Goal: Task Accomplishment & Management: Manage account settings

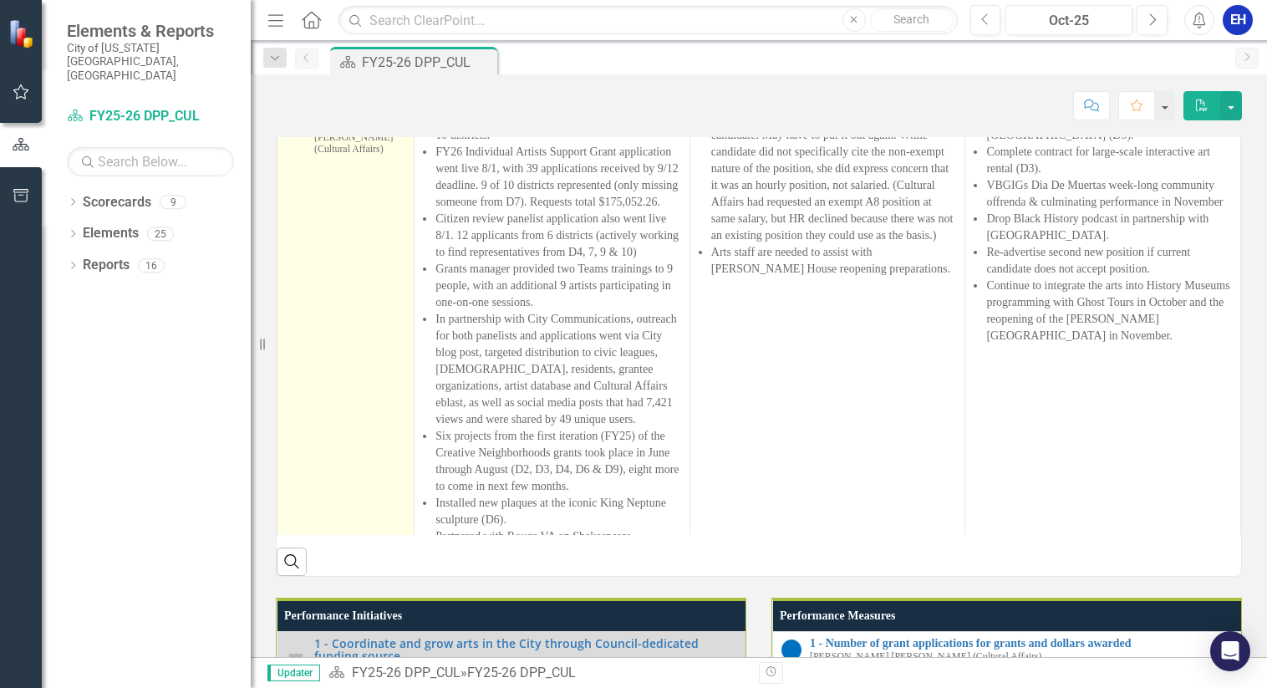
click at [335, 121] on link "1 - Coordinate and grow arts in the City through Council-dedicated funding sour…" at bounding box center [359, 89] width 91 height 64
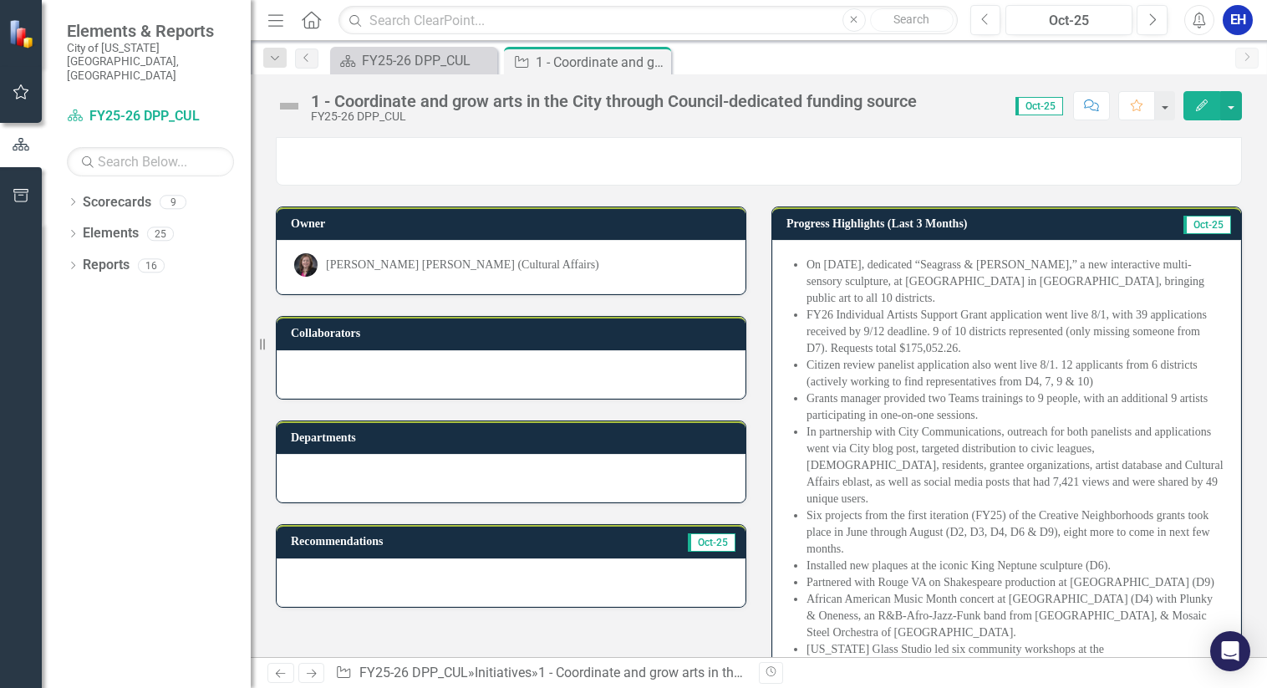
click at [1208, 104] on icon "Edit" at bounding box center [1202, 105] width 15 height 12
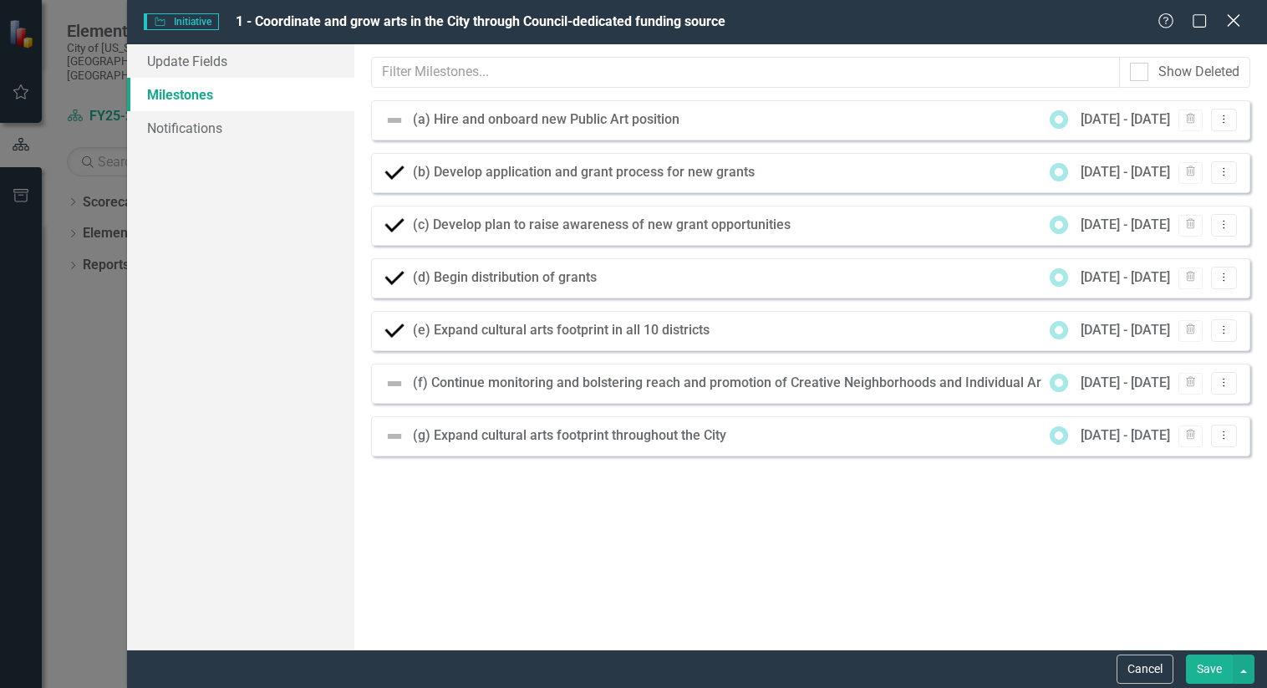
click at [1241, 26] on icon "Close" at bounding box center [1233, 21] width 21 height 16
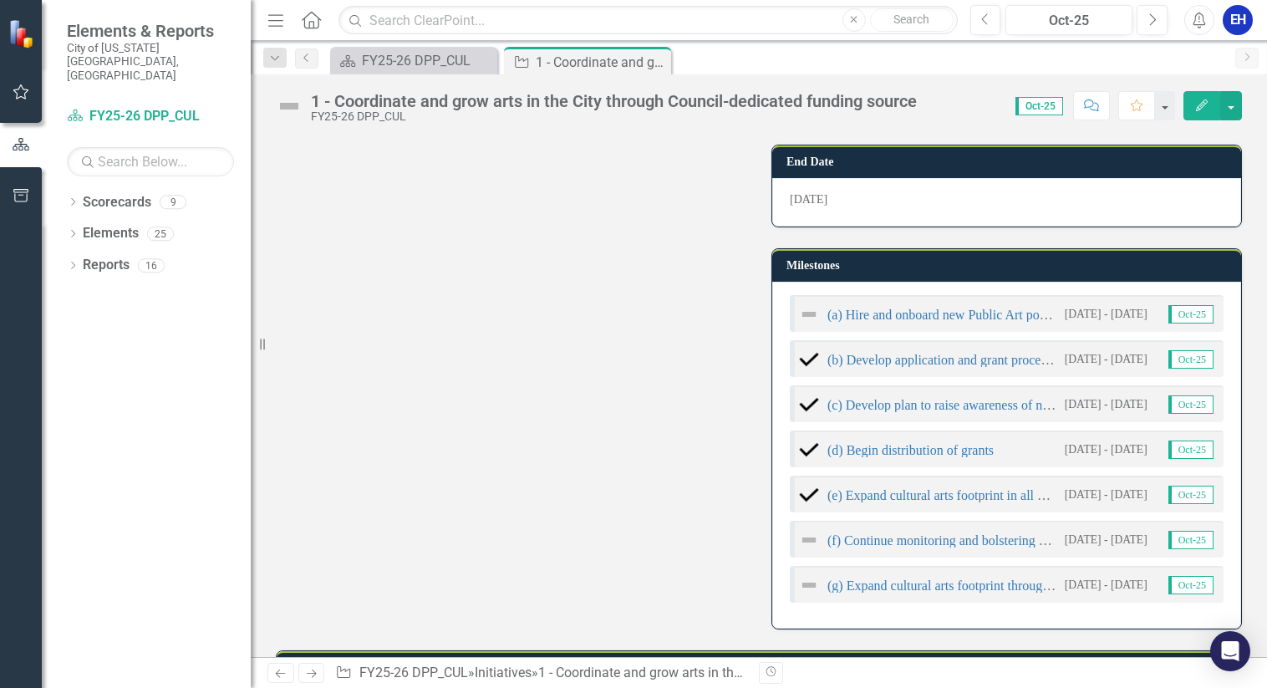
scroll to position [1338, 0]
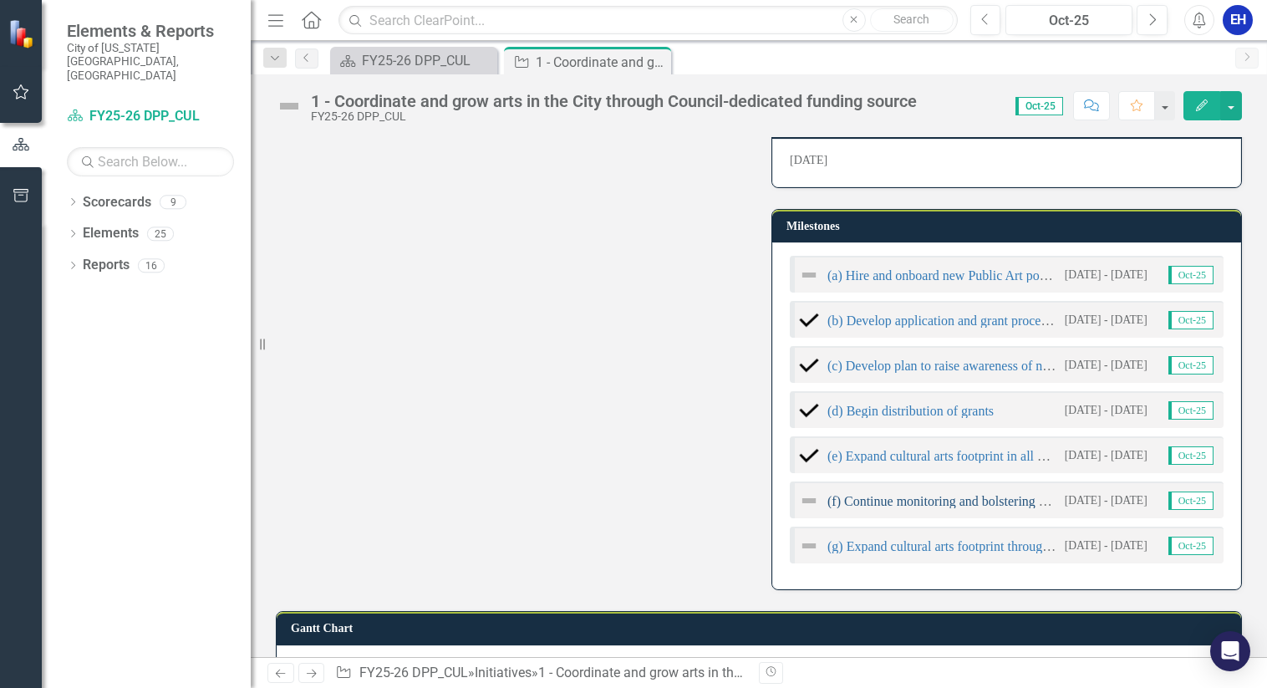
click at [903, 494] on link "(f) Continue monitoring and bolstering reach and promotion of Creative Neighbor…" at bounding box center [1165, 501] width 675 height 14
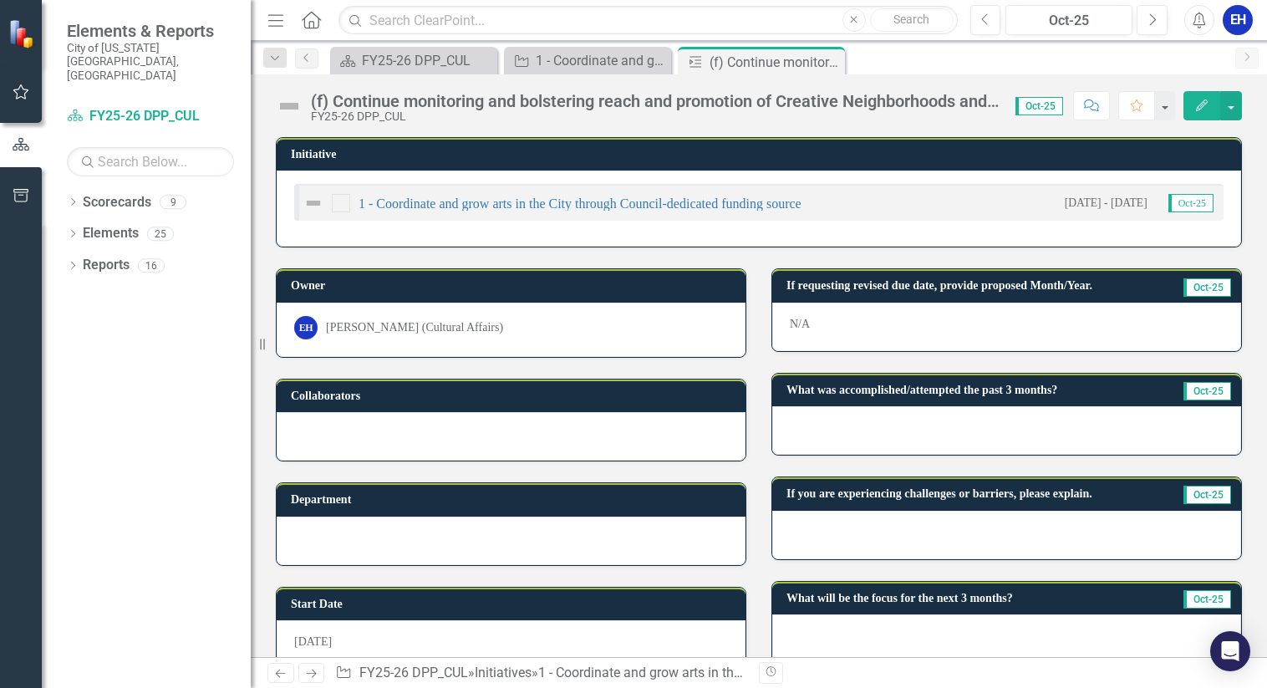
click at [1200, 111] on button "Edit" at bounding box center [1202, 105] width 37 height 29
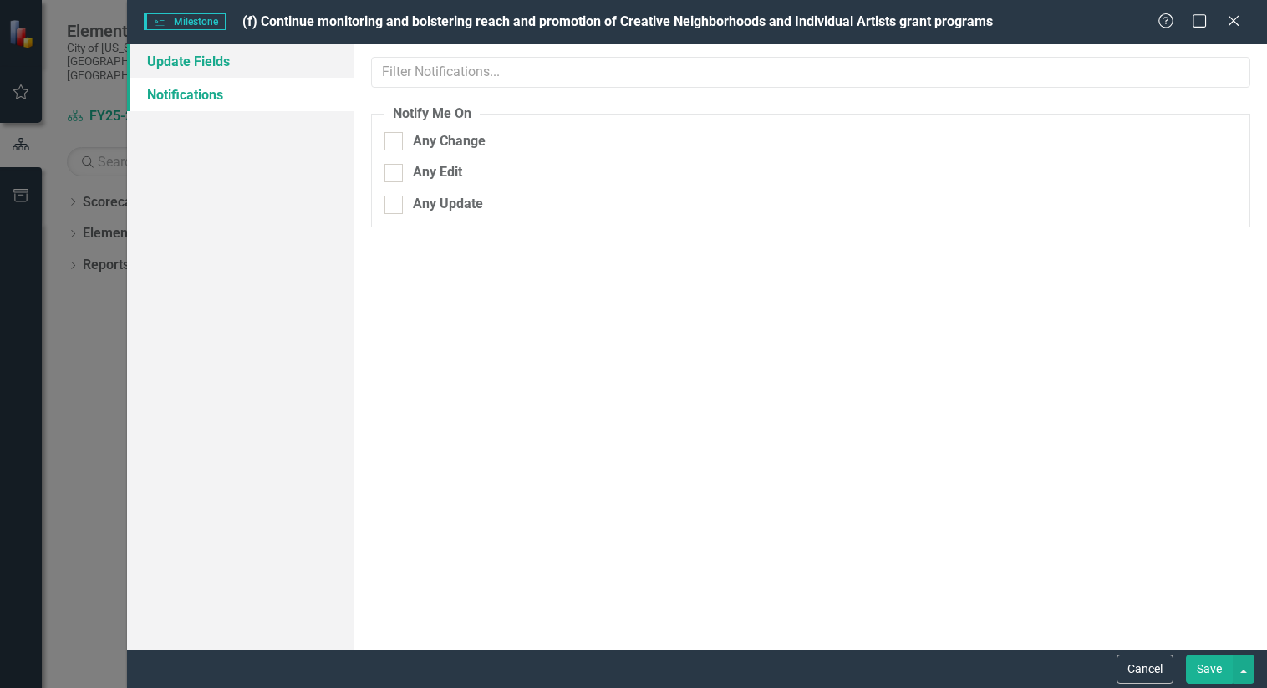
click at [227, 63] on link "Update Fields" at bounding box center [241, 60] width 228 height 33
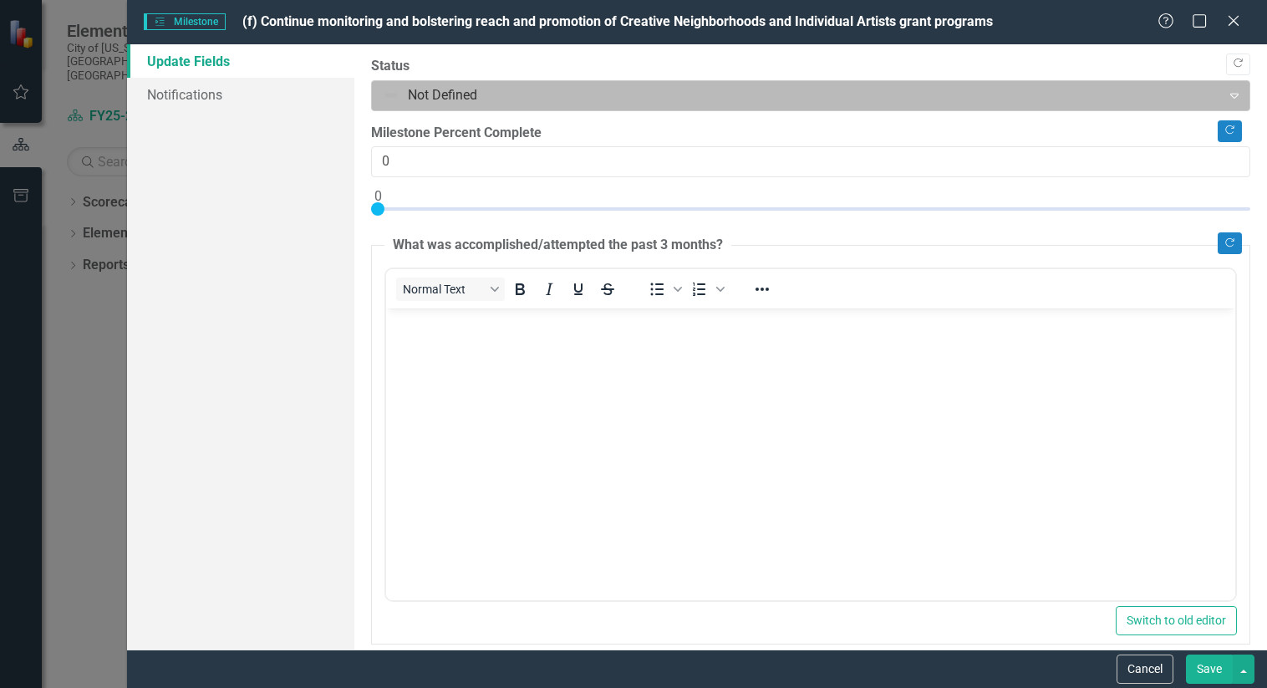
click at [1226, 93] on icon "Expand" at bounding box center [1234, 95] width 17 height 13
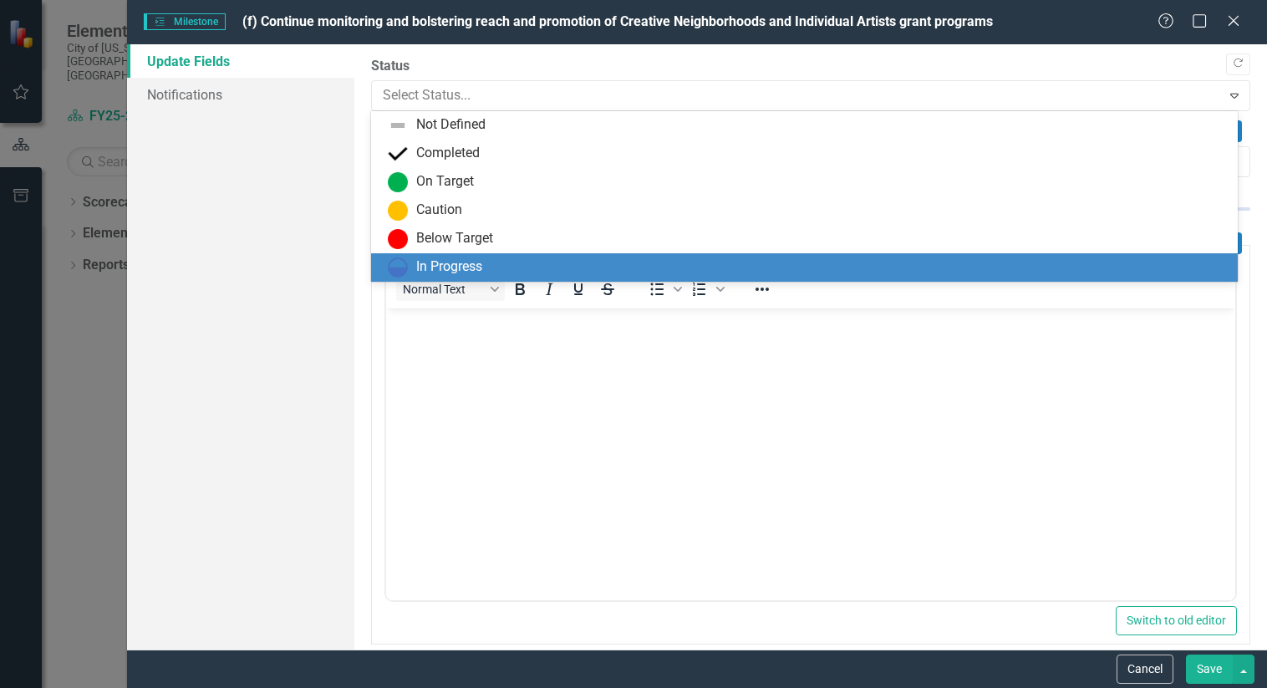
click at [520, 262] on div "In Progress" at bounding box center [808, 267] width 840 height 20
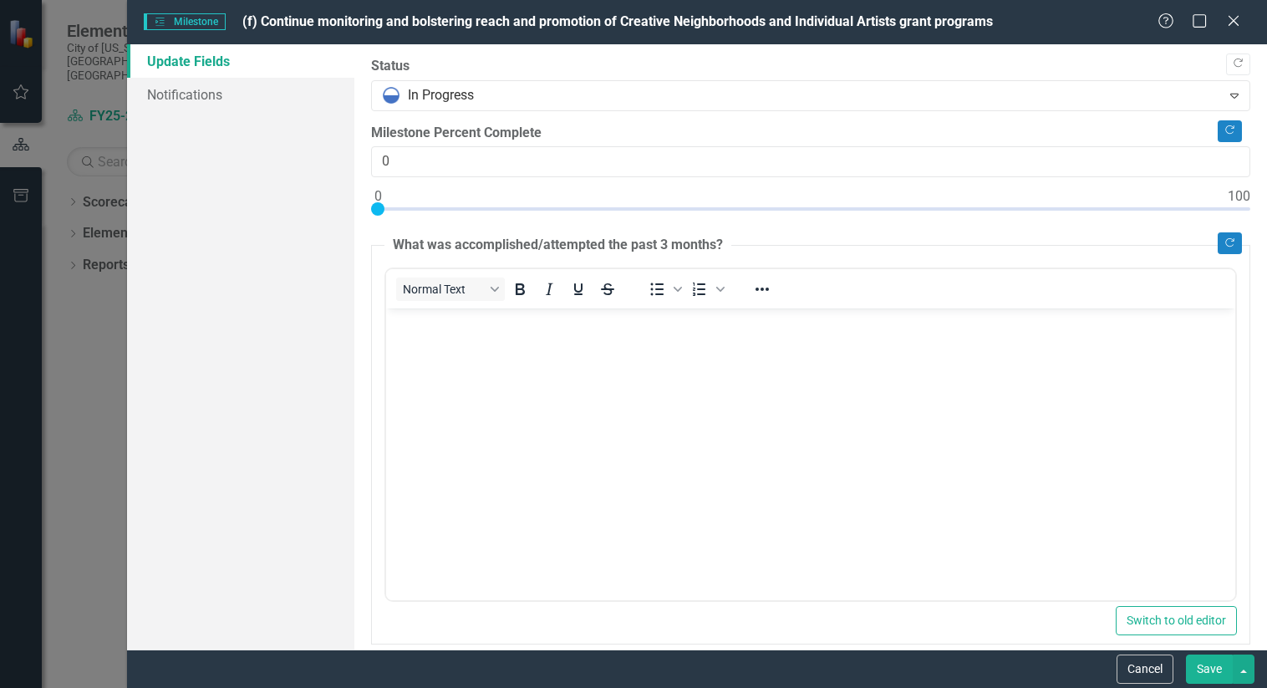
click at [1216, 670] on button "Save" at bounding box center [1209, 669] width 47 height 29
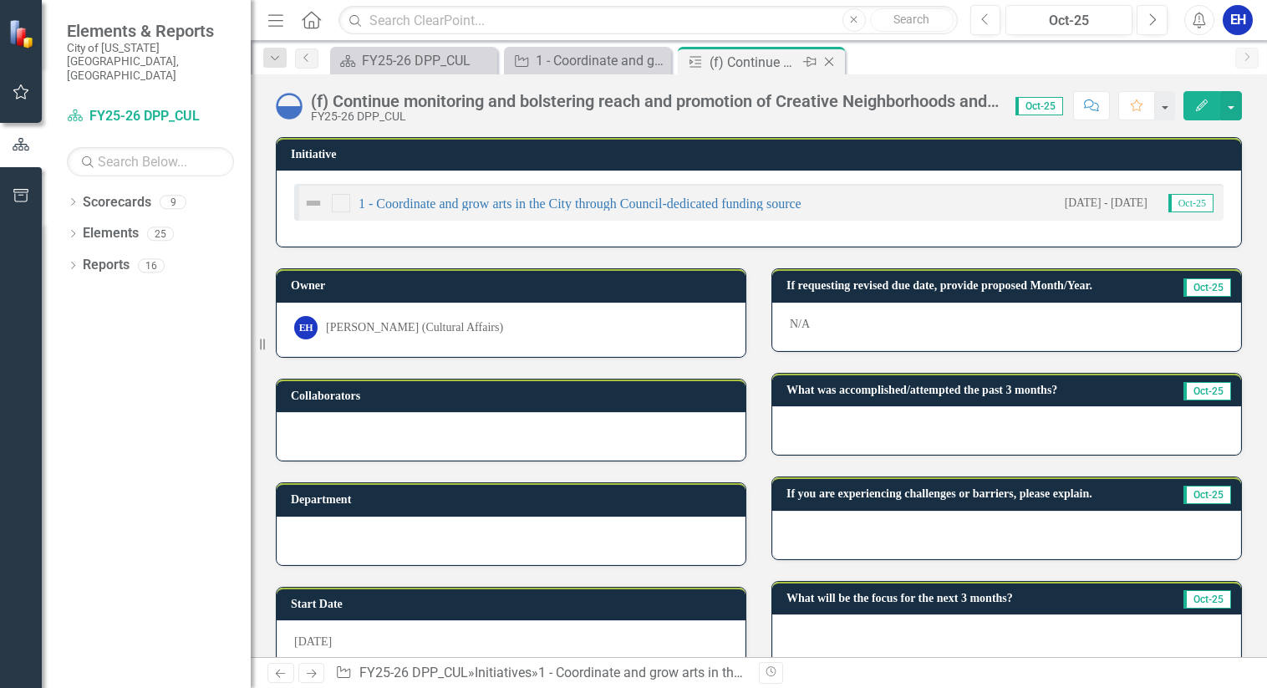
click at [828, 62] on icon "Close" at bounding box center [829, 61] width 17 height 13
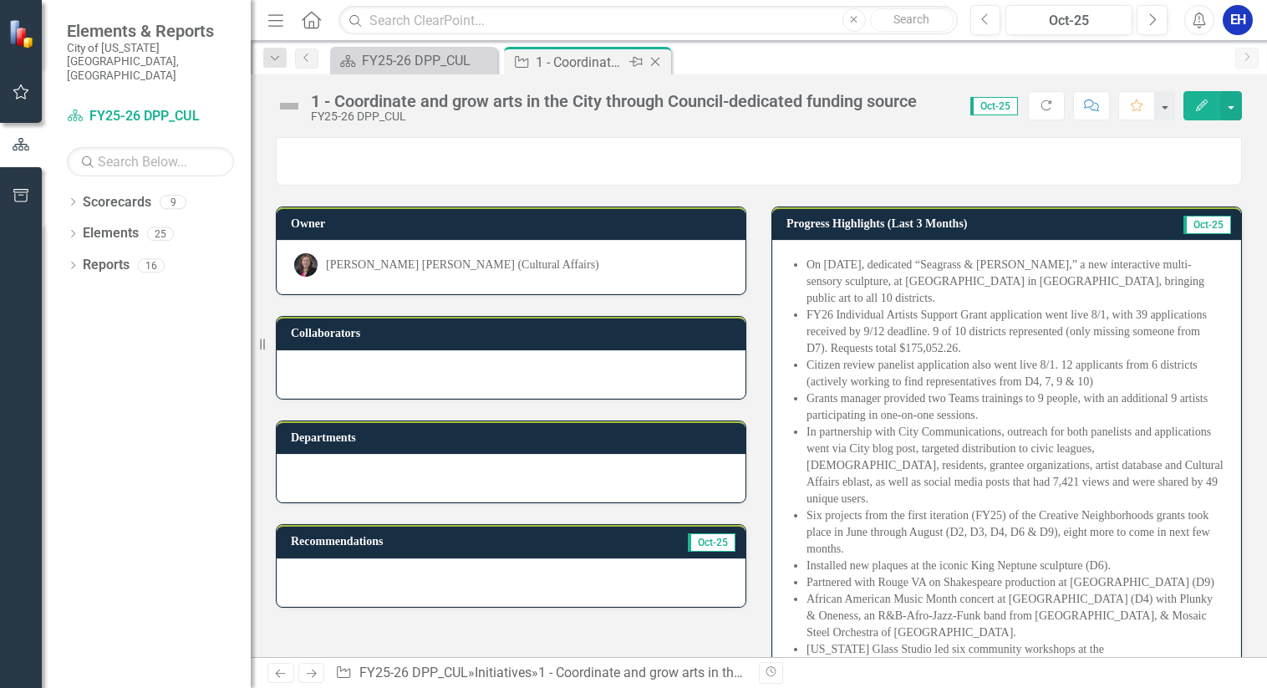
click at [658, 63] on icon "Close" at bounding box center [655, 61] width 17 height 13
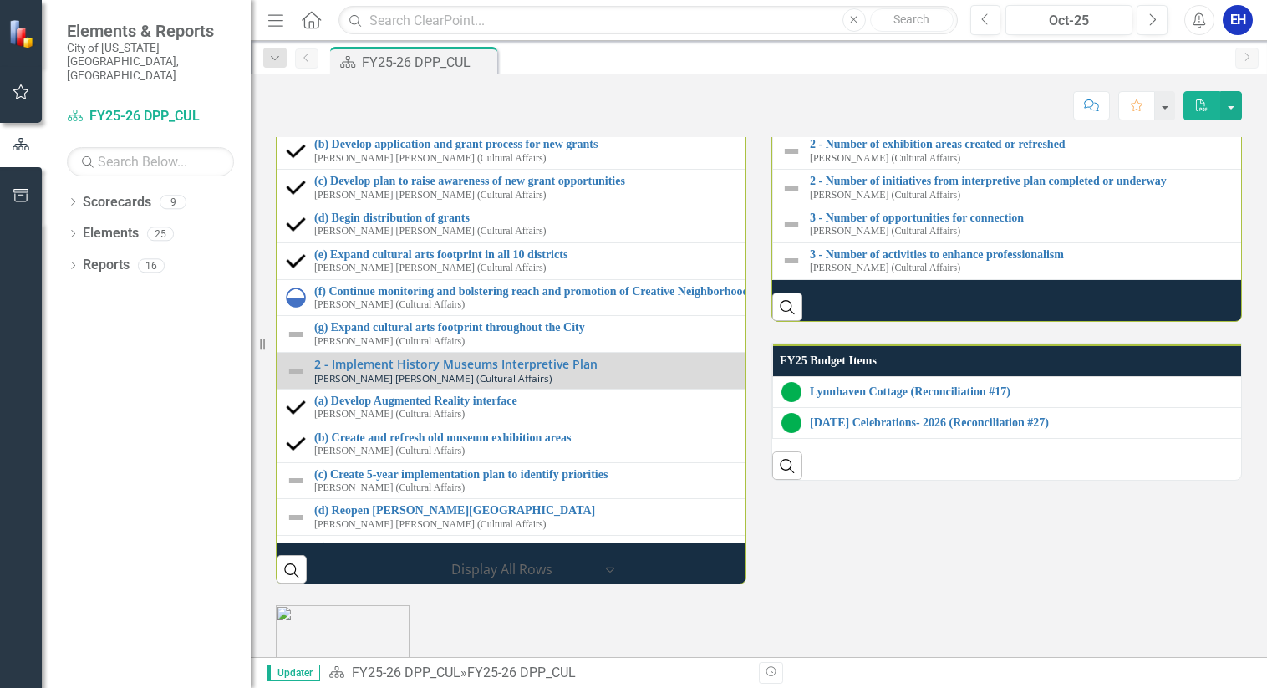
scroll to position [1851, 0]
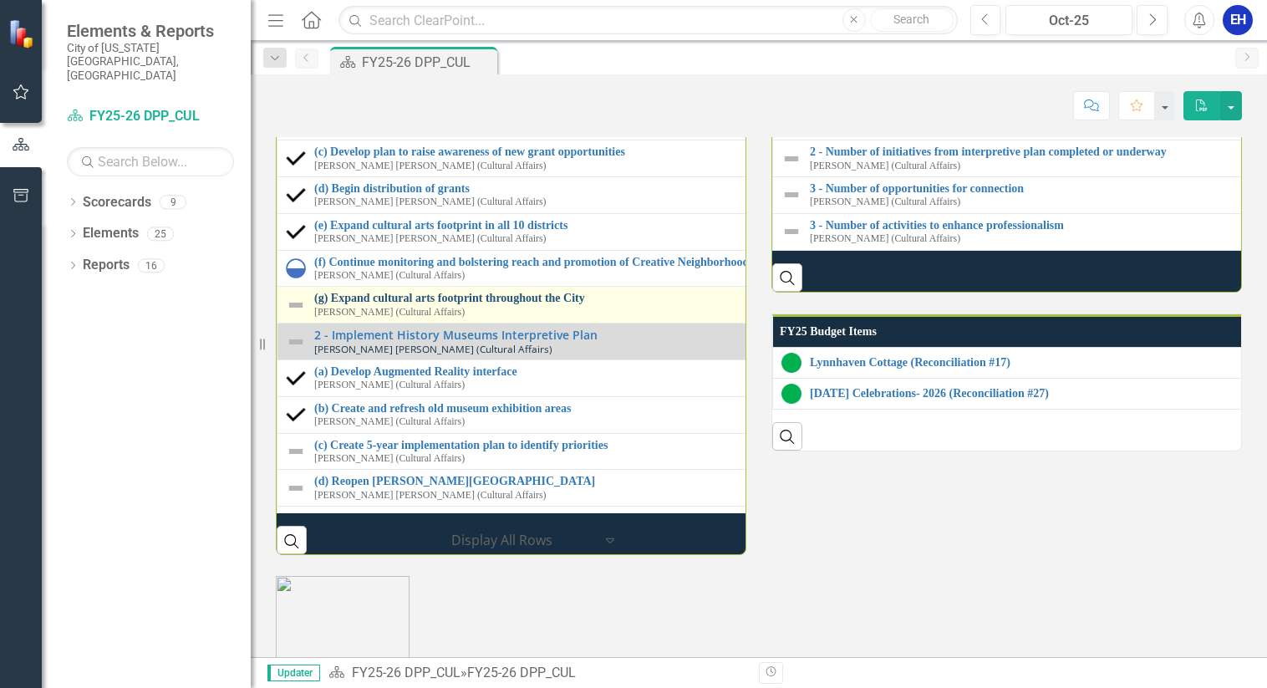
click at [360, 304] on link "(g) Expand cultural arts footprint throughout the City" at bounding box center [771, 298] width 915 height 13
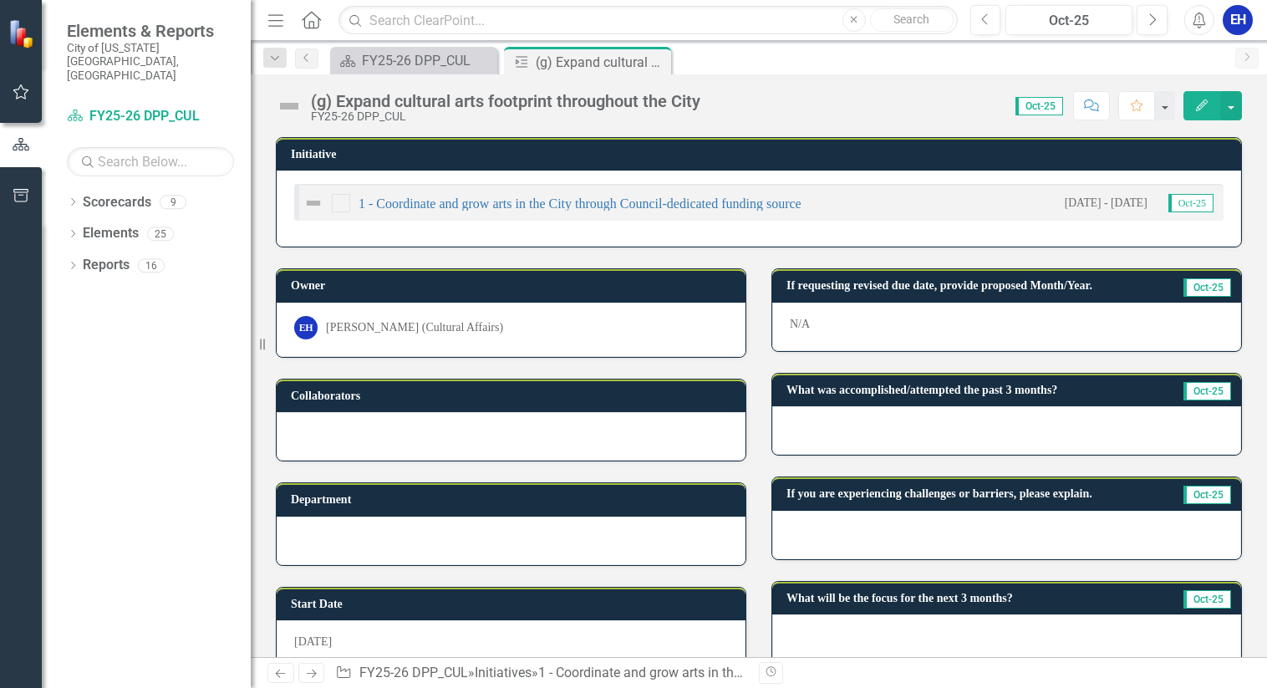
click at [1202, 94] on button "Edit" at bounding box center [1202, 105] width 37 height 29
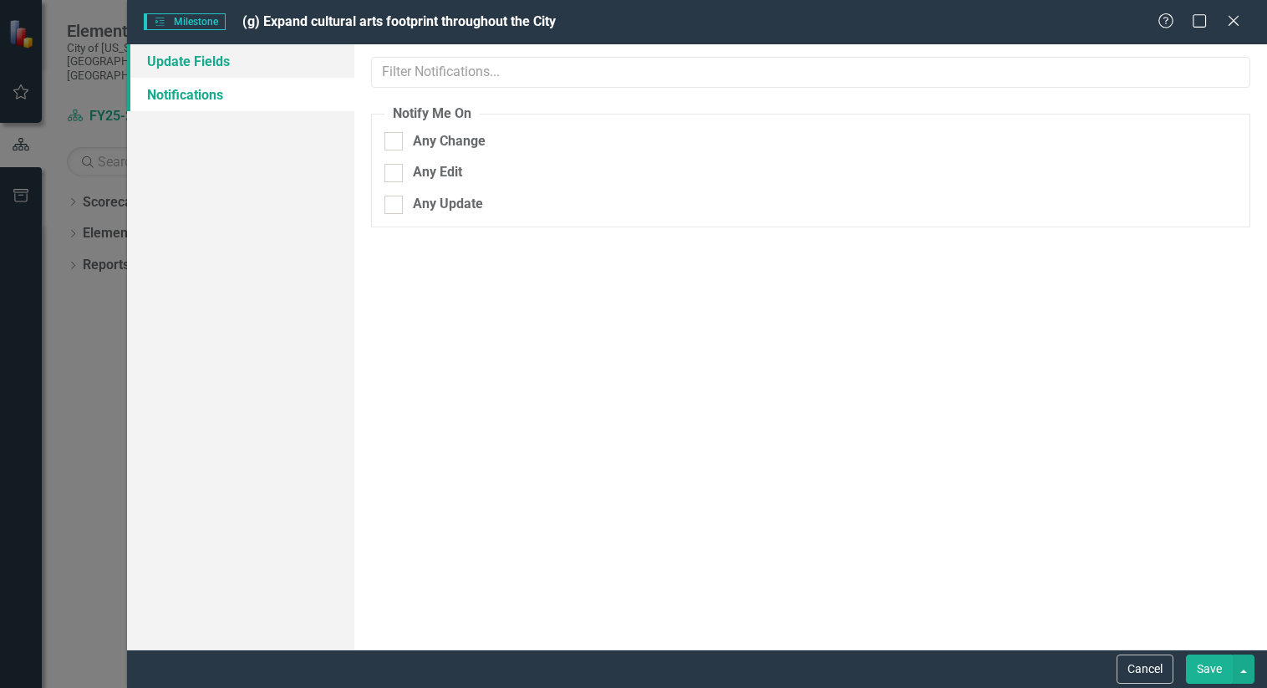
click at [202, 64] on link "Update Fields" at bounding box center [241, 60] width 228 height 33
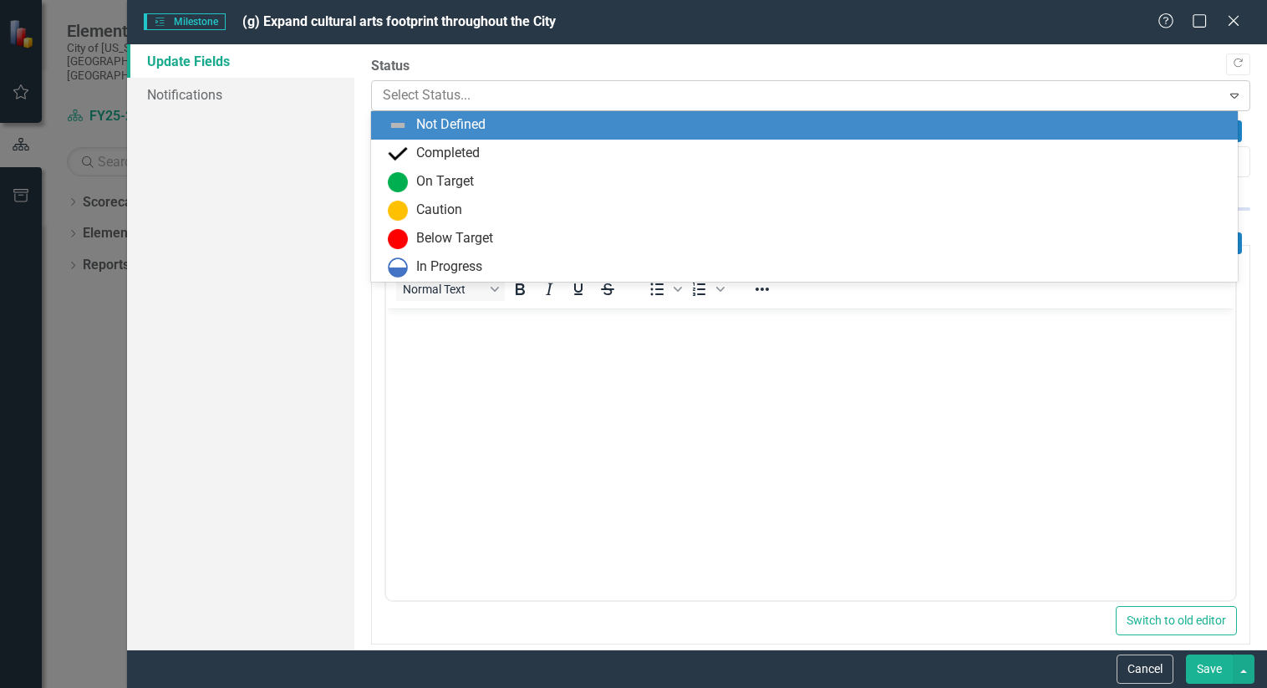
click at [1226, 96] on icon "Expand" at bounding box center [1234, 95] width 17 height 13
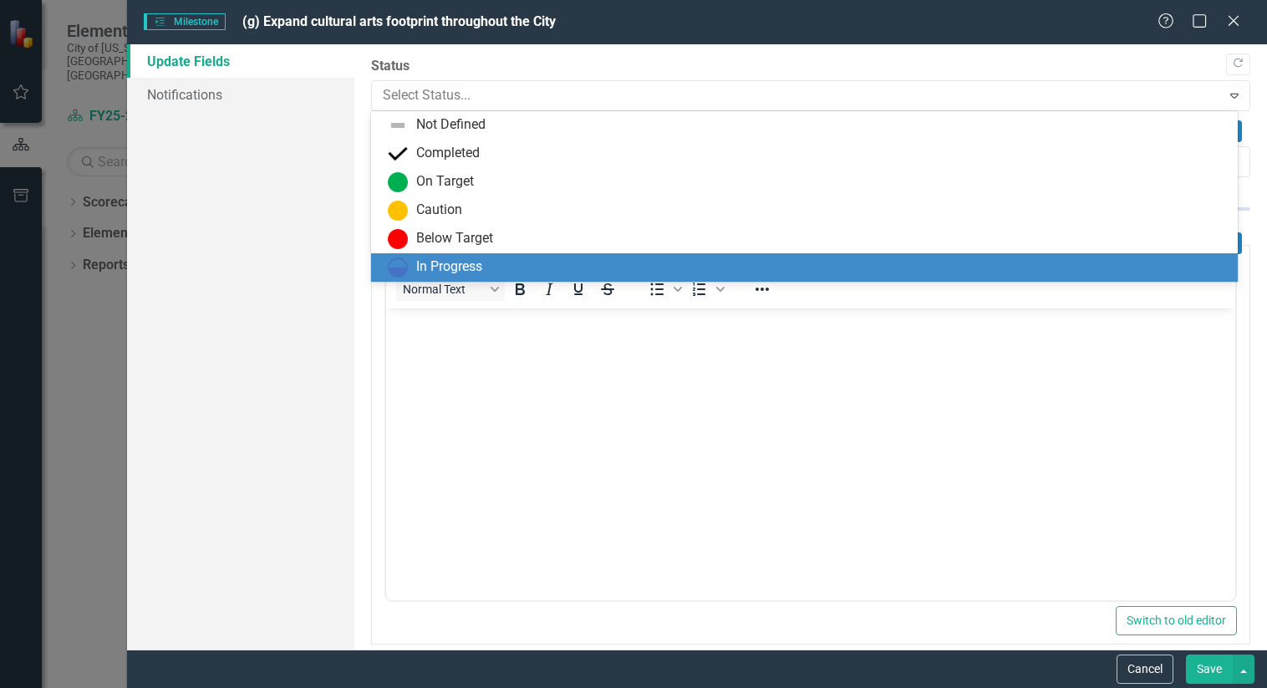
click at [546, 267] on div "In Progress" at bounding box center [808, 267] width 840 height 20
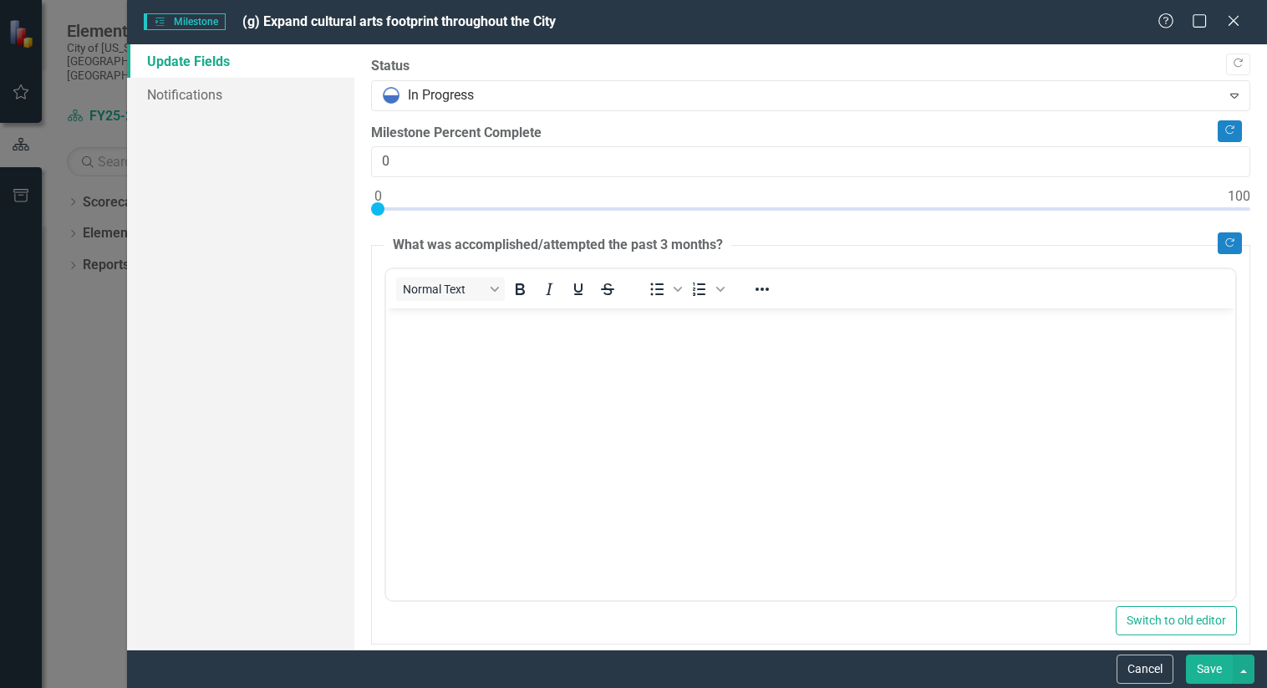
click at [1205, 670] on button "Save" at bounding box center [1209, 669] width 47 height 29
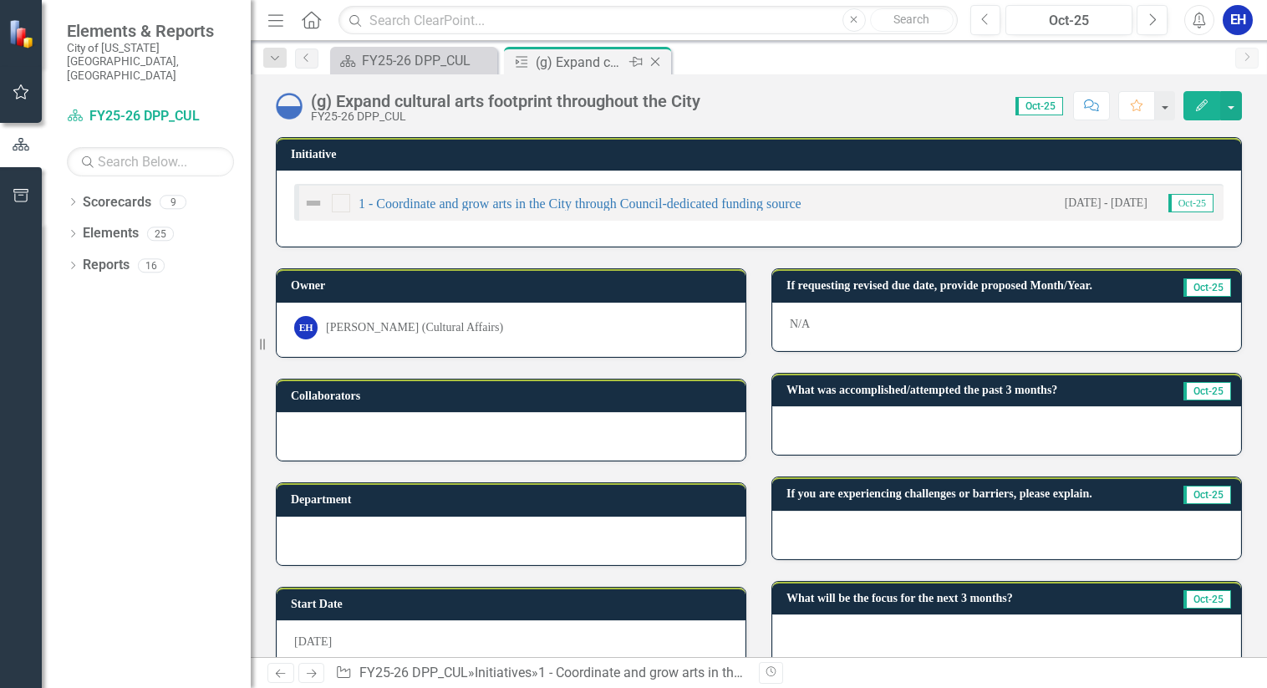
click at [657, 63] on icon "Close" at bounding box center [655, 61] width 17 height 13
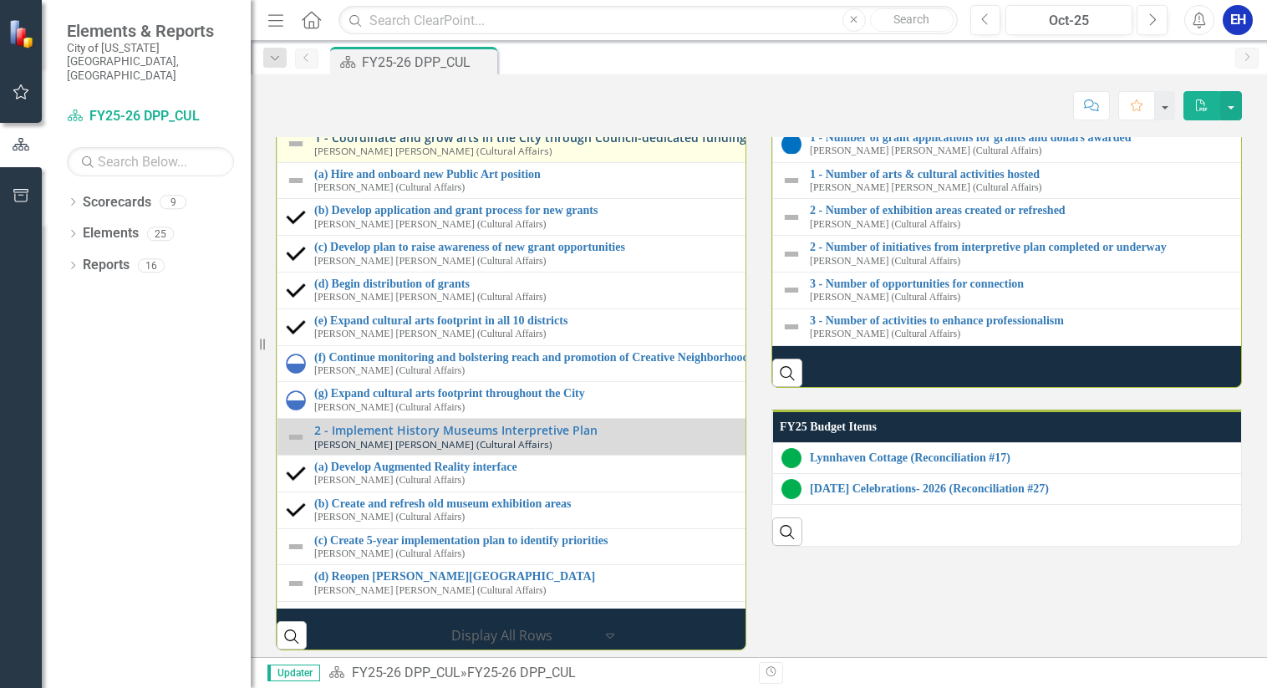
click at [416, 144] on link "1 - Coordinate and grow arts in the City through Council-dedicated funding sour…" at bounding box center [771, 137] width 915 height 13
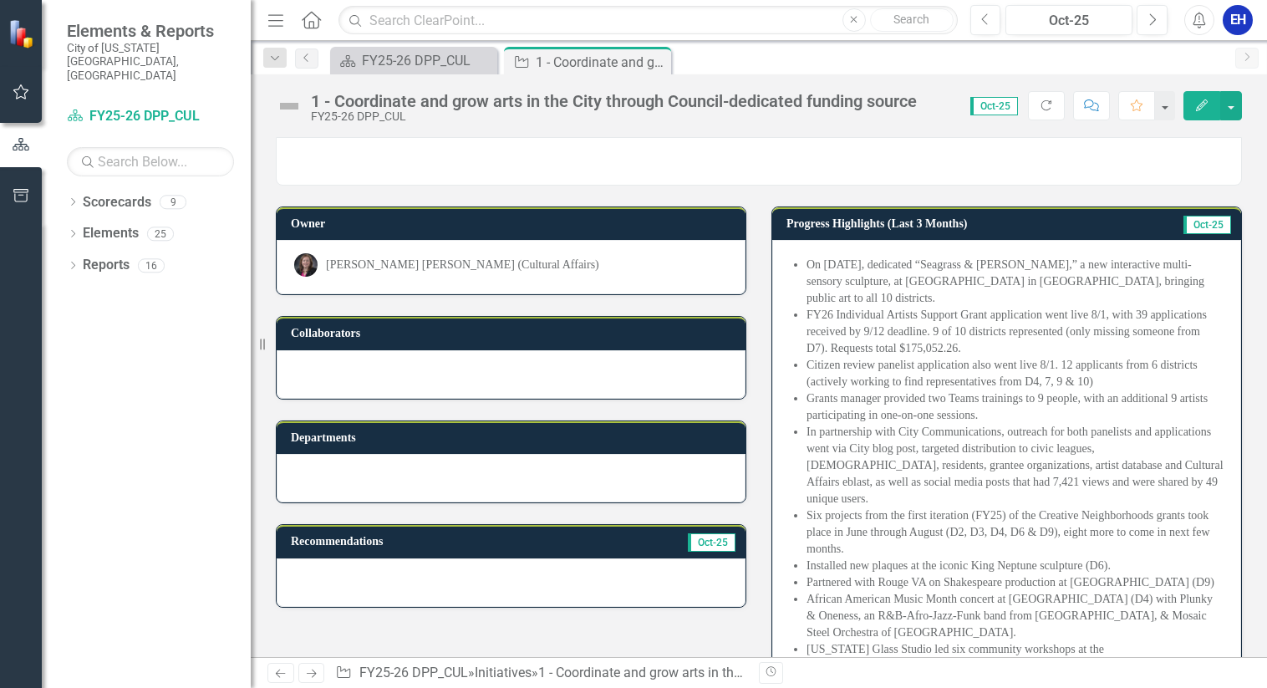
click at [1209, 103] on icon "Edit" at bounding box center [1202, 105] width 15 height 12
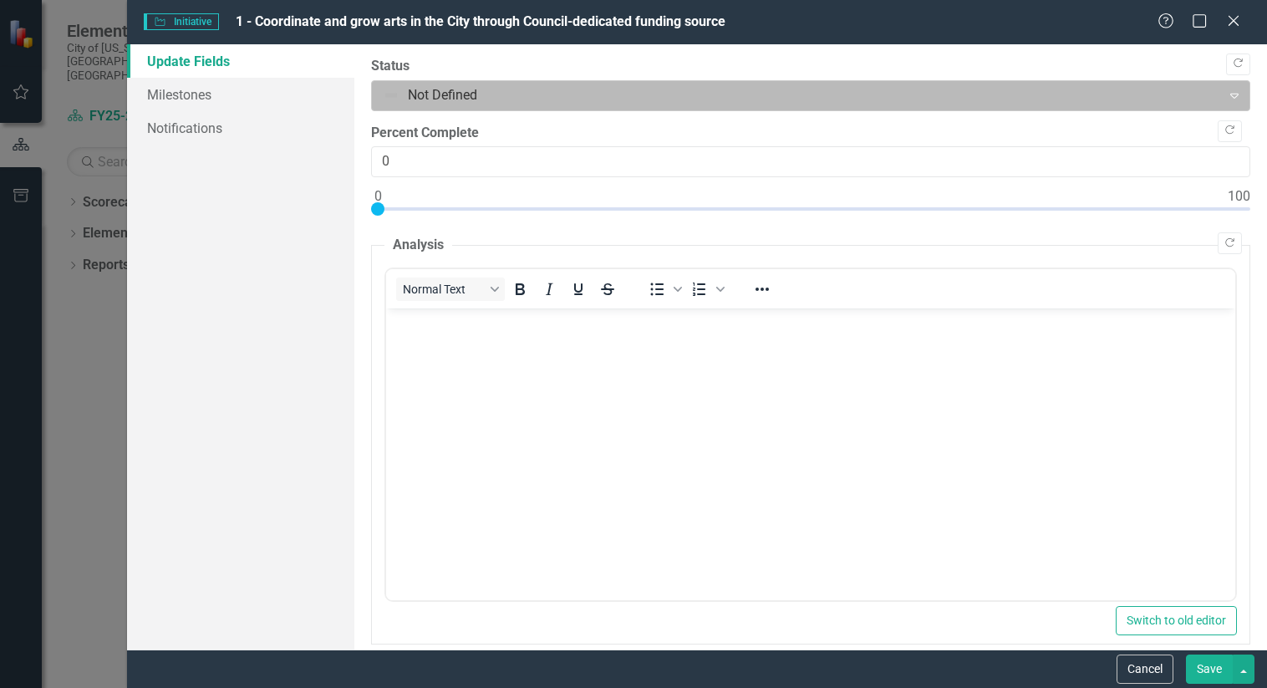
click at [1226, 89] on icon "Expand" at bounding box center [1234, 95] width 17 height 13
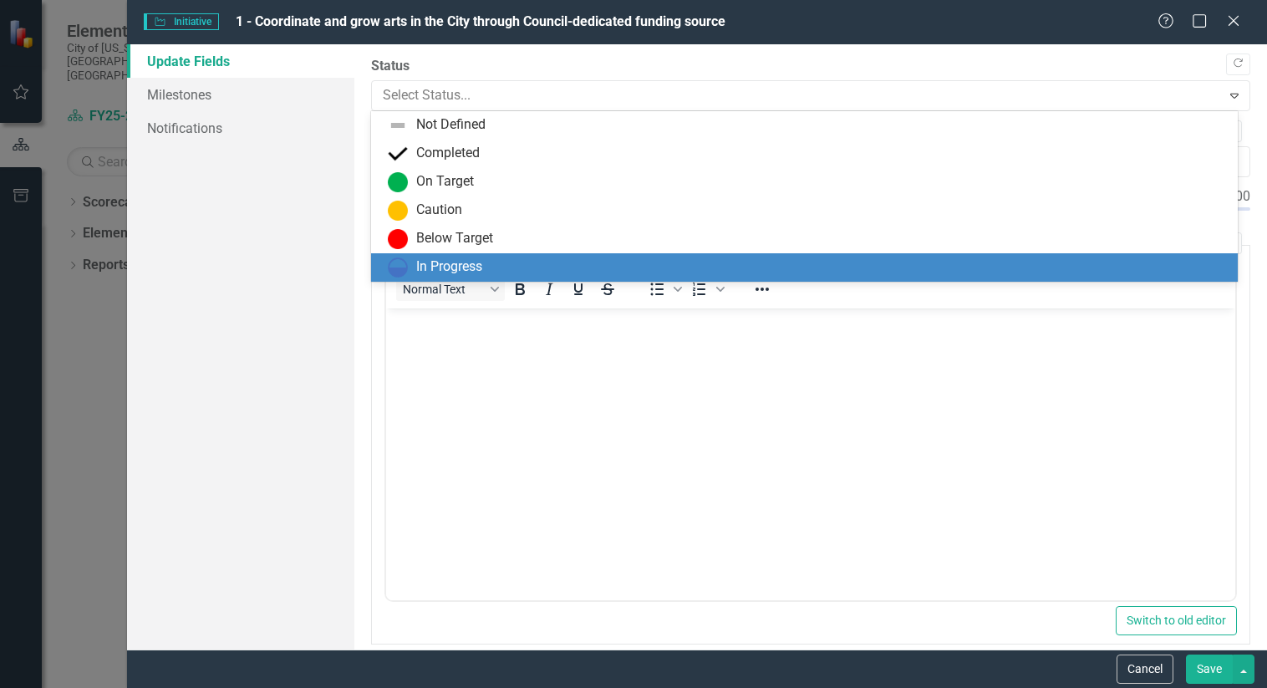
click at [502, 263] on div "In Progress" at bounding box center [808, 267] width 840 height 20
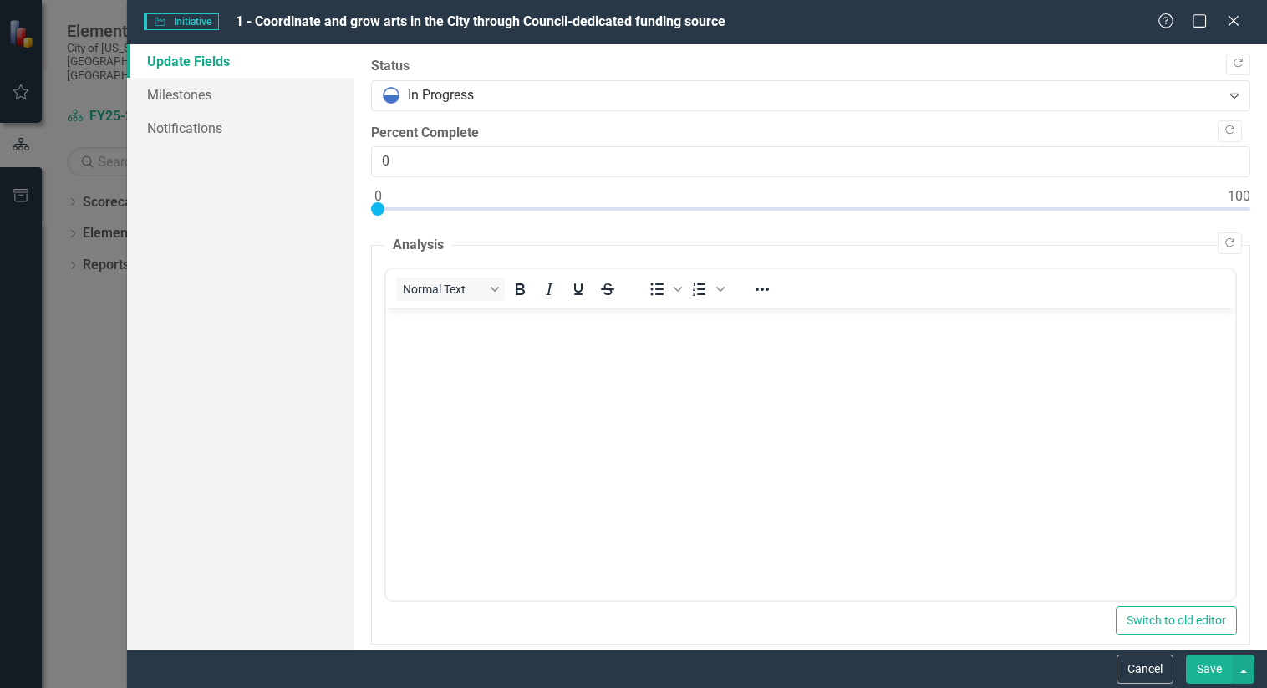
click at [1210, 669] on button "Save" at bounding box center [1209, 669] width 47 height 29
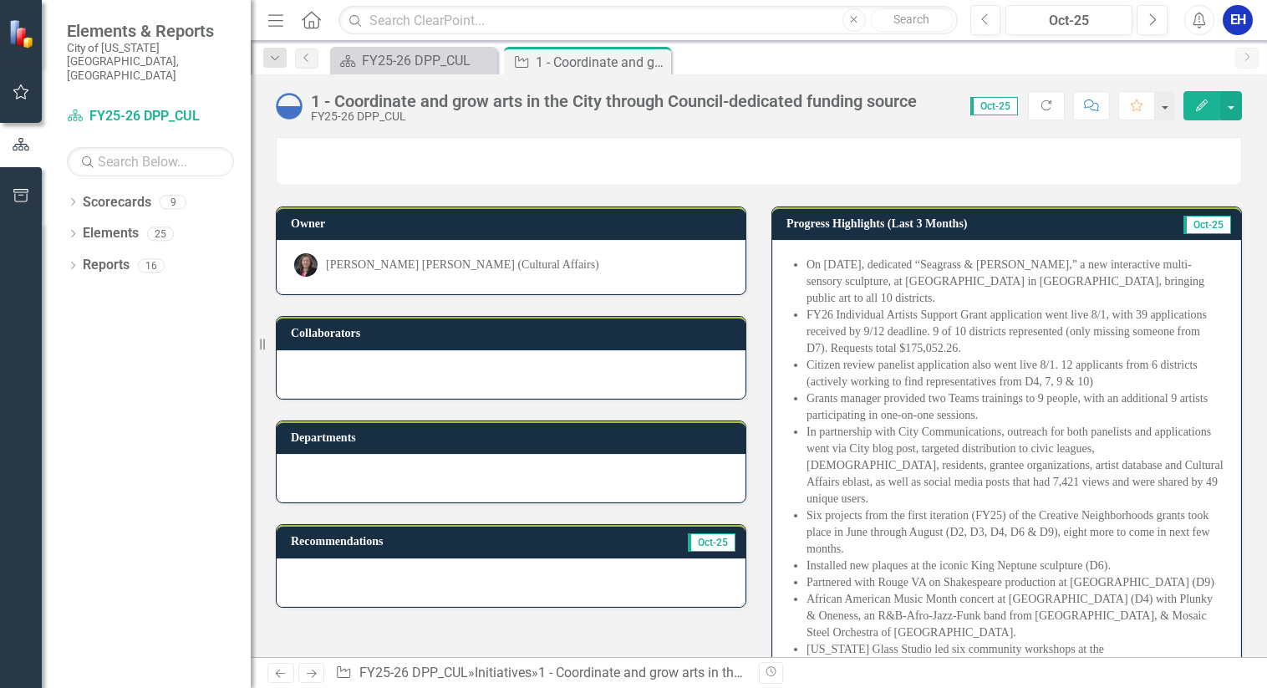
click at [0, 0] on icon "Close" at bounding box center [0, 0] width 0 height 0
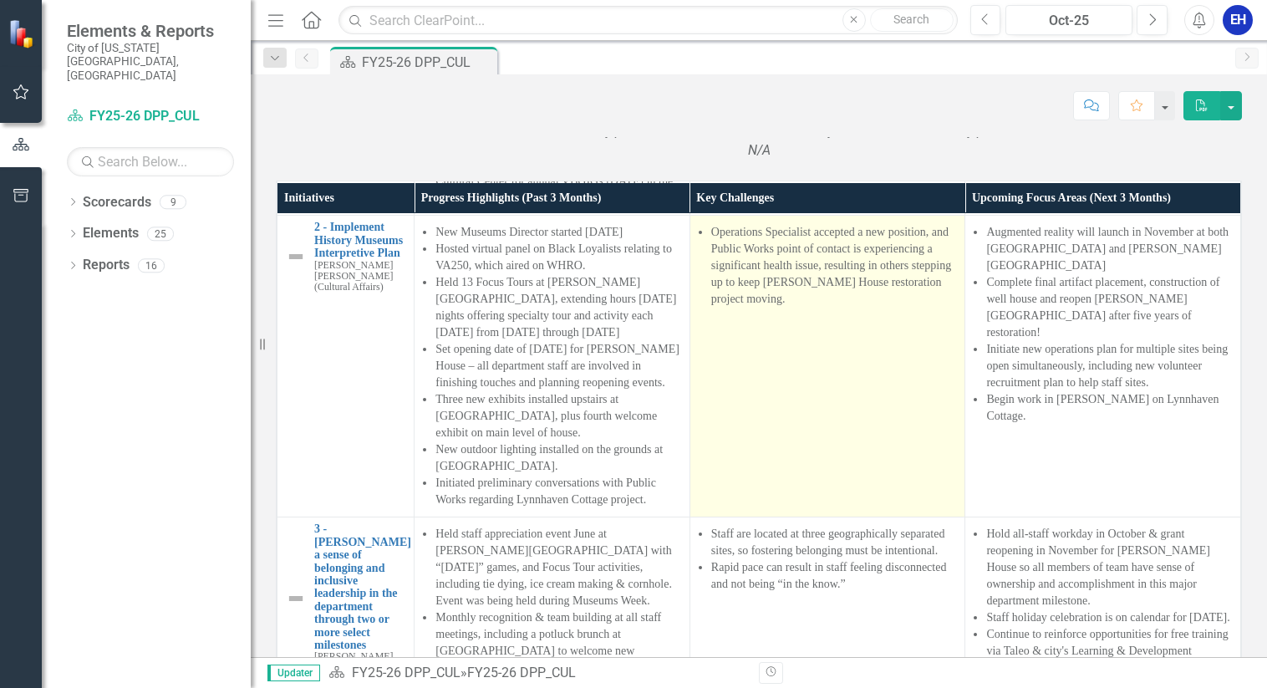
scroll to position [752, 0]
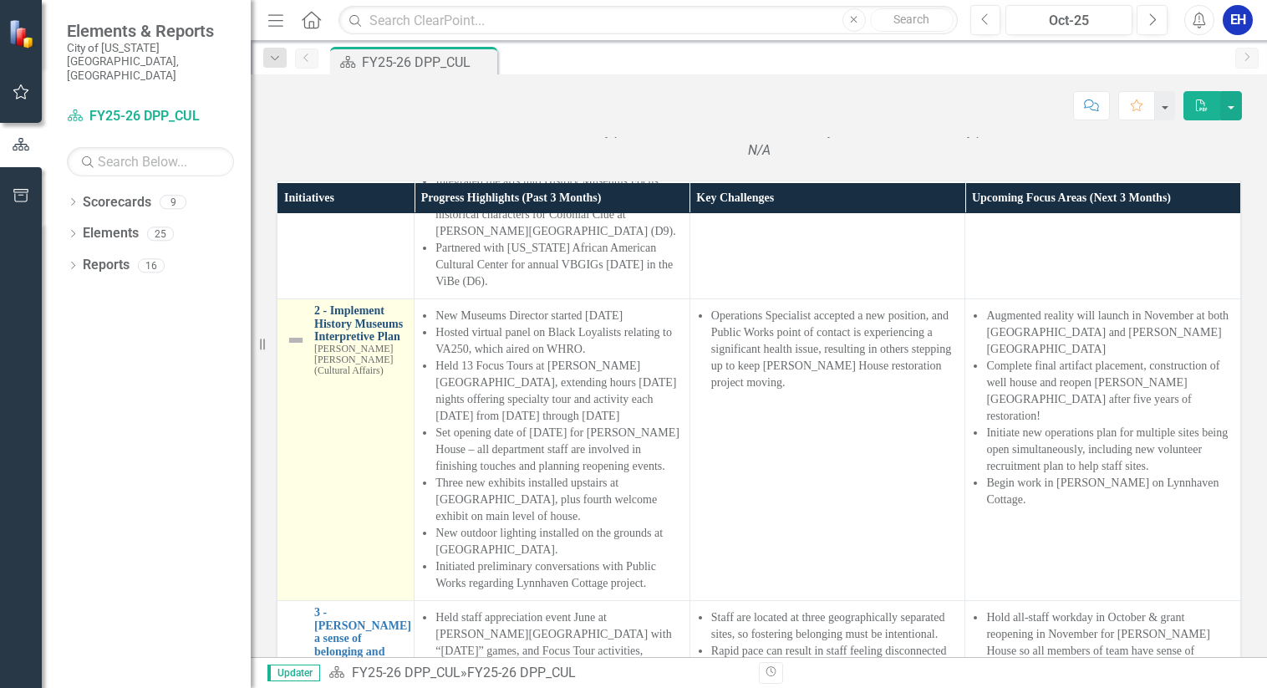
click at [361, 343] on link "2 - Implement History Museums Interpretive Plan" at bounding box center [359, 323] width 91 height 38
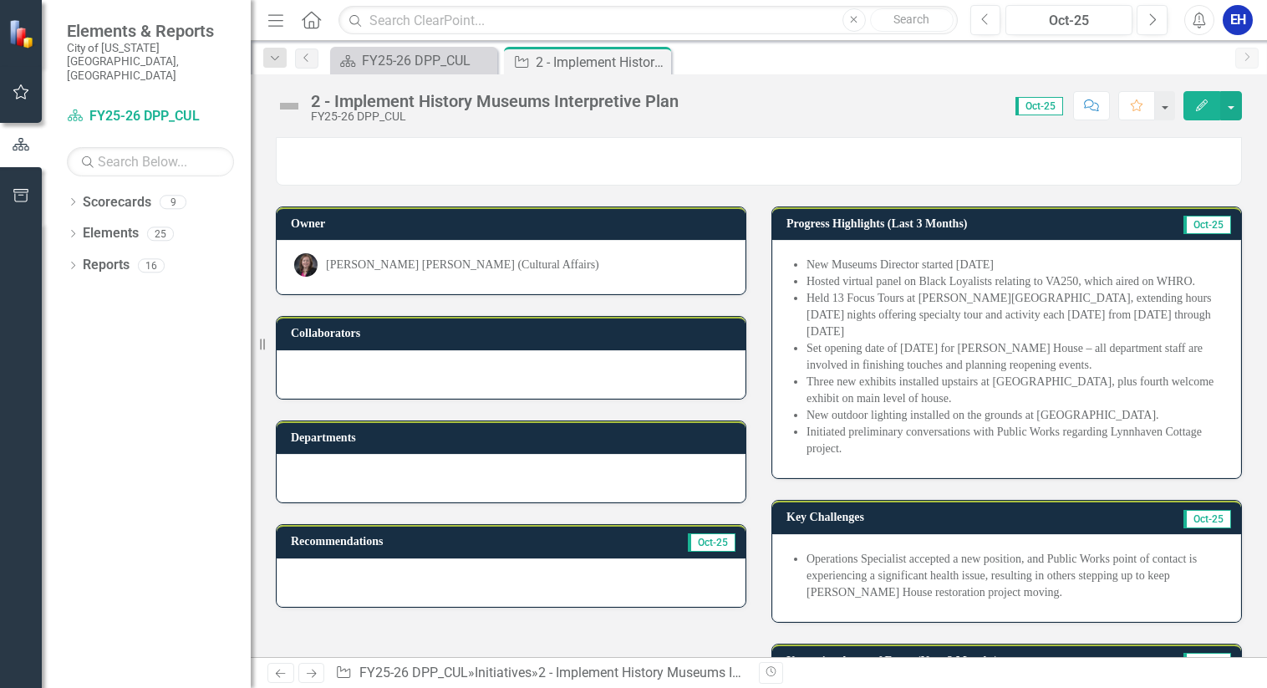
click at [1199, 109] on icon "button" at bounding box center [1202, 105] width 12 height 12
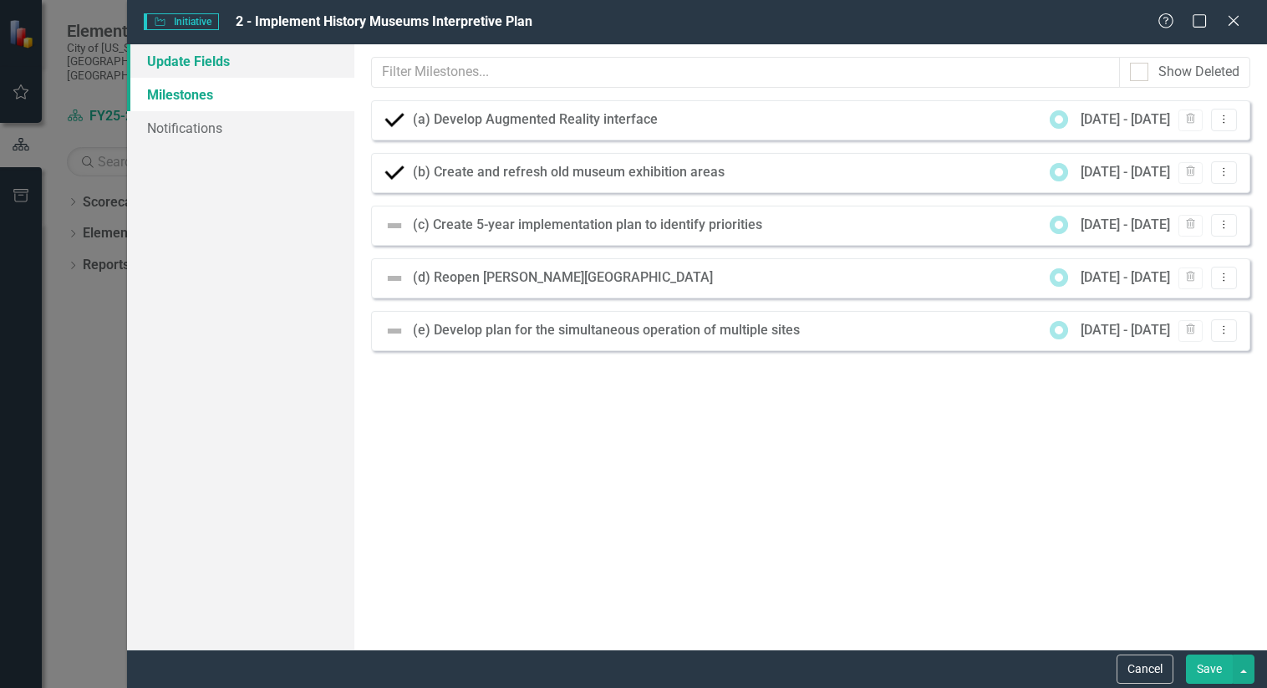
click at [185, 54] on link "Update Fields" at bounding box center [241, 60] width 228 height 33
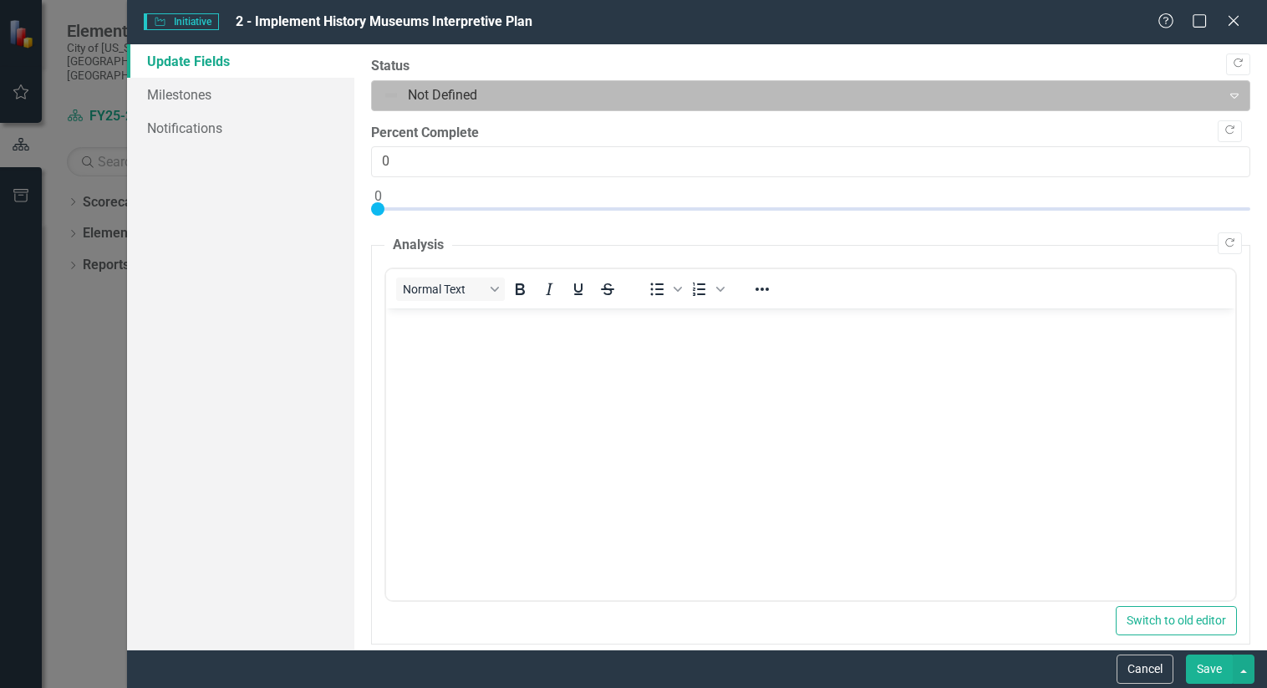
click at [1226, 95] on icon "Expand" at bounding box center [1234, 95] width 17 height 13
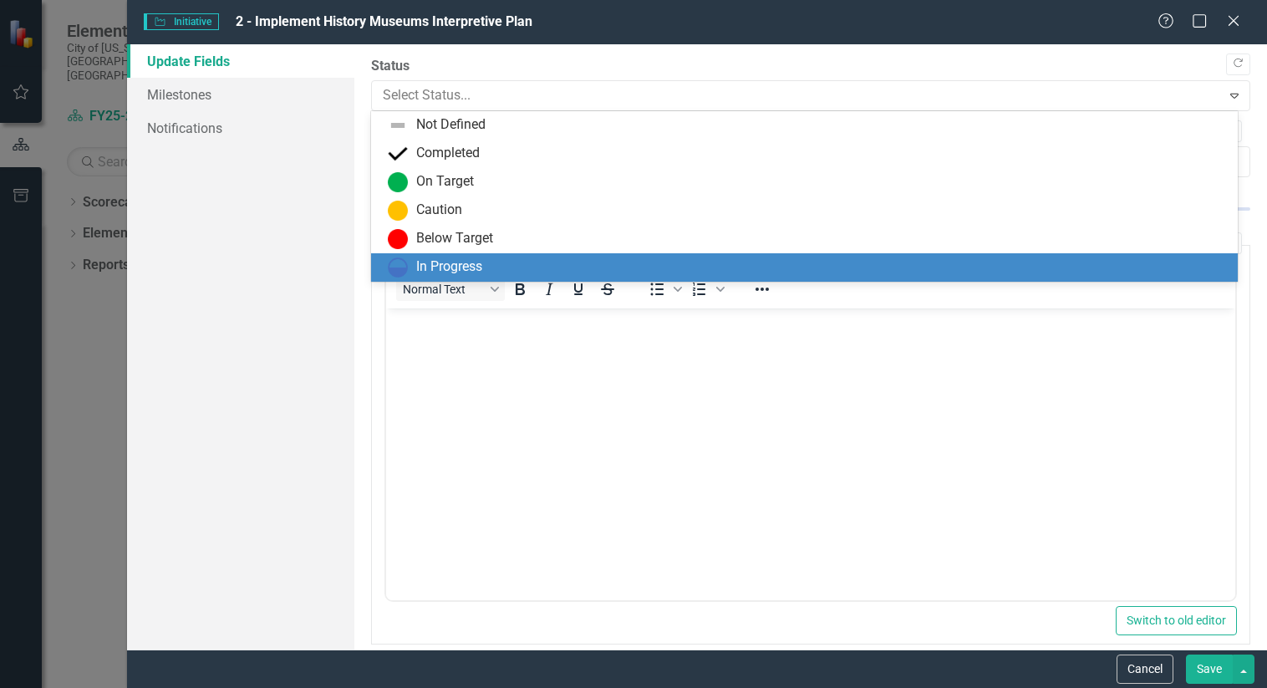
click at [589, 273] on div "In Progress" at bounding box center [808, 267] width 840 height 20
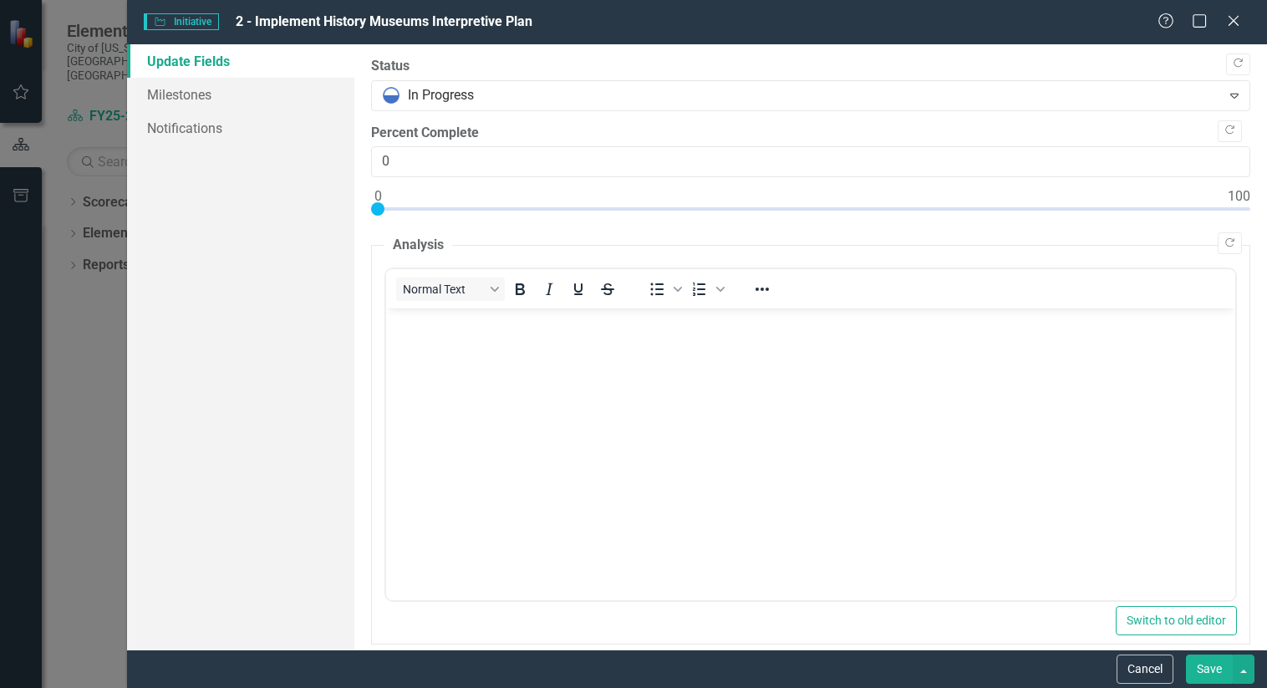
click at [1202, 673] on button "Save" at bounding box center [1209, 669] width 47 height 29
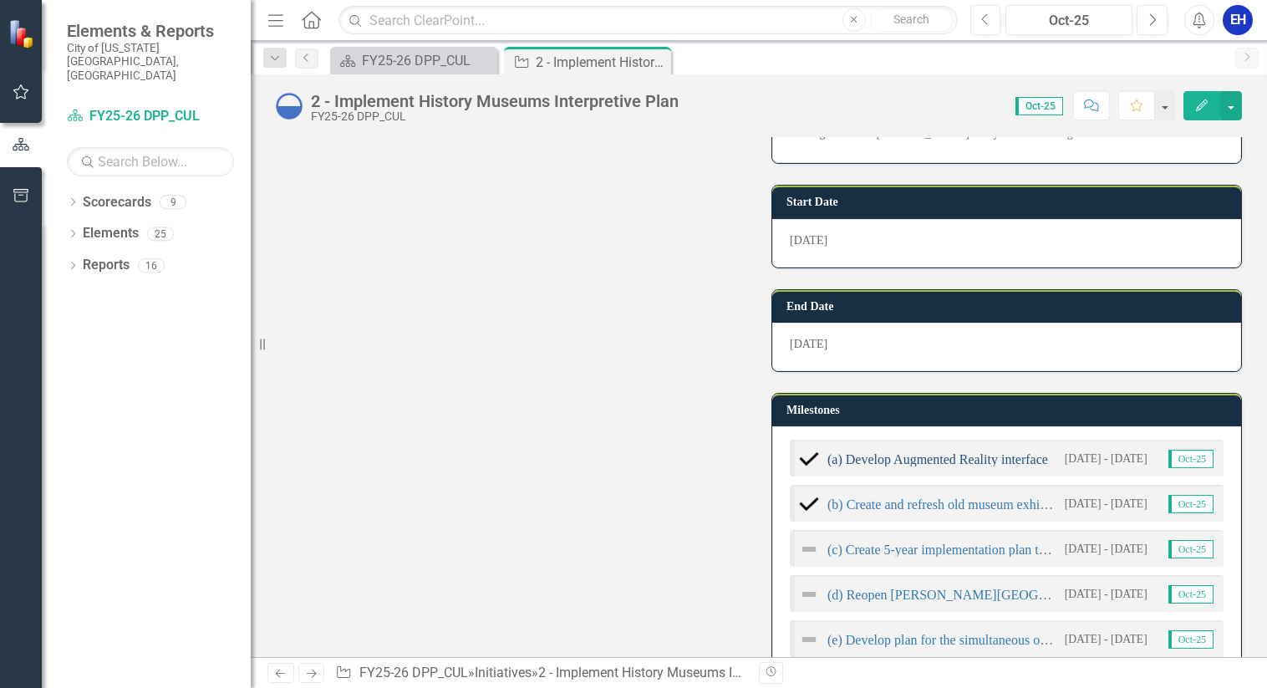
scroll to position [752, 0]
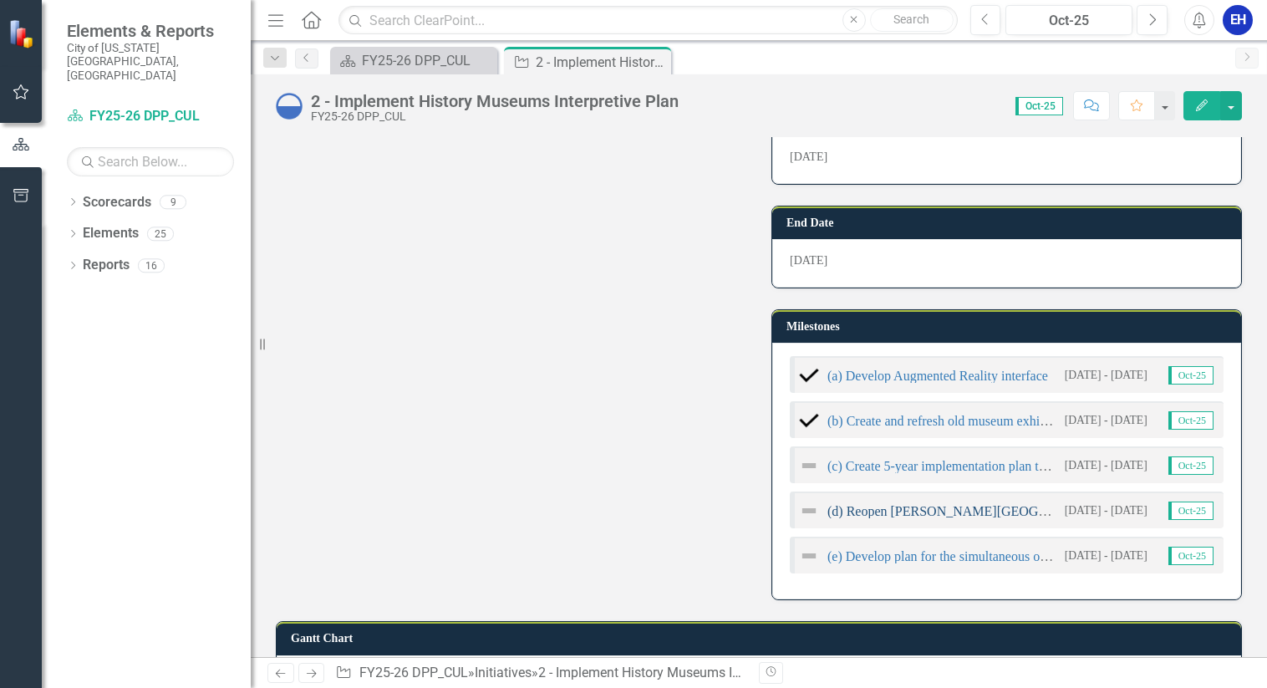
click at [947, 504] on link "(d) Reopen [PERSON_NAME][GEOGRAPHIC_DATA]" at bounding box center [981, 511] width 306 height 14
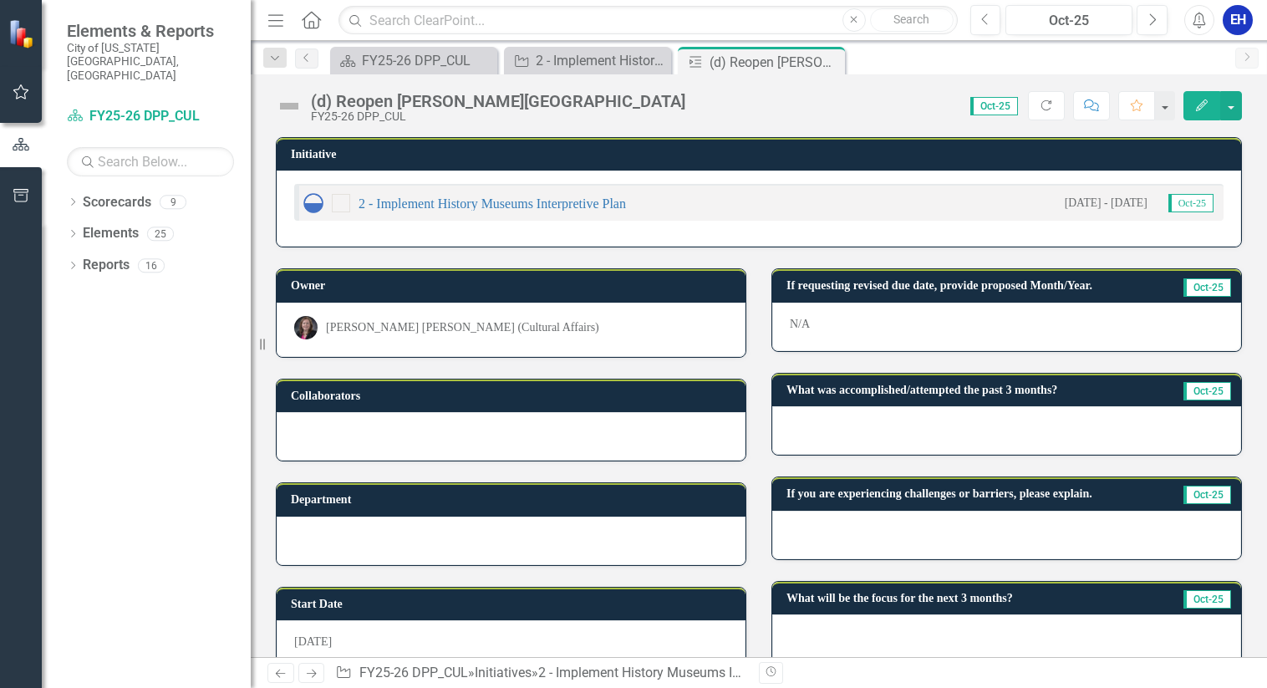
click at [1199, 102] on icon "Edit" at bounding box center [1202, 105] width 15 height 12
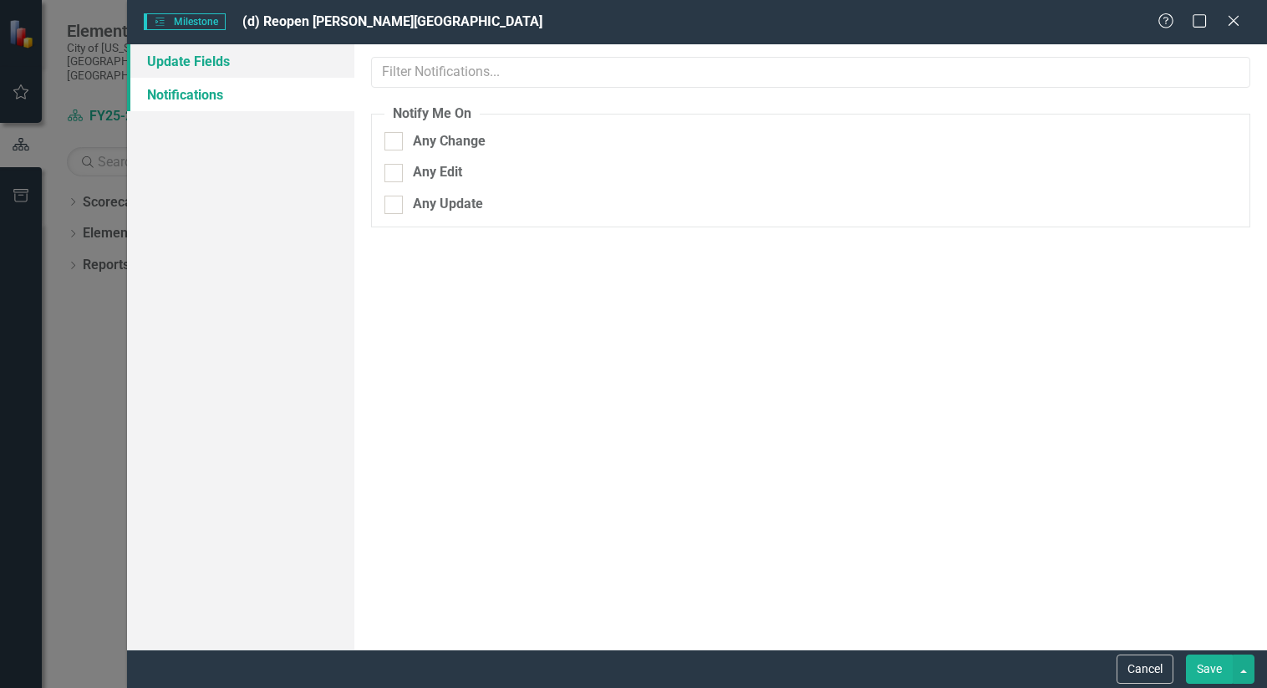
click at [222, 60] on link "Update Fields" at bounding box center [241, 60] width 228 height 33
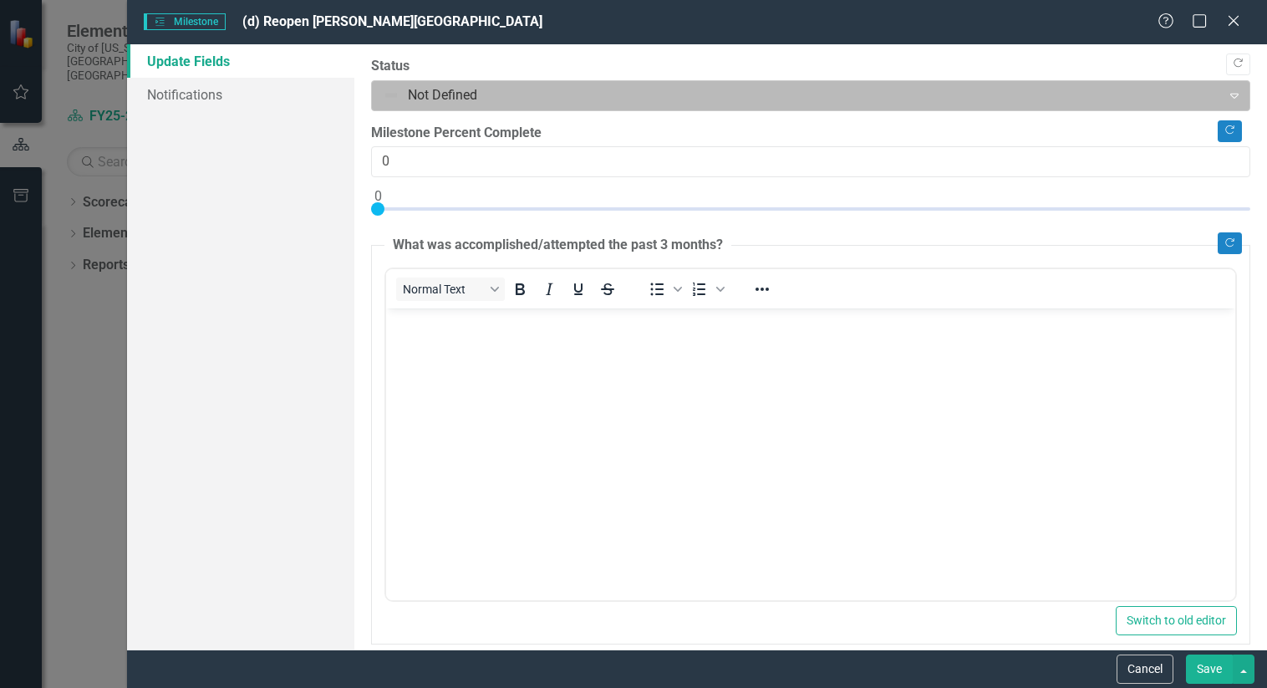
click at [1222, 88] on div "Expand" at bounding box center [1235, 95] width 30 height 27
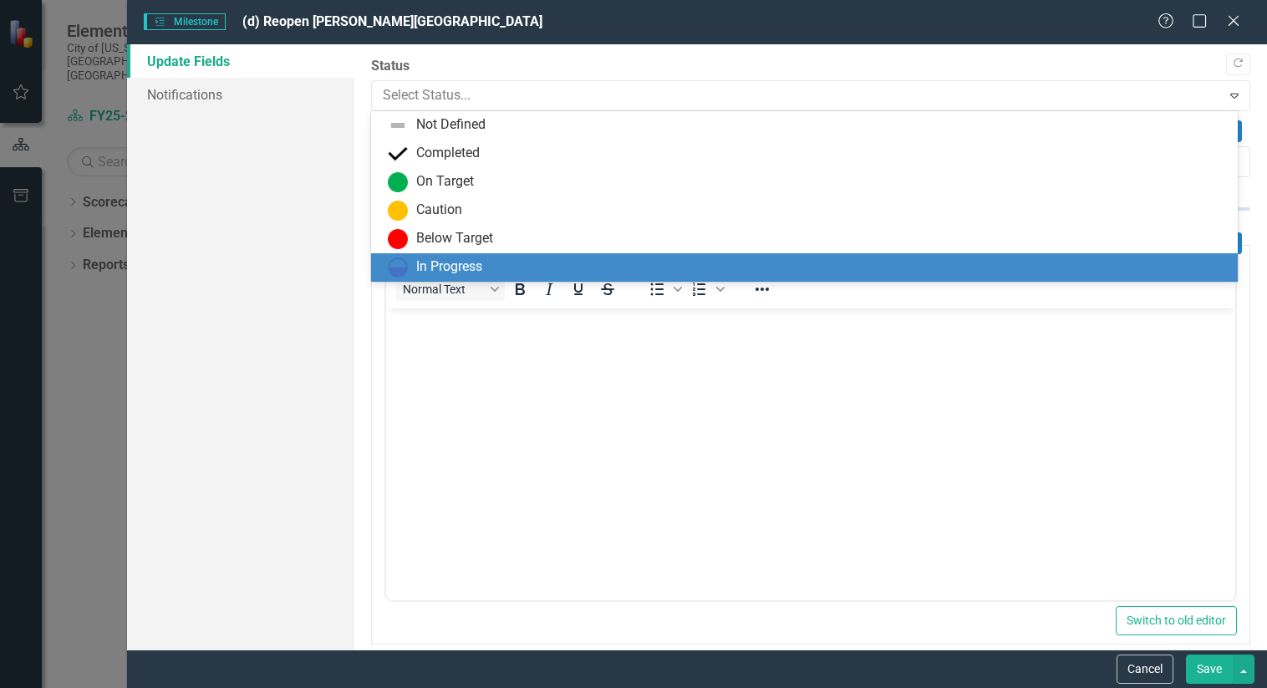
click at [661, 268] on div "In Progress" at bounding box center [808, 267] width 840 height 20
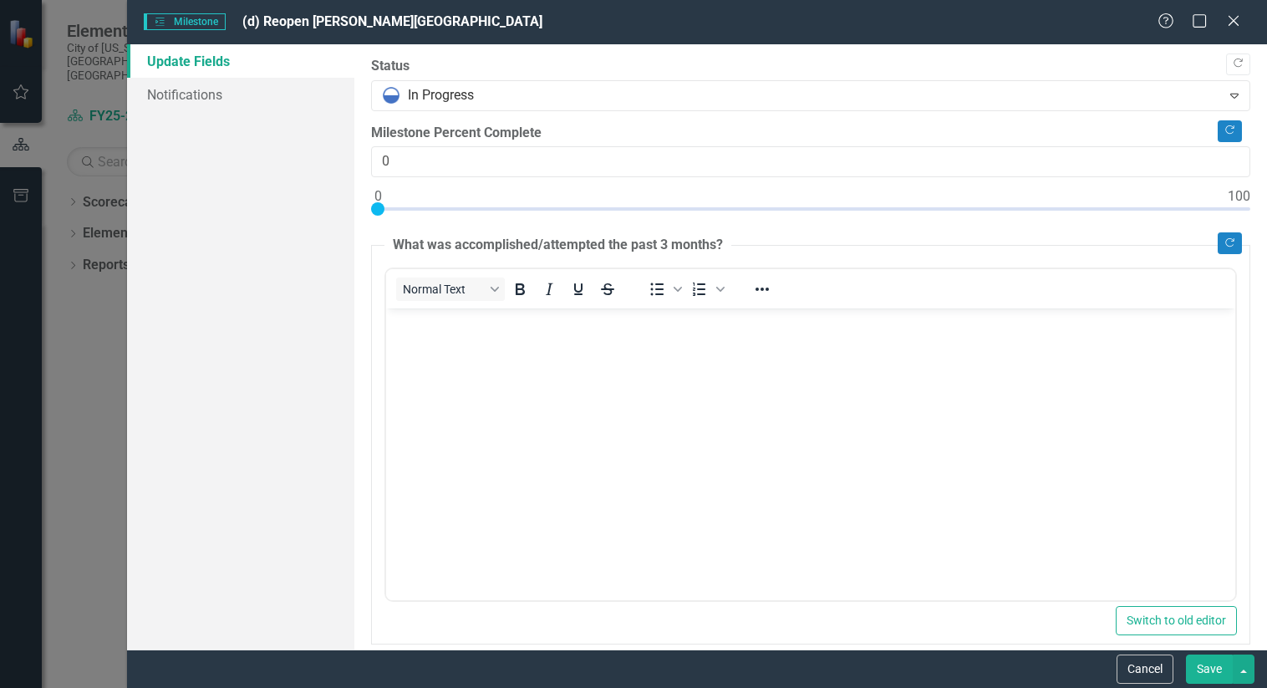
click at [1210, 672] on button "Save" at bounding box center [1209, 669] width 47 height 29
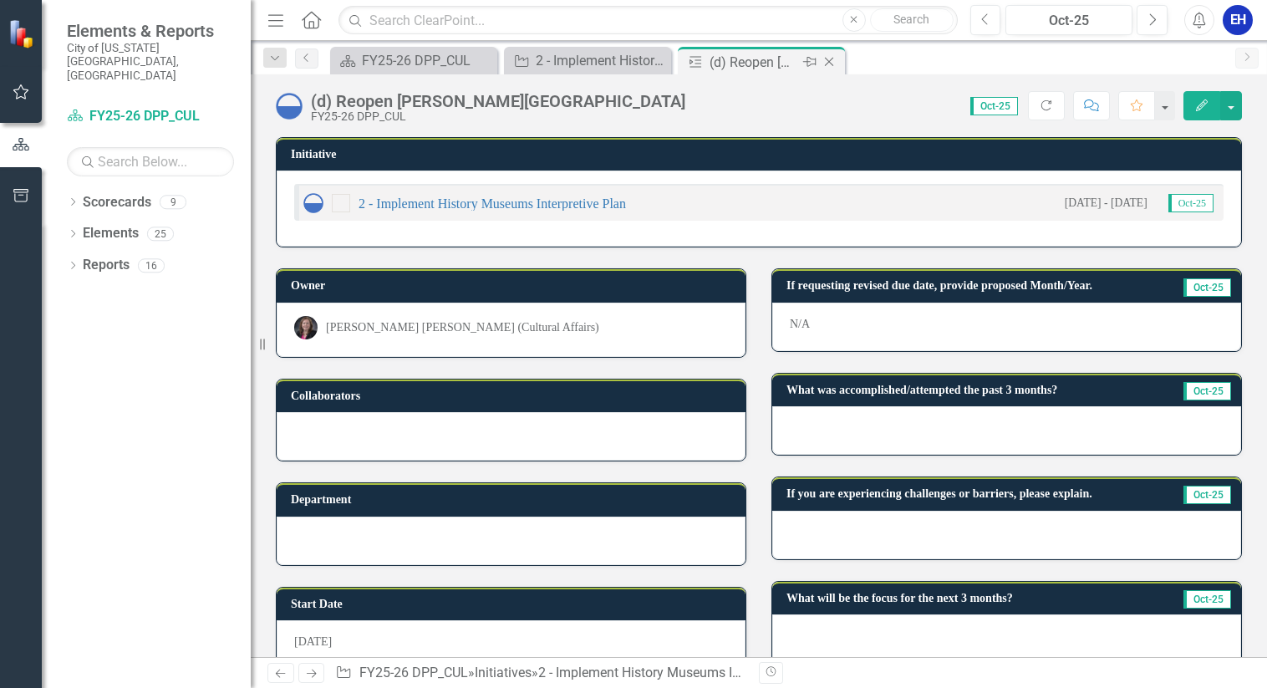
click at [830, 59] on icon "Close" at bounding box center [829, 61] width 17 height 13
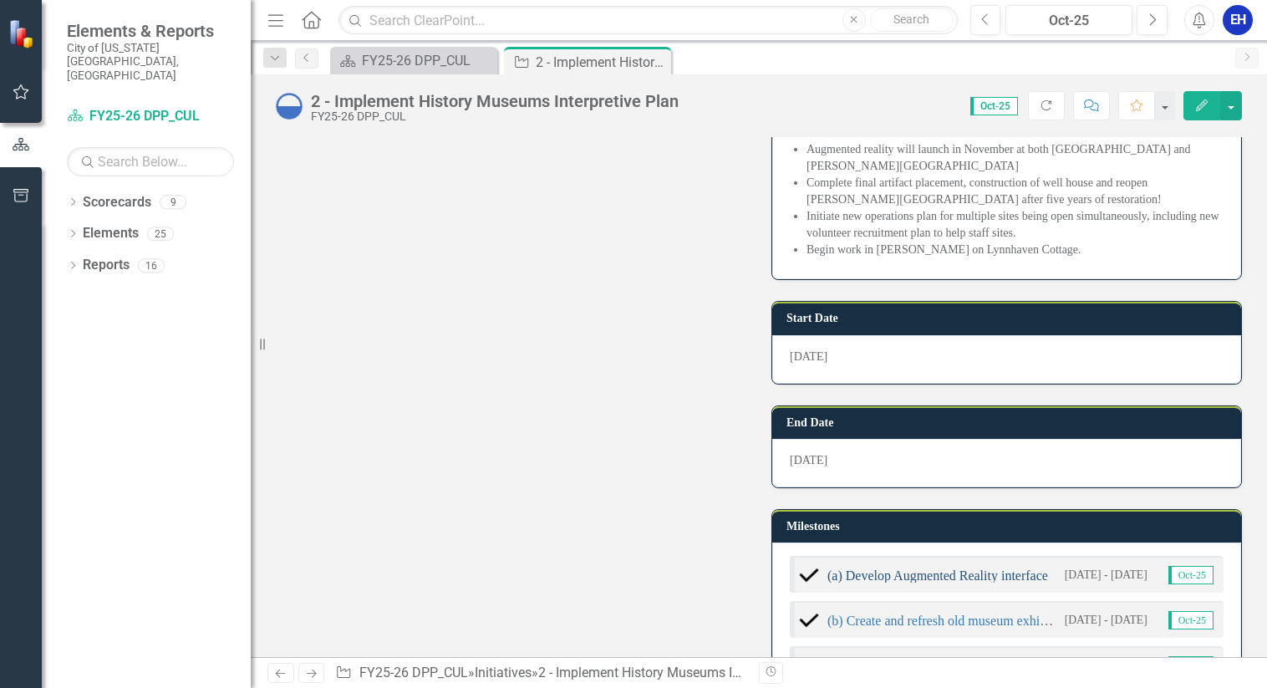
scroll to position [836, 0]
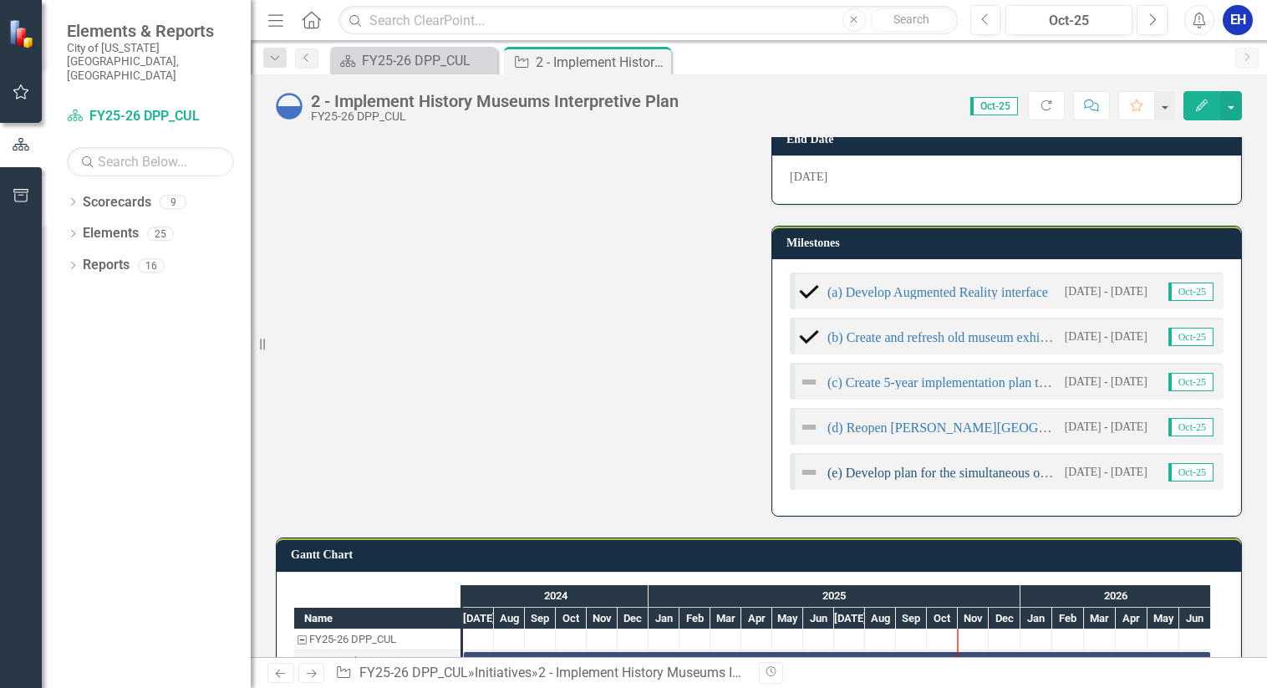
click at [908, 466] on link "(e) Develop plan for the simultaneous operation of multiple sites" at bounding box center [1001, 473] width 346 height 14
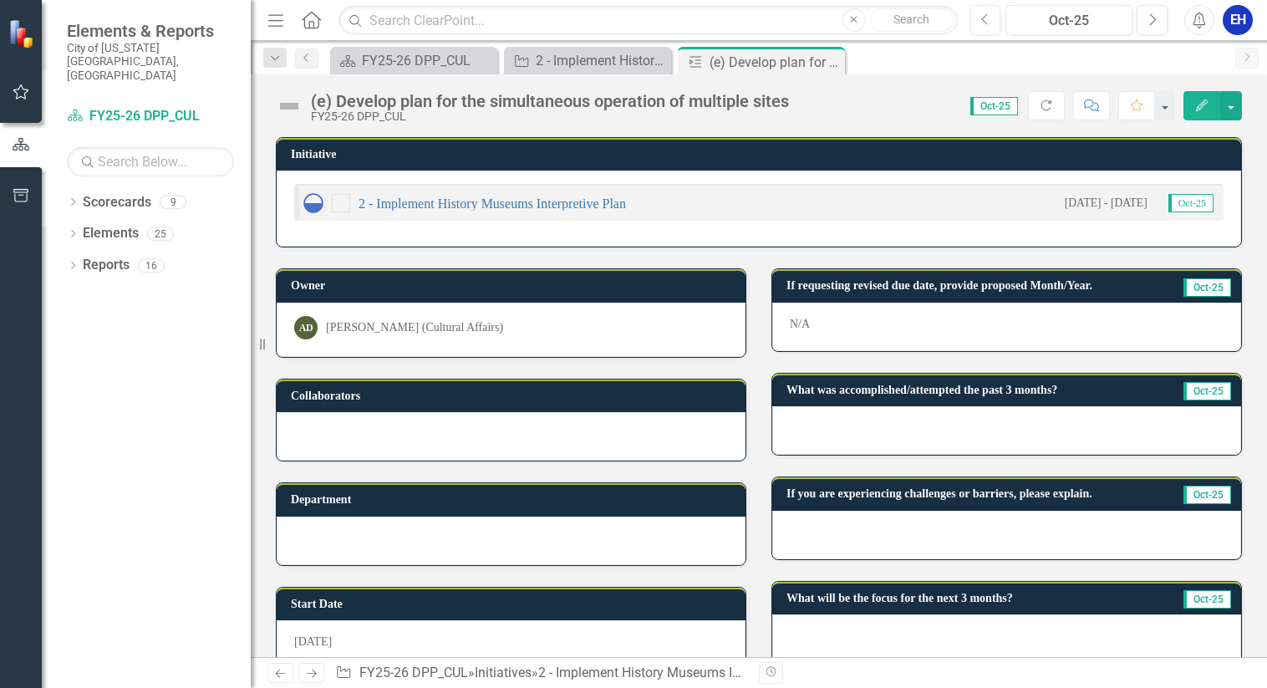
click at [1193, 94] on button "Edit" at bounding box center [1202, 105] width 37 height 29
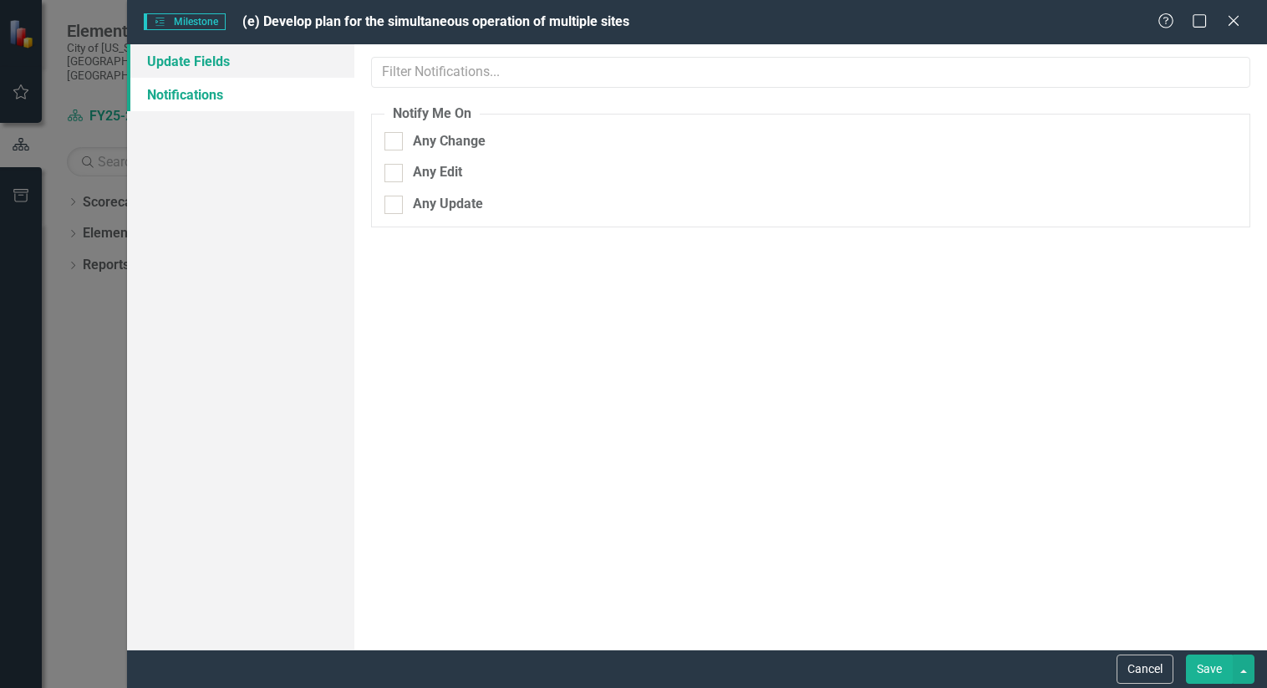
click at [241, 64] on link "Update Fields" at bounding box center [241, 60] width 228 height 33
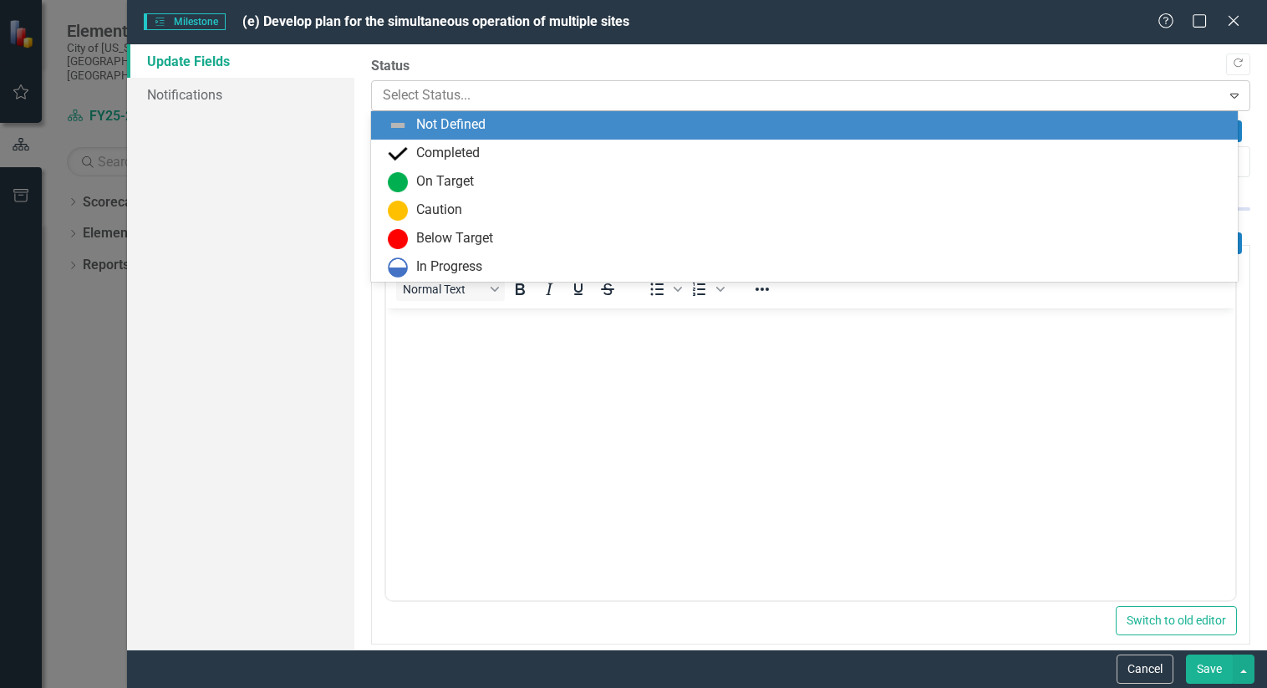
click at [629, 95] on div at bounding box center [797, 95] width 828 height 23
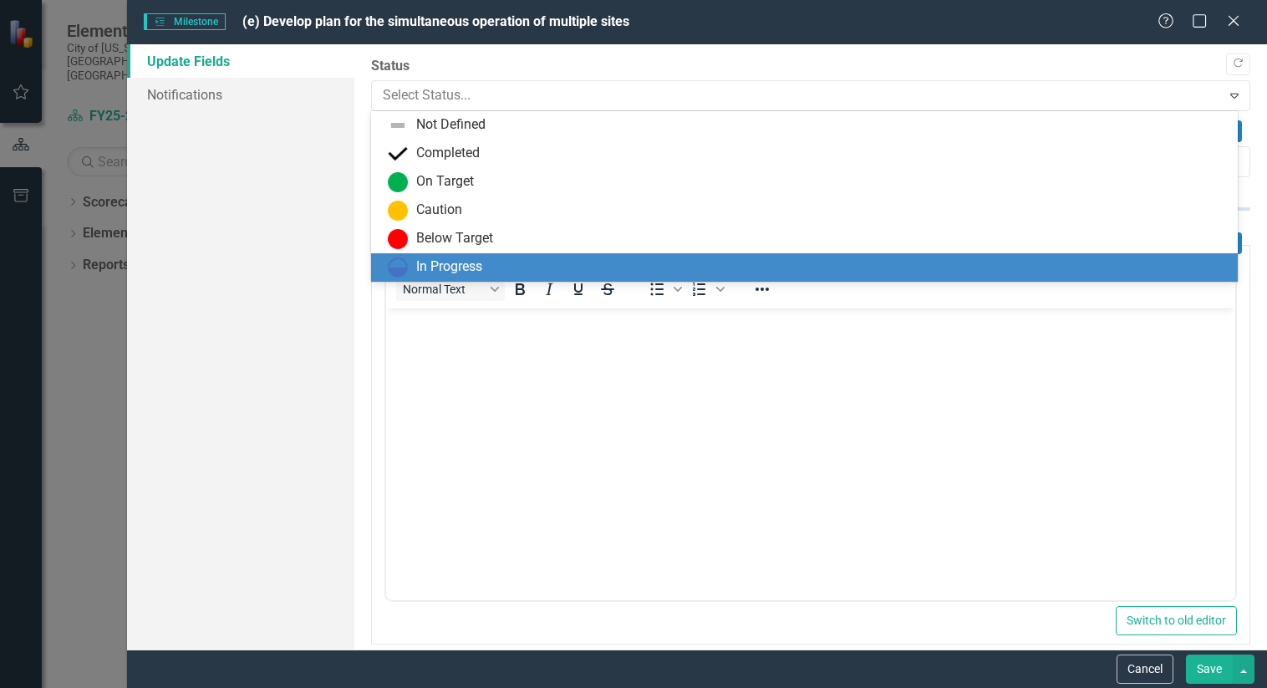
click at [517, 270] on div "In Progress" at bounding box center [808, 267] width 840 height 20
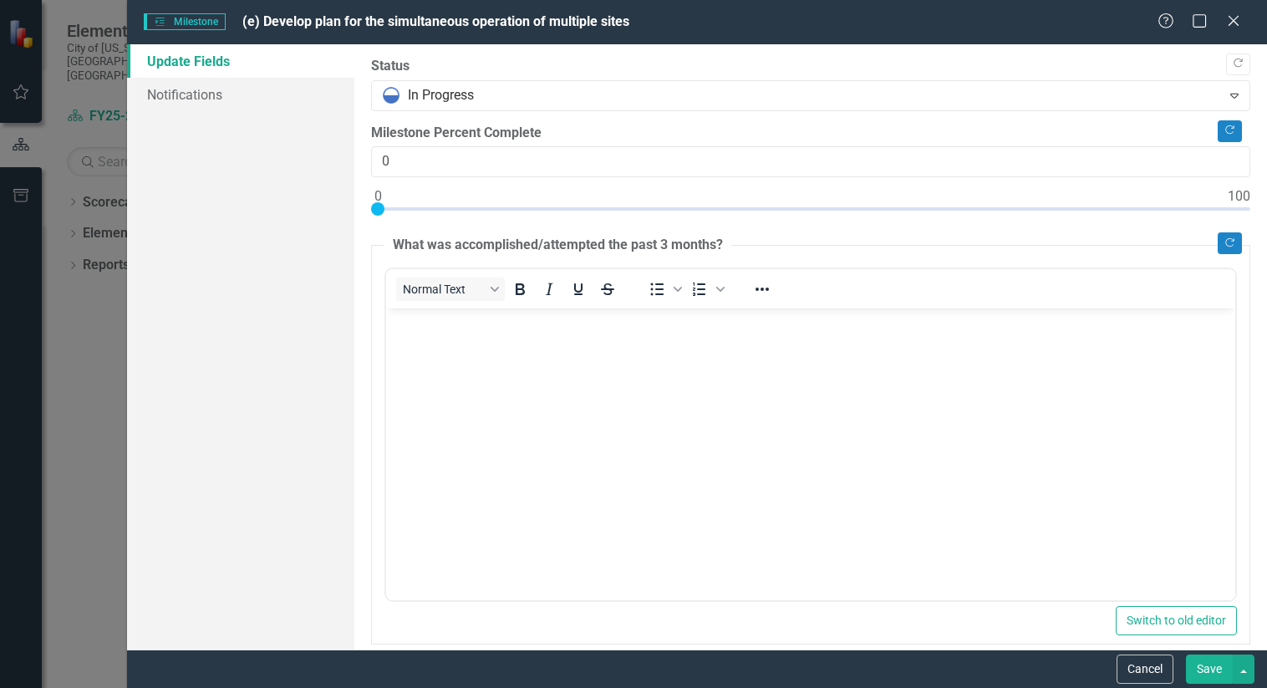
click at [1206, 665] on button "Save" at bounding box center [1209, 669] width 47 height 29
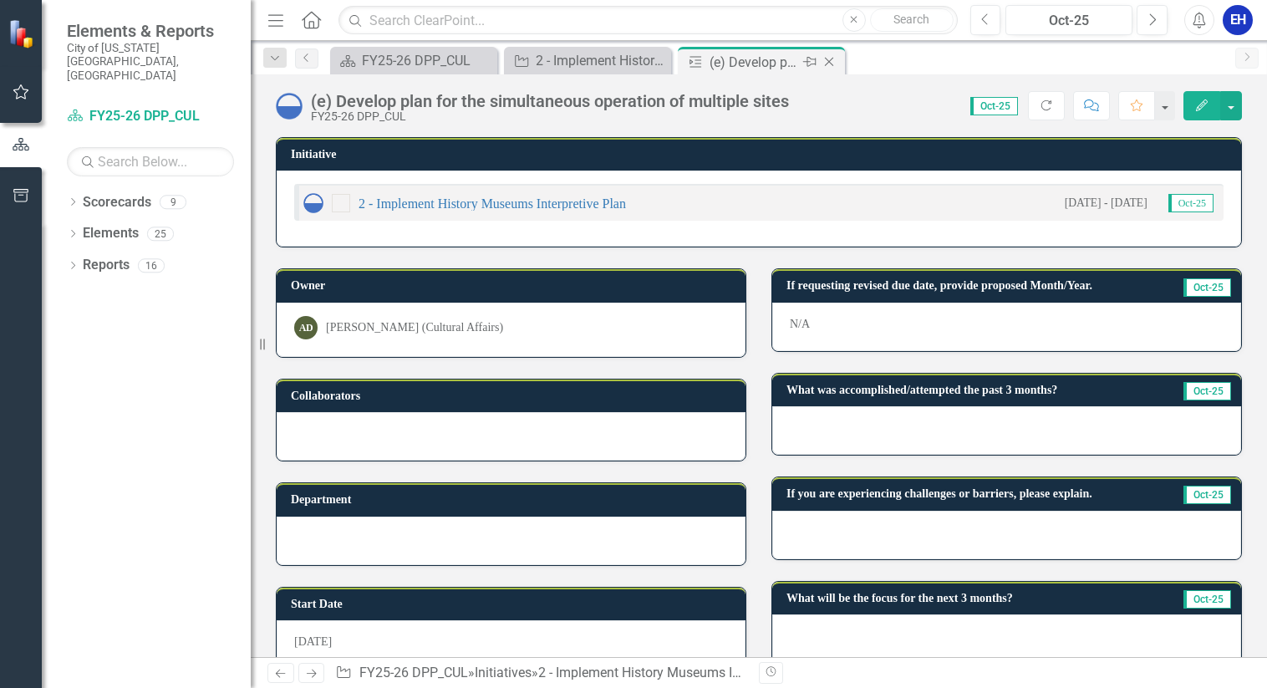
click at [833, 64] on icon "Close" at bounding box center [829, 61] width 17 height 13
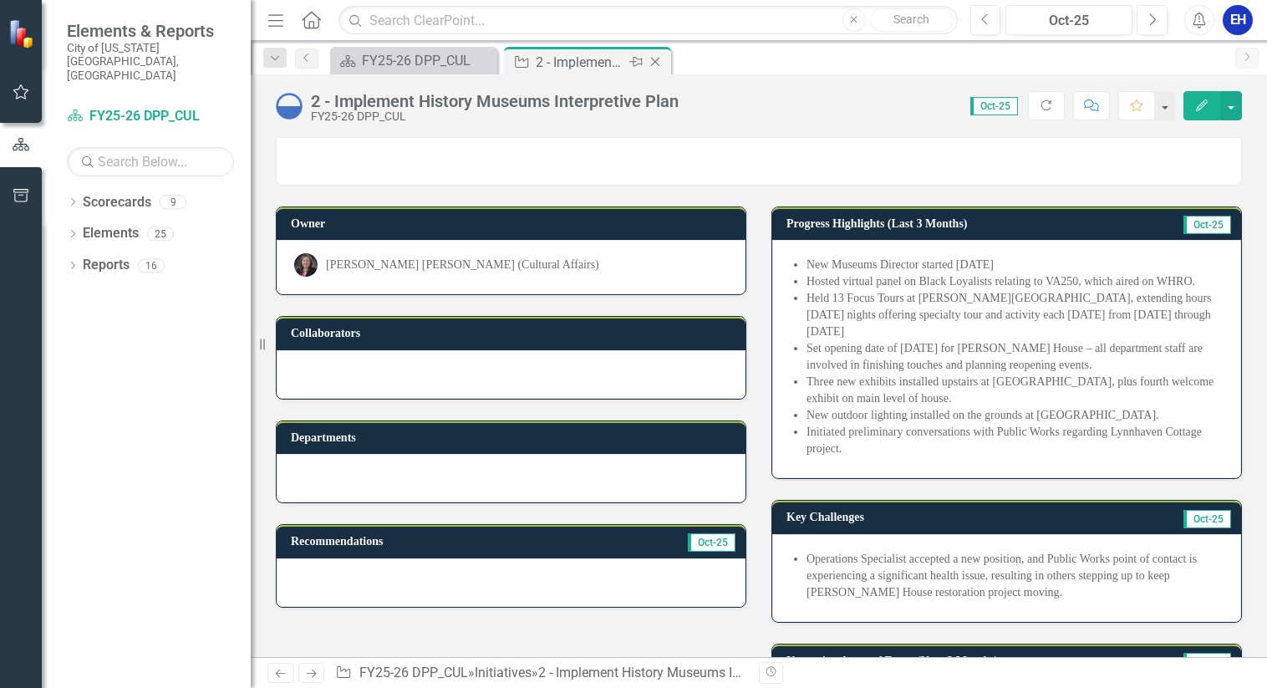
click at [659, 62] on icon "Close" at bounding box center [655, 61] width 17 height 13
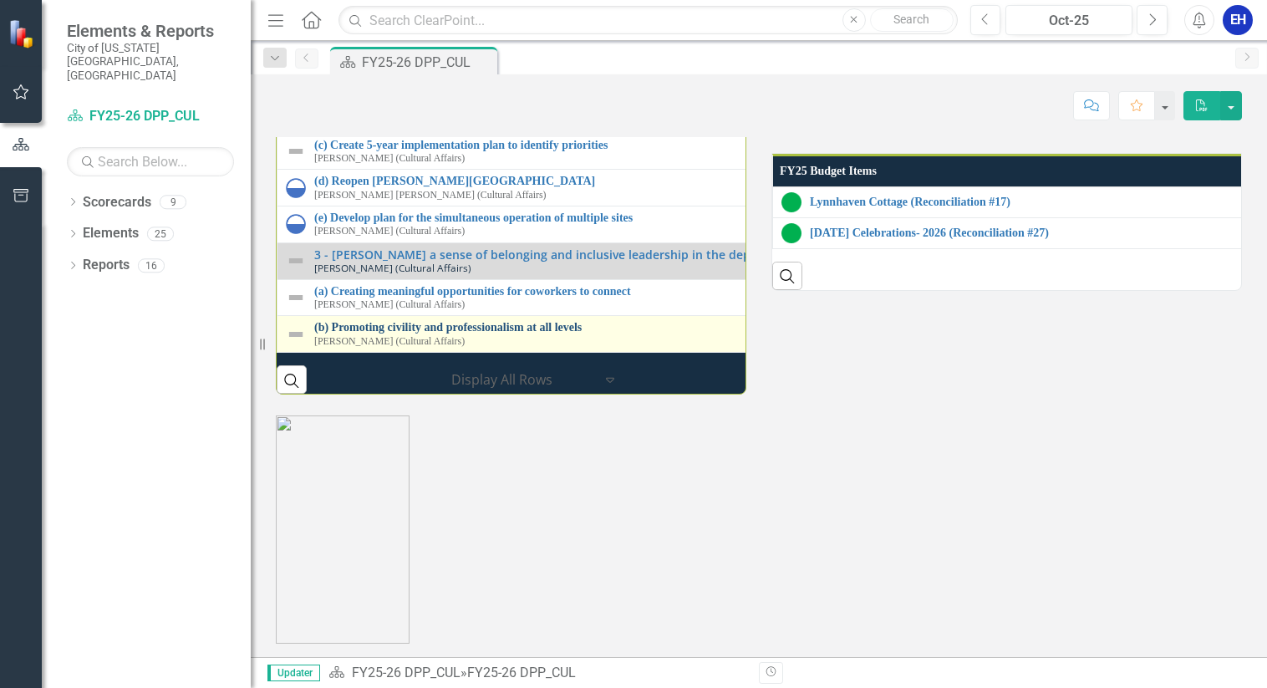
scroll to position [2090, 0]
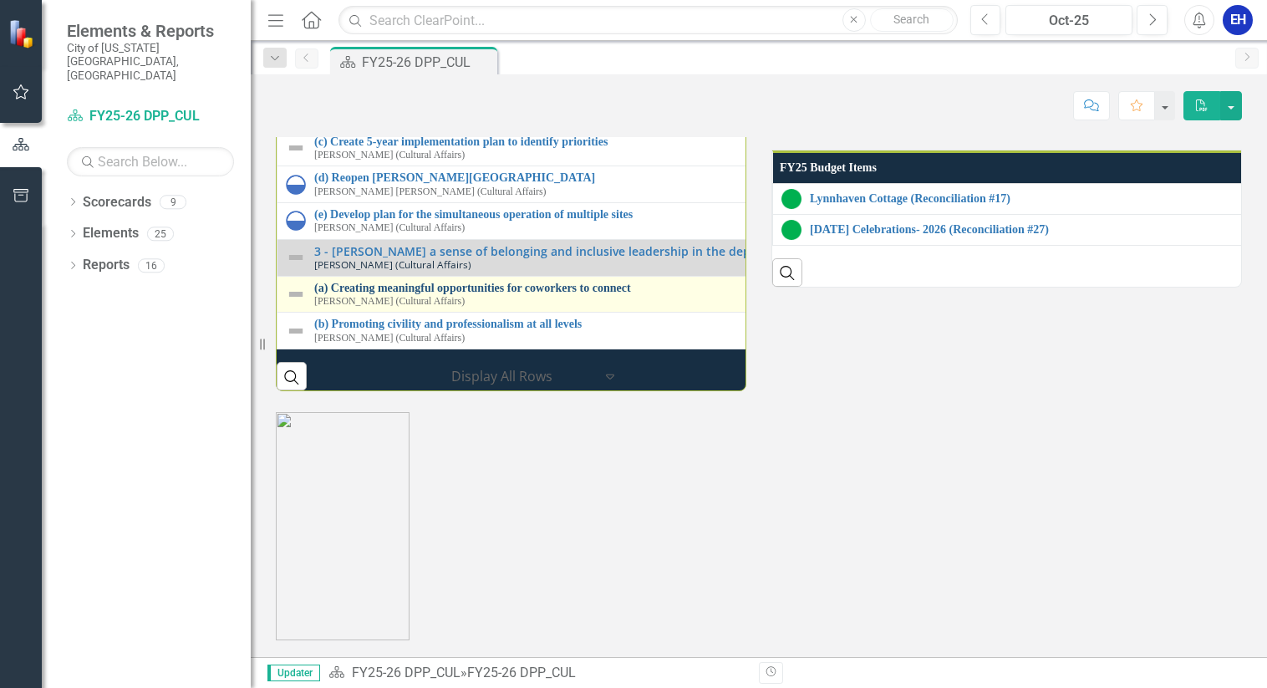
click at [423, 294] on link "(a) Creating meaningful opportunities for coworkers to connect" at bounding box center [770, 288] width 912 height 13
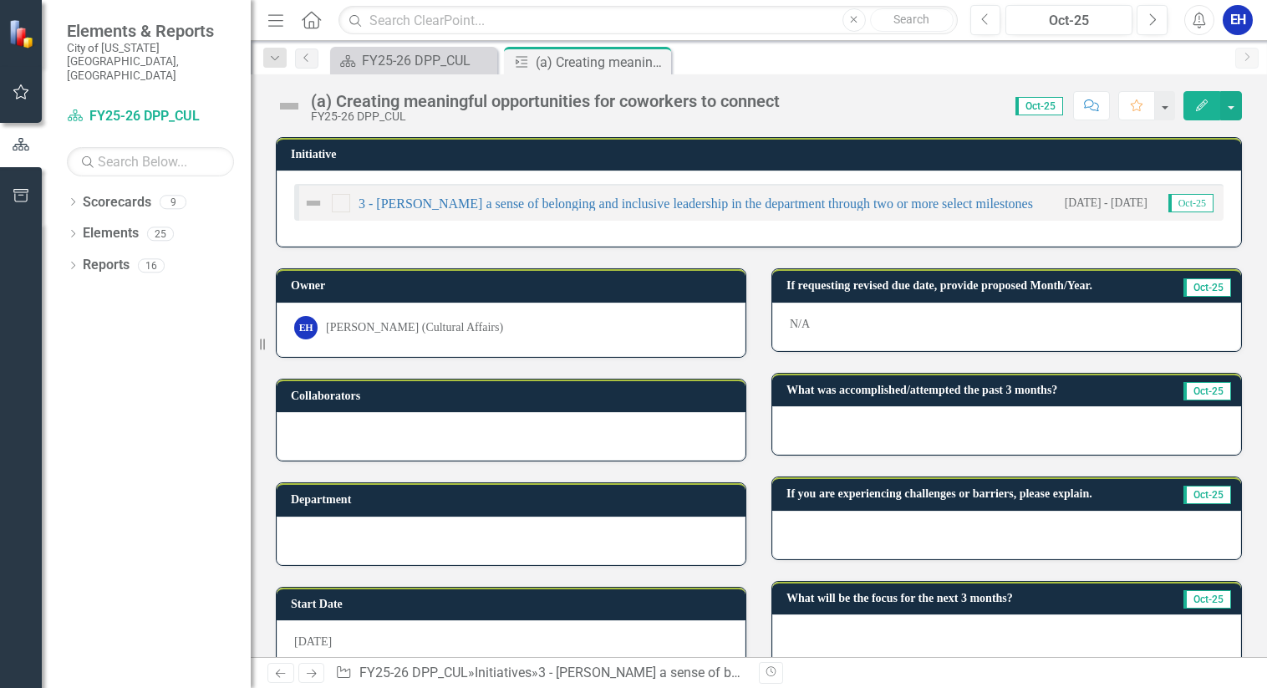
click at [1197, 106] on icon "Edit" at bounding box center [1202, 105] width 15 height 12
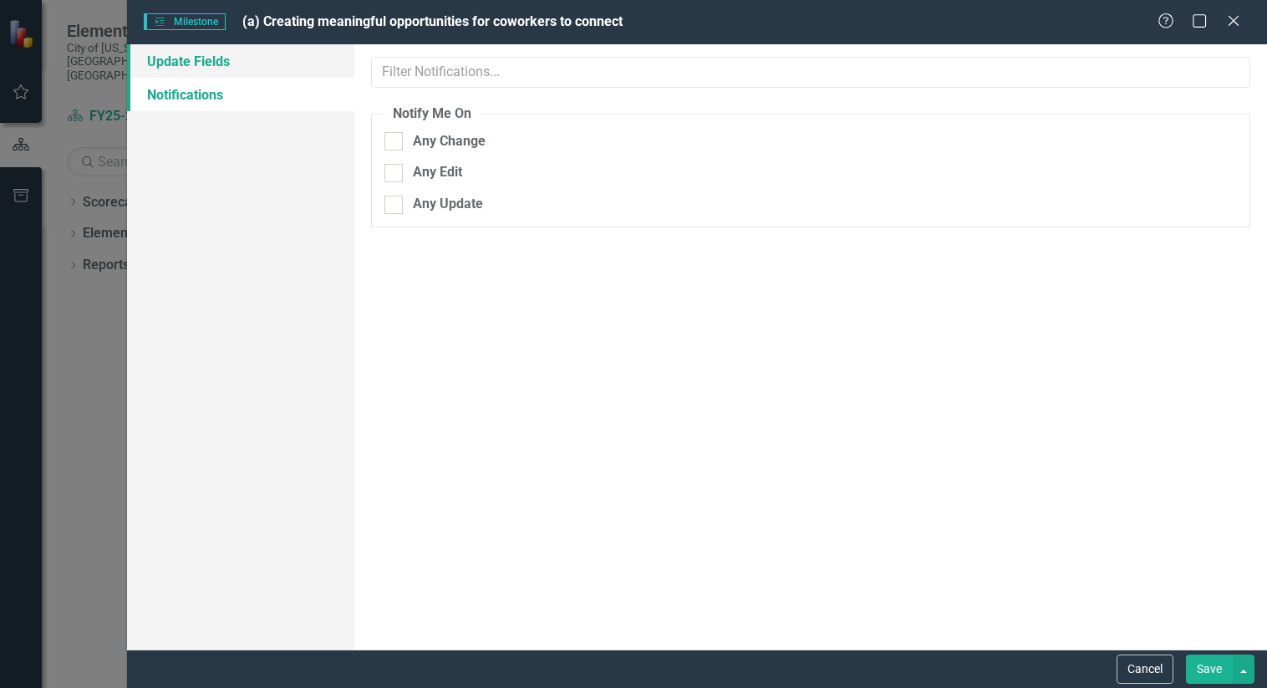
click at [226, 56] on link "Update Fields" at bounding box center [241, 60] width 228 height 33
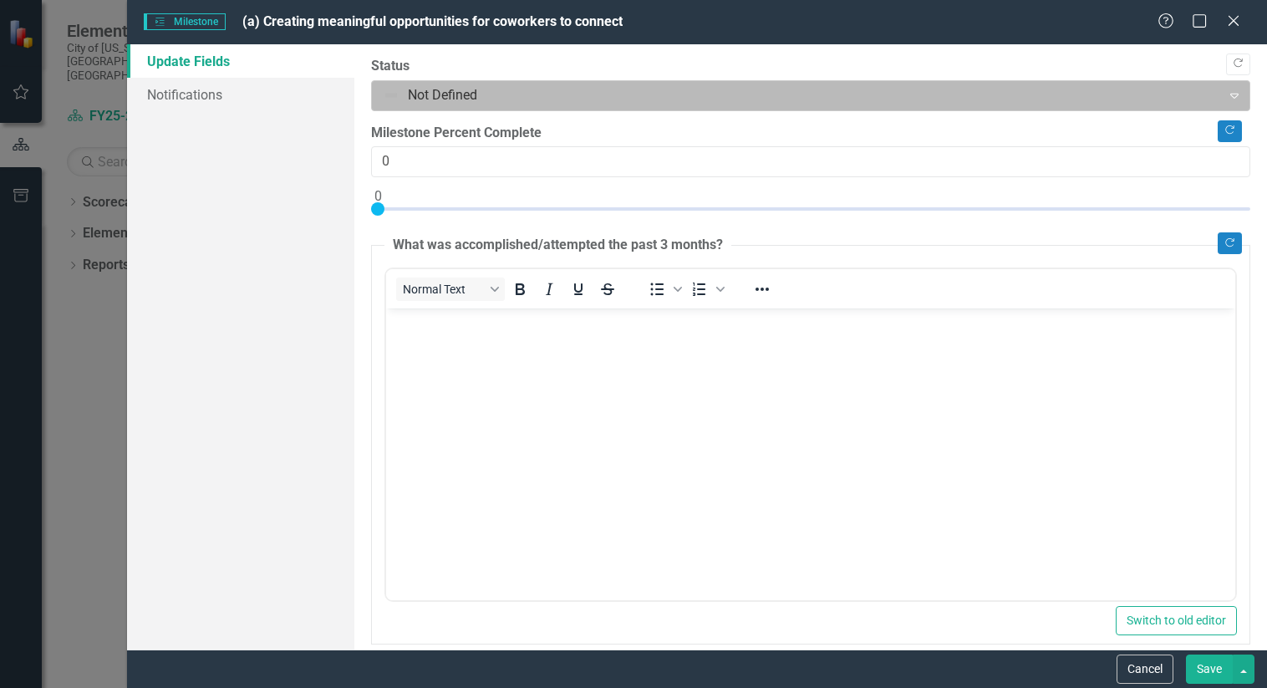
click at [453, 93] on div at bounding box center [797, 95] width 828 height 23
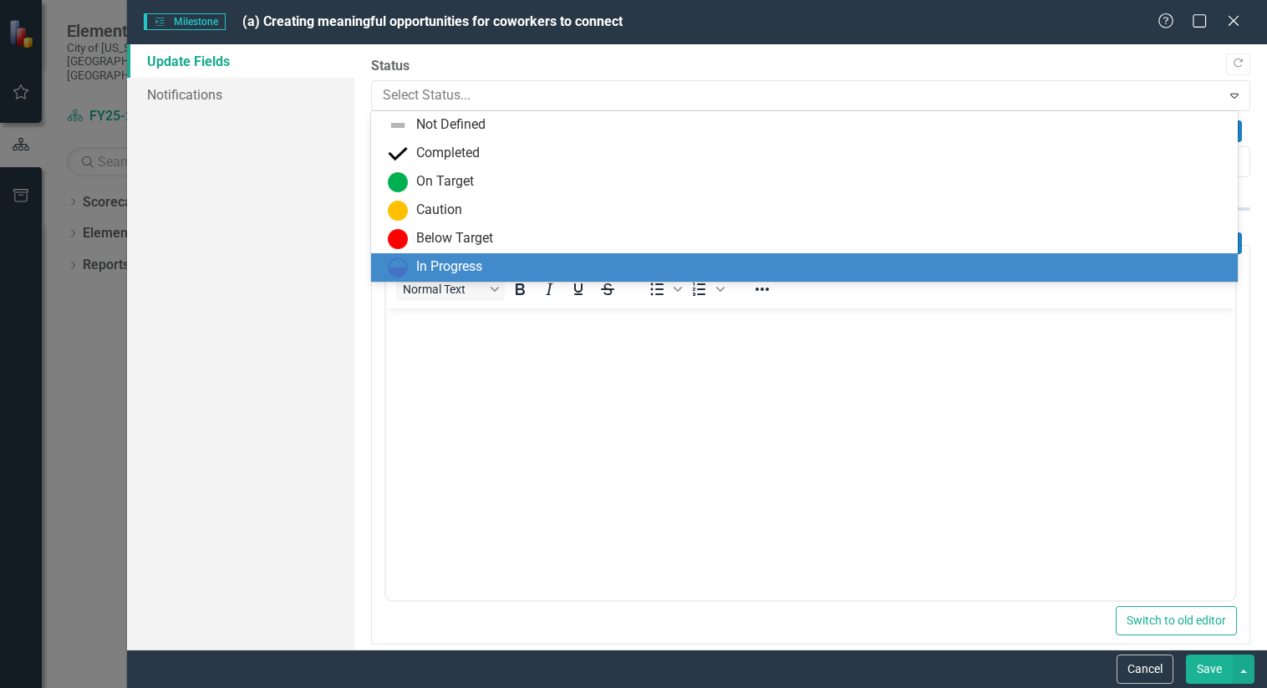
click at [439, 262] on div "In Progress" at bounding box center [449, 266] width 66 height 19
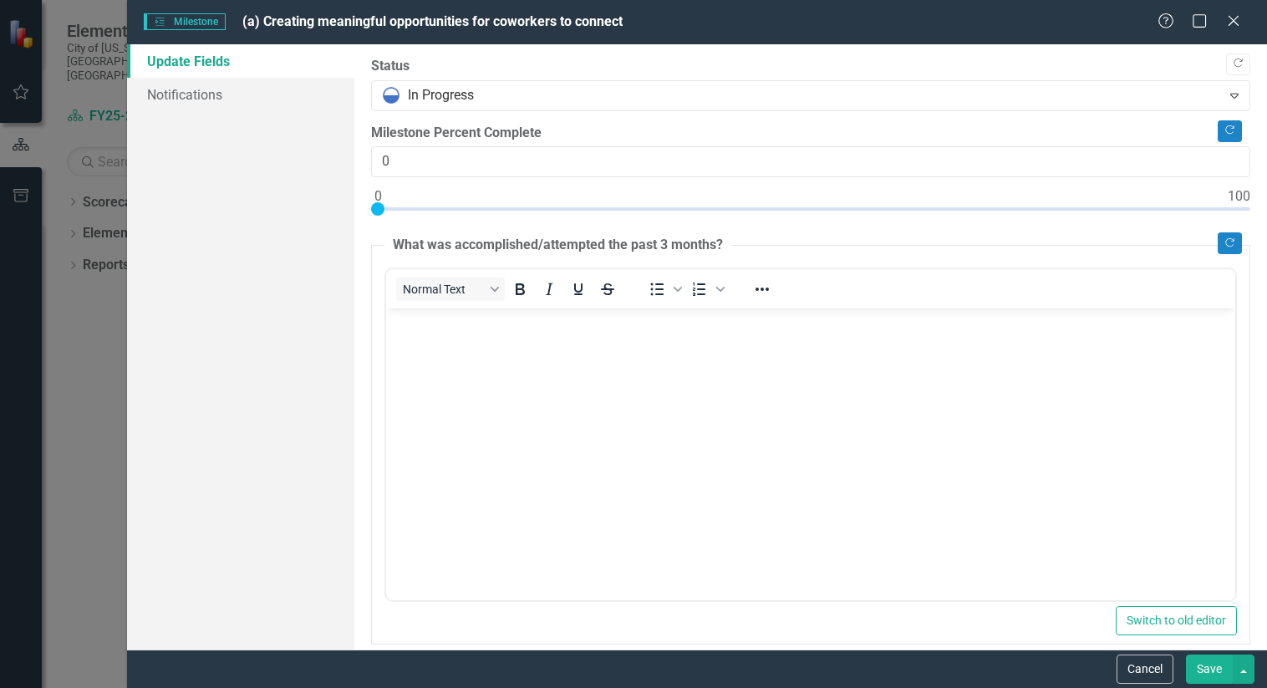
click at [1210, 674] on button "Save" at bounding box center [1209, 669] width 47 height 29
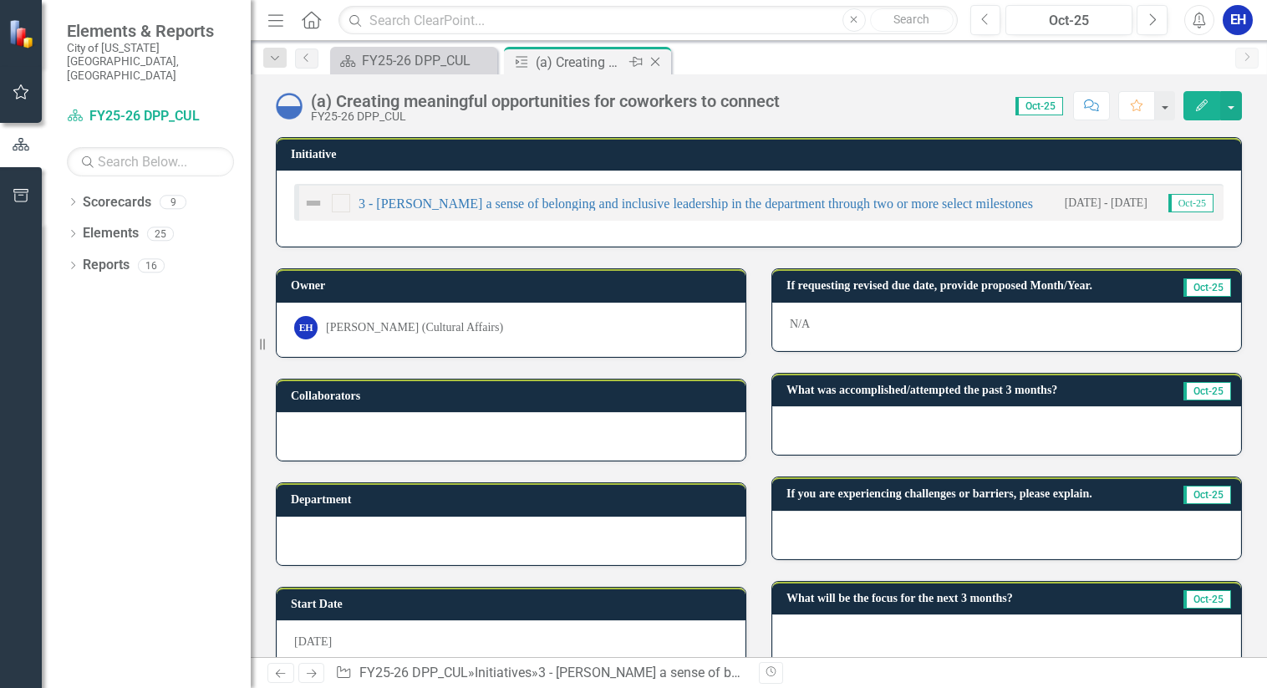
click at [661, 65] on icon "Close" at bounding box center [655, 61] width 17 height 13
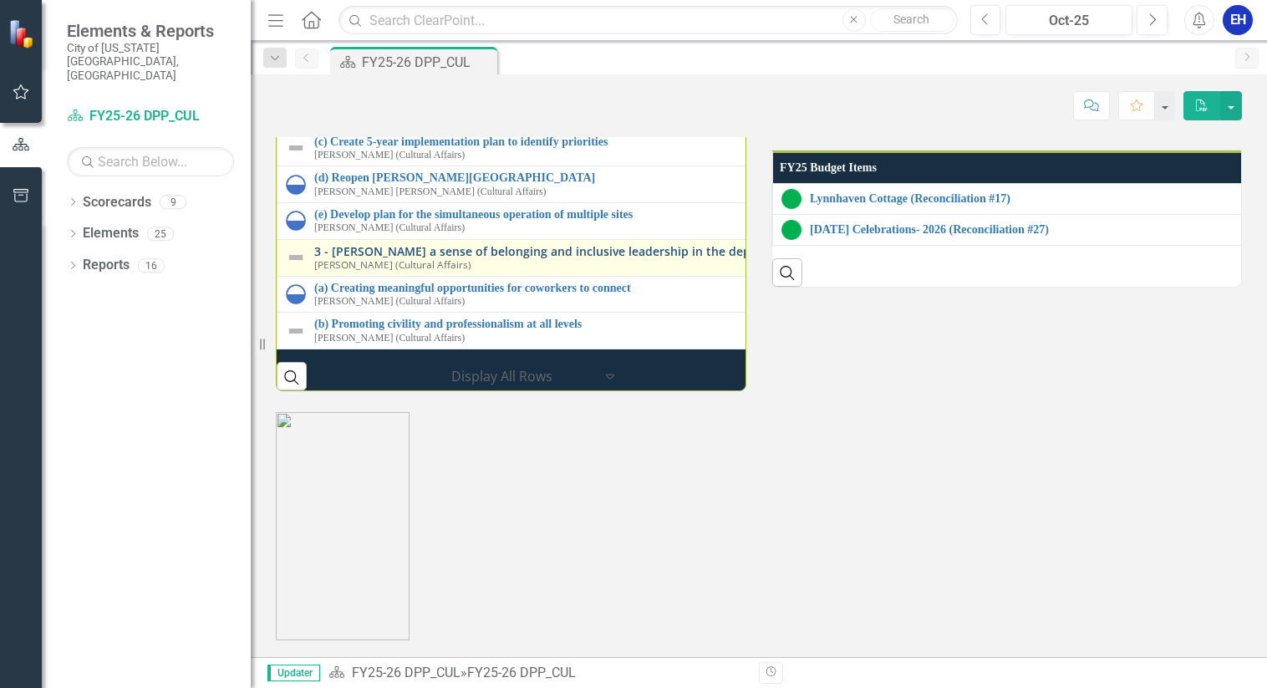
scroll to position [2247, 0]
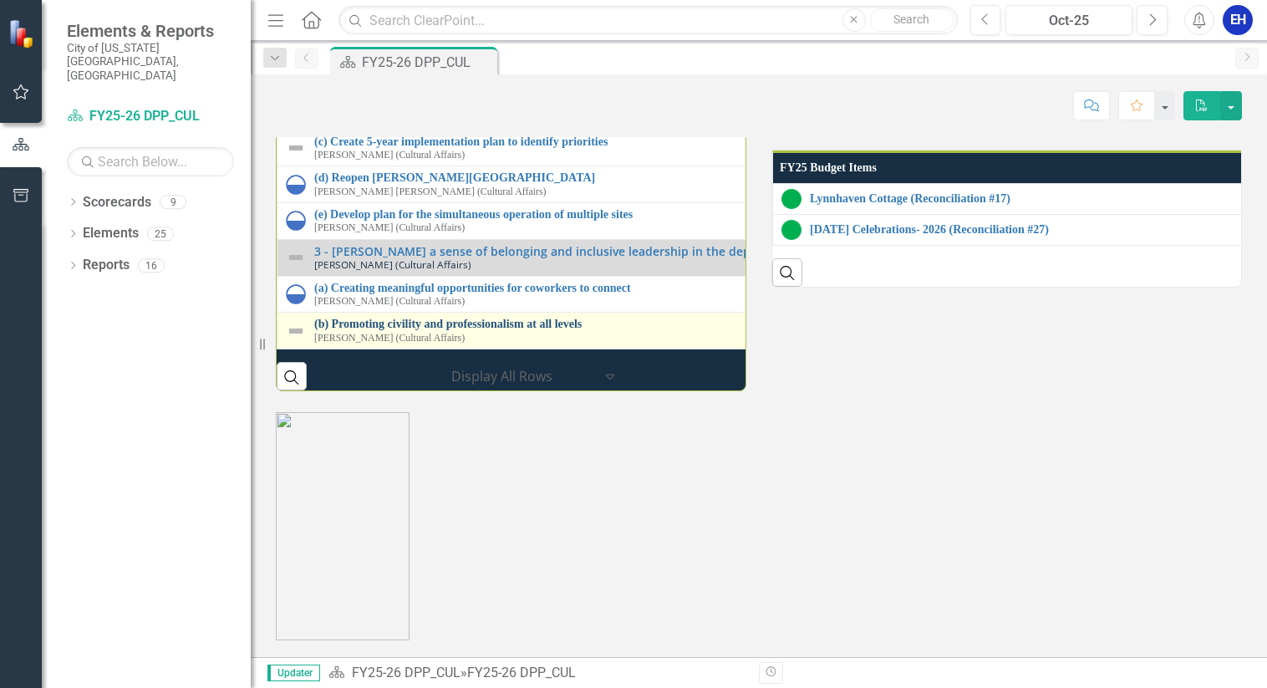
click at [395, 318] on link "(b) Promoting civility and professionalism at all levels" at bounding box center [771, 324] width 915 height 13
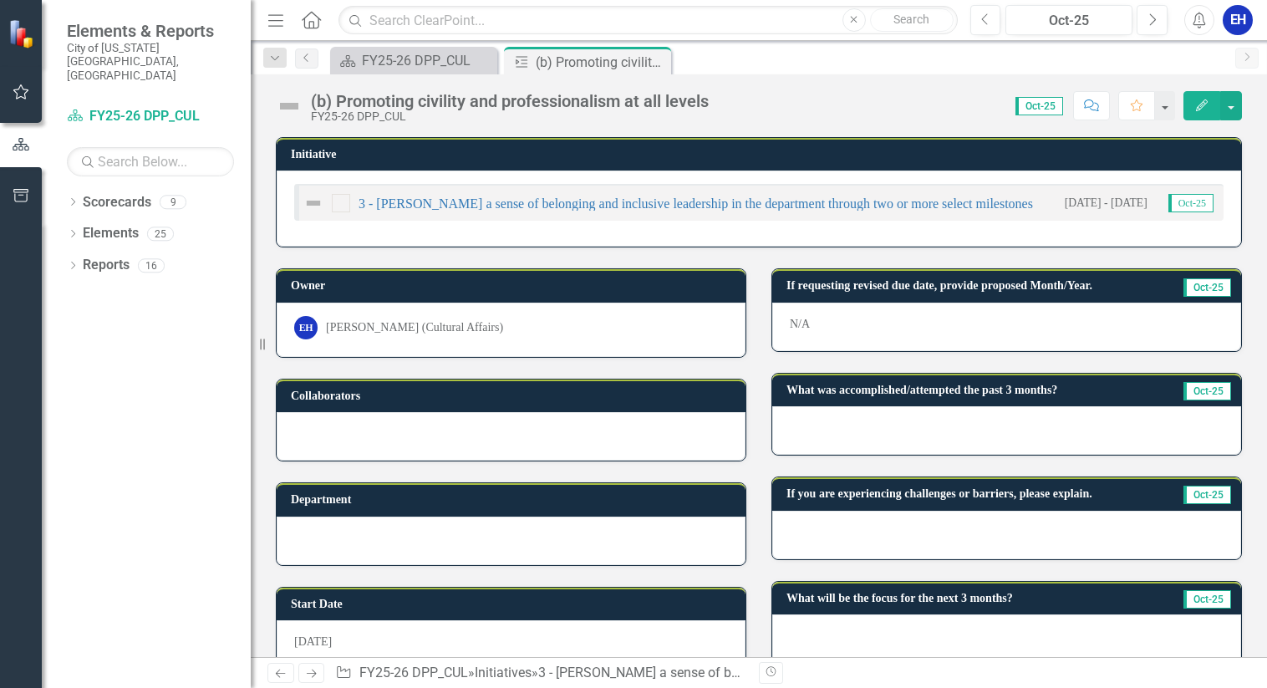
click at [1196, 104] on icon "Edit" at bounding box center [1202, 105] width 15 height 12
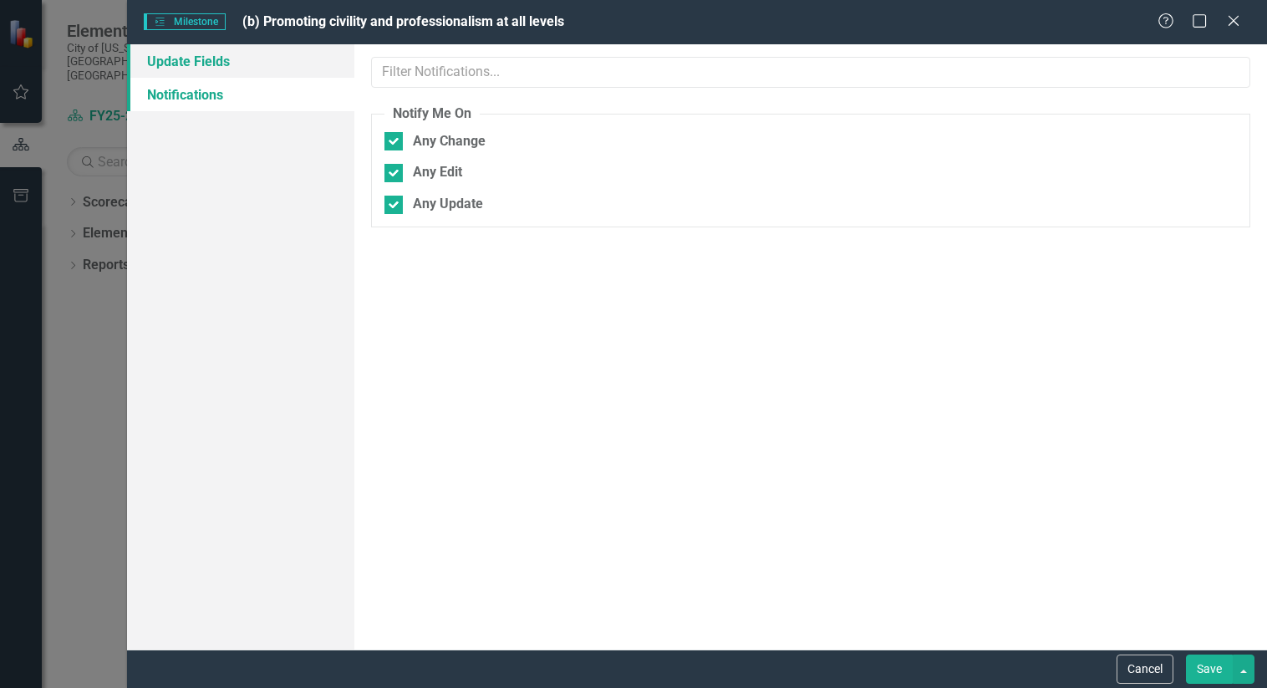
click at [224, 59] on link "Update Fields" at bounding box center [241, 60] width 228 height 33
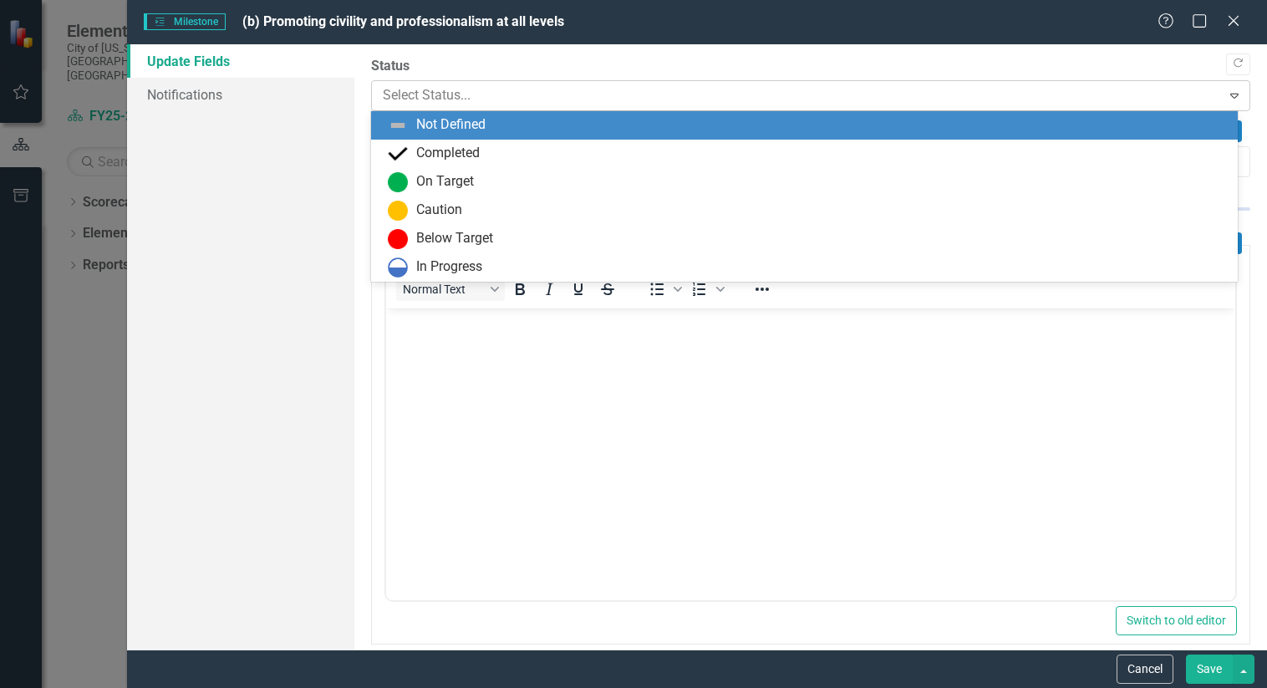
click at [553, 98] on div at bounding box center [797, 95] width 828 height 23
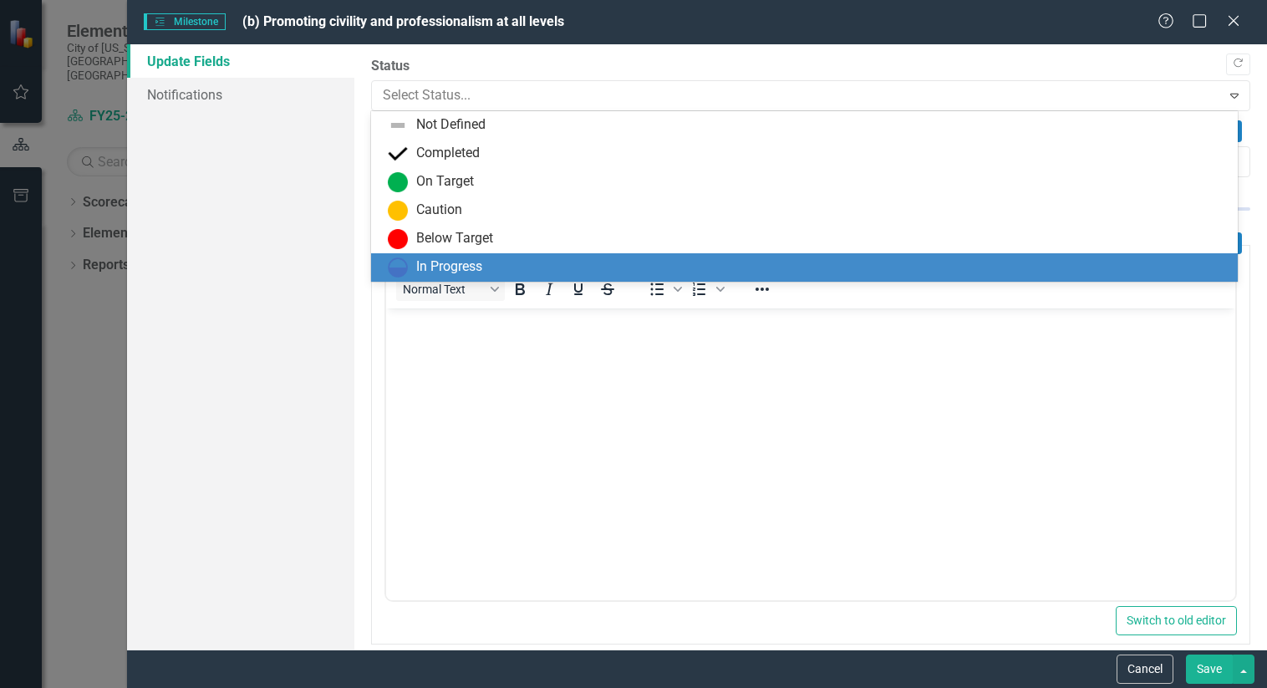
click at [492, 261] on div "In Progress" at bounding box center [808, 267] width 840 height 20
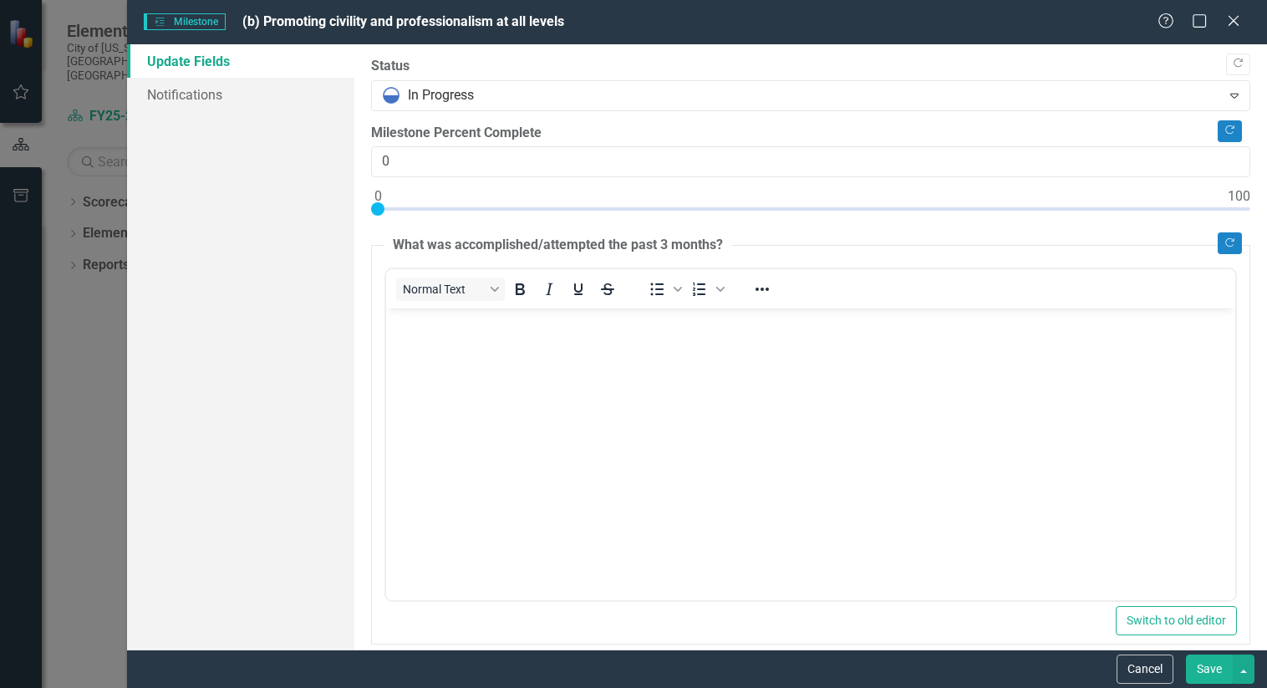
click at [1203, 665] on button "Save" at bounding box center [1209, 669] width 47 height 29
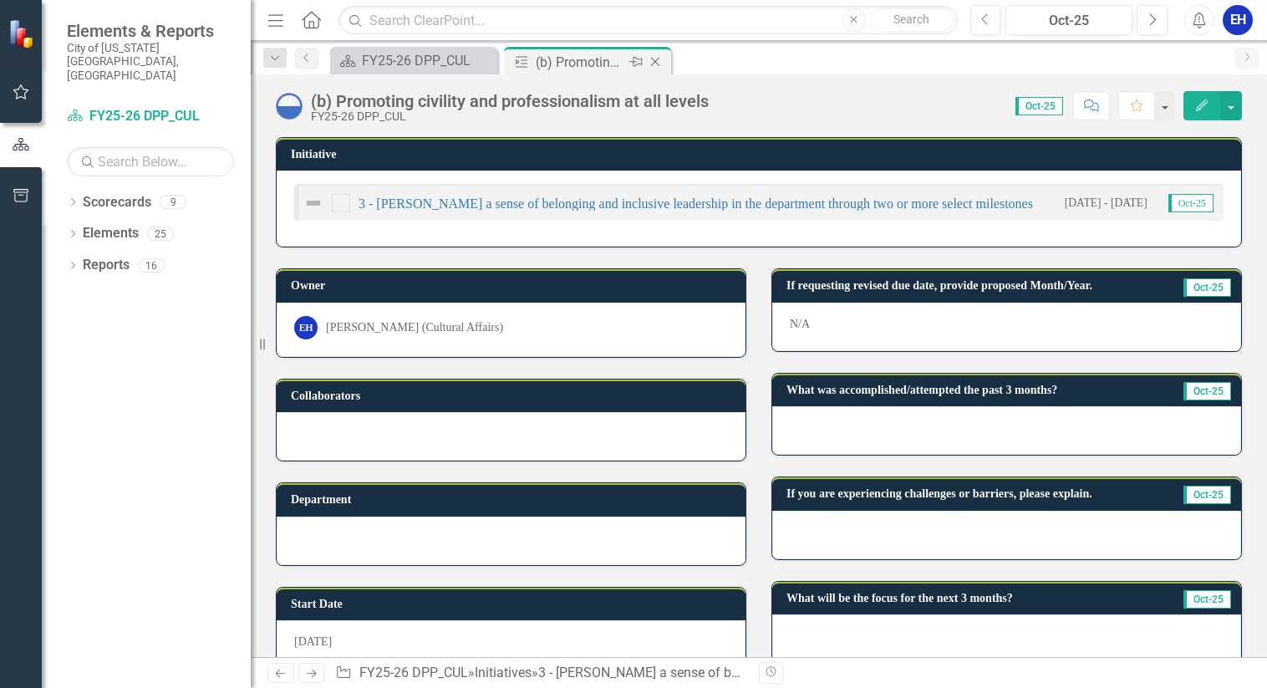
click at [655, 59] on icon "Close" at bounding box center [655, 61] width 17 height 13
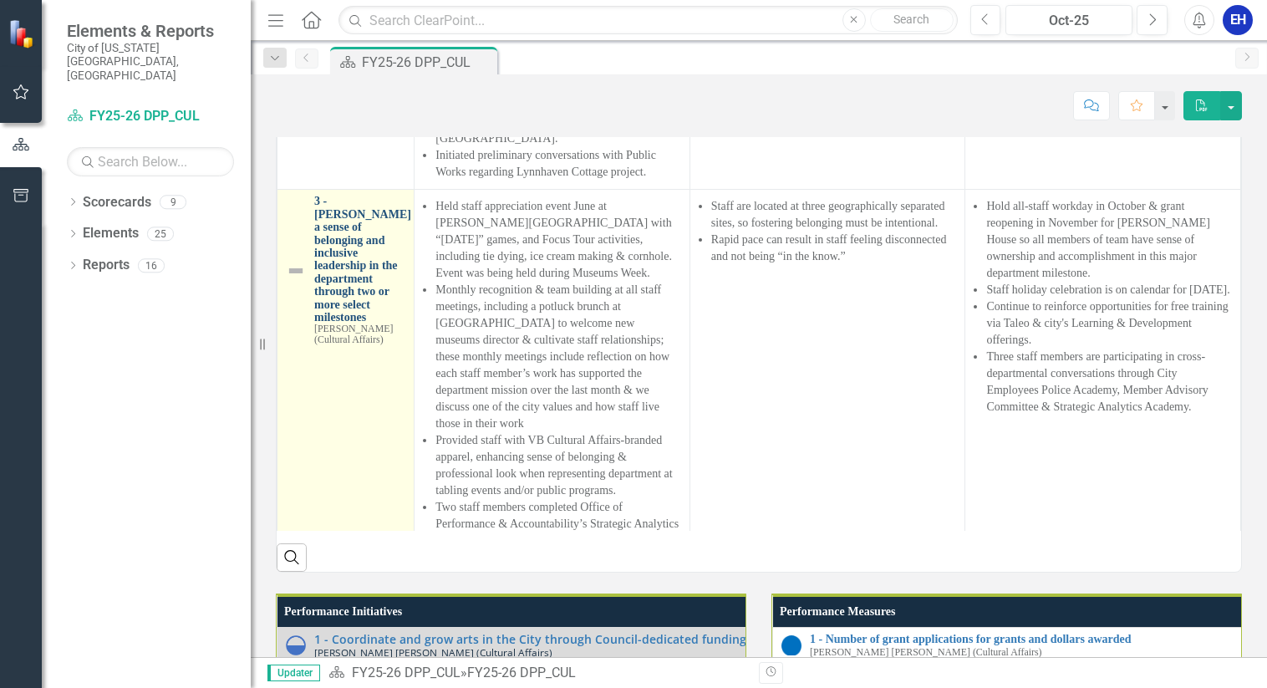
scroll to position [1003, 0]
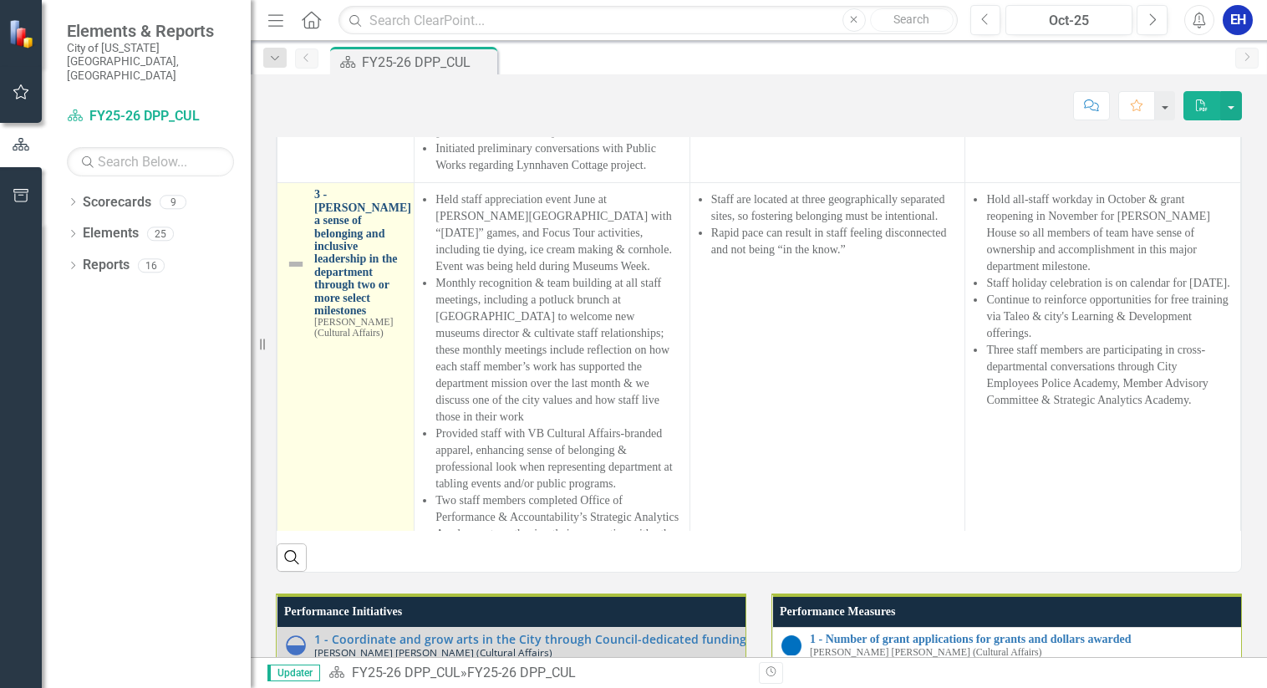
click at [349, 317] on link "3 - [PERSON_NAME] a sense of belonging and inclusive leadership in the departme…" at bounding box center [362, 252] width 97 height 129
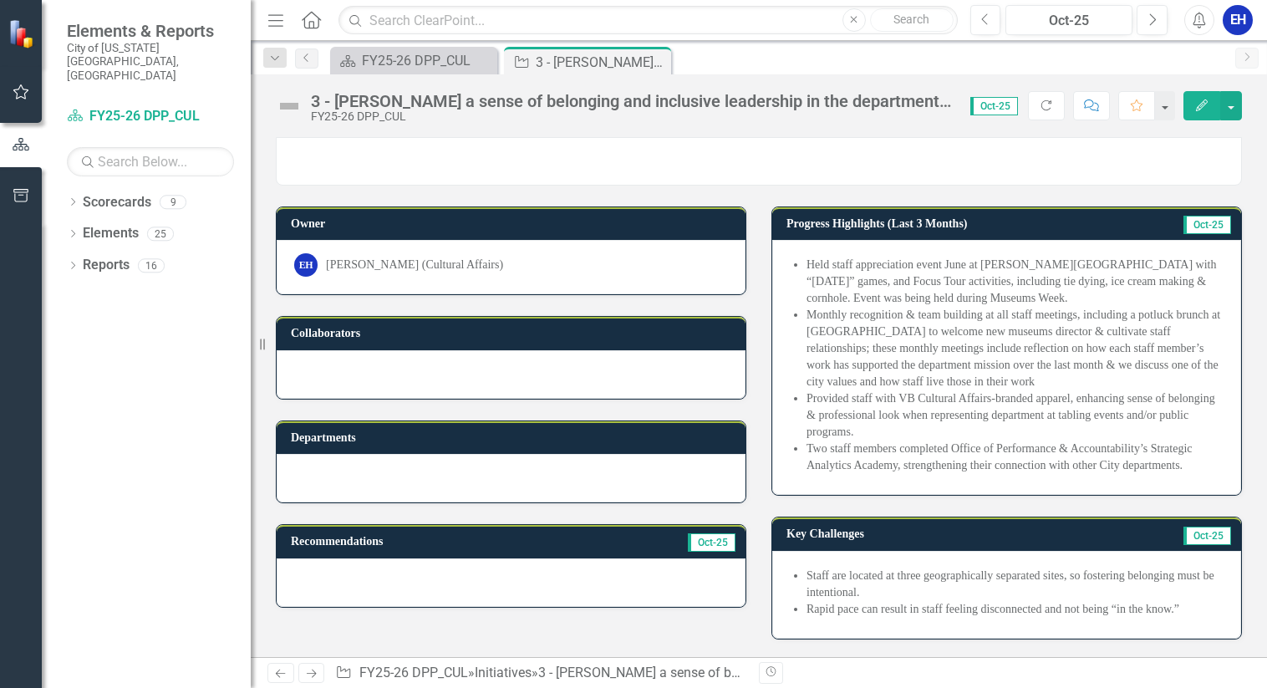
click at [1195, 96] on button "Edit" at bounding box center [1202, 105] width 37 height 29
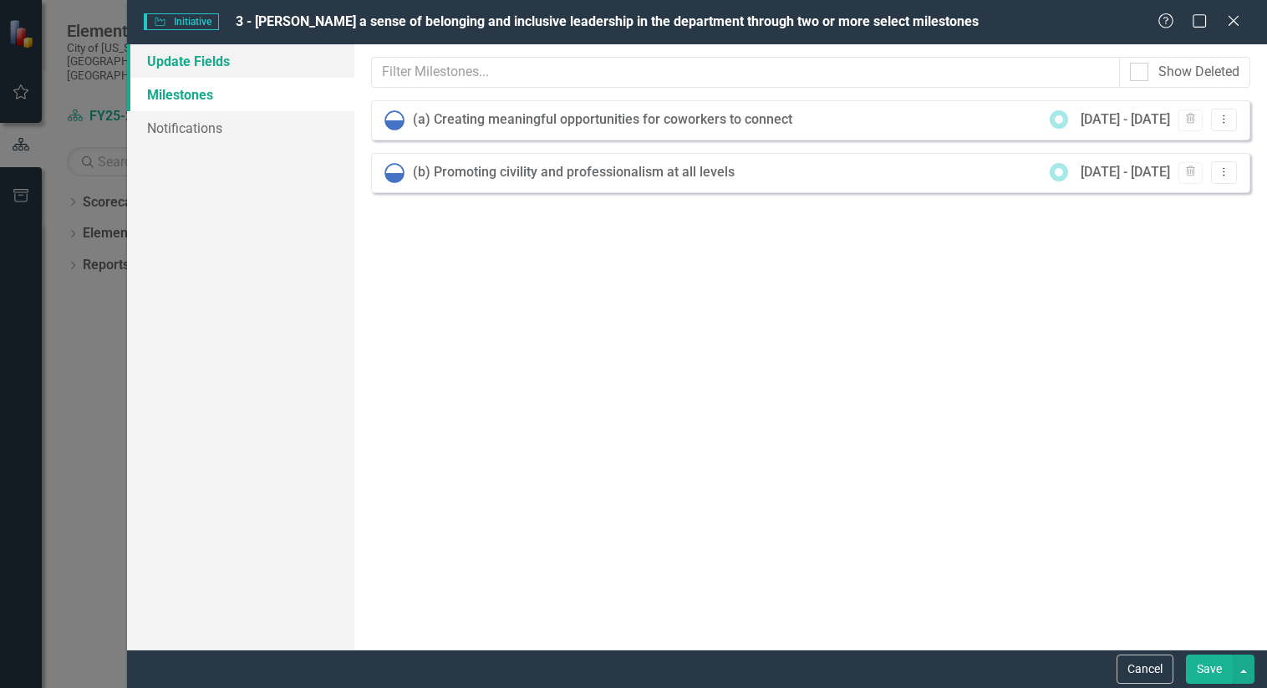
click at [230, 64] on link "Update Fields" at bounding box center [241, 60] width 228 height 33
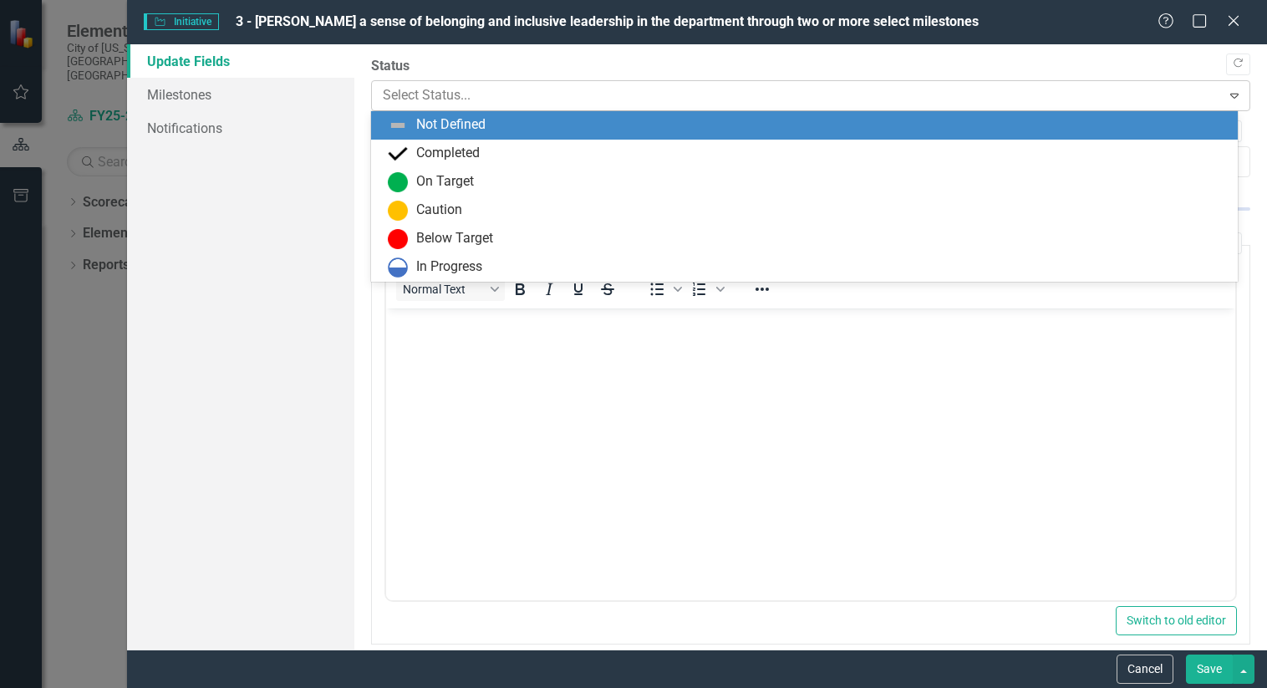
click at [521, 100] on div at bounding box center [797, 95] width 828 height 23
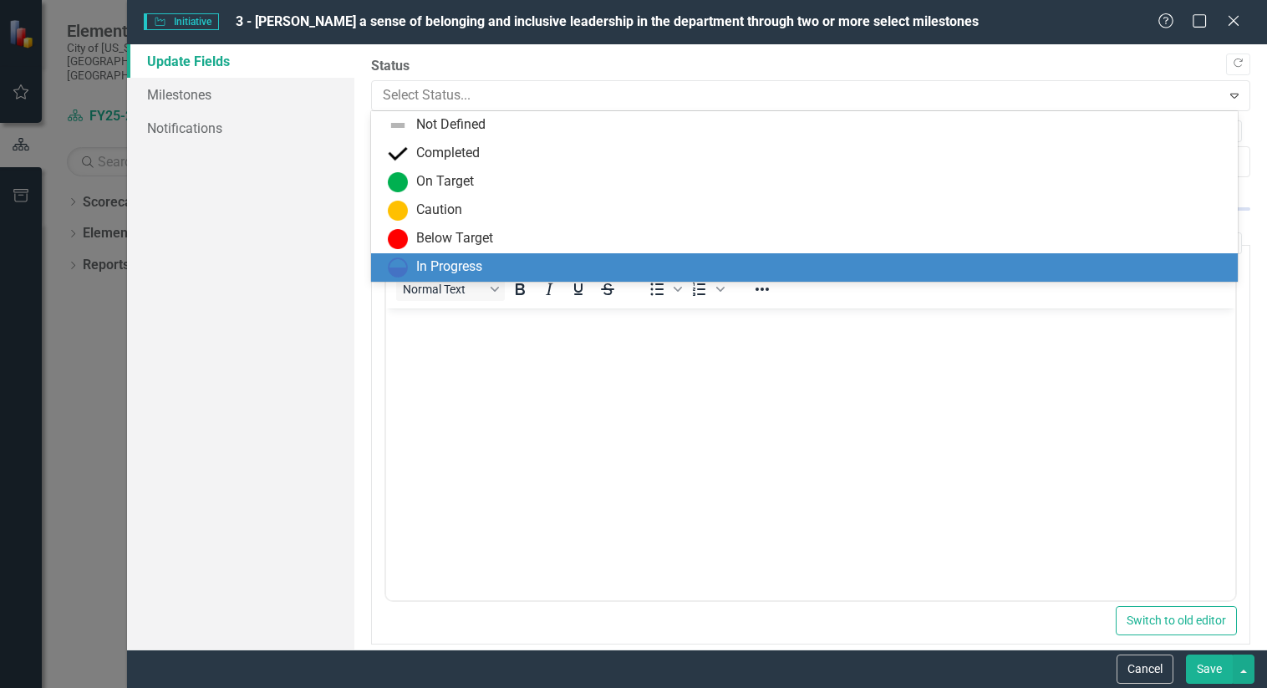
click at [453, 269] on div "In Progress" at bounding box center [449, 266] width 66 height 19
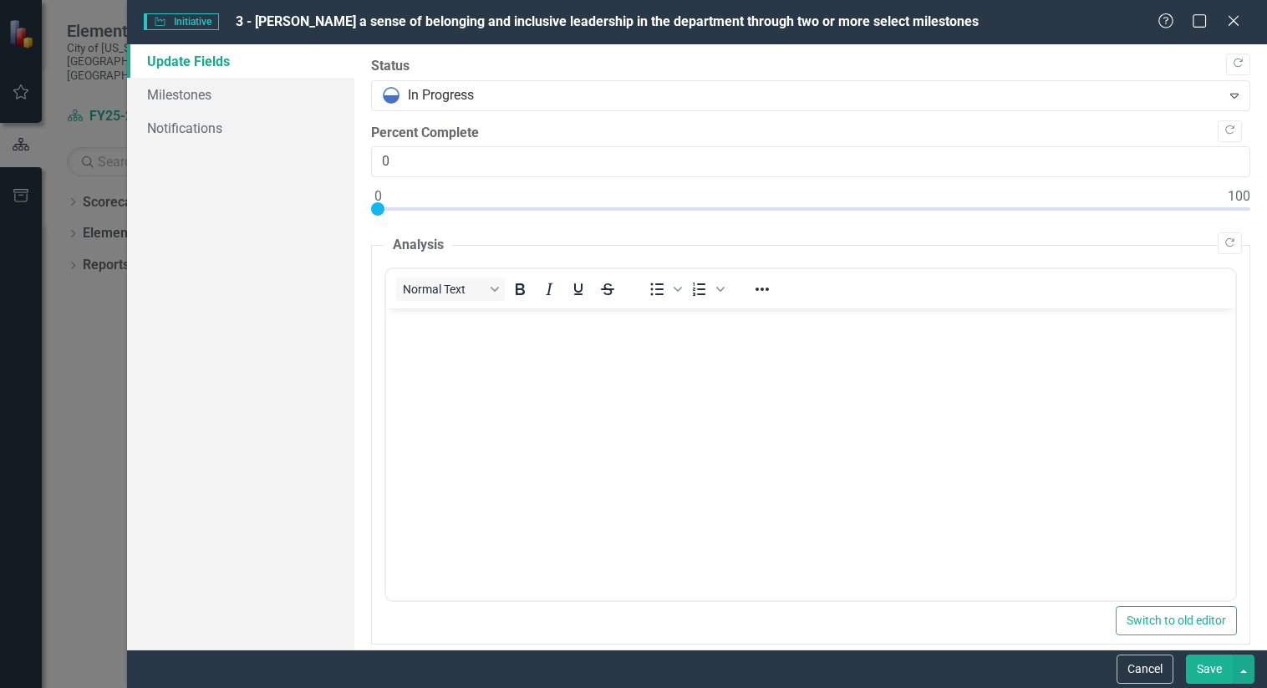
click at [1211, 666] on button "Save" at bounding box center [1209, 669] width 47 height 29
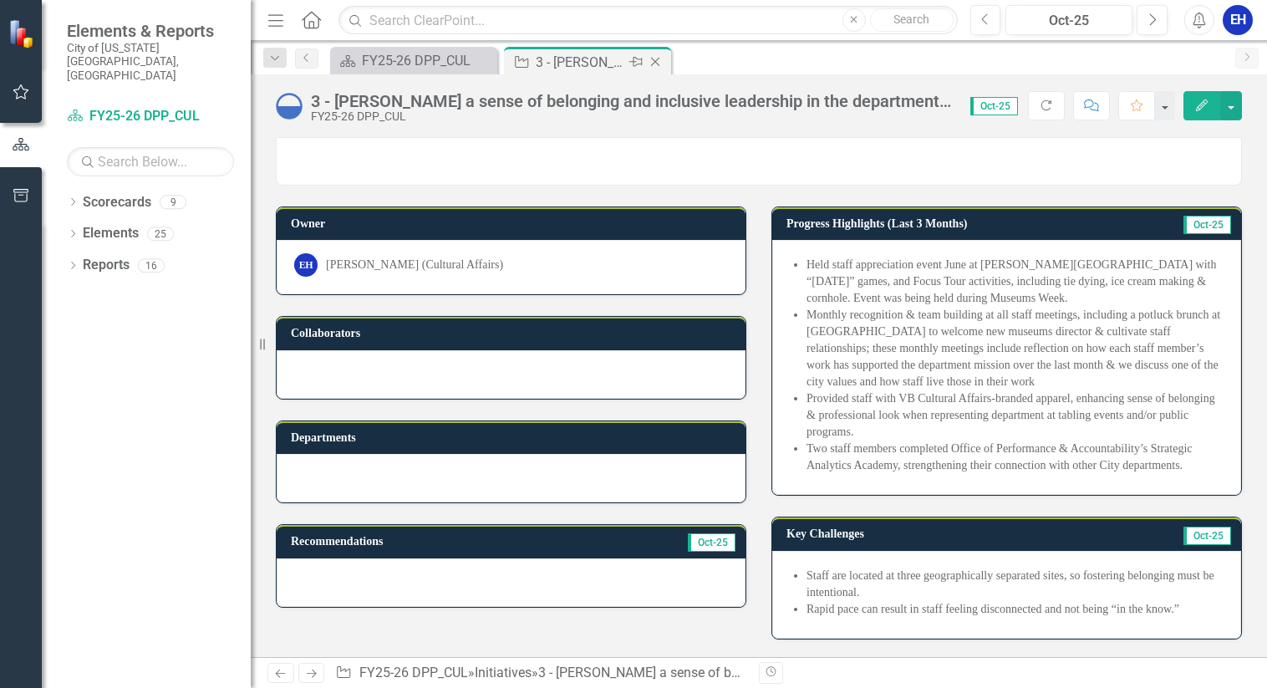
click at [655, 61] on icon "Close" at bounding box center [655, 61] width 17 height 13
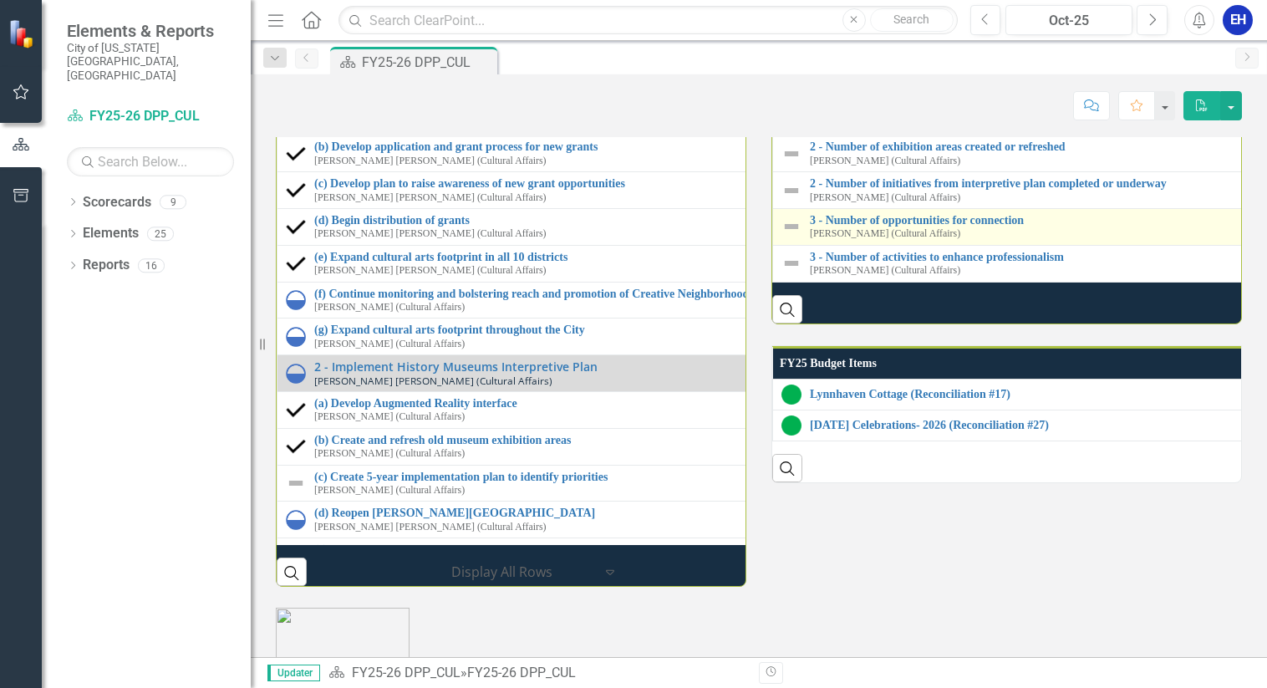
scroll to position [1745, 0]
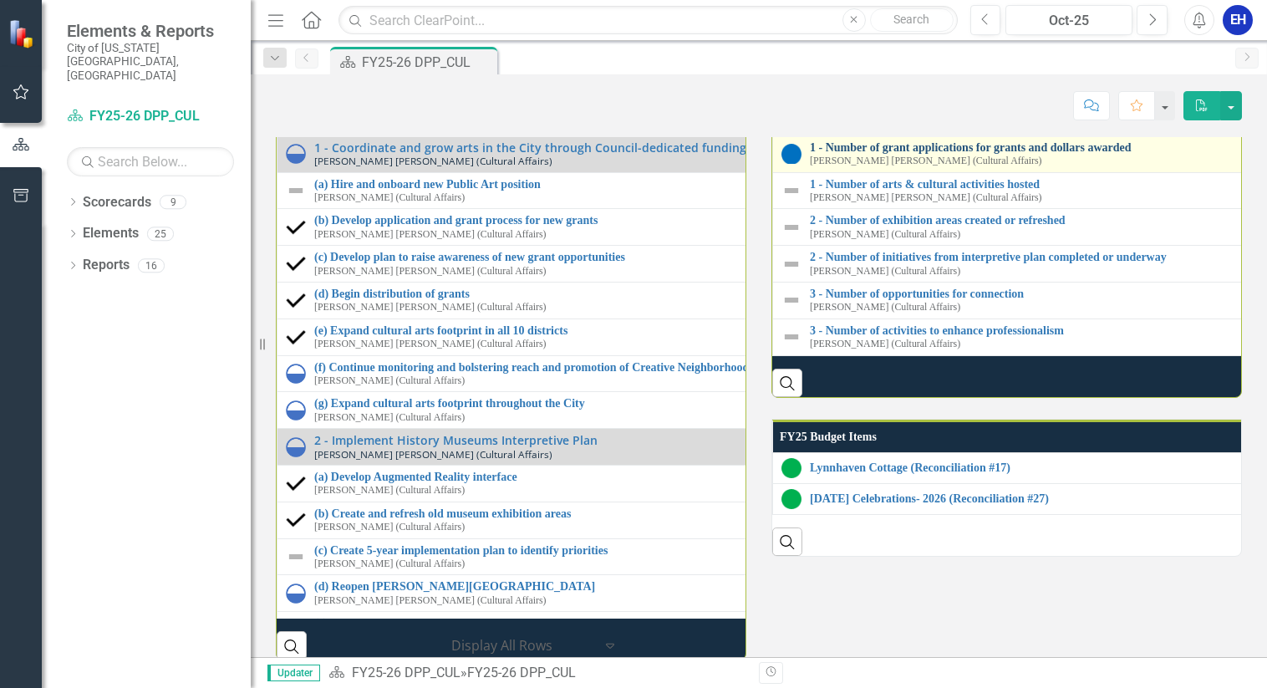
click at [910, 154] on link "1 - Number of grant applications for grants and dollars awarded" at bounding box center [1274, 147] width 929 height 13
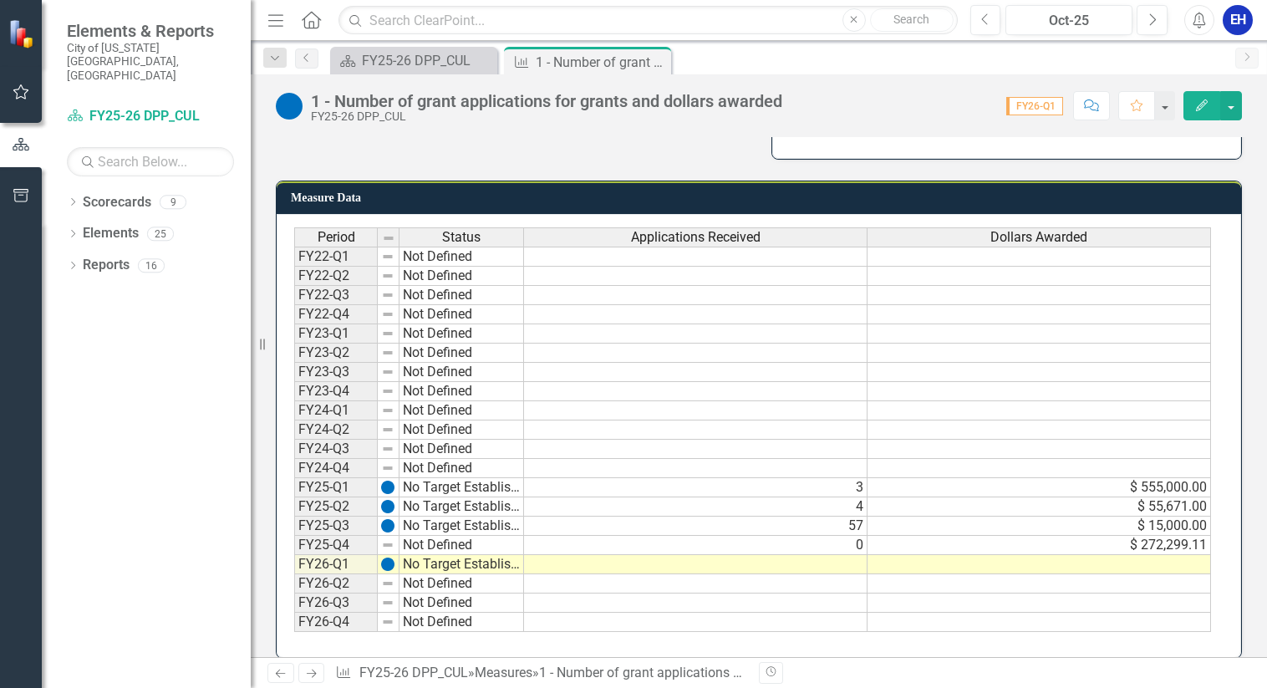
scroll to position [416, 0]
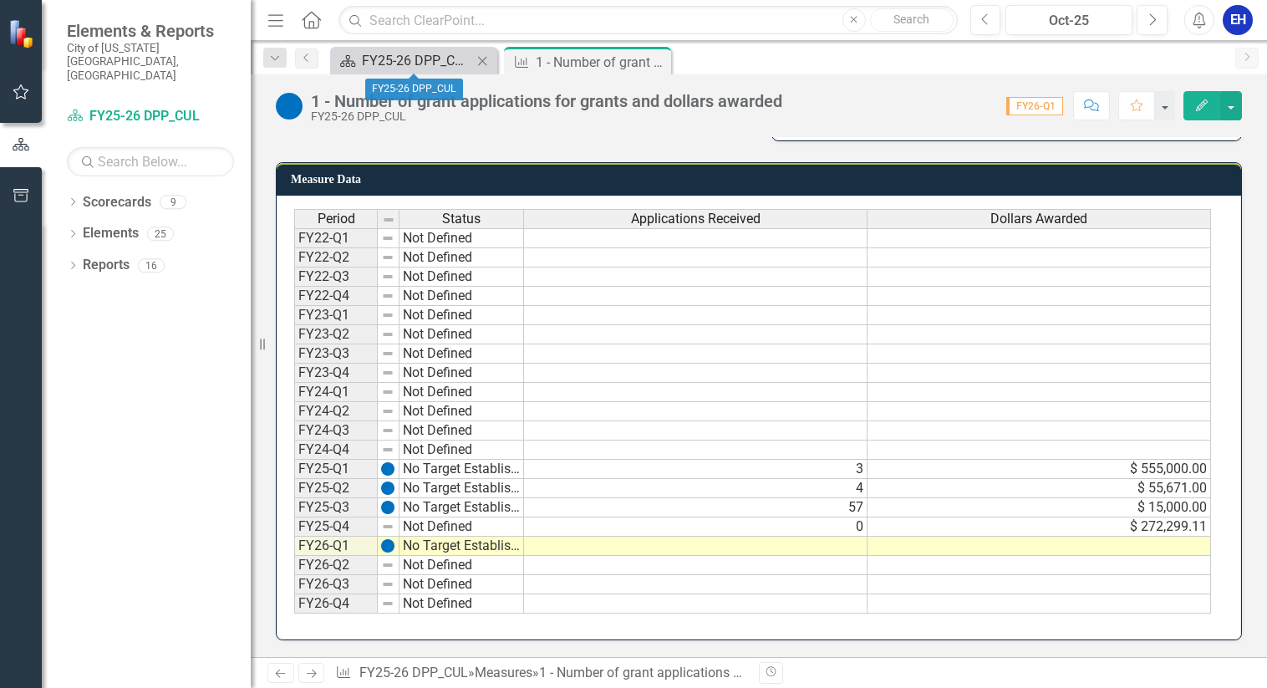
click at [434, 56] on div "FY25-26 DPP_CUL" at bounding box center [417, 60] width 110 height 21
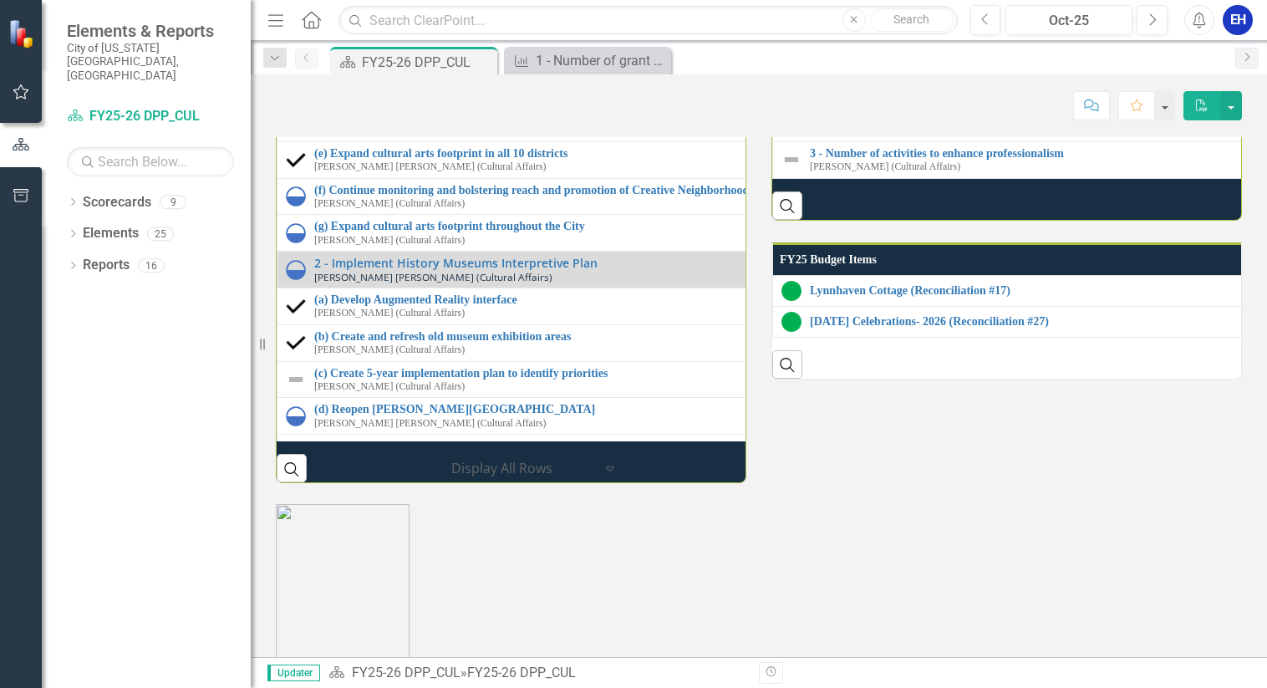
scroll to position [1839, 0]
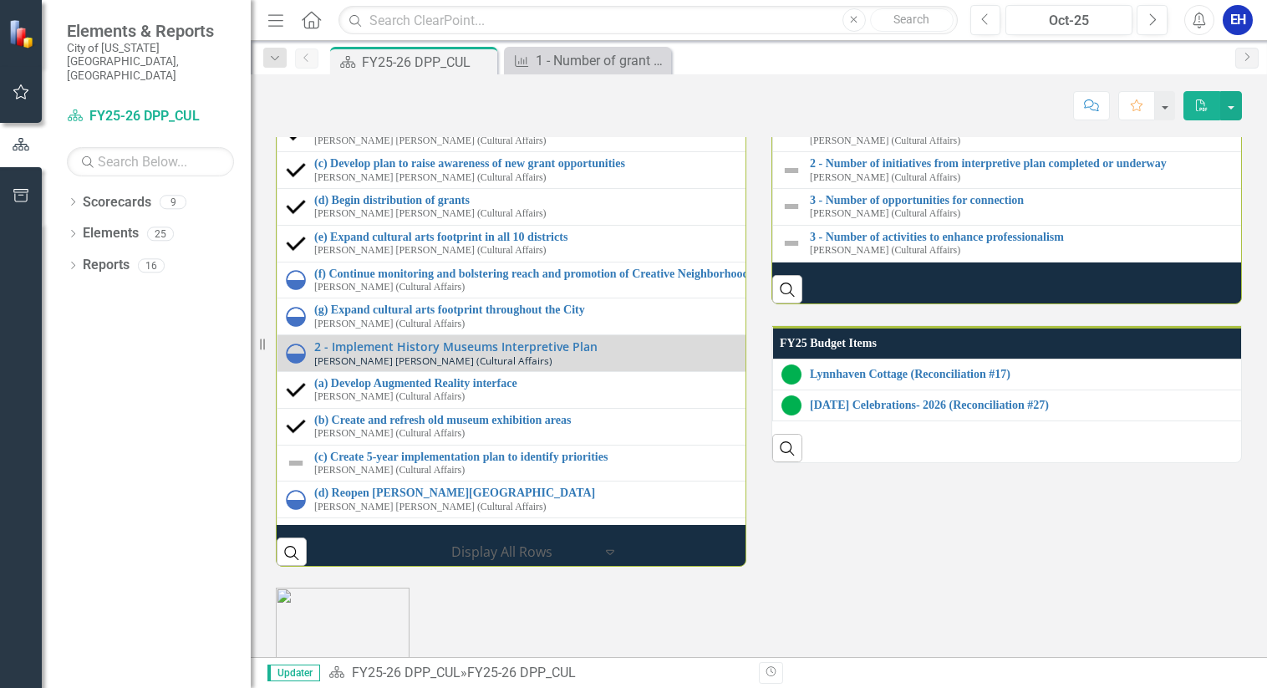
click at [948, 97] on link "1 - Number of arts & cultural activities hosted" at bounding box center [1266, 90] width 912 height 13
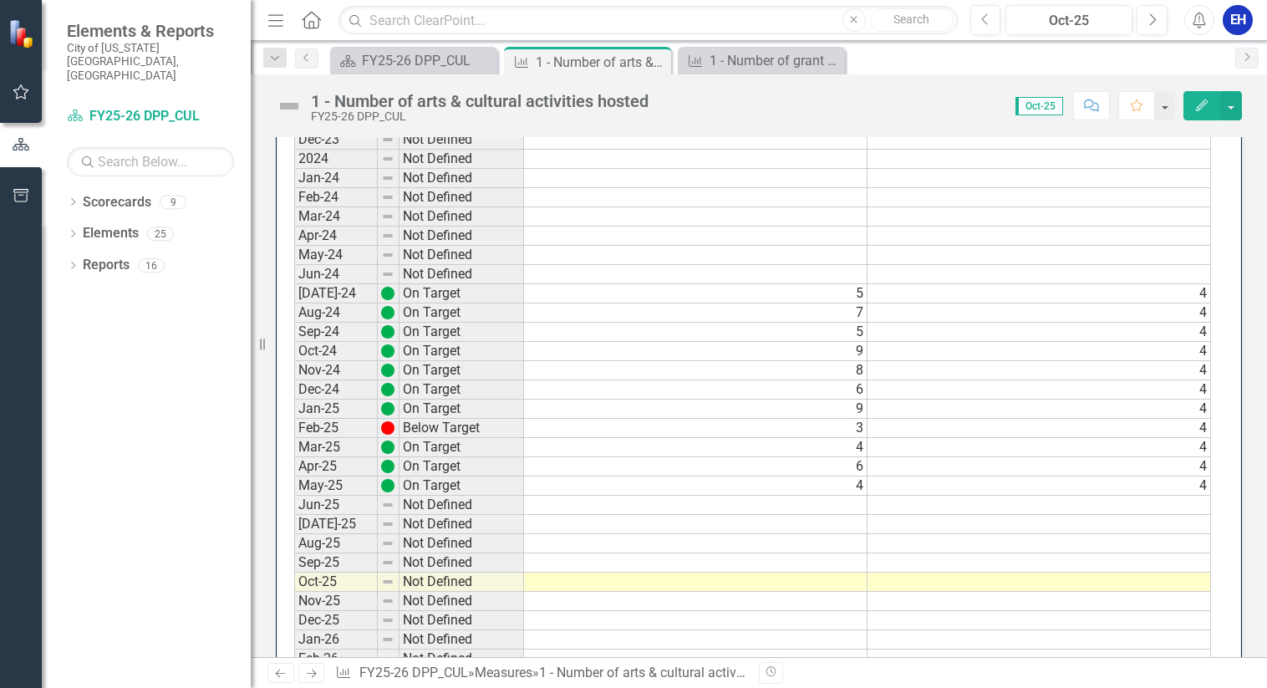
scroll to position [1338, 0]
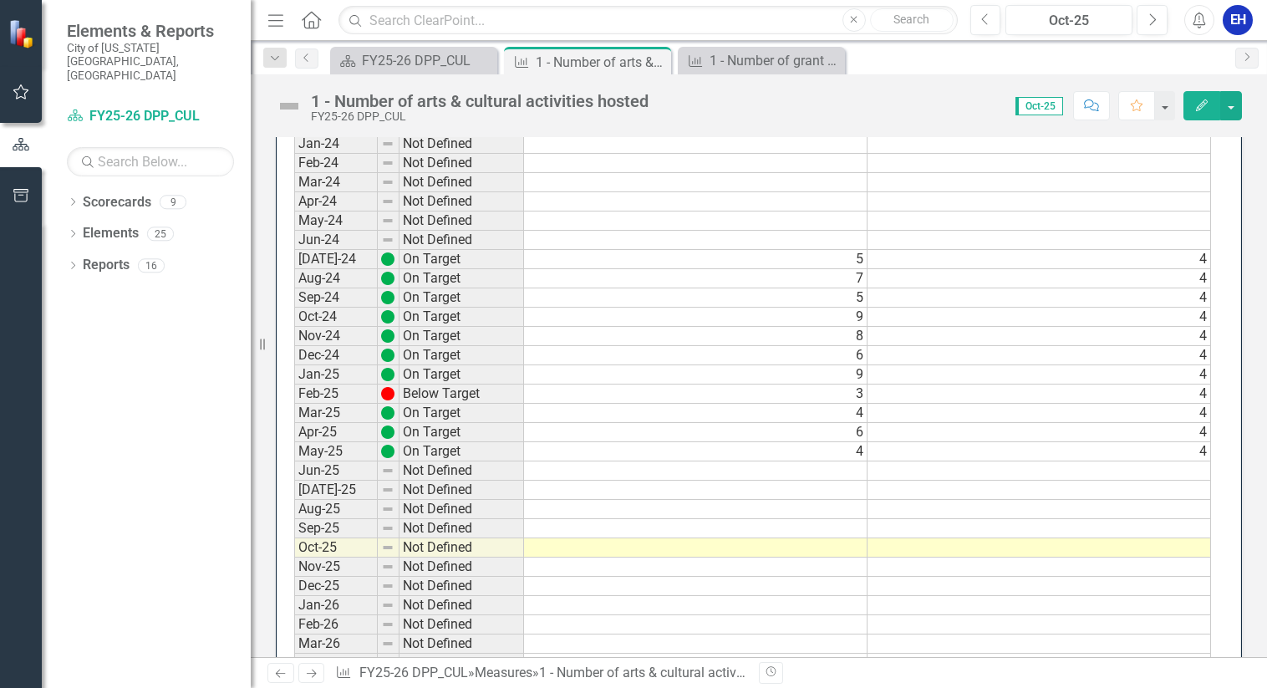
click at [1105, 467] on td at bounding box center [1040, 470] width 344 height 19
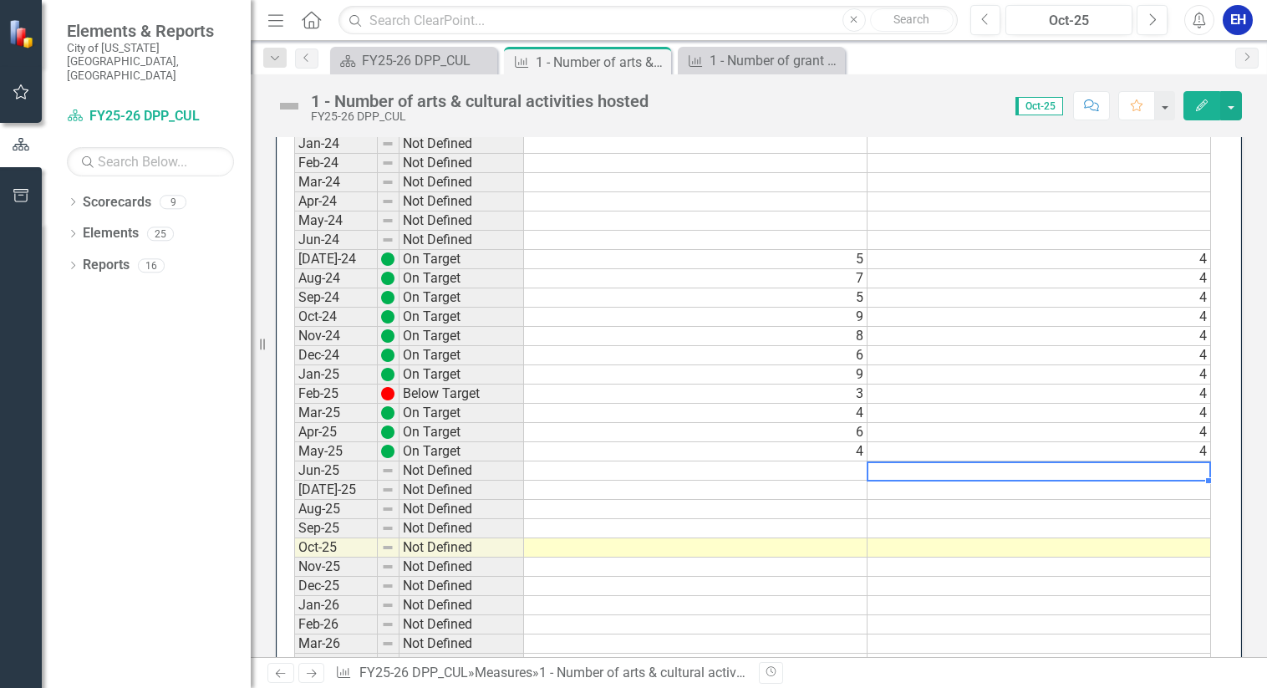
type textarea "4"
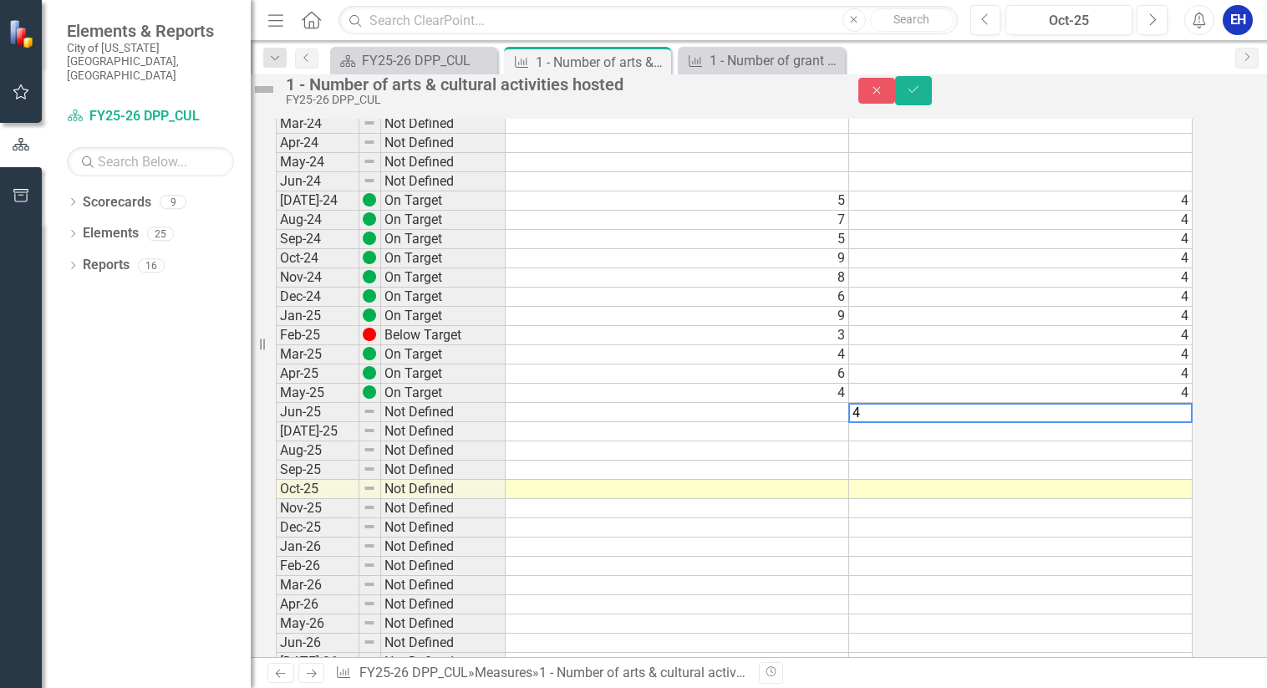
scroll to position [1343, 0]
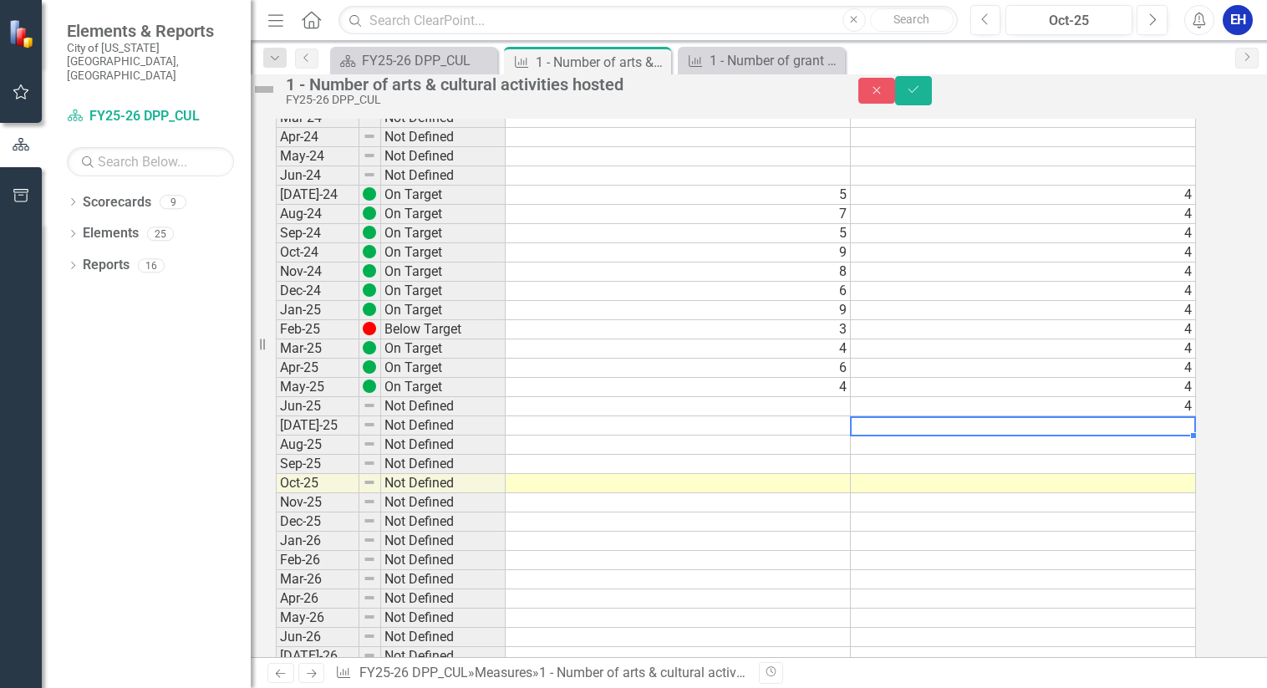
type textarea "4"
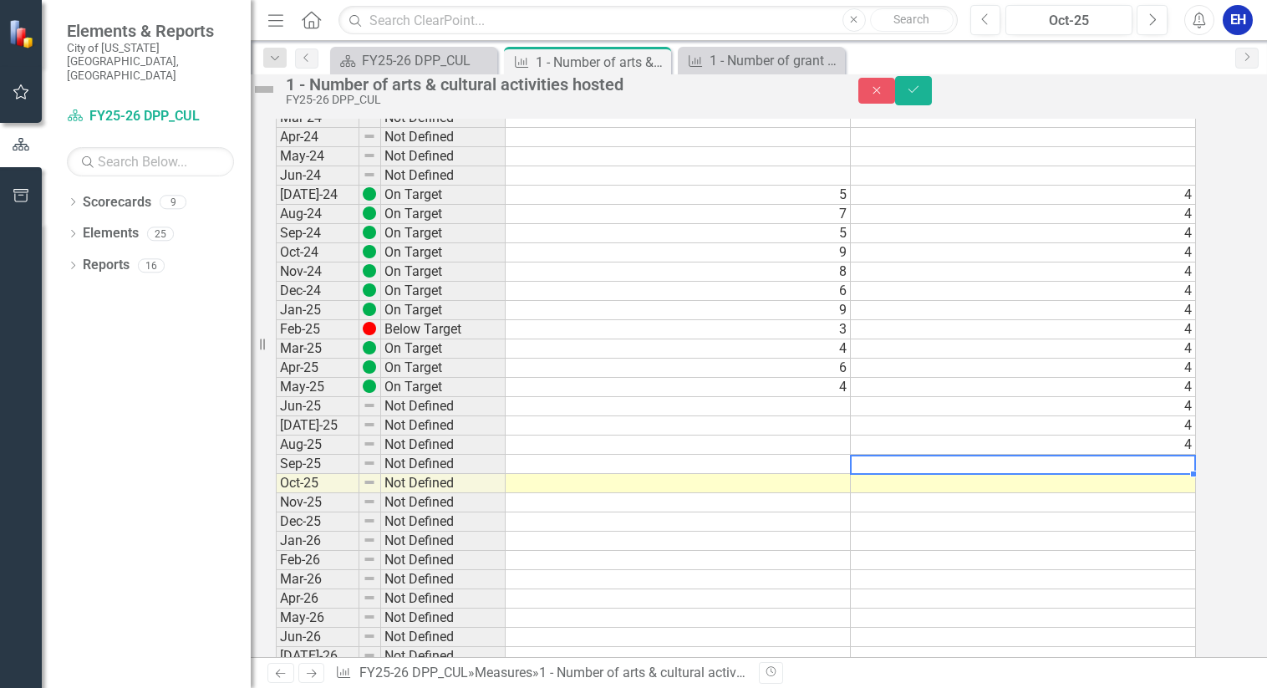
type textarea "4"
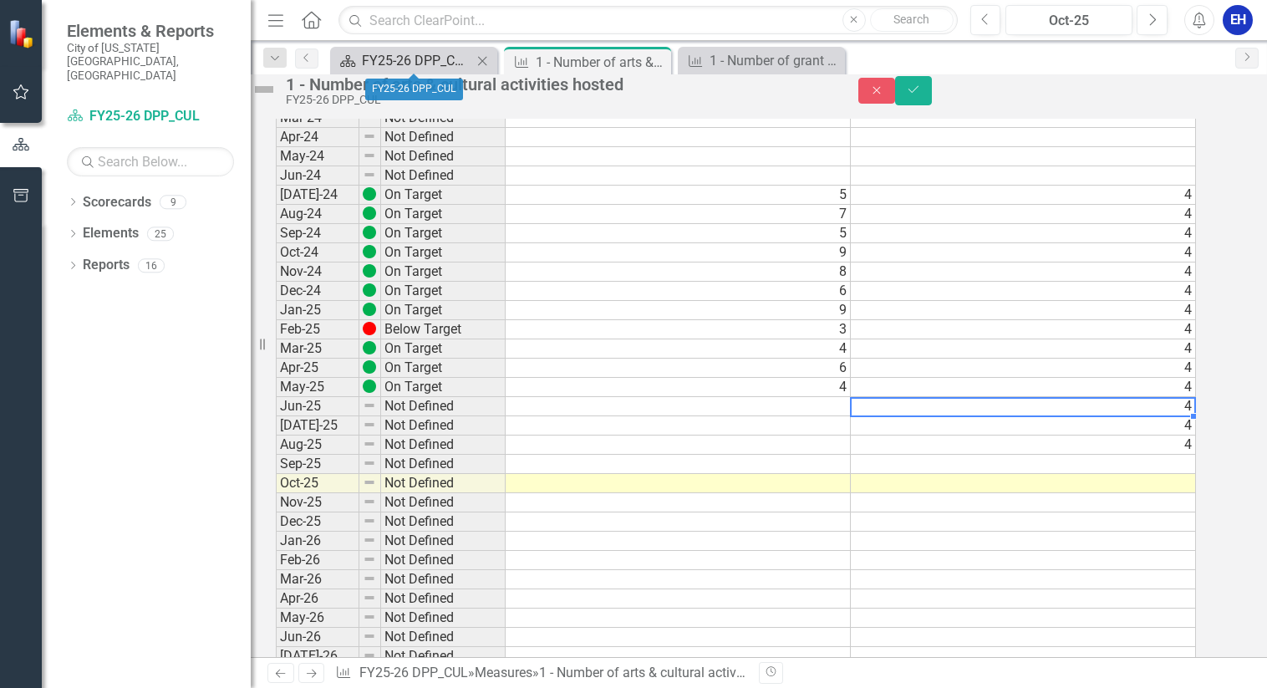
click at [439, 66] on div "FY25-26 DPP_CUL" at bounding box center [417, 60] width 110 height 21
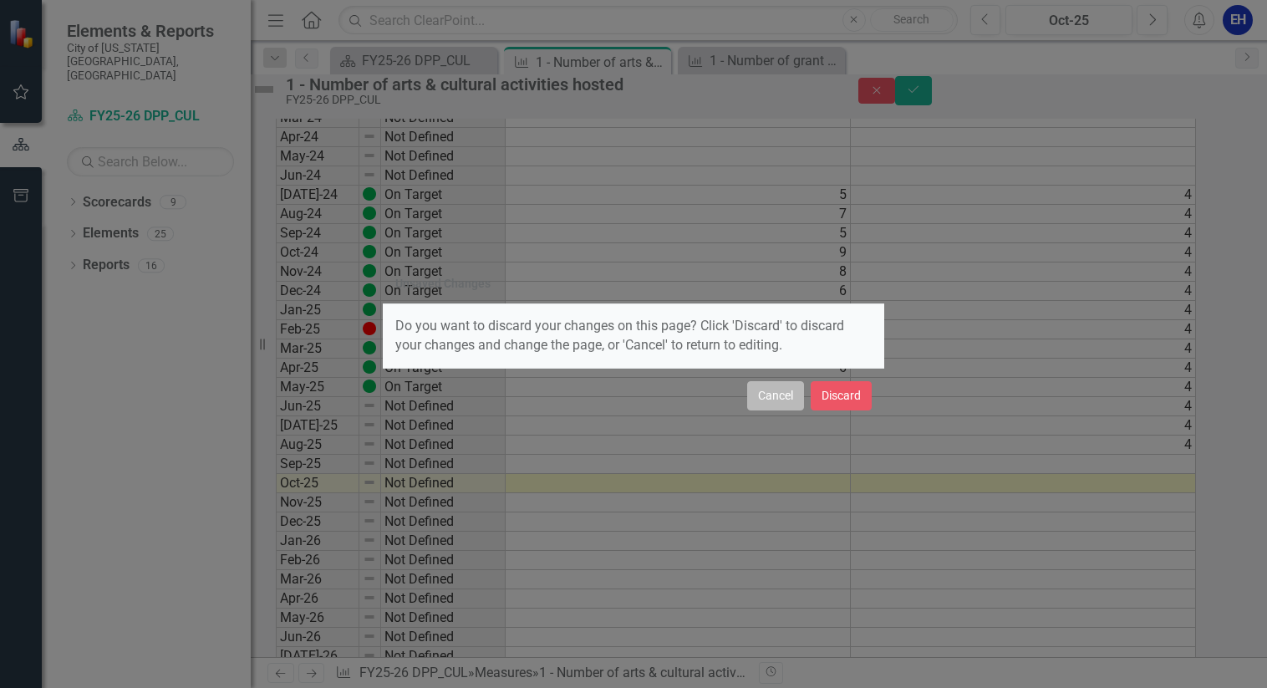
click at [774, 401] on button "Cancel" at bounding box center [775, 395] width 57 height 29
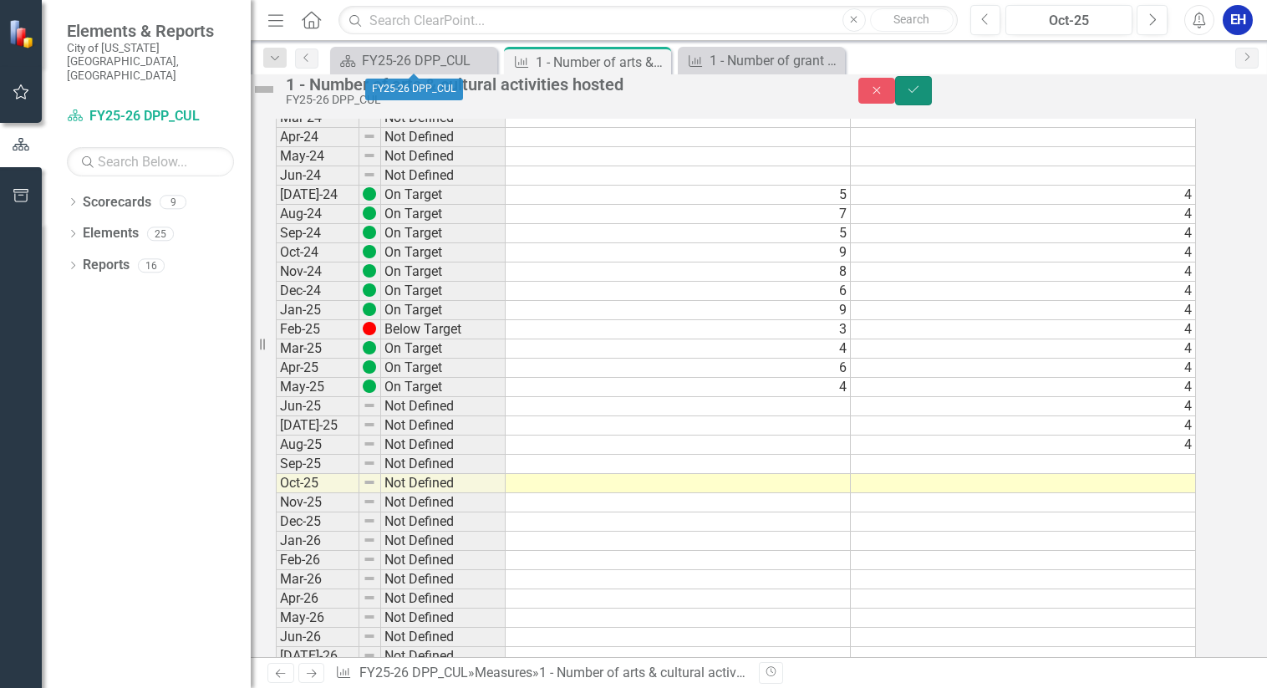
click at [921, 95] on icon "Save" at bounding box center [913, 90] width 15 height 12
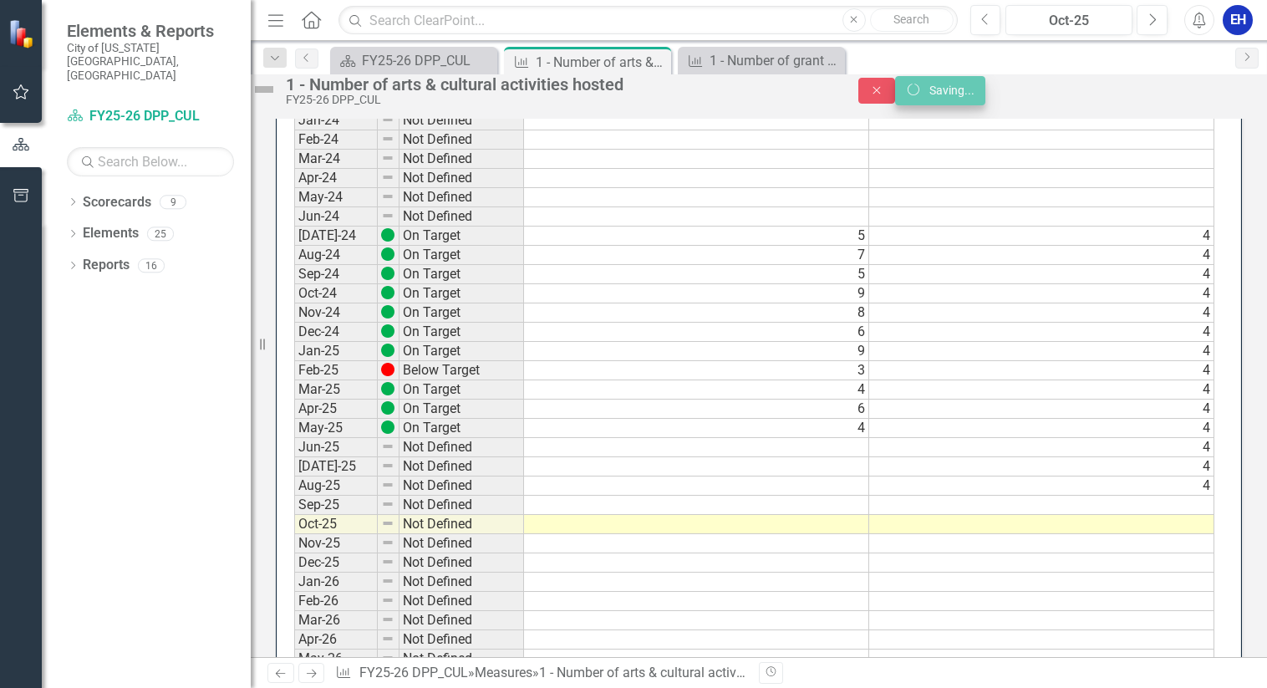
scroll to position [1338, 0]
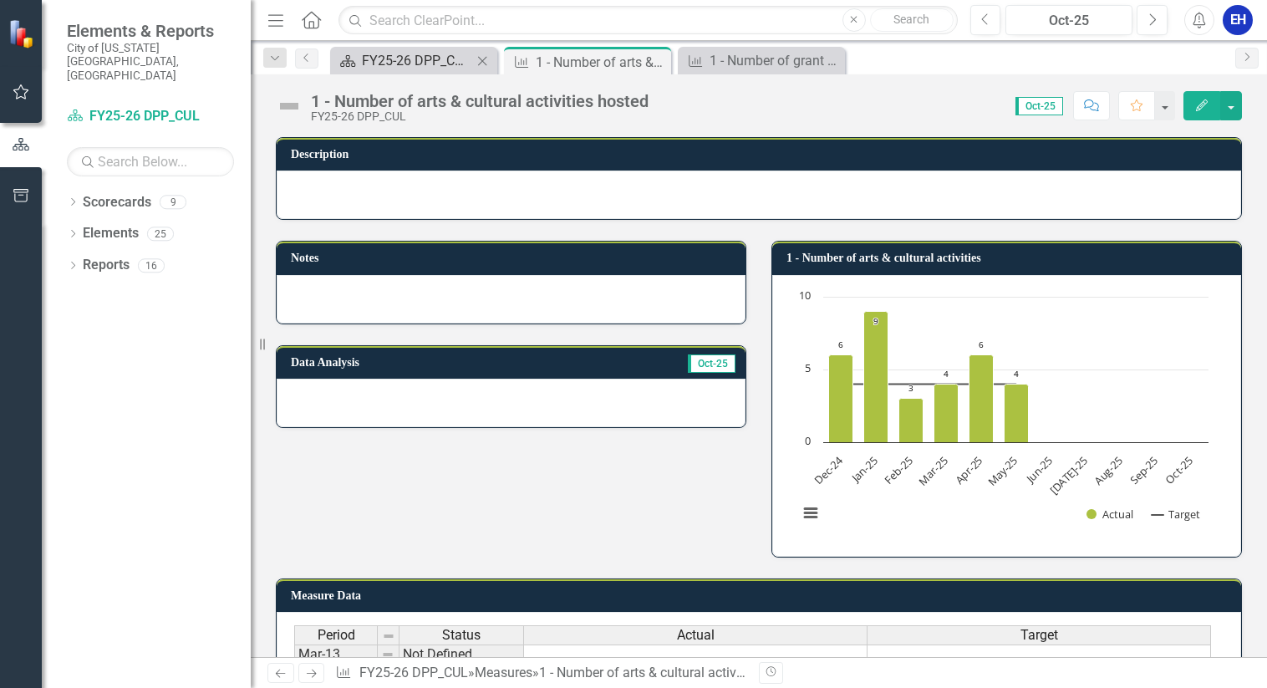
click at [430, 63] on div "FY25-26 DPP_CUL" at bounding box center [417, 60] width 110 height 21
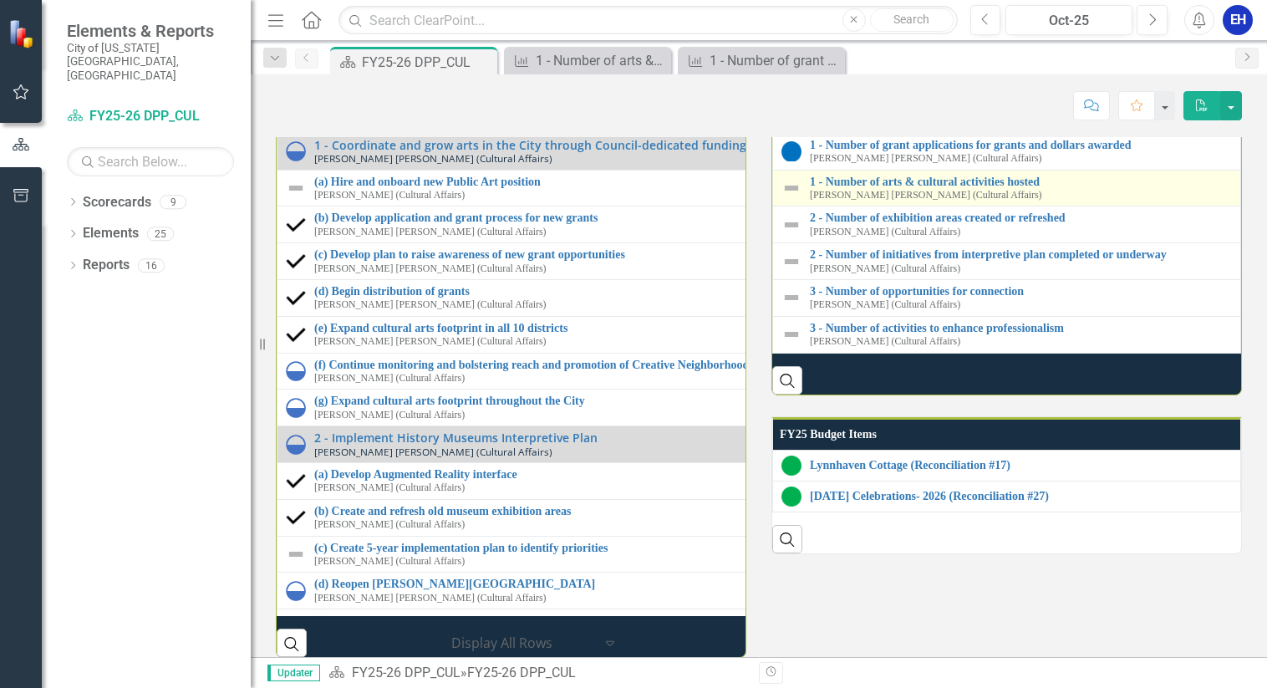
scroll to position [1745, 0]
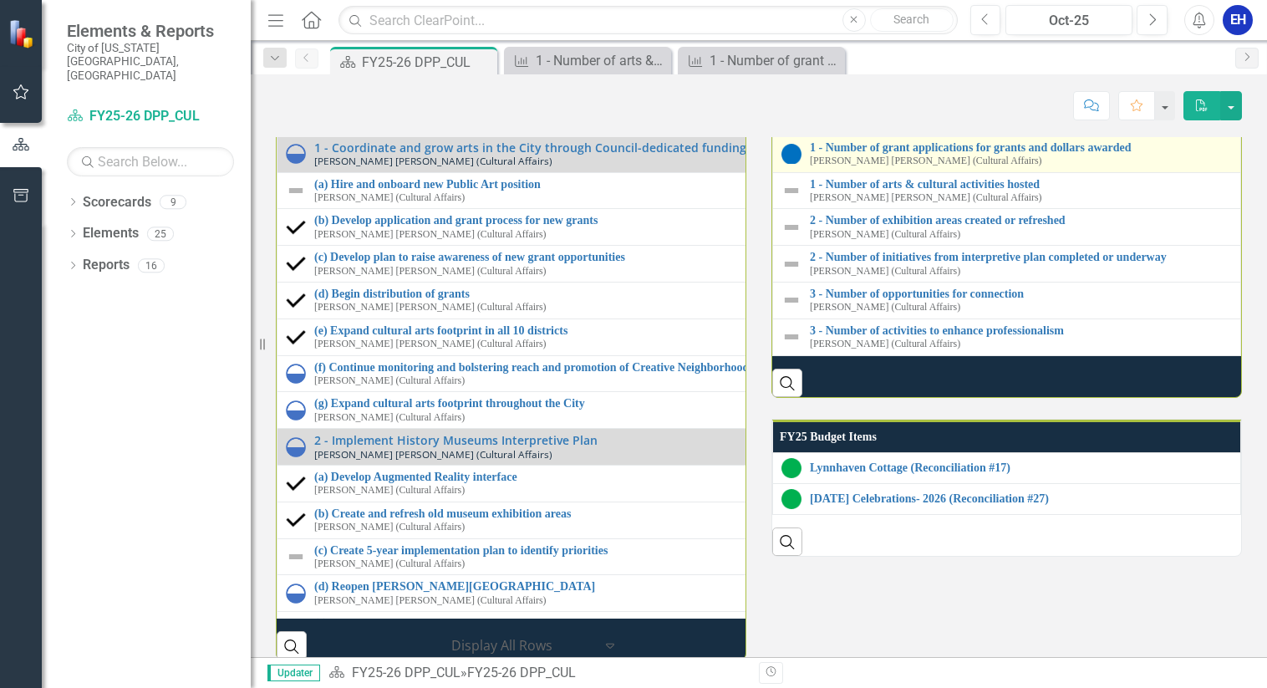
click at [946, 167] on div "1 - Number of grant applications for grants and dollars awarded [PERSON_NAME] […" at bounding box center [1021, 154] width 422 height 26
click at [949, 154] on link "1 - Number of grant applications for grants and dollars awarded" at bounding box center [1021, 147] width 422 height 13
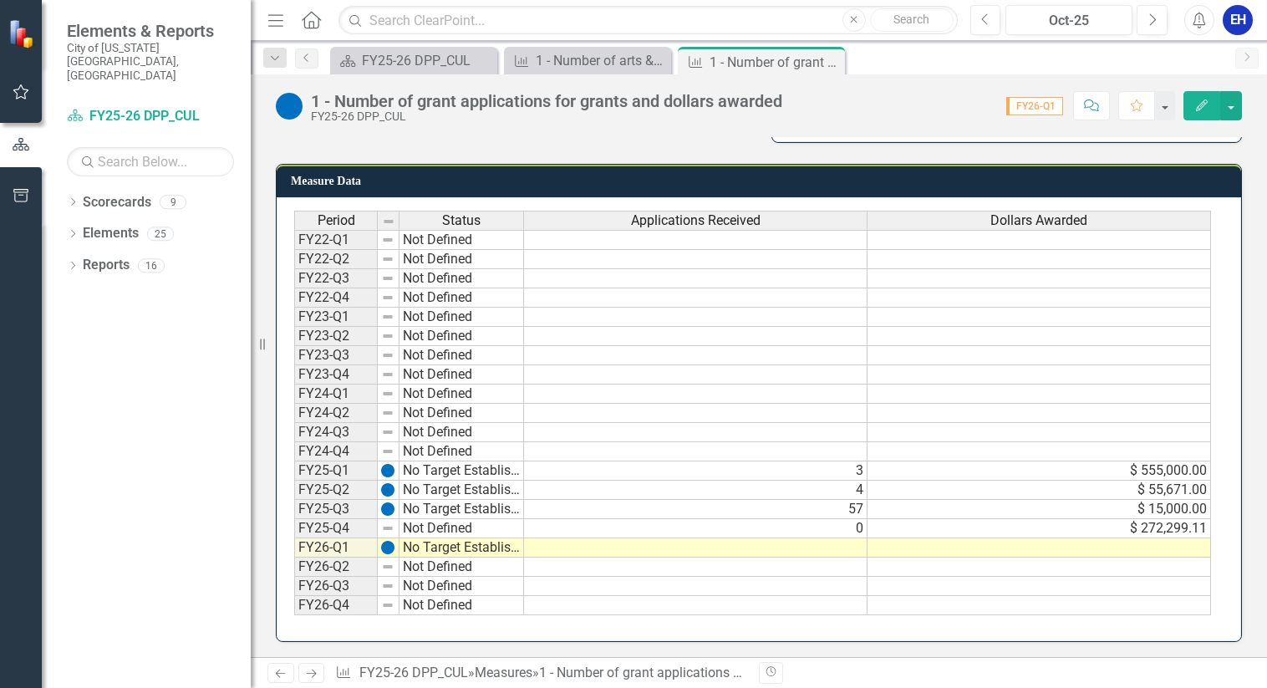
scroll to position [416, 0]
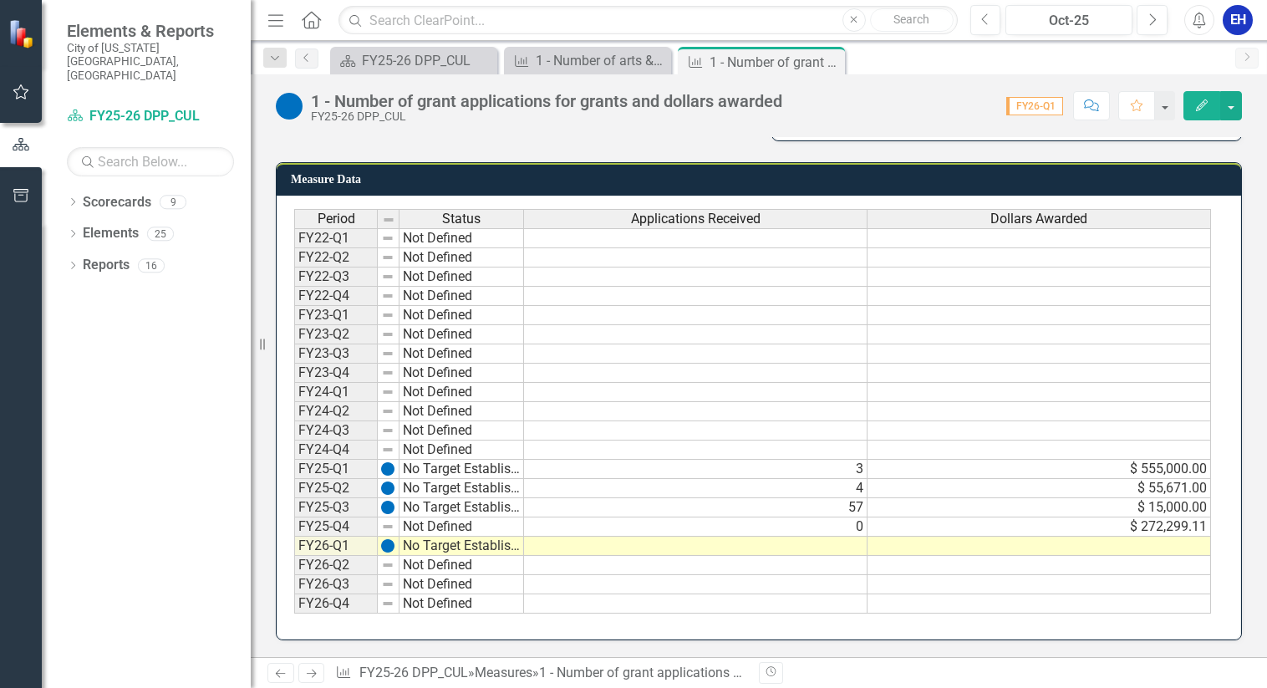
click at [1077, 548] on td at bounding box center [1040, 546] width 344 height 19
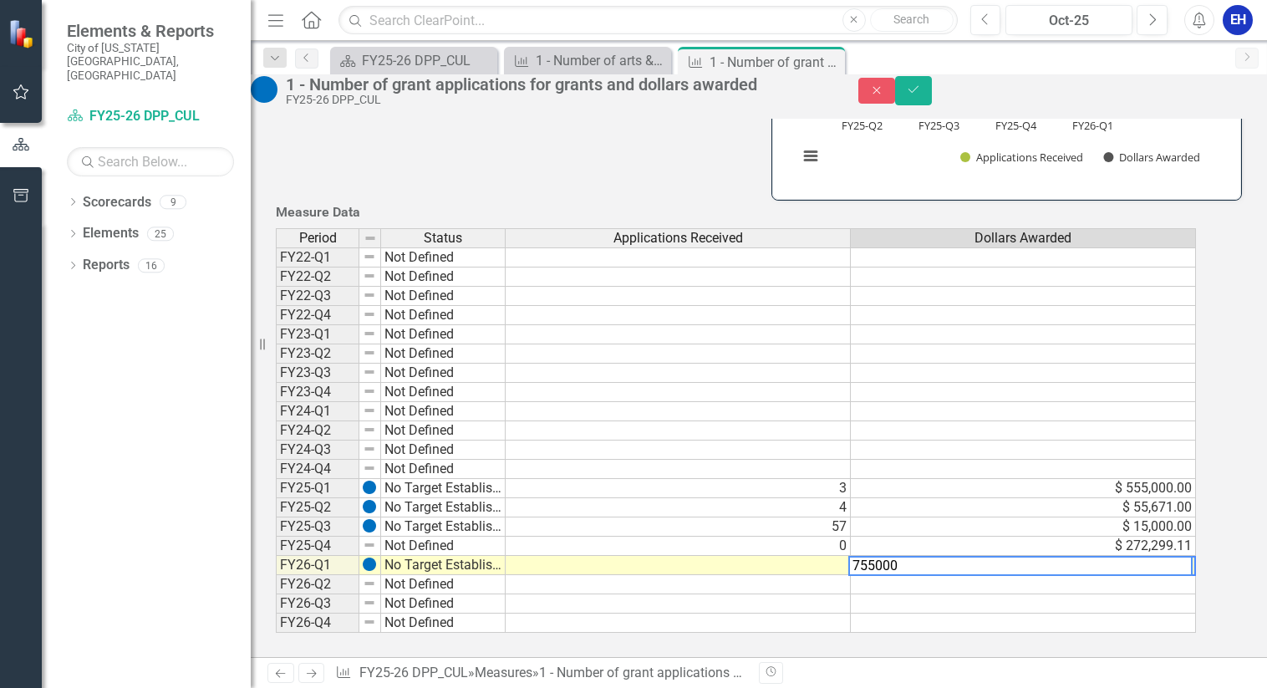
click at [1083, 614] on td at bounding box center [1023, 623] width 345 height 19
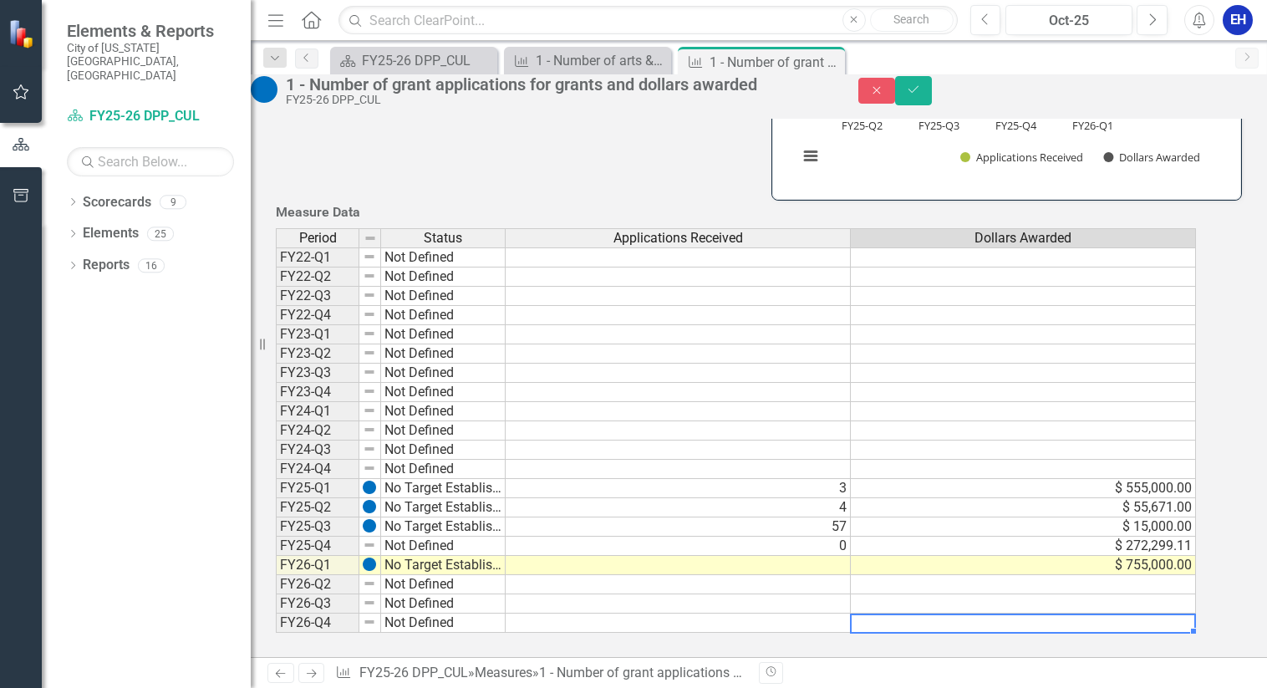
click at [736, 556] on td at bounding box center [678, 565] width 345 height 19
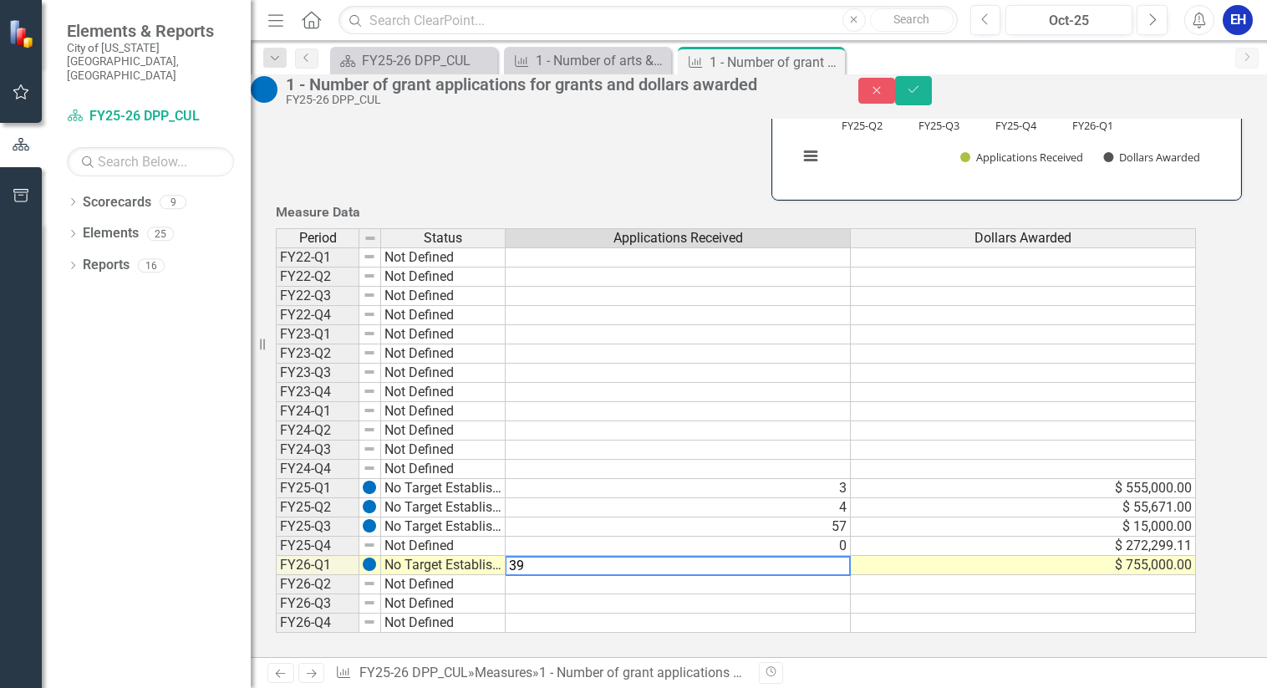
type textarea "39"
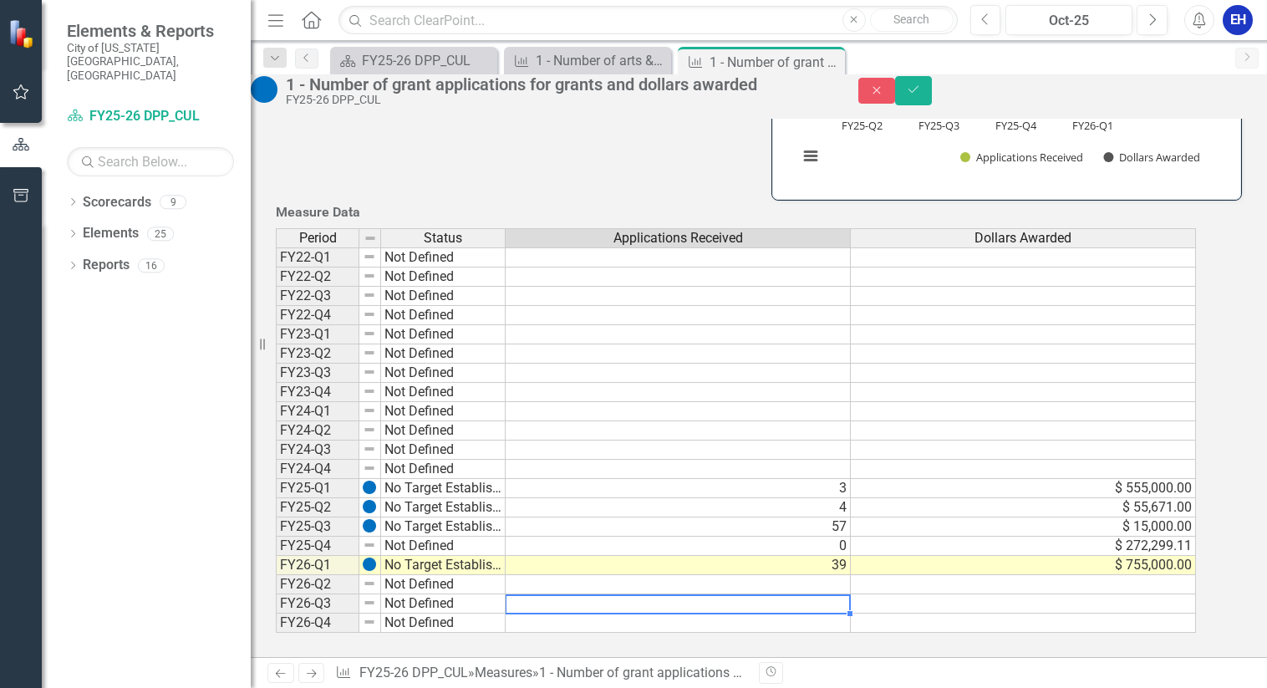
click at [752, 594] on td at bounding box center [678, 603] width 345 height 19
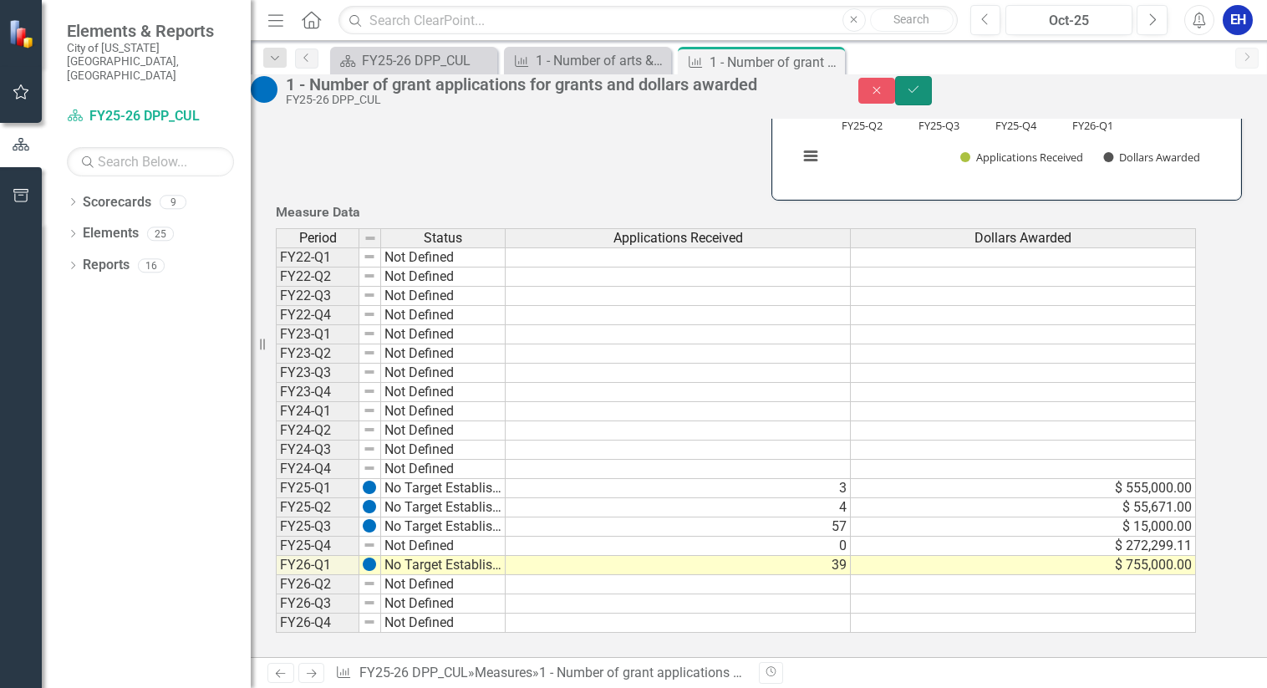
click at [921, 95] on icon "Save" at bounding box center [913, 90] width 15 height 12
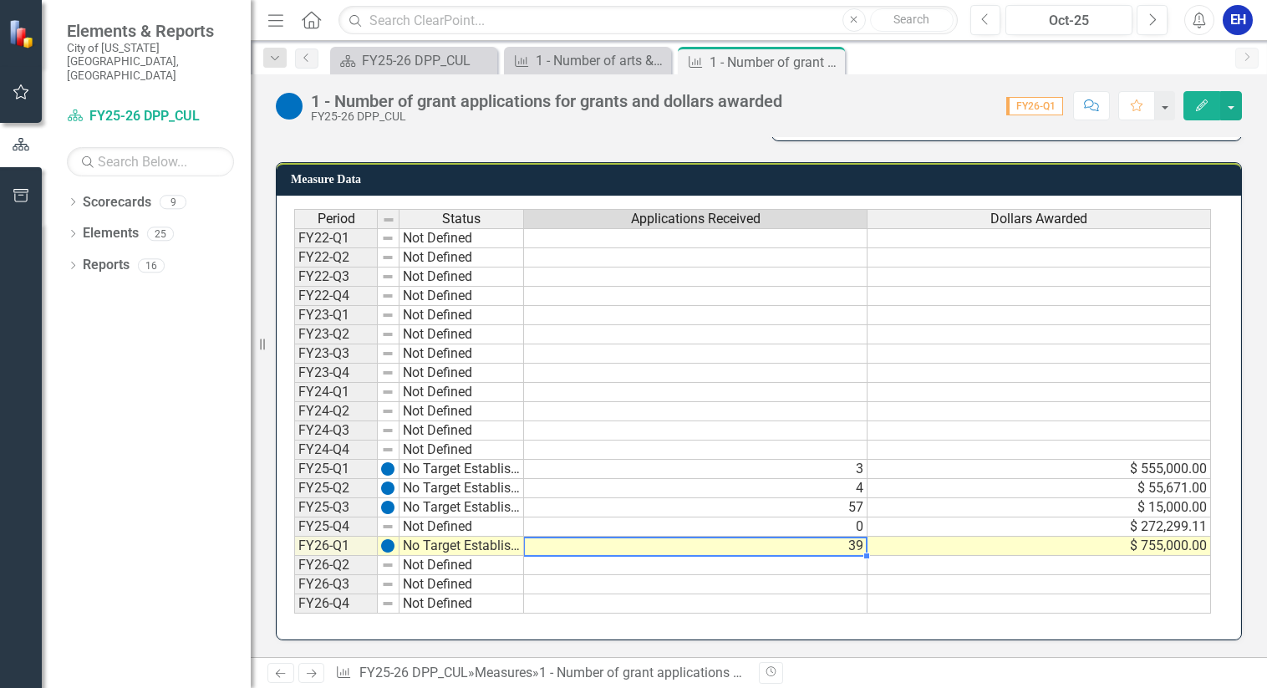
click at [840, 548] on td "39" at bounding box center [696, 546] width 344 height 19
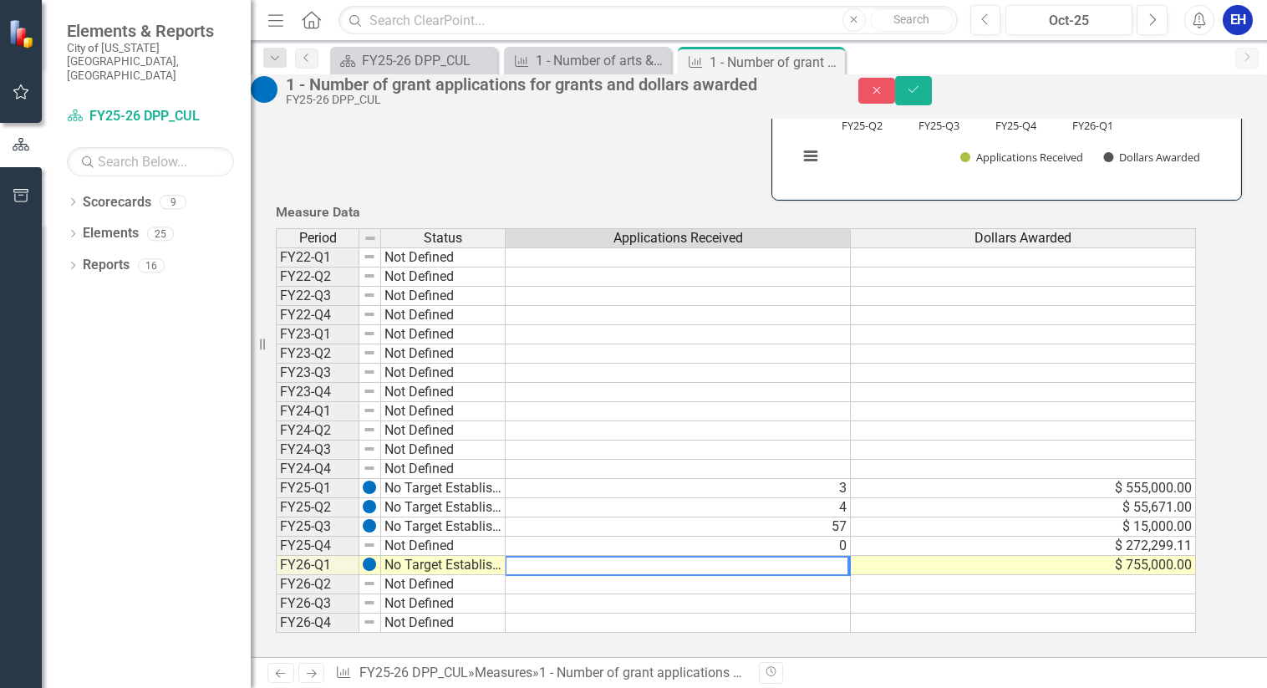
drag, startPoint x: 568, startPoint y: 553, endPoint x: 517, endPoint y: 554, distance: 50.2
click at [517, 554] on div "Period Status Applications Received Dollars Awarded FY22-Q1 Not Defined FY22-Q2…" at bounding box center [736, 430] width 920 height 405
type textarea "41"
click at [921, 95] on icon "Save" at bounding box center [913, 90] width 15 height 12
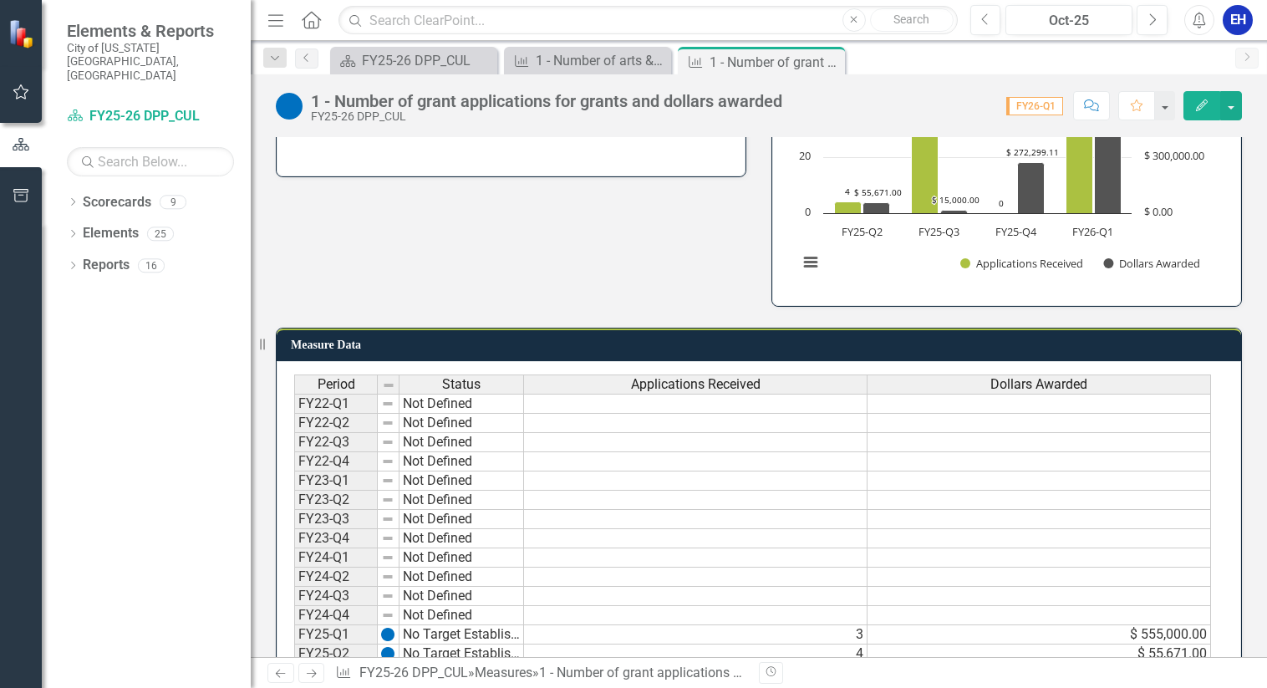
scroll to position [0, 0]
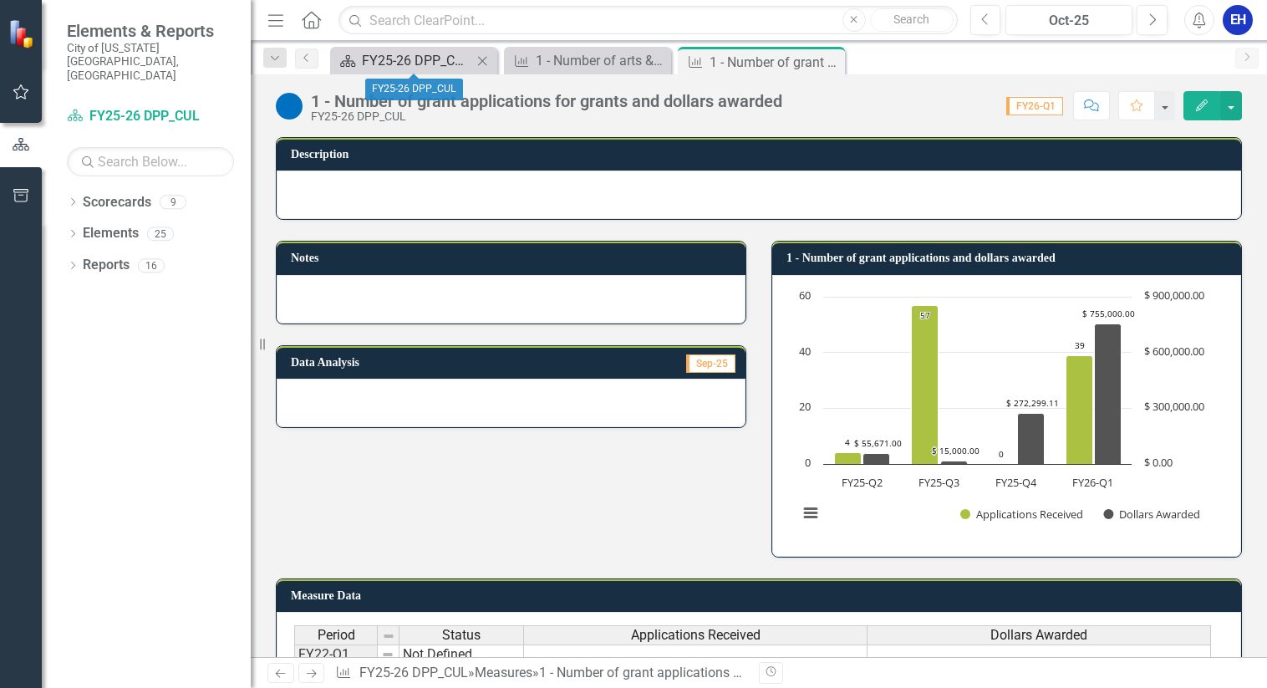
click at [431, 66] on div "FY25-26 DPP_CUL" at bounding box center [417, 60] width 110 height 21
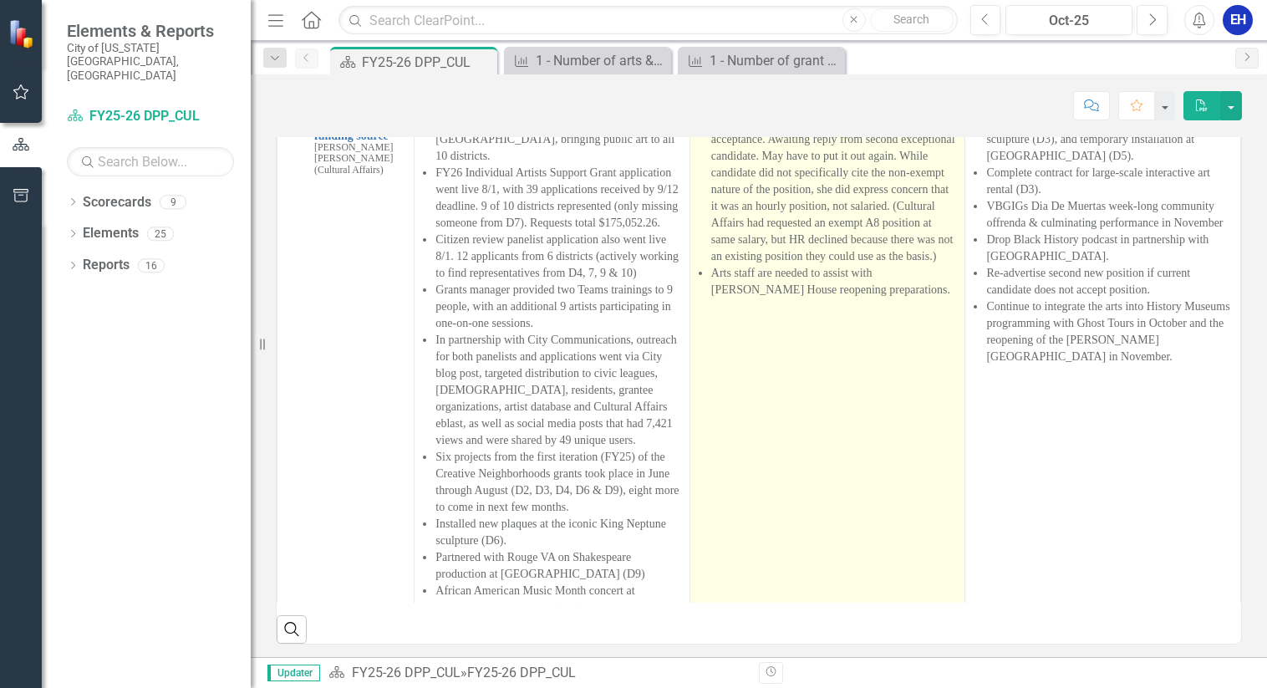
scroll to position [84, 0]
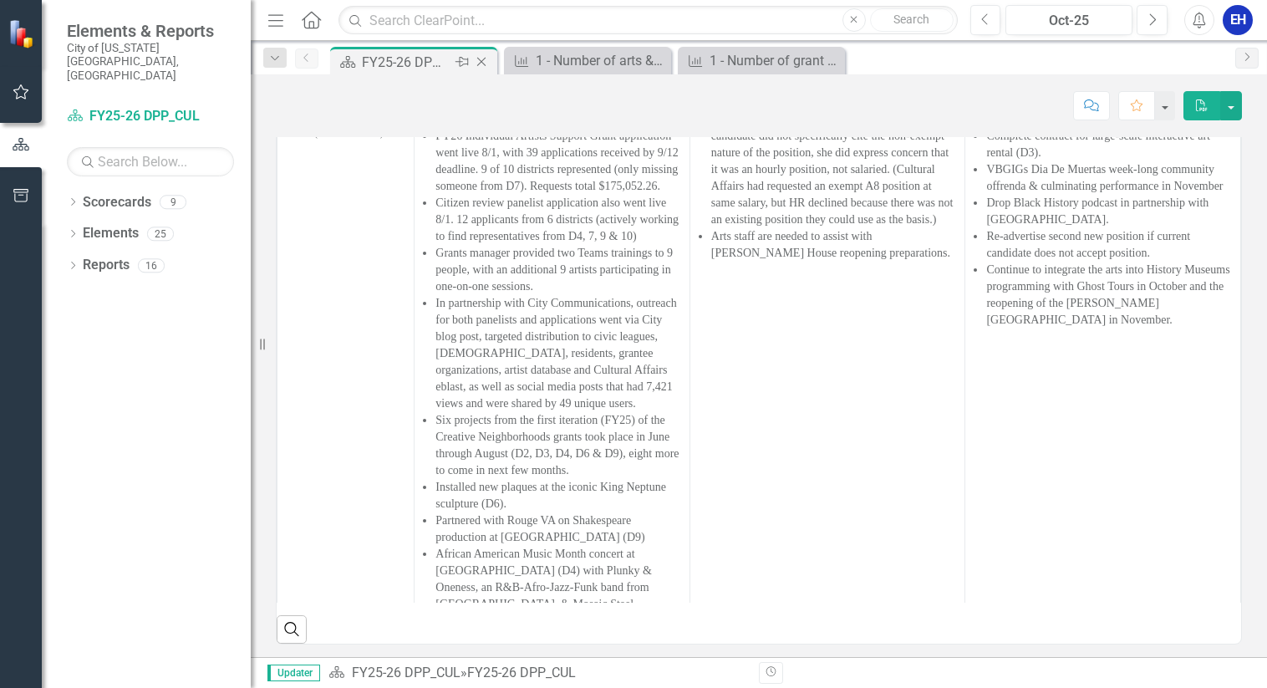
click at [448, 58] on div "FY25-26 DPP_CUL" at bounding box center [406, 62] width 89 height 21
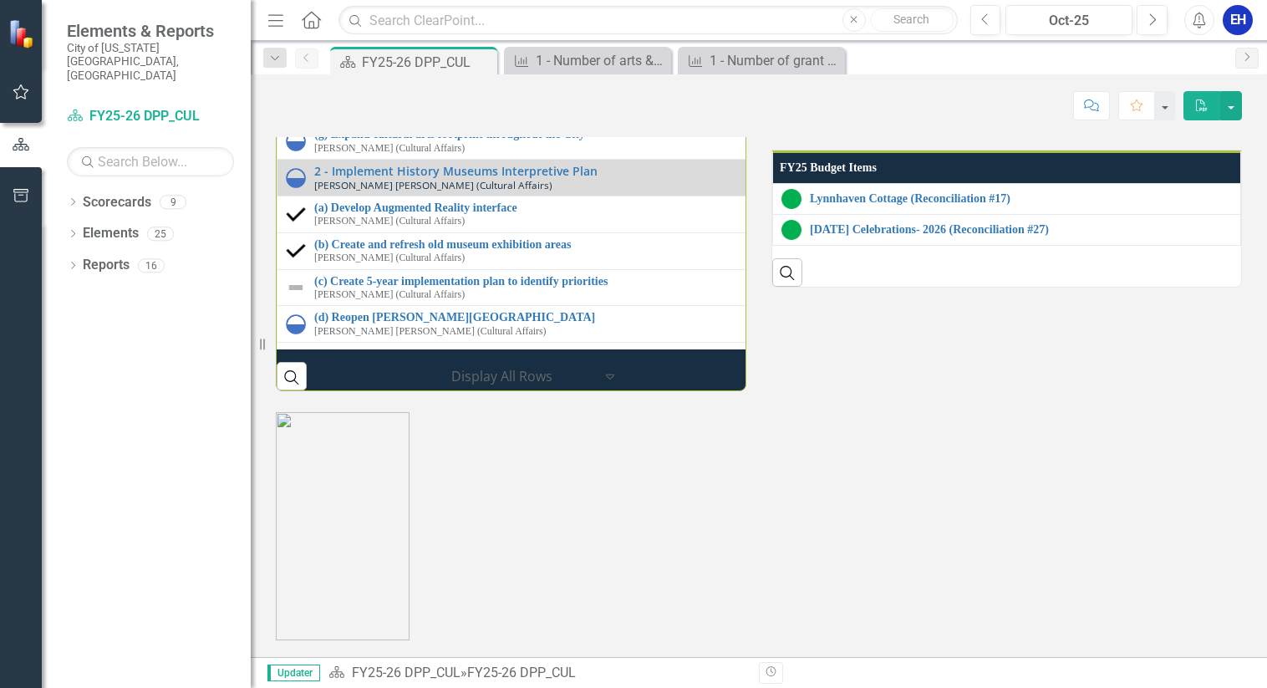
scroll to position [1934, 0]
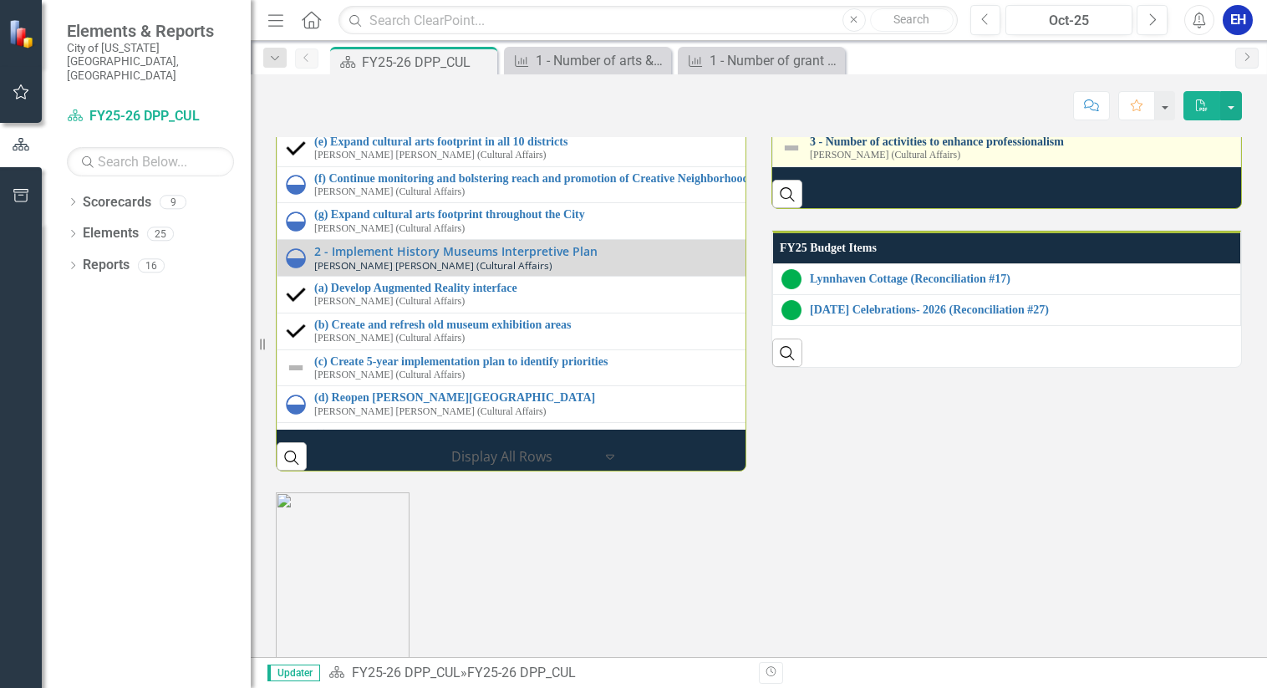
click at [877, 148] on link "3 - Number of activities to enhance professionalism" at bounding box center [1021, 141] width 422 height 13
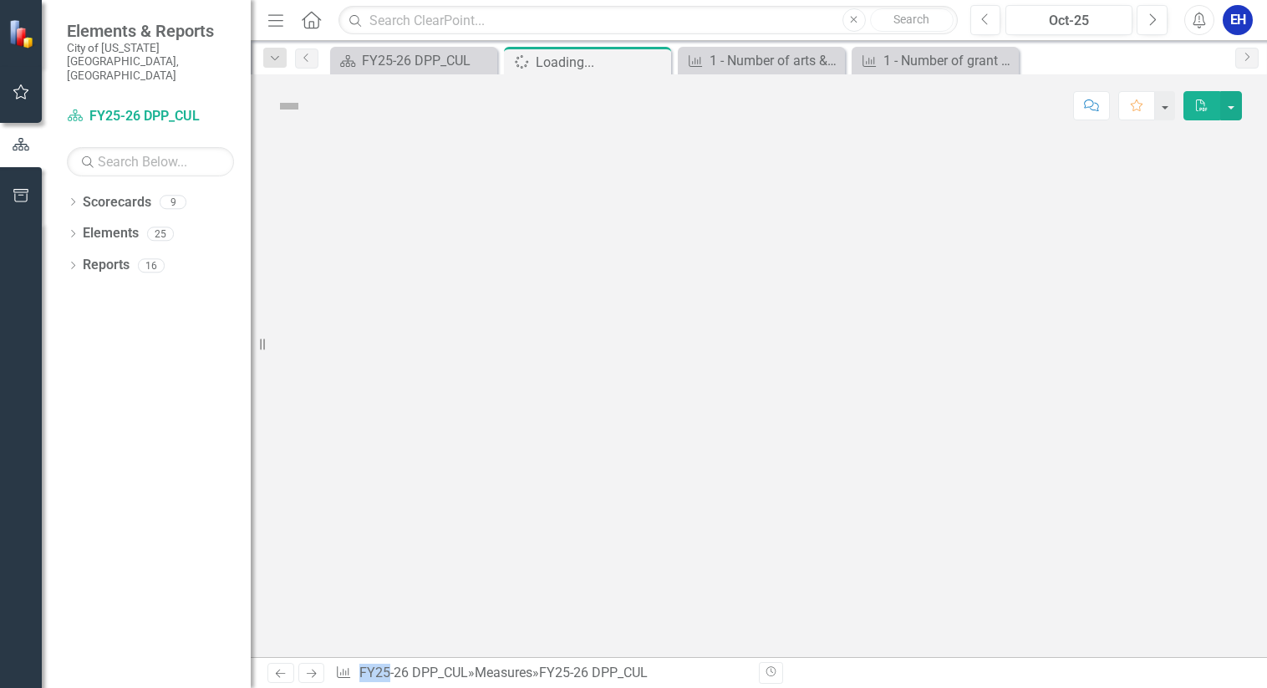
click at [877, 372] on div at bounding box center [759, 397] width 1017 height 520
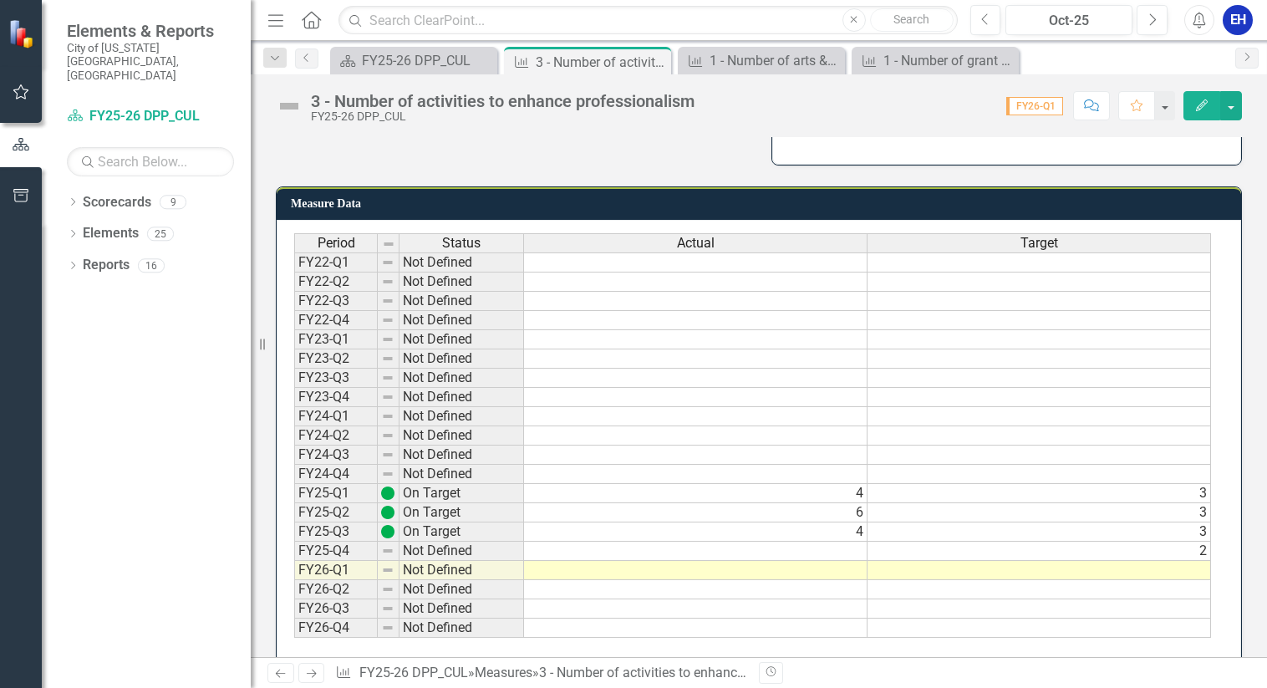
scroll to position [416, 0]
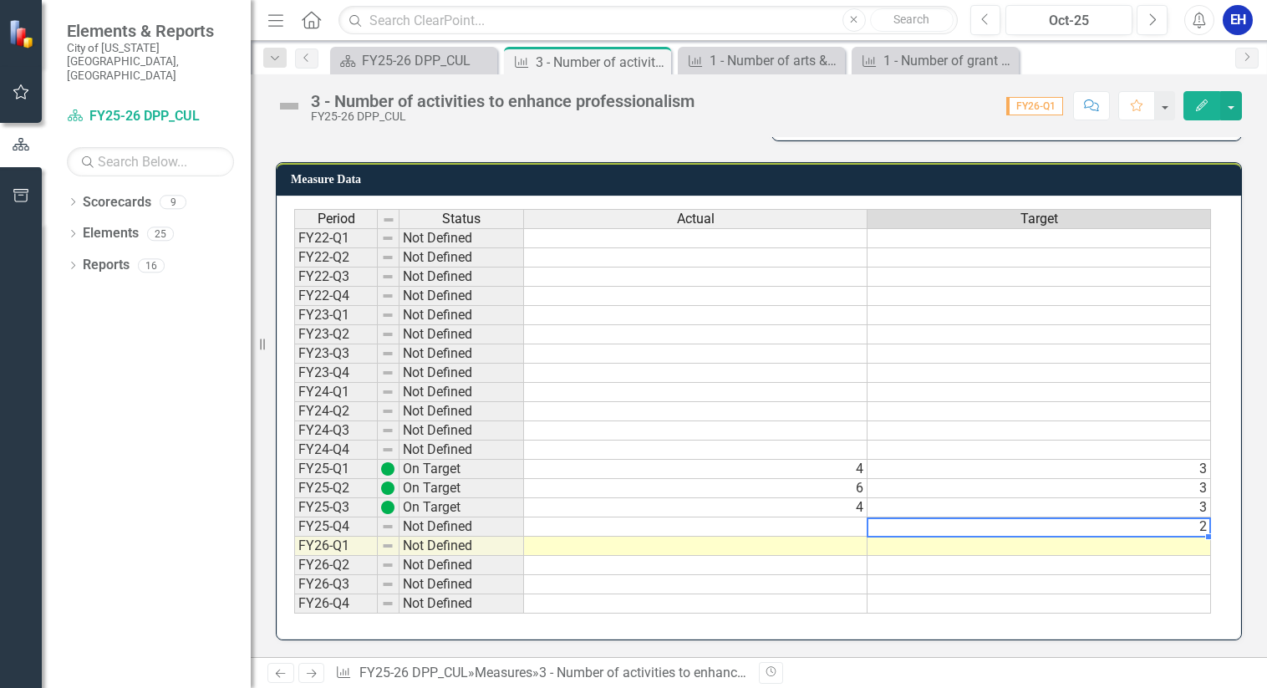
click at [1166, 522] on td "2" at bounding box center [1040, 526] width 344 height 19
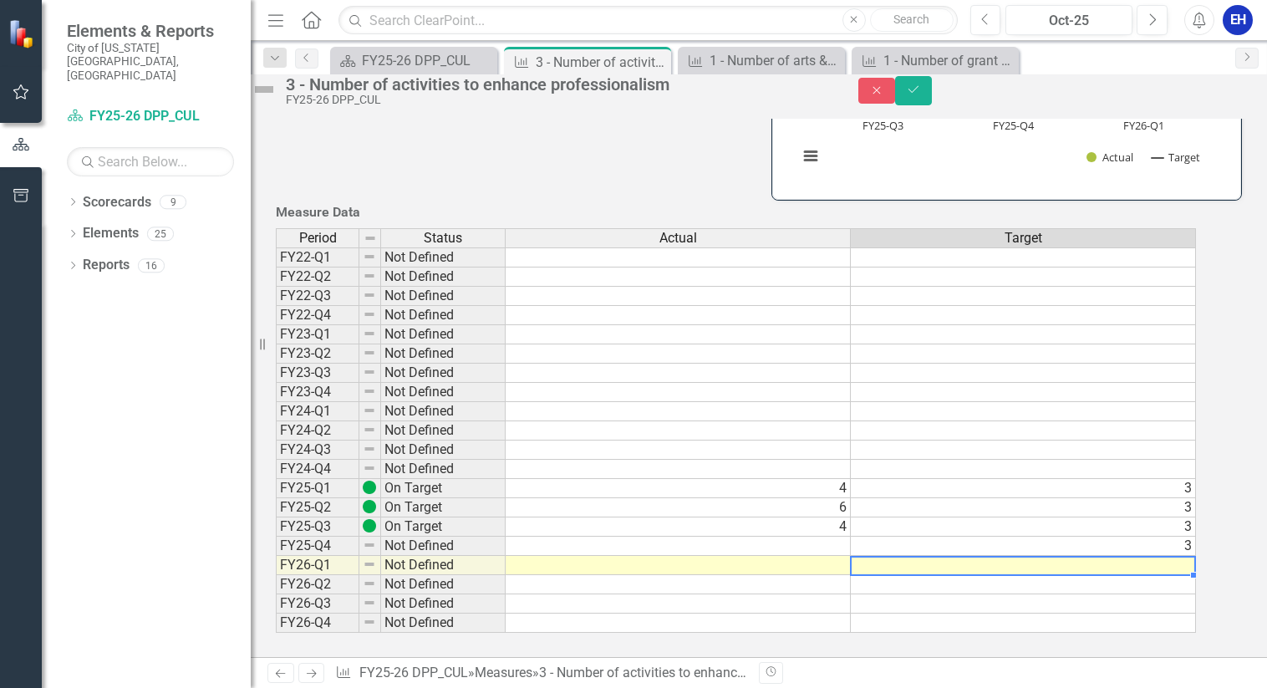
click at [1116, 558] on td at bounding box center [1023, 565] width 345 height 19
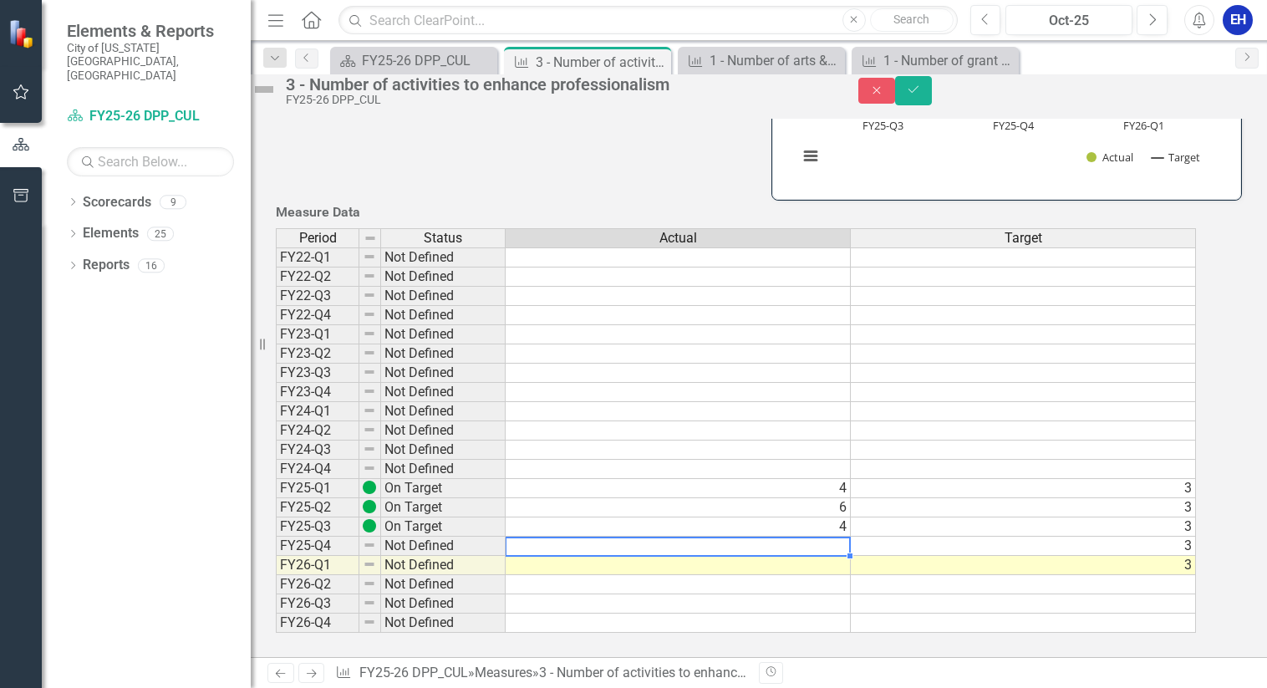
click at [804, 537] on td at bounding box center [678, 546] width 345 height 19
click at [758, 556] on td at bounding box center [678, 565] width 345 height 19
click at [761, 541] on td at bounding box center [678, 546] width 345 height 19
type textarea "6"
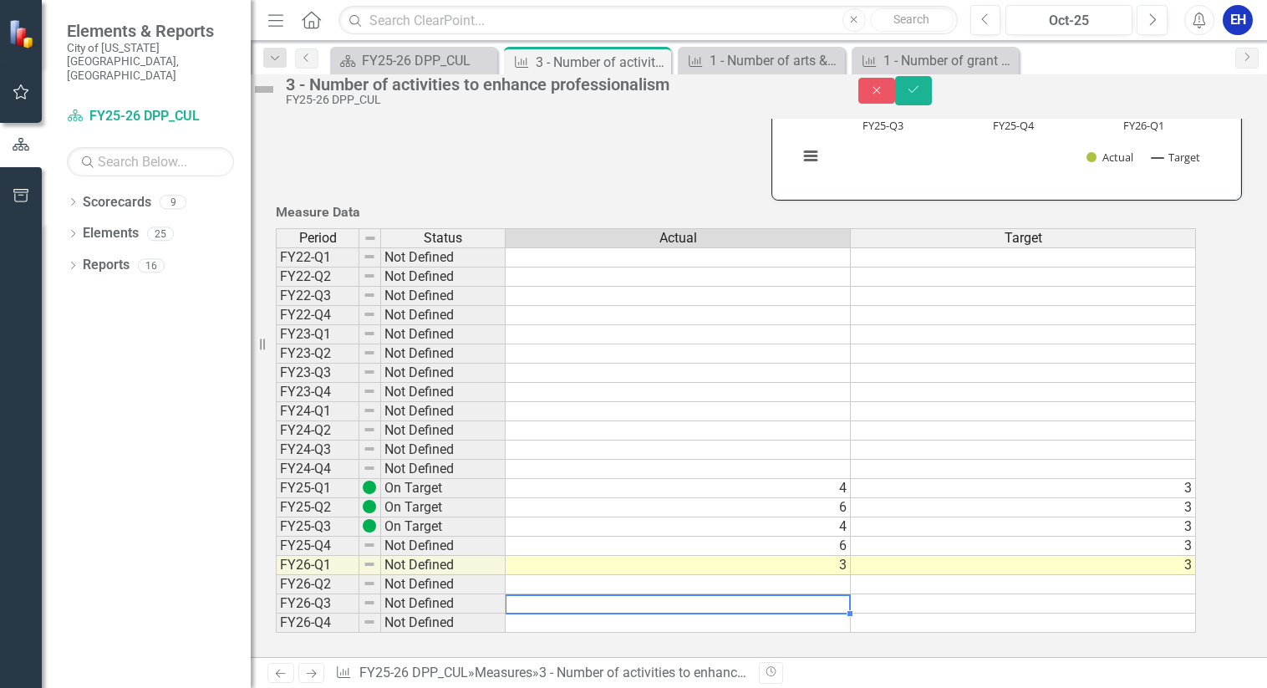
click at [666, 594] on td at bounding box center [678, 603] width 345 height 19
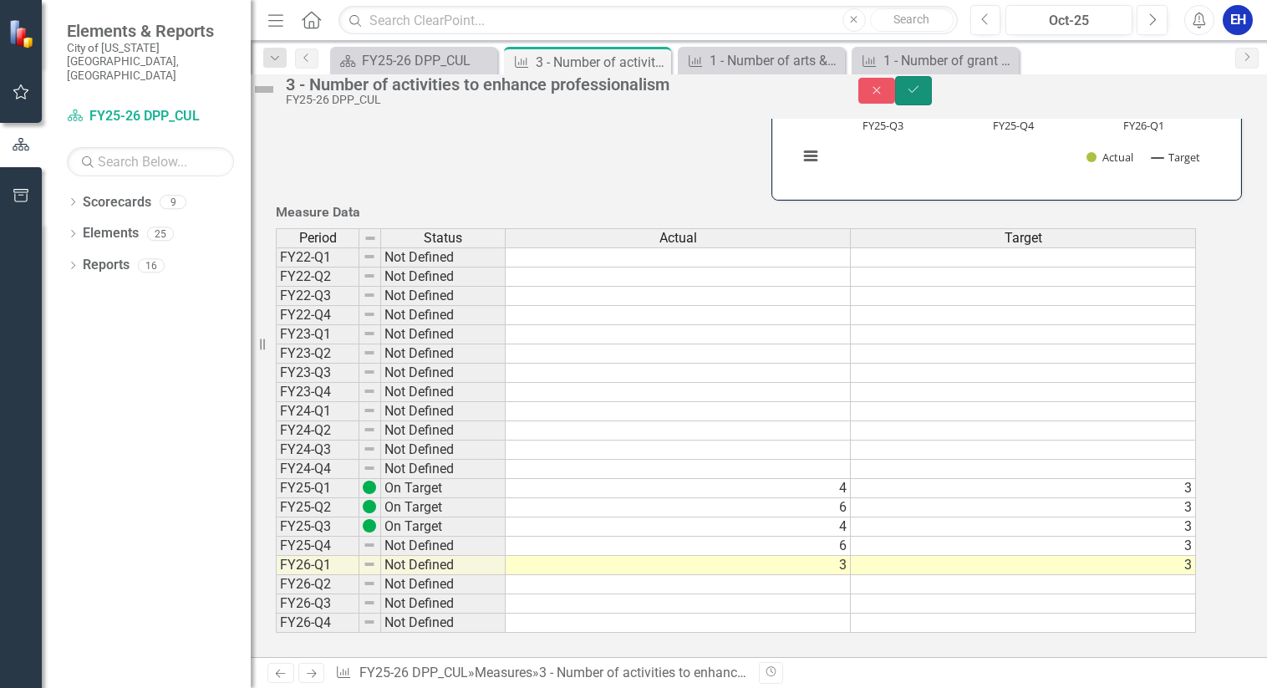
click at [921, 94] on icon "Save" at bounding box center [913, 90] width 15 height 12
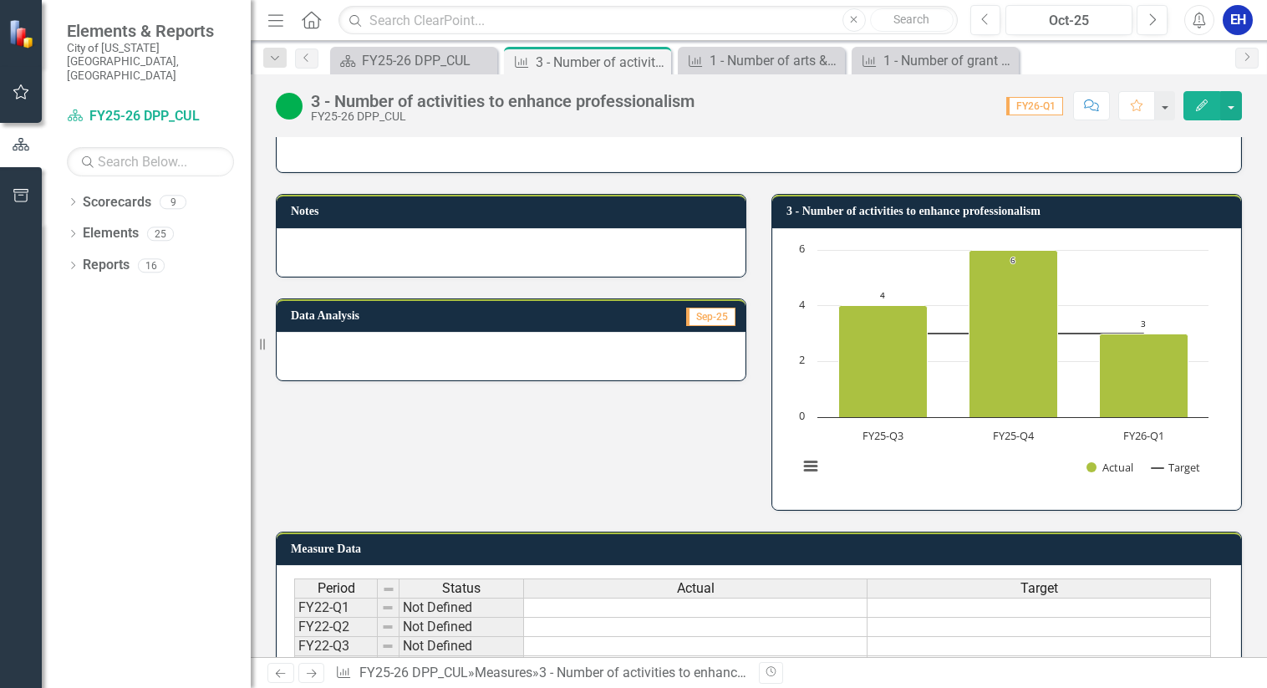
scroll to position [0, 0]
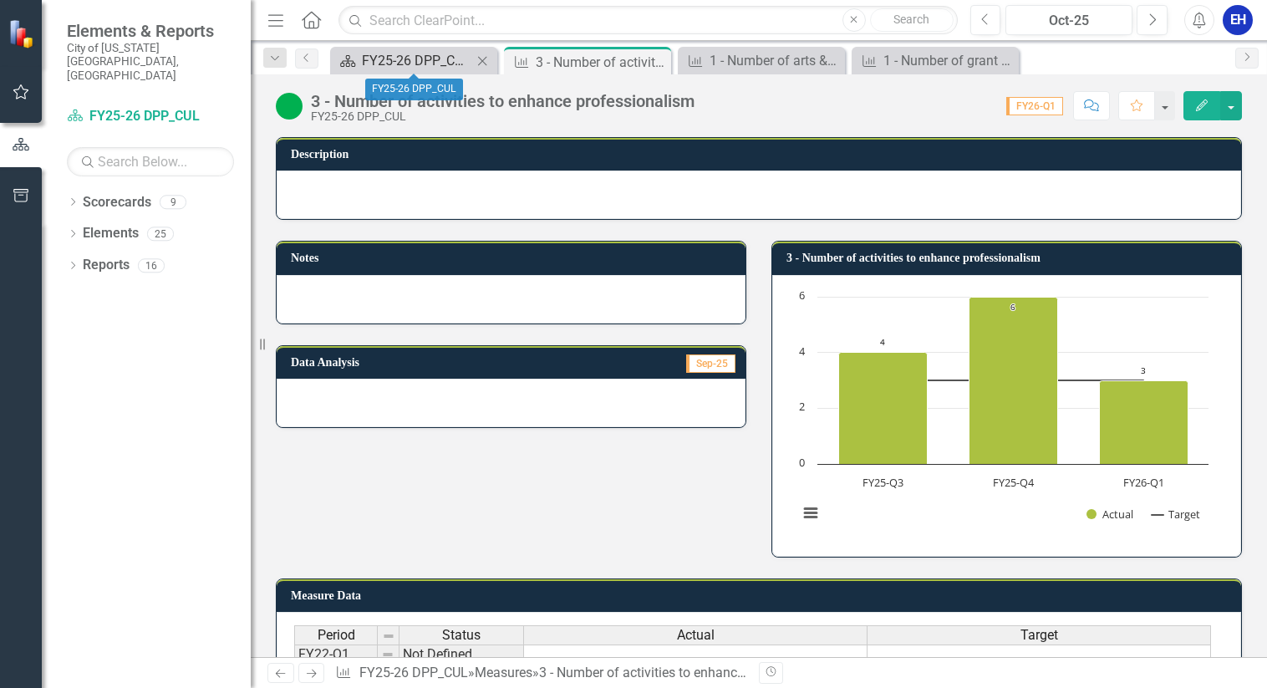
click at [453, 64] on div "FY25-26 DPP_CUL" at bounding box center [417, 60] width 110 height 21
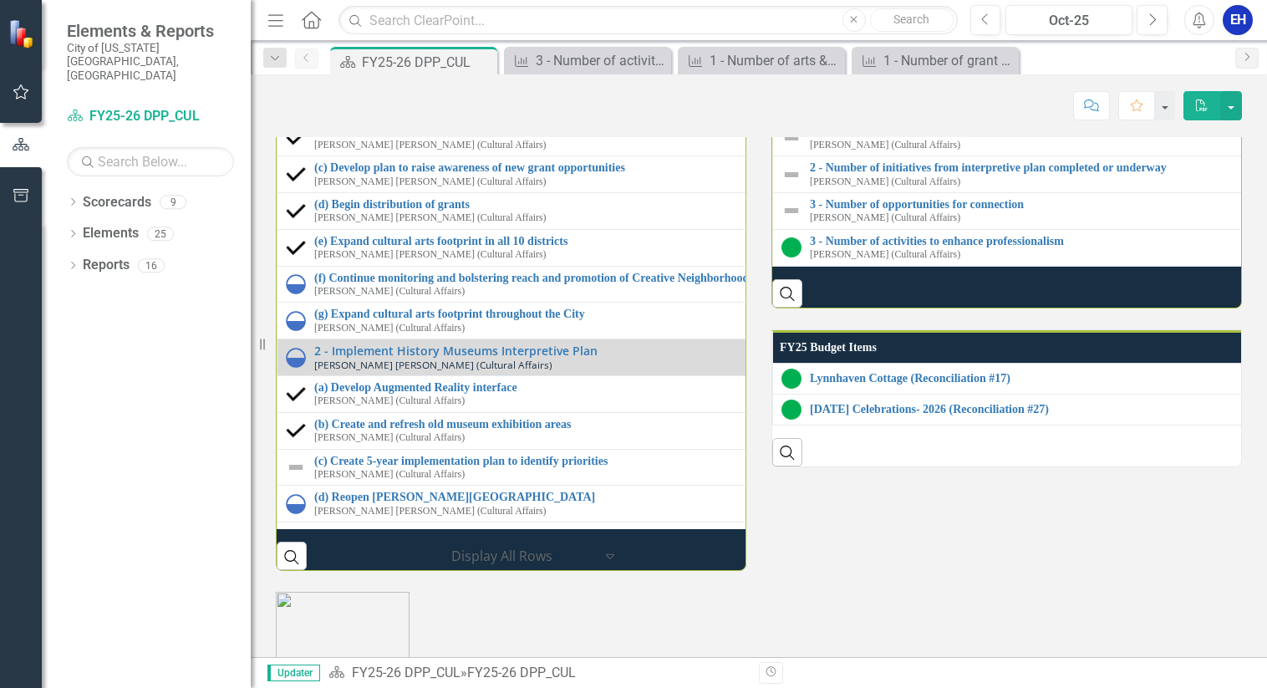
scroll to position [1839, 0]
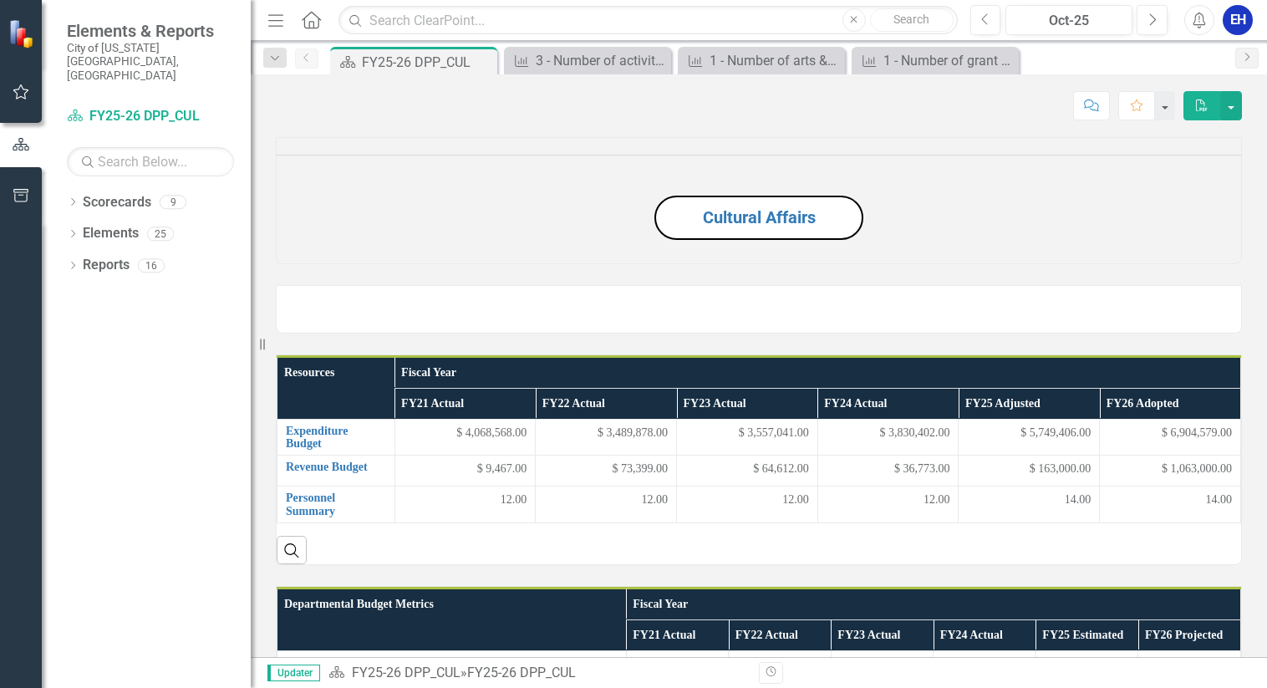
scroll to position [1839, 0]
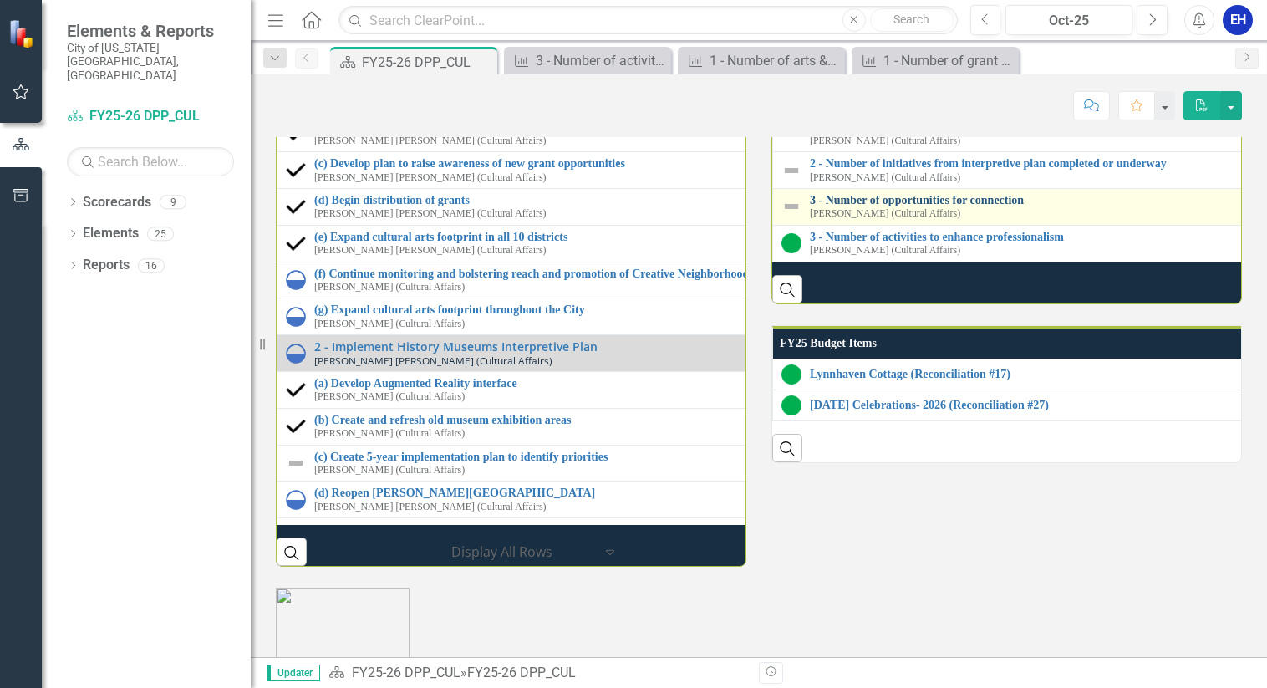
click at [898, 206] on link "3 - Number of opportunities for connection" at bounding box center [1274, 200] width 928 height 13
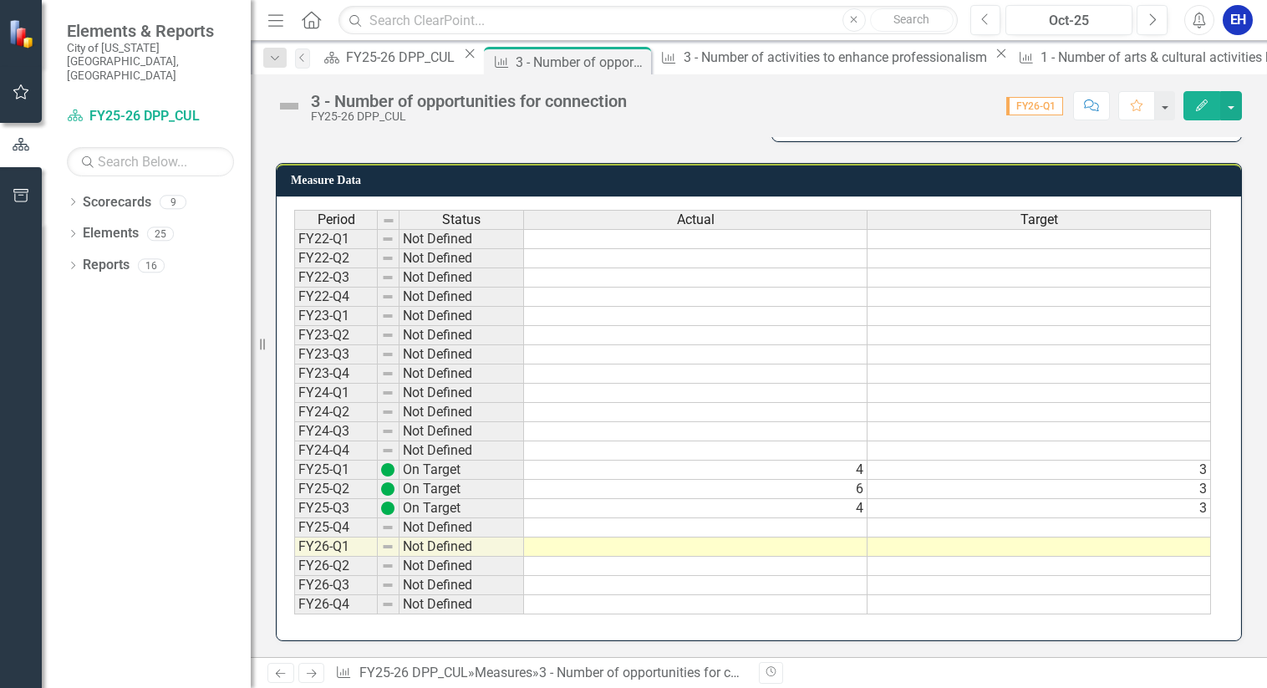
scroll to position [416, 0]
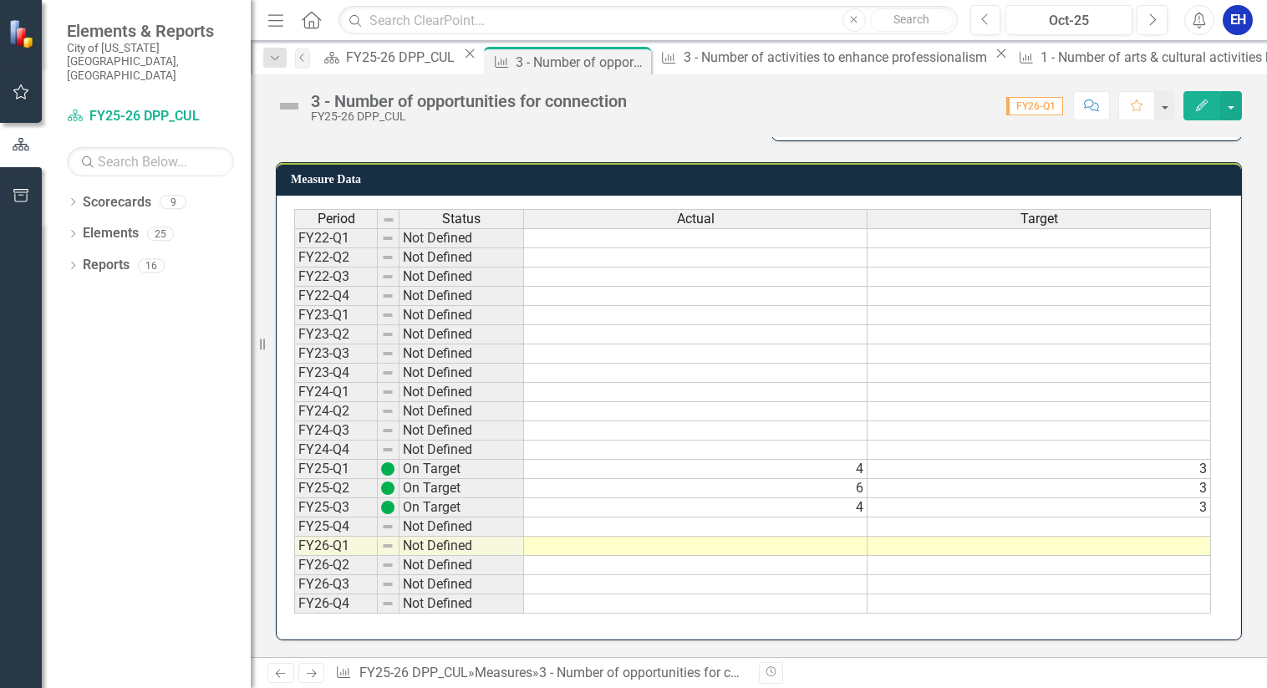
click at [824, 525] on td at bounding box center [696, 526] width 344 height 19
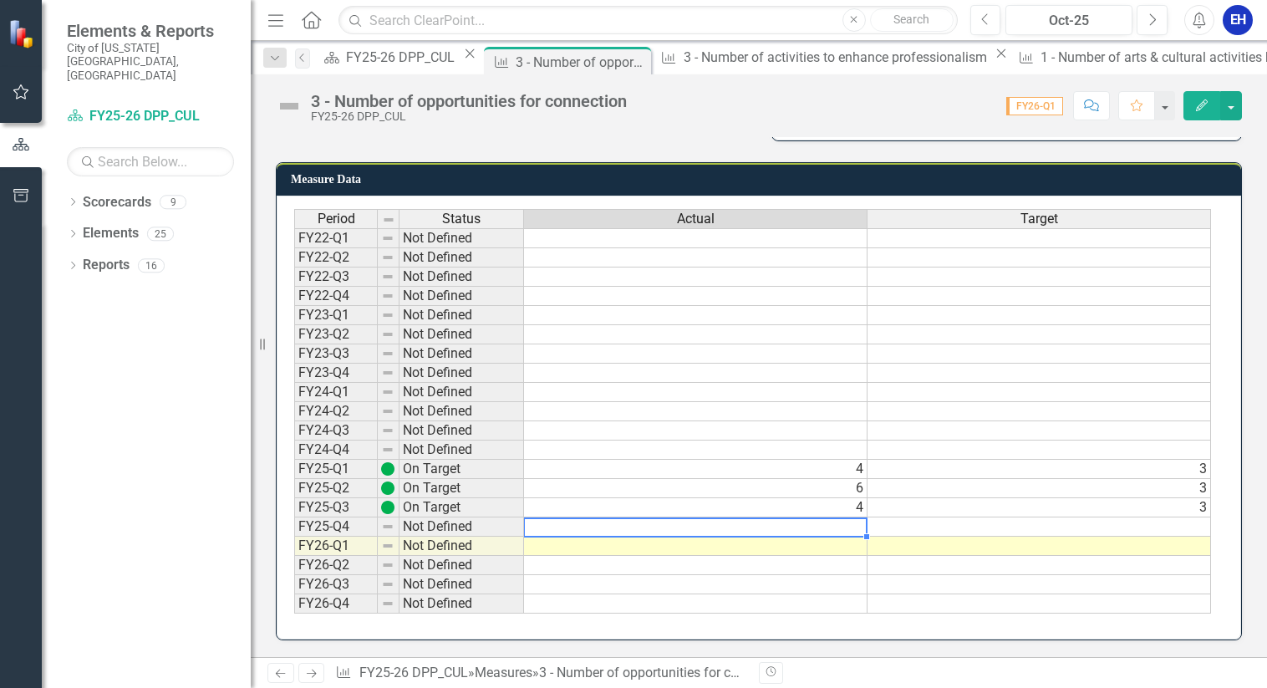
click at [804, 548] on td at bounding box center [696, 546] width 344 height 19
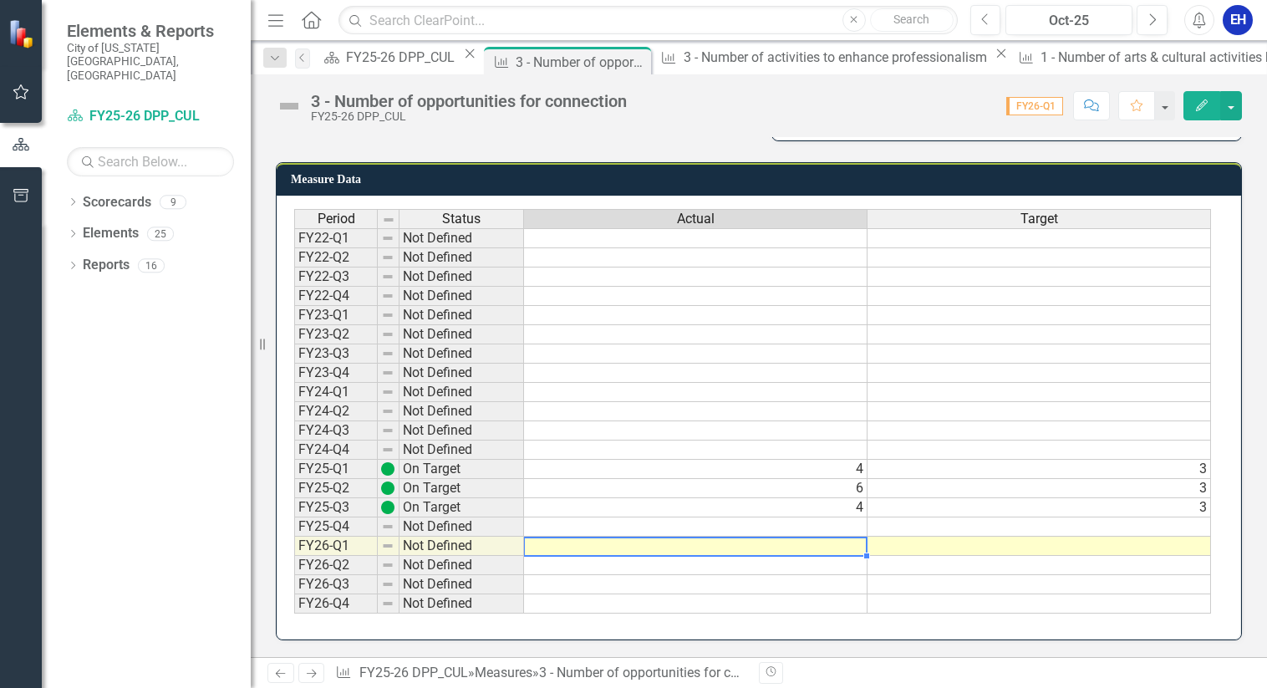
type textarea "3"
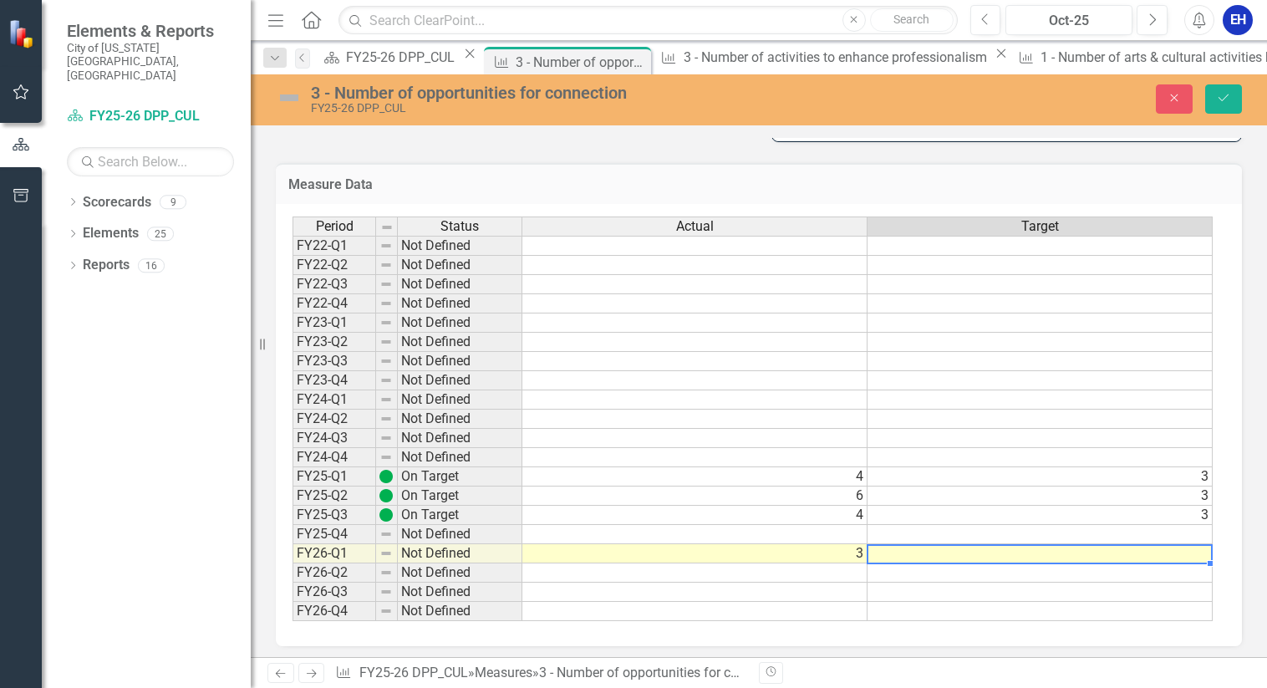
type textarea "3"
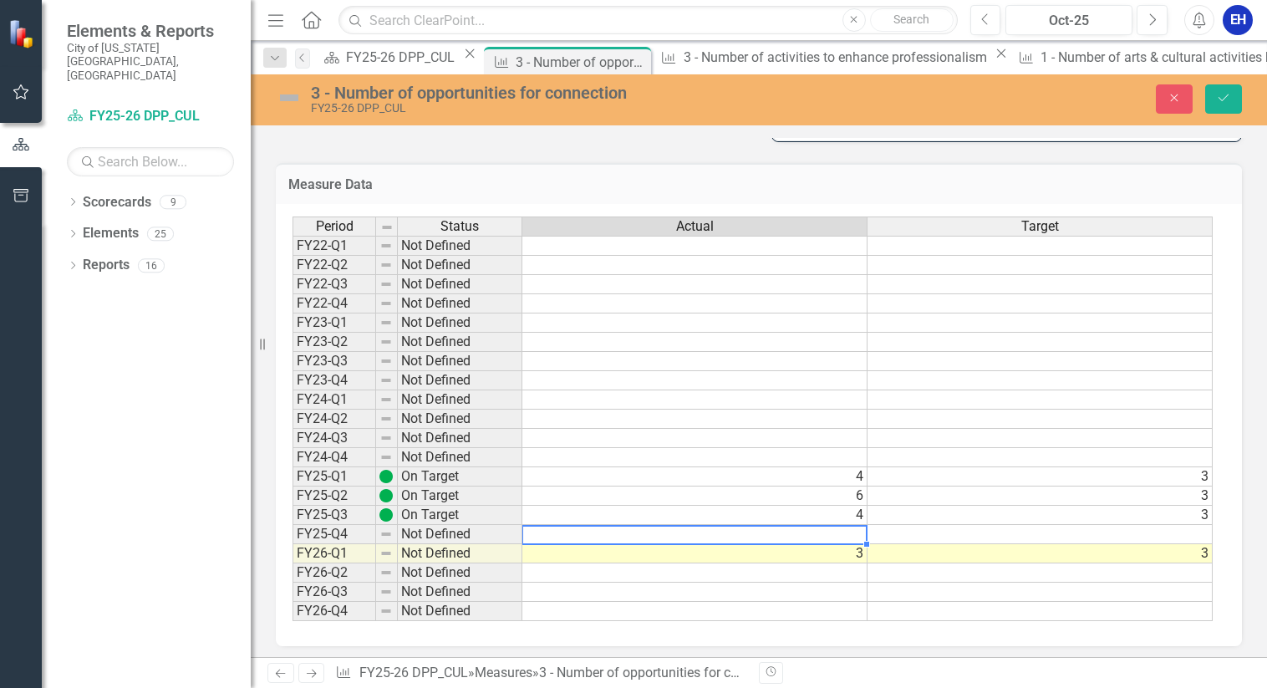
type textarea "6"
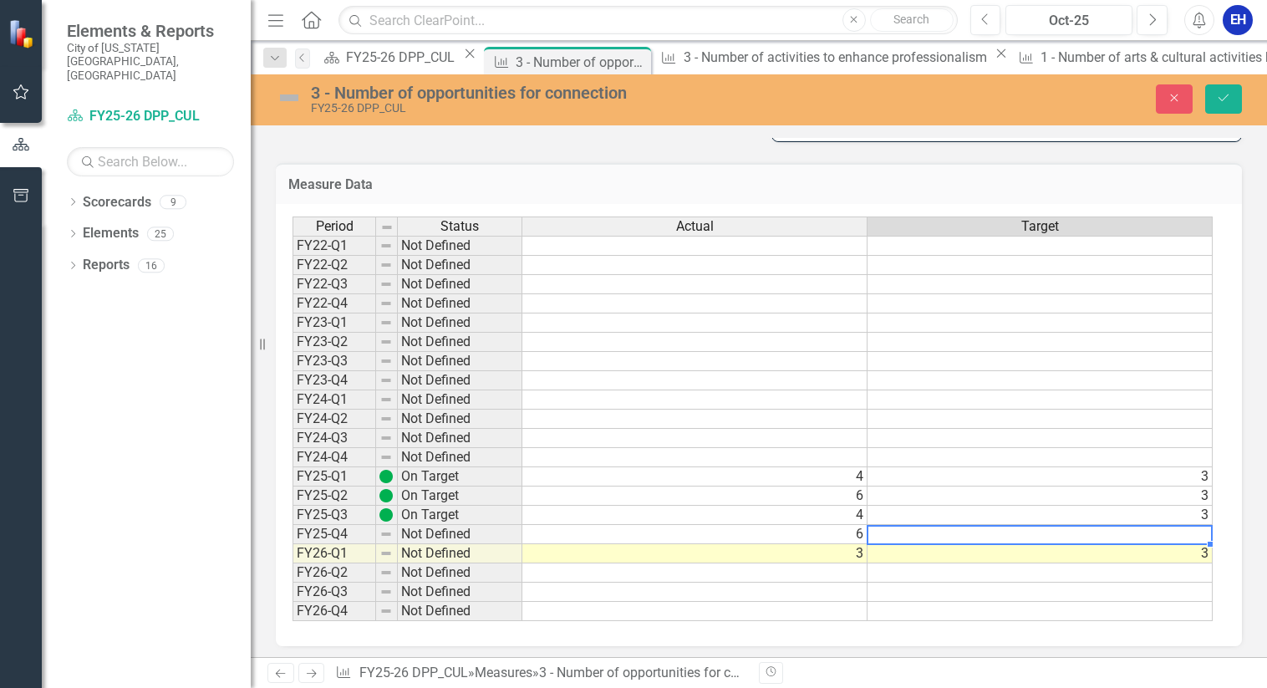
type textarea "4"
type textarea "3"
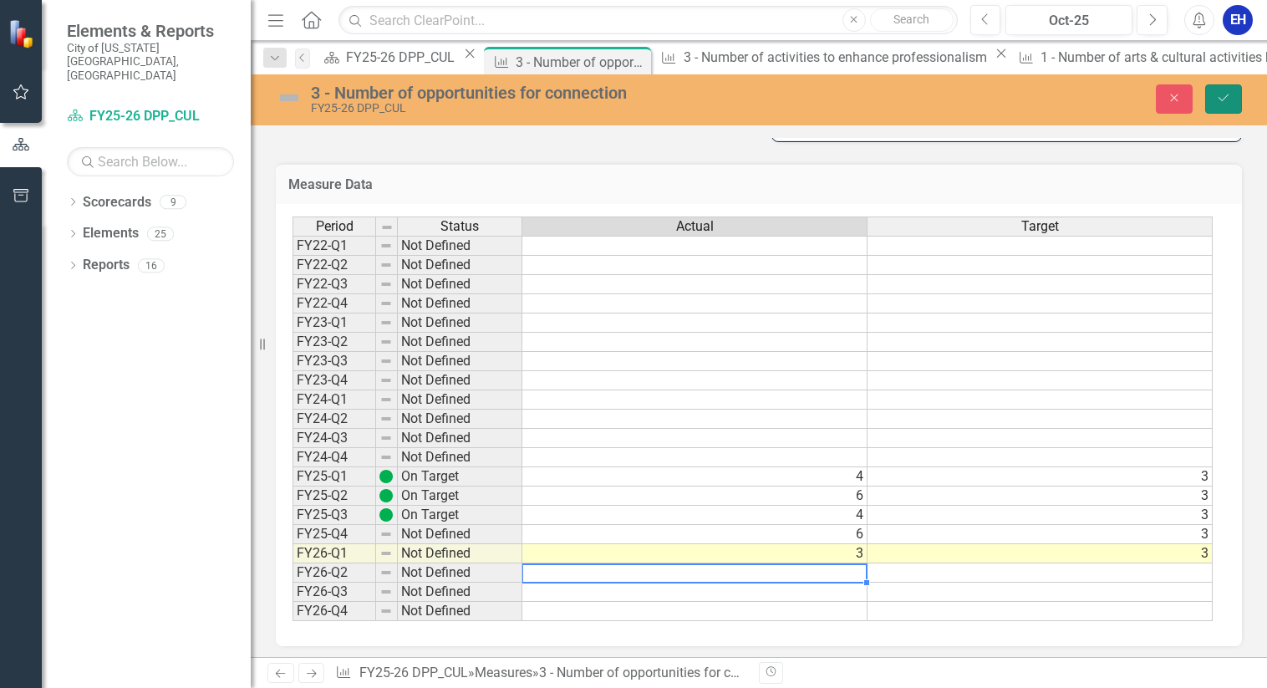
click at [1227, 99] on icon "Save" at bounding box center [1223, 98] width 15 height 12
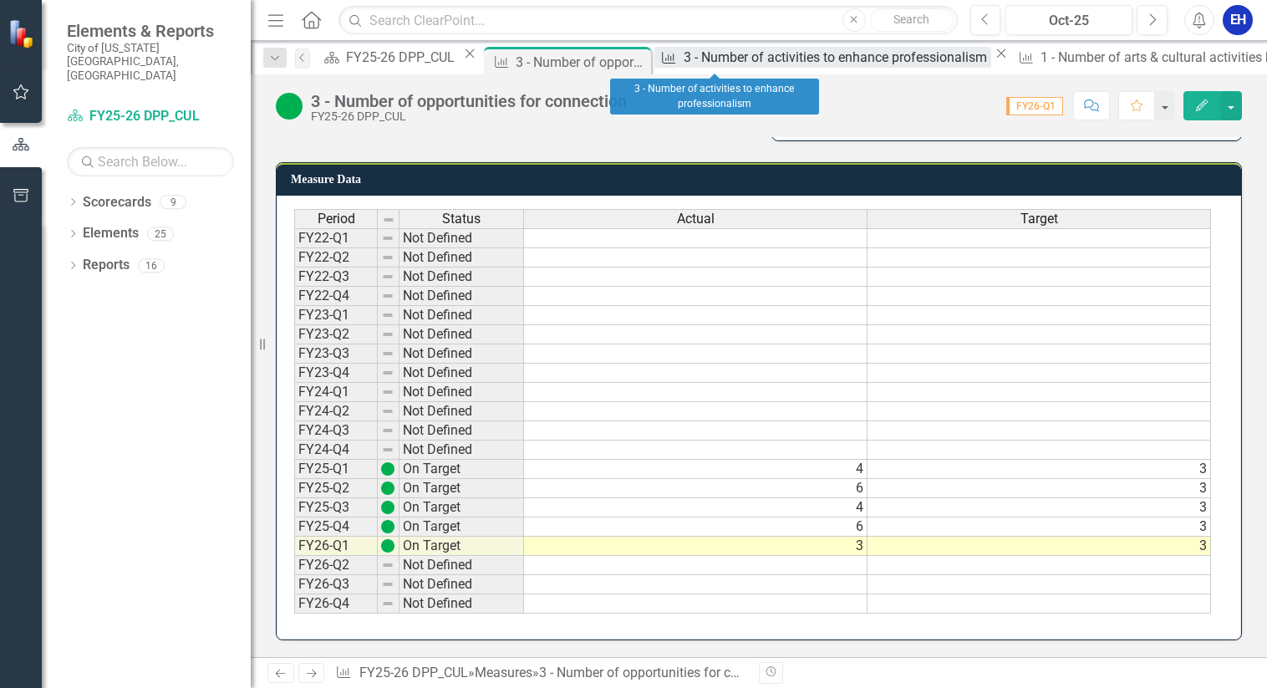
click at [723, 63] on div "3 - Number of activities to enhance professionalism" at bounding box center [838, 57] width 308 height 21
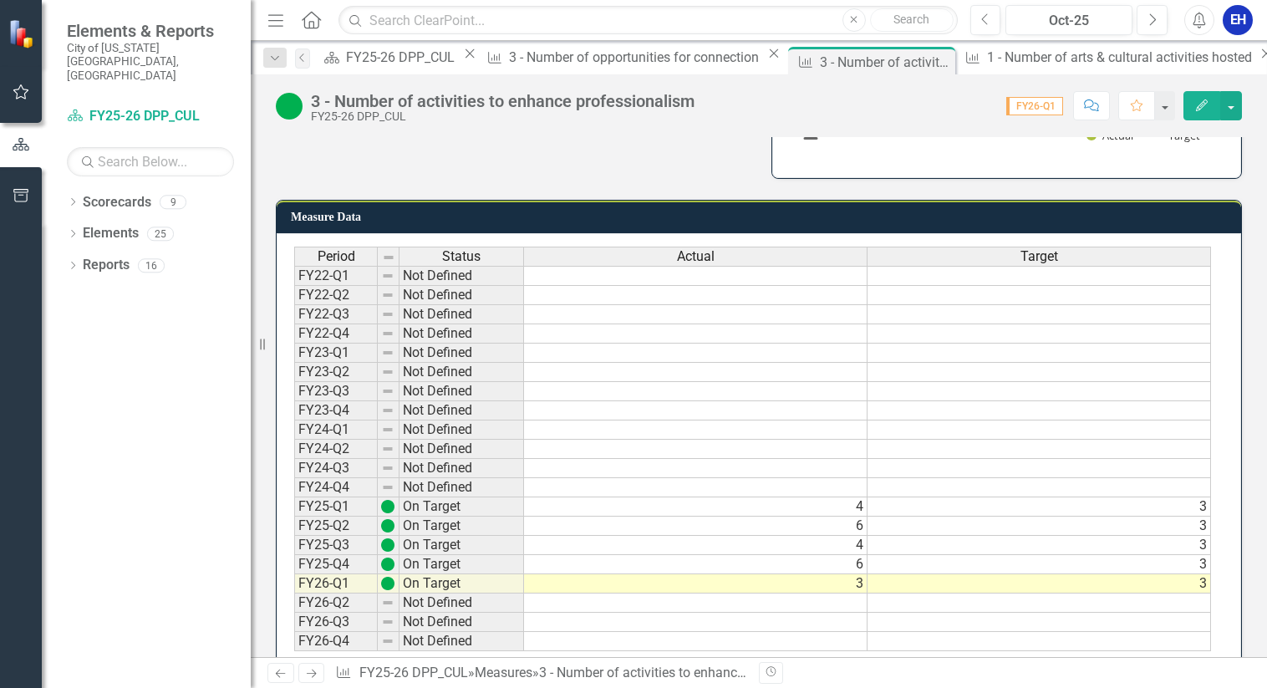
scroll to position [416, 0]
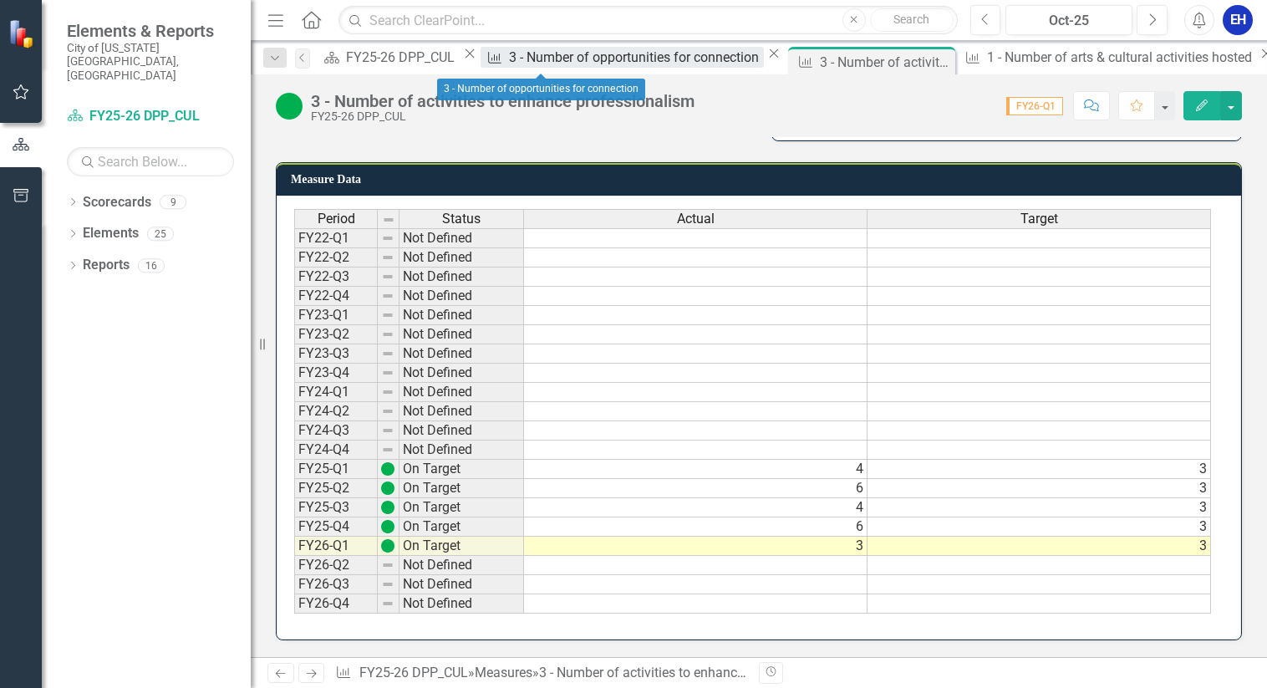
click at [553, 60] on div "3 - Number of opportunities for connection" at bounding box center [636, 57] width 254 height 21
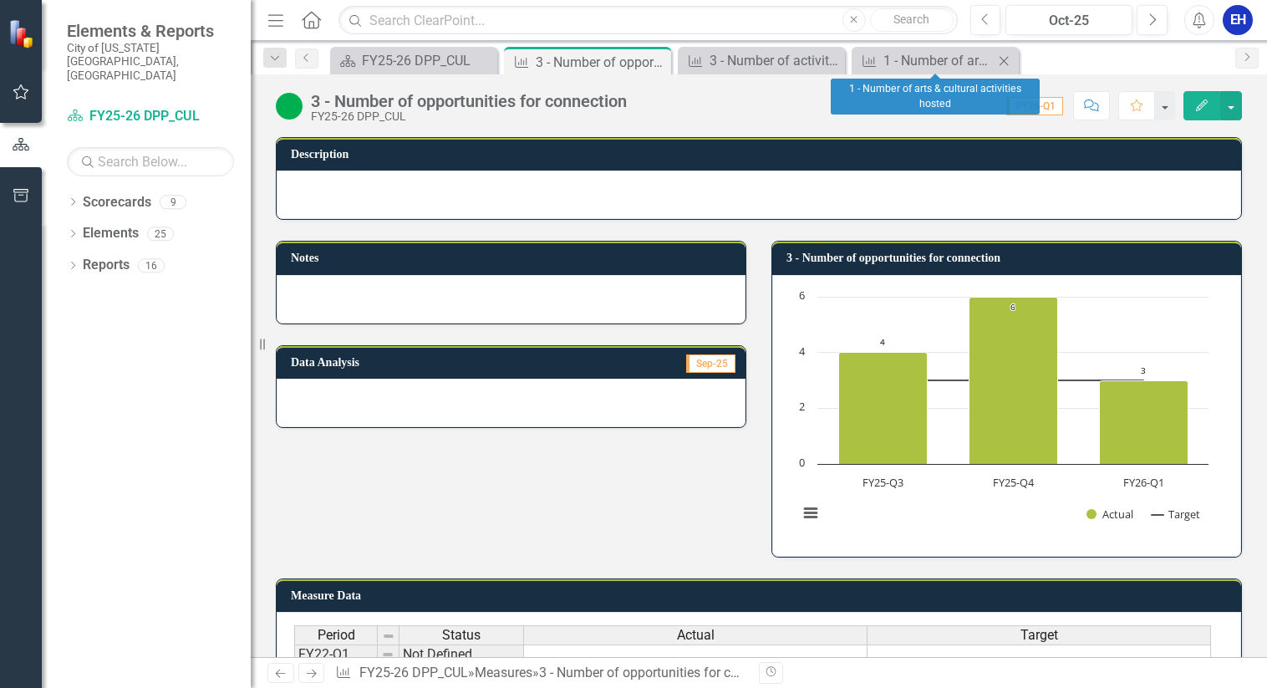
click at [1002, 57] on icon "Close" at bounding box center [1004, 60] width 17 height 13
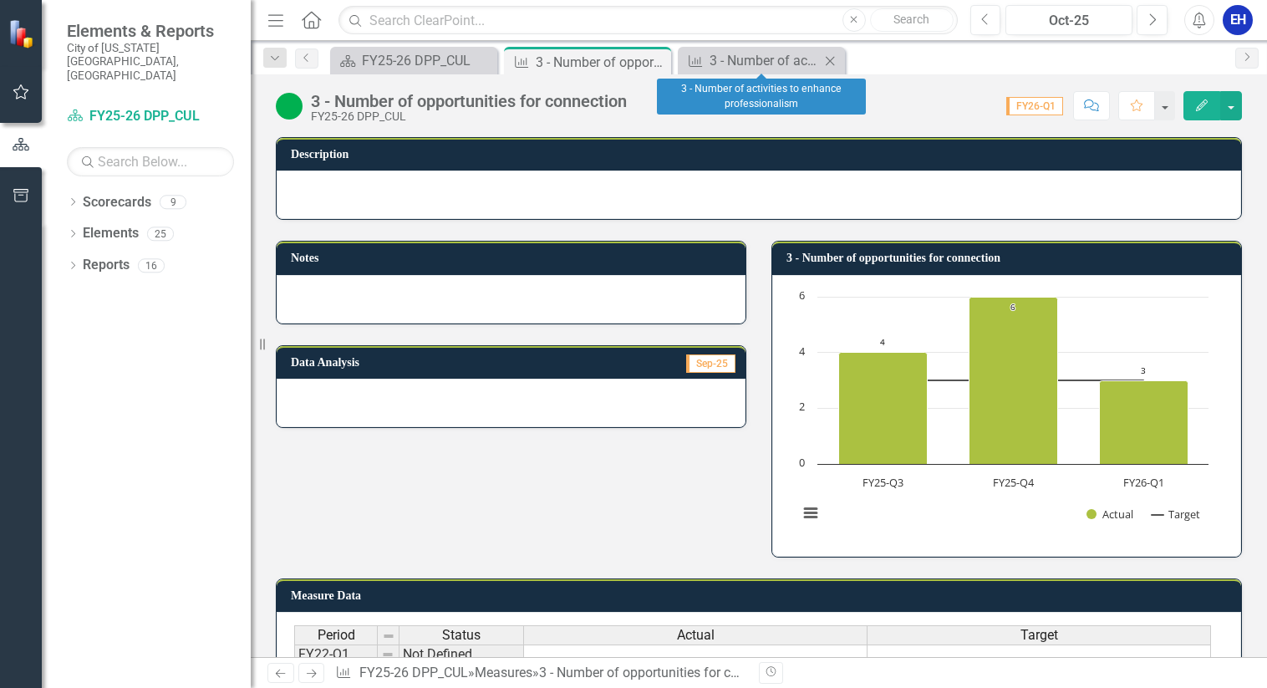
click at [836, 64] on icon "Close" at bounding box center [830, 60] width 17 height 13
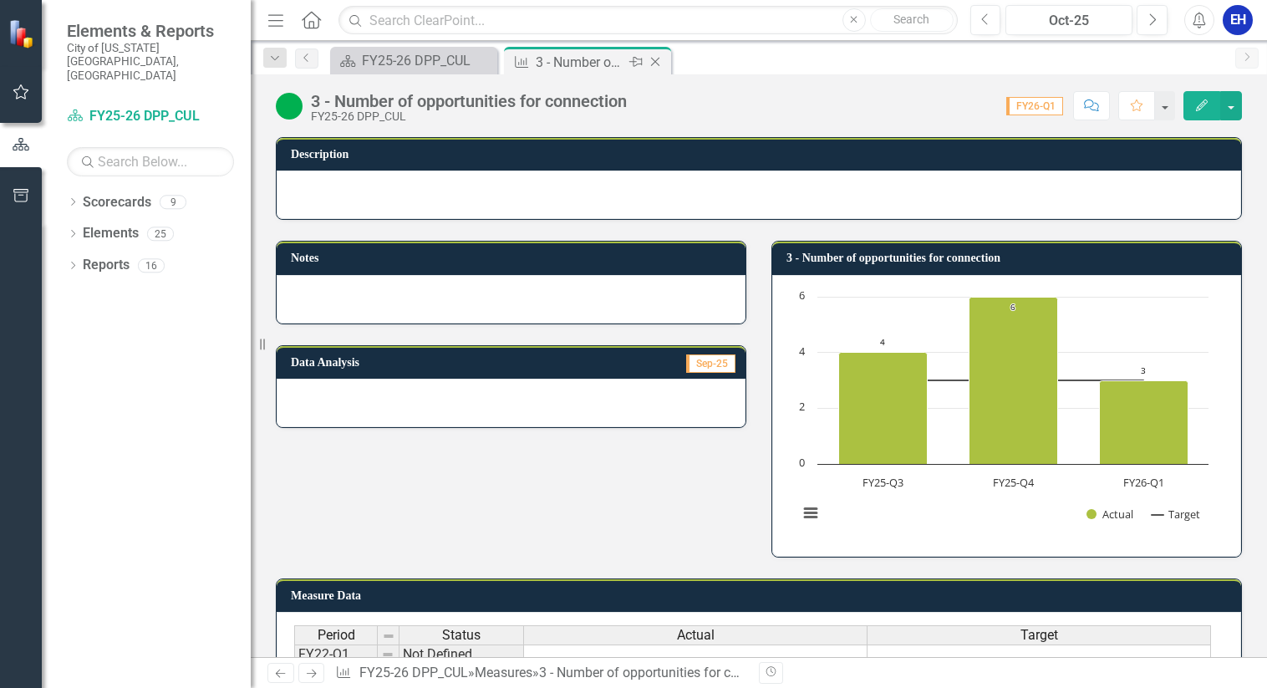
click at [657, 62] on icon "Close" at bounding box center [655, 61] width 17 height 13
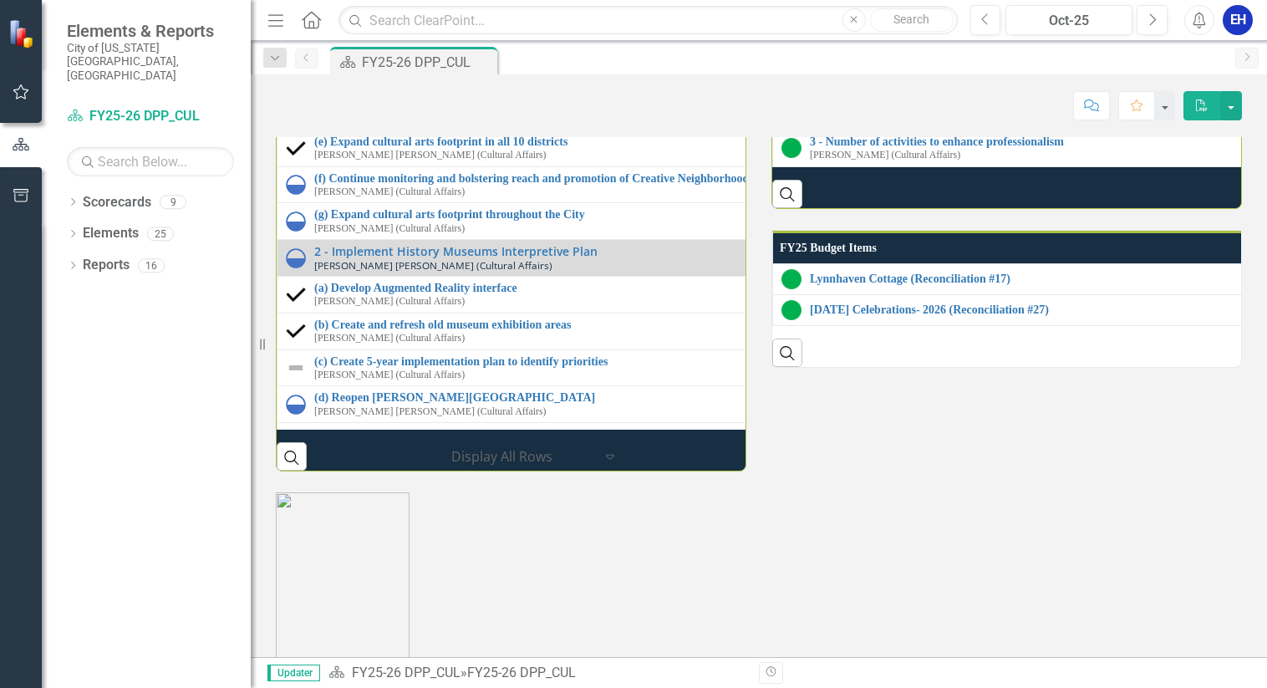
scroll to position [1851, 0]
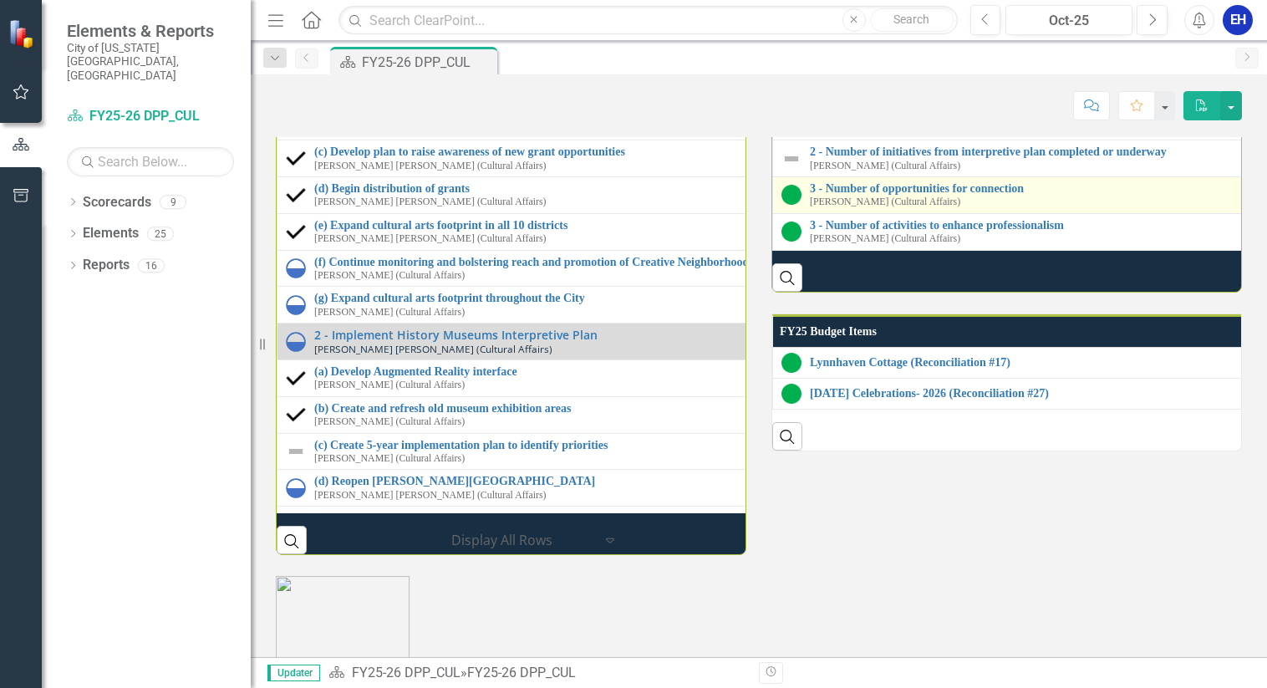
click at [898, 207] on small "[PERSON_NAME] (Cultural Affairs)" at bounding box center [885, 201] width 150 height 11
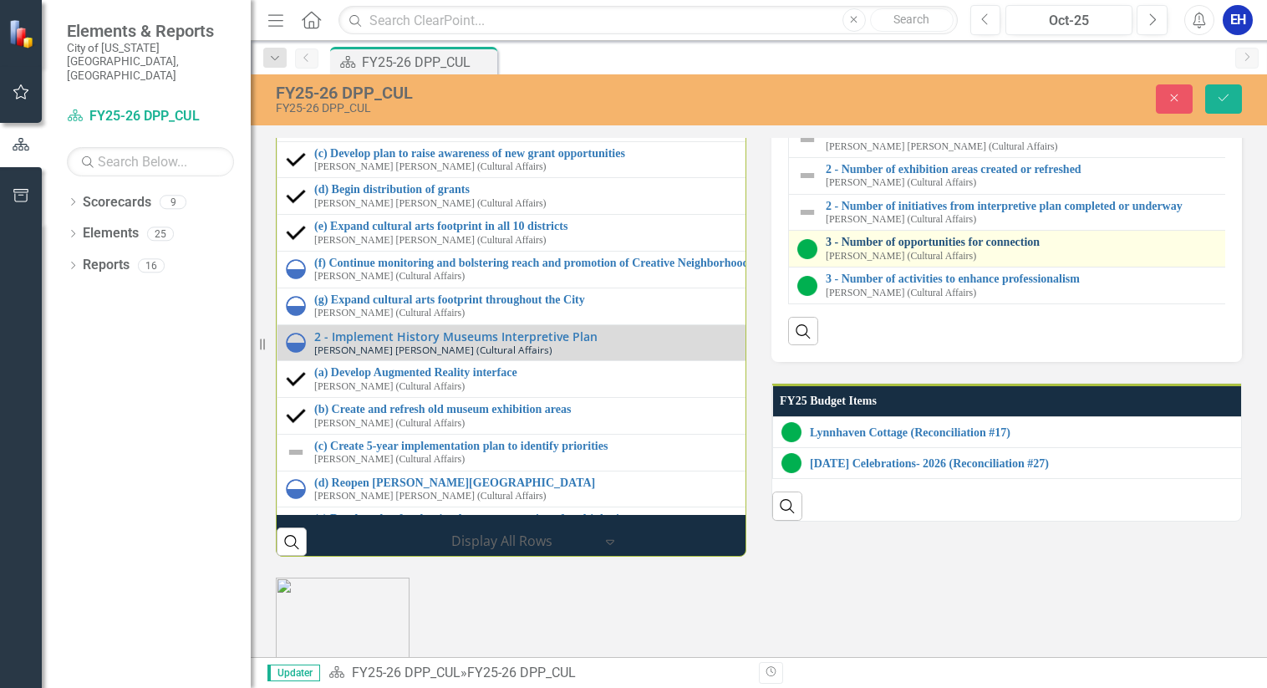
click at [923, 248] on link "3 - Number of opportunities for connection" at bounding box center [1291, 242] width 930 height 13
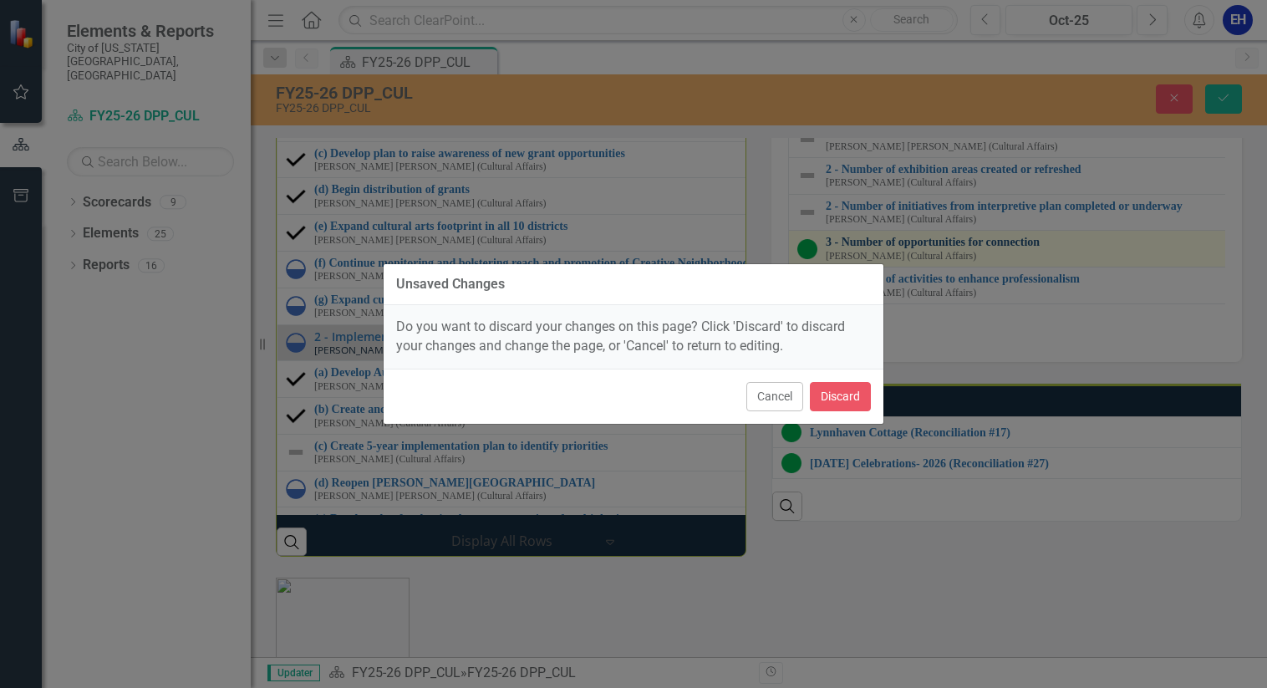
click at [923, 476] on div "Unsaved Changes Do you want to discard your changes on this page? Click 'Discar…" at bounding box center [633, 344] width 1267 height 688
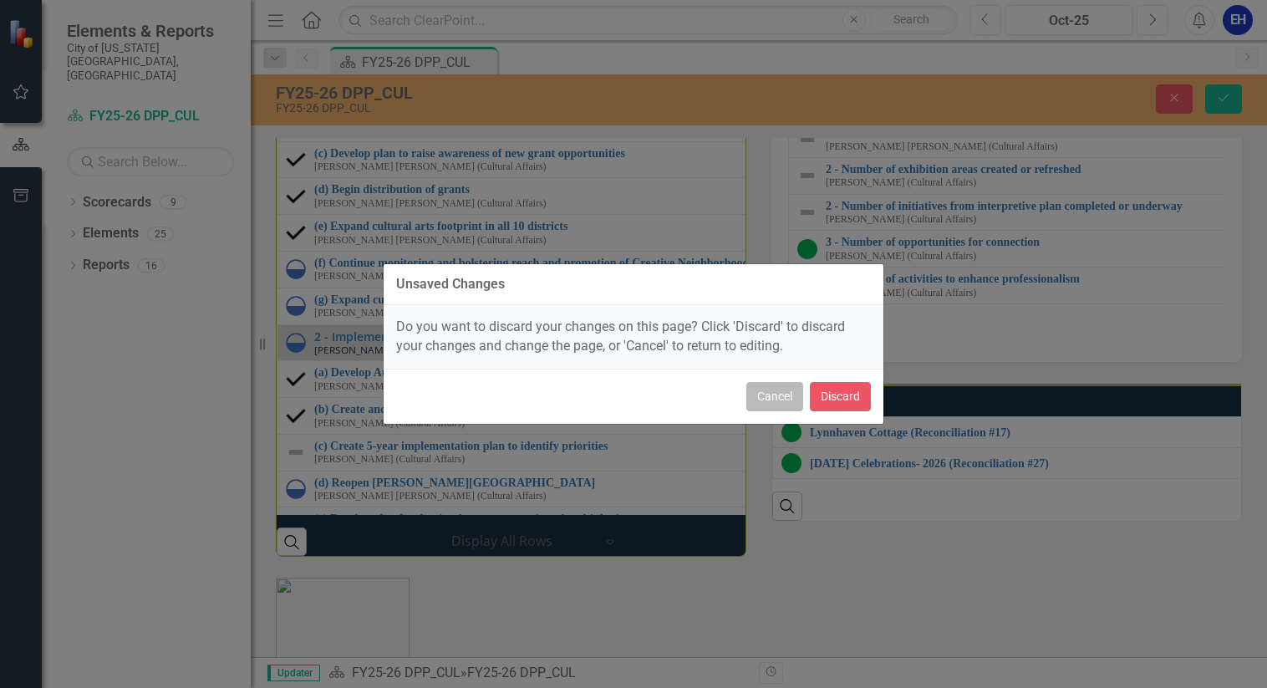
click at [765, 398] on button "Cancel" at bounding box center [775, 396] width 57 height 29
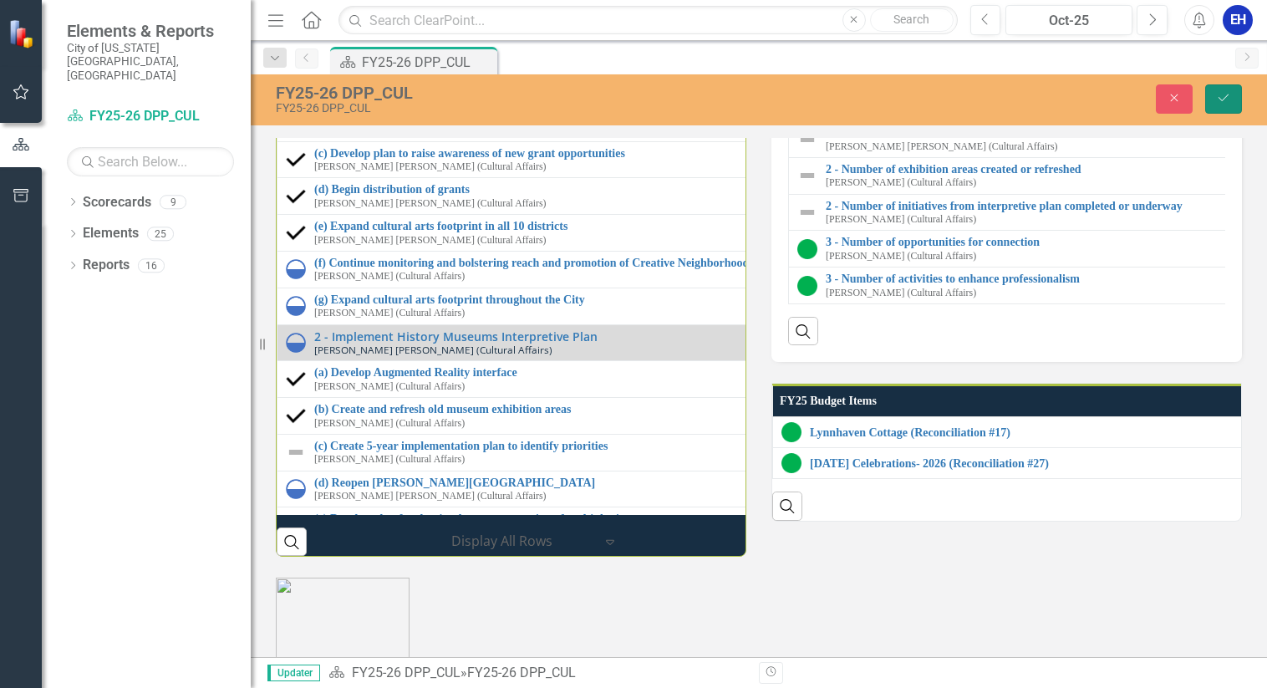
click at [1219, 94] on icon "Save" at bounding box center [1223, 98] width 15 height 12
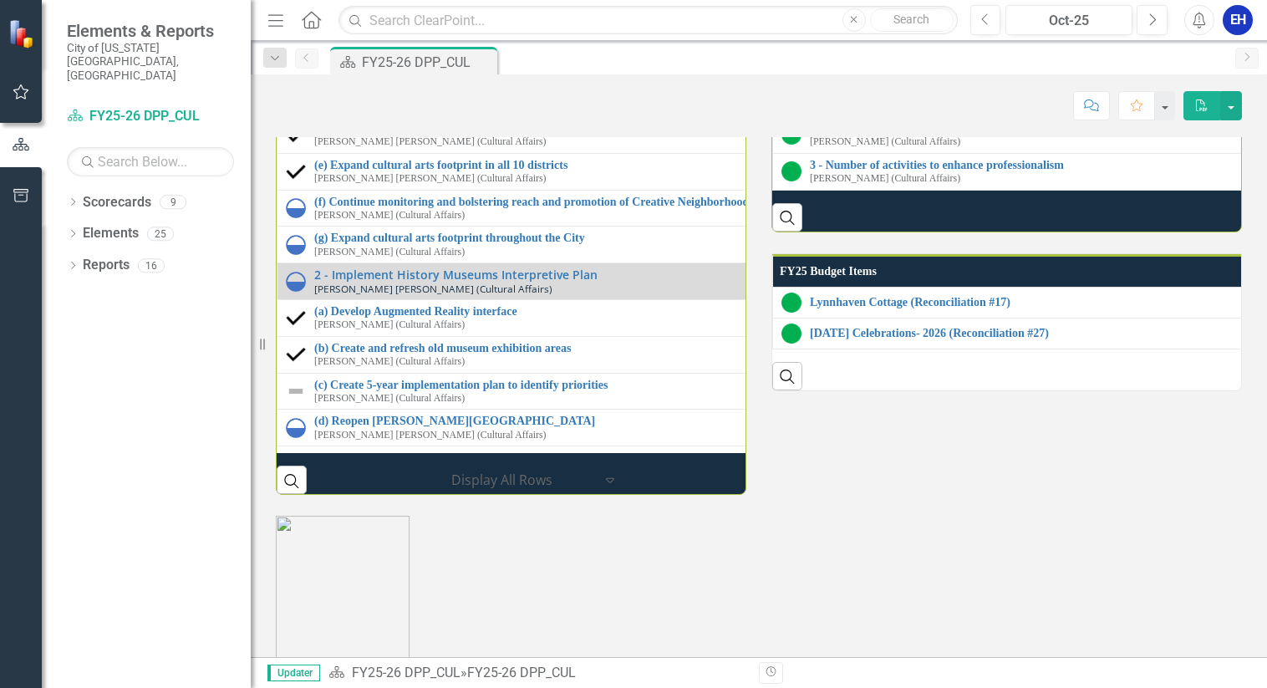
scroll to position [2006, 0]
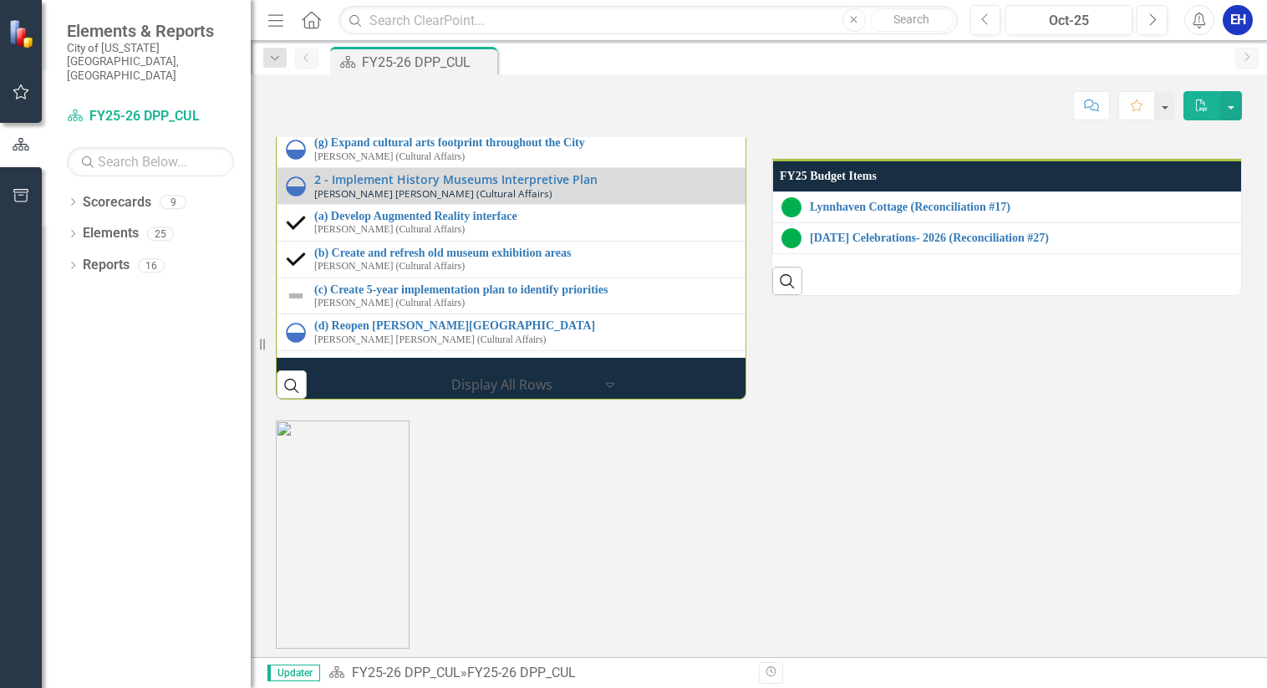
click at [906, 39] on link "3 - Number of opportunities for connection" at bounding box center [1267, 33] width 914 height 13
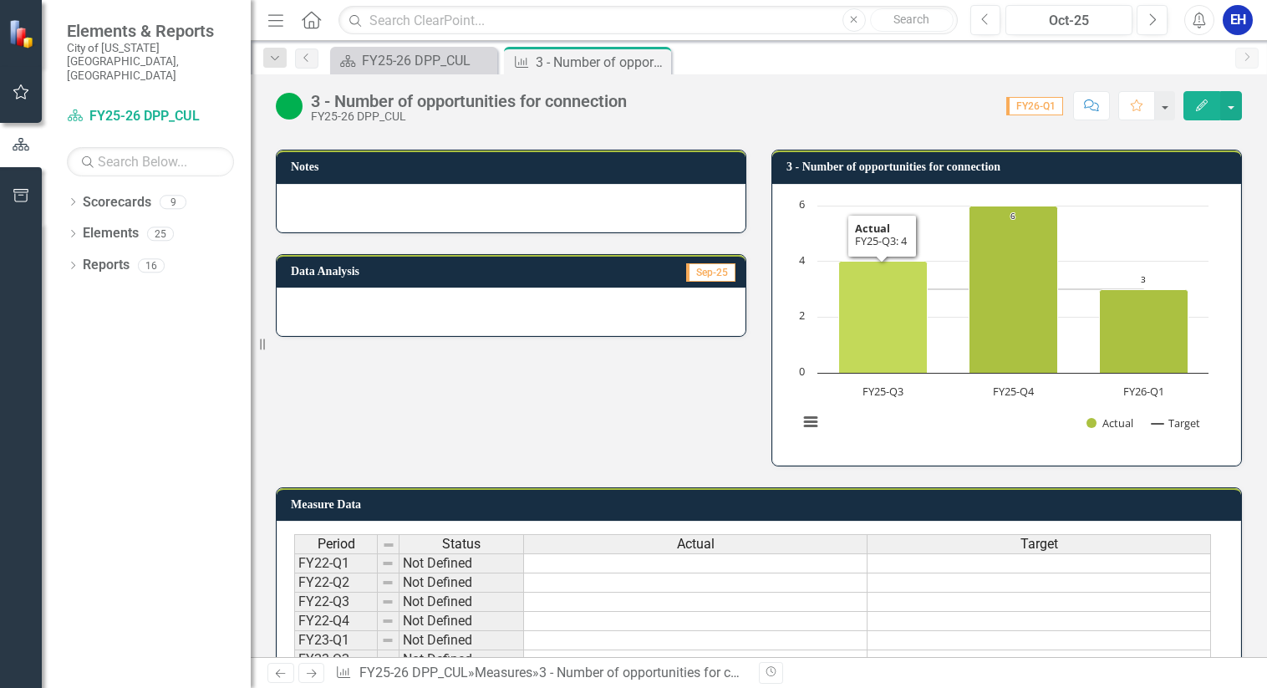
scroll to position [416, 0]
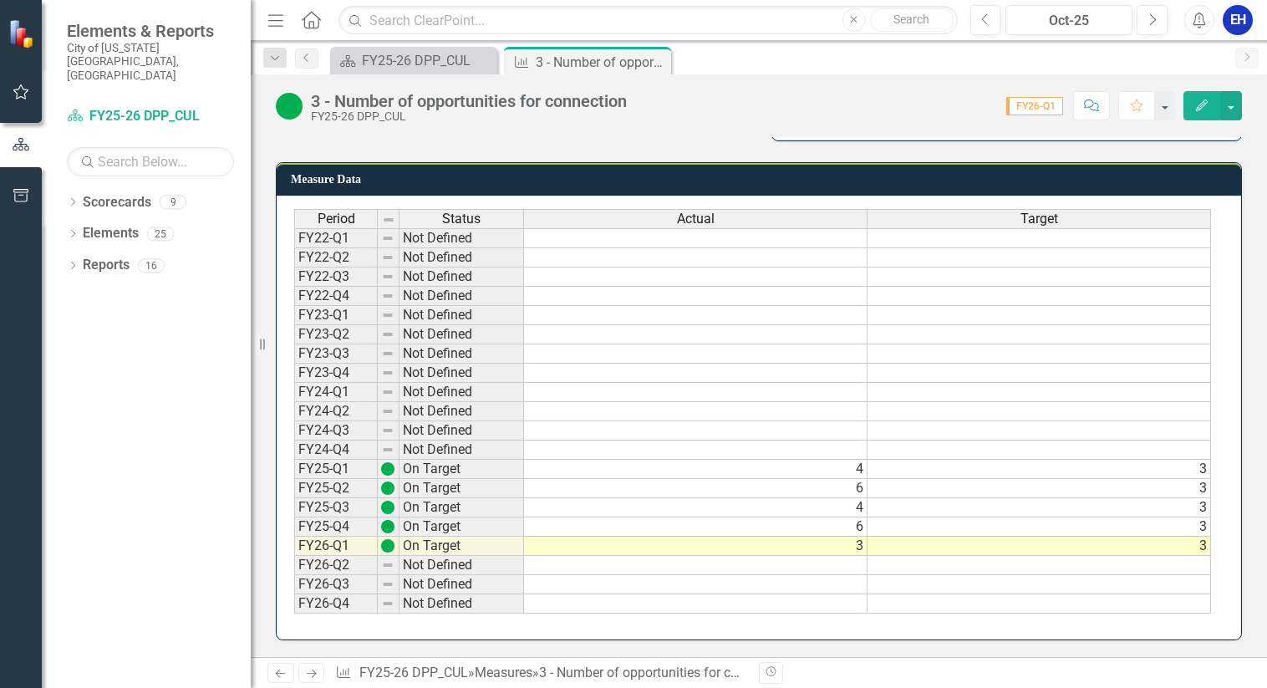
click at [854, 543] on td "3" at bounding box center [696, 546] width 344 height 19
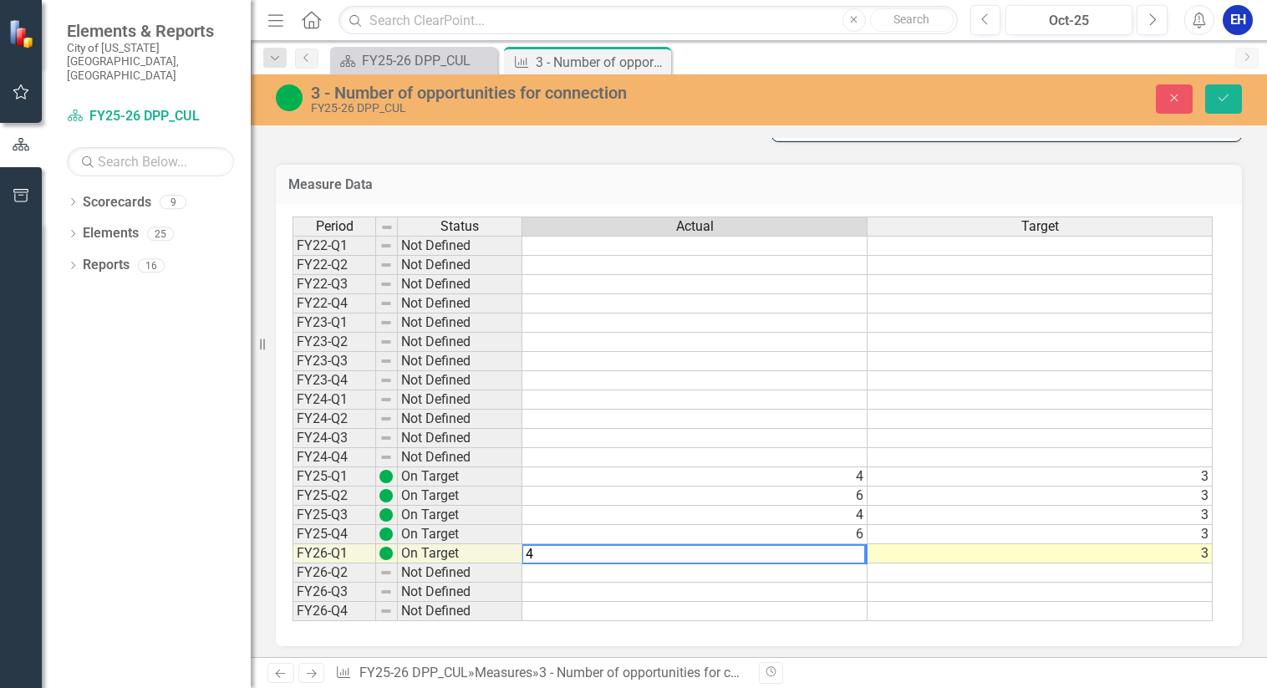
type textarea "4"
click at [293, 583] on div "Period Status Actual Target FY22-Q1 Not Defined FY22-Q2 Not Defined FY22-Q3 Not…" at bounding box center [293, 419] width 0 height 405
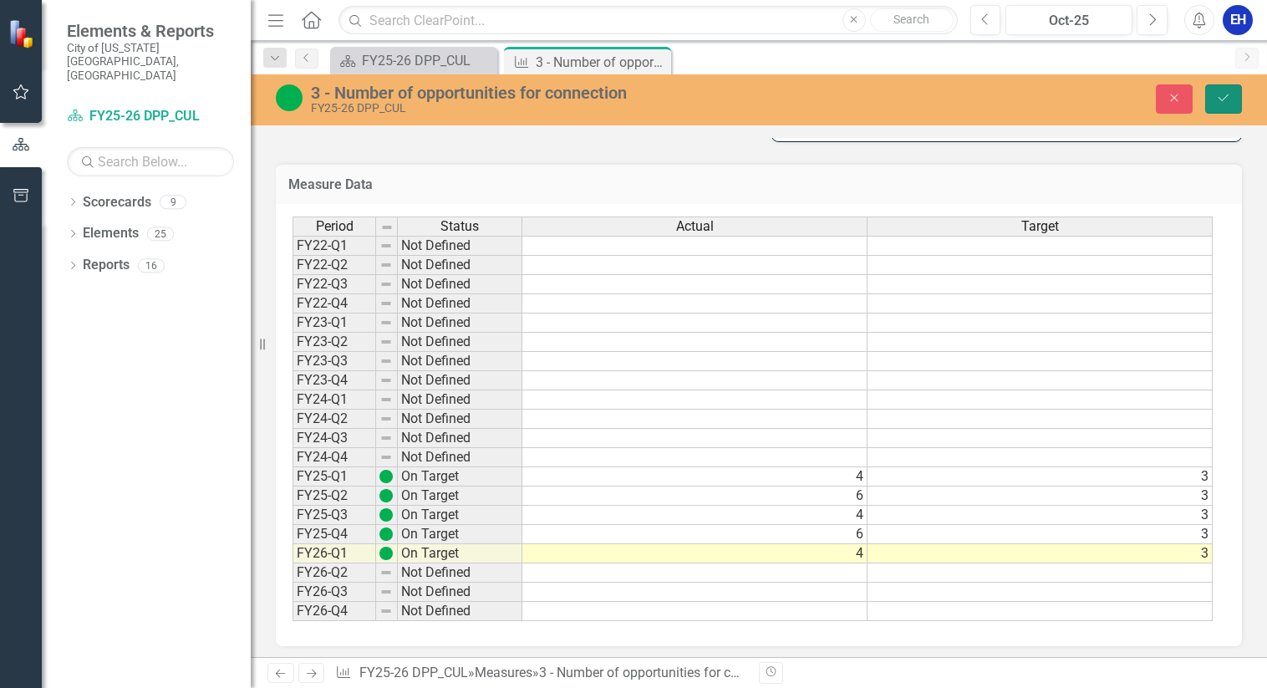
click at [1218, 93] on icon "Save" at bounding box center [1223, 98] width 15 height 12
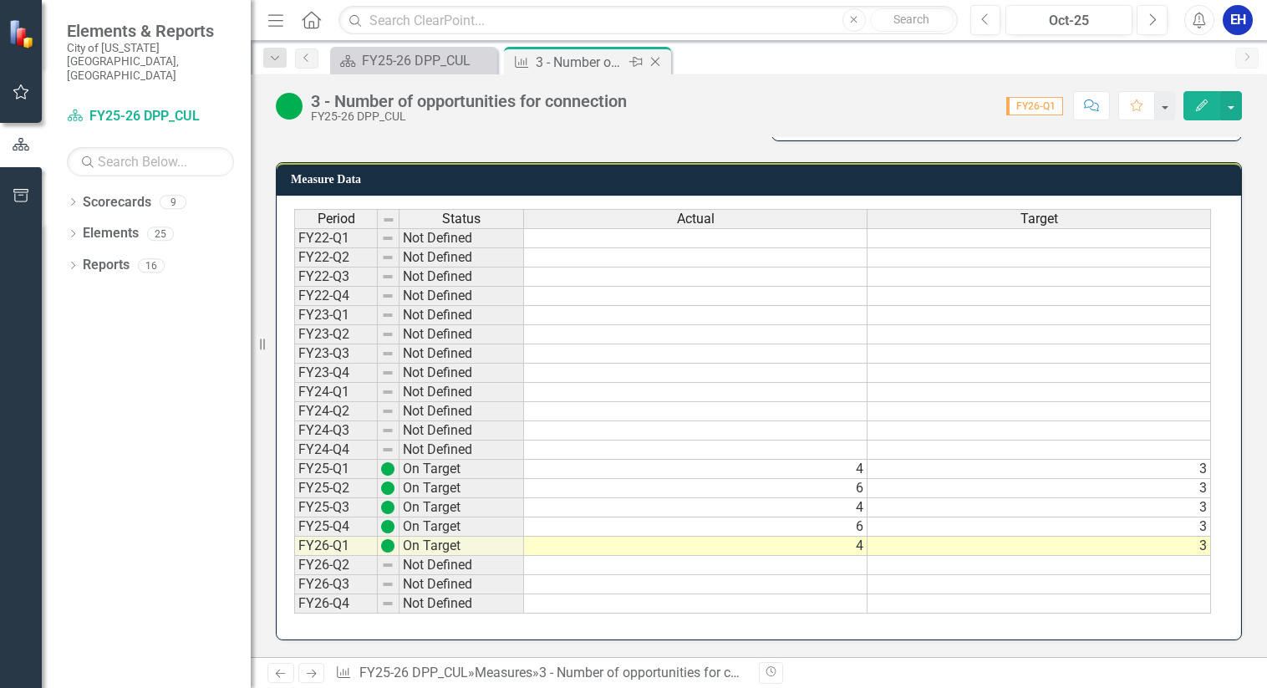
click at [655, 59] on icon "Close" at bounding box center [655, 61] width 17 height 13
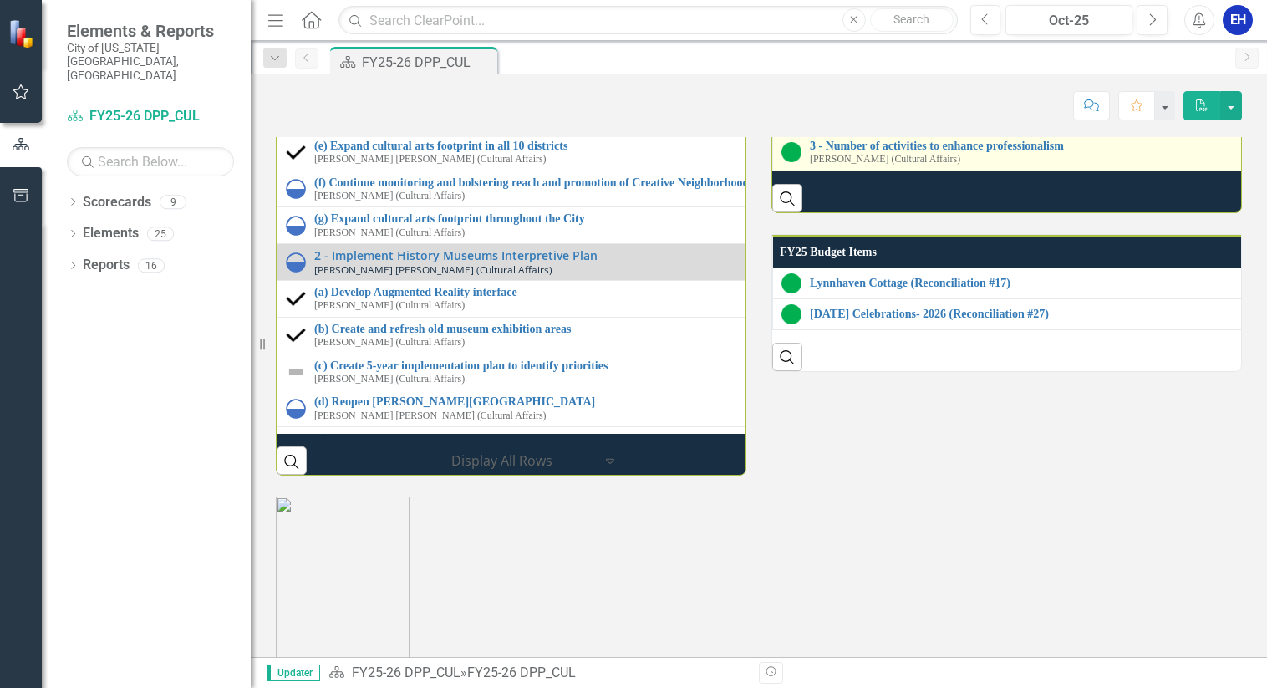
scroll to position [1934, 0]
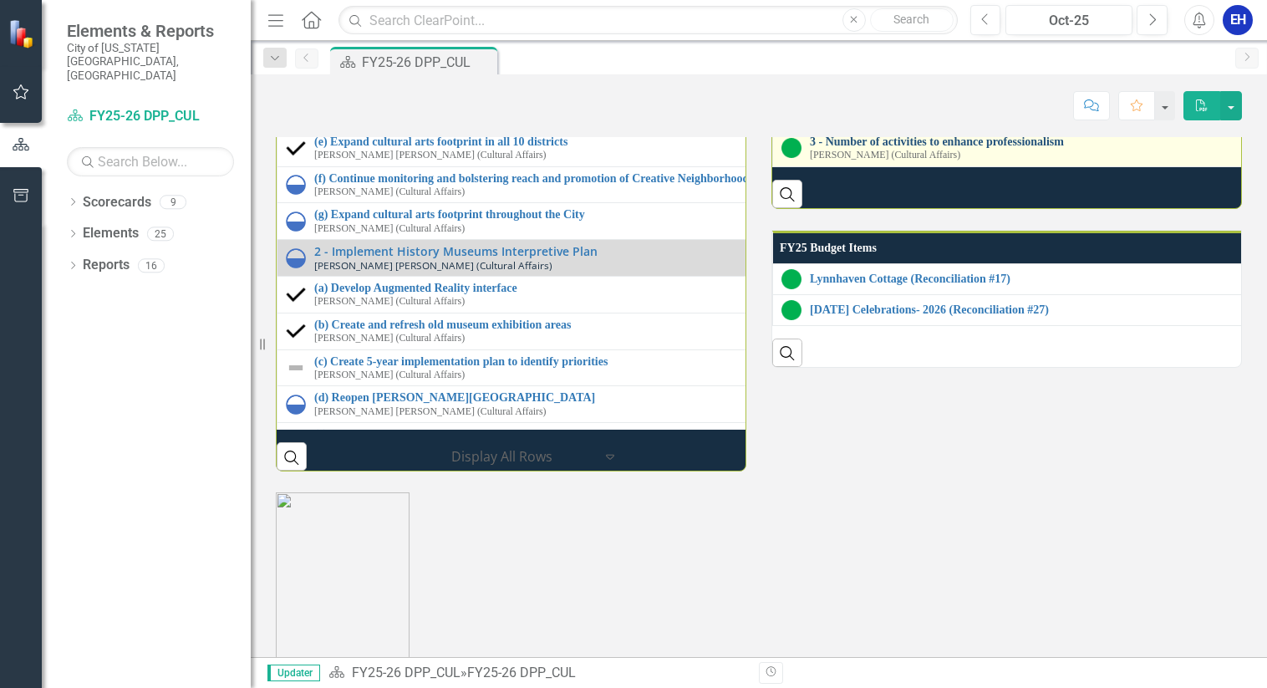
click at [908, 148] on link "3 - Number of activities to enhance professionalism" at bounding box center [1274, 141] width 928 height 13
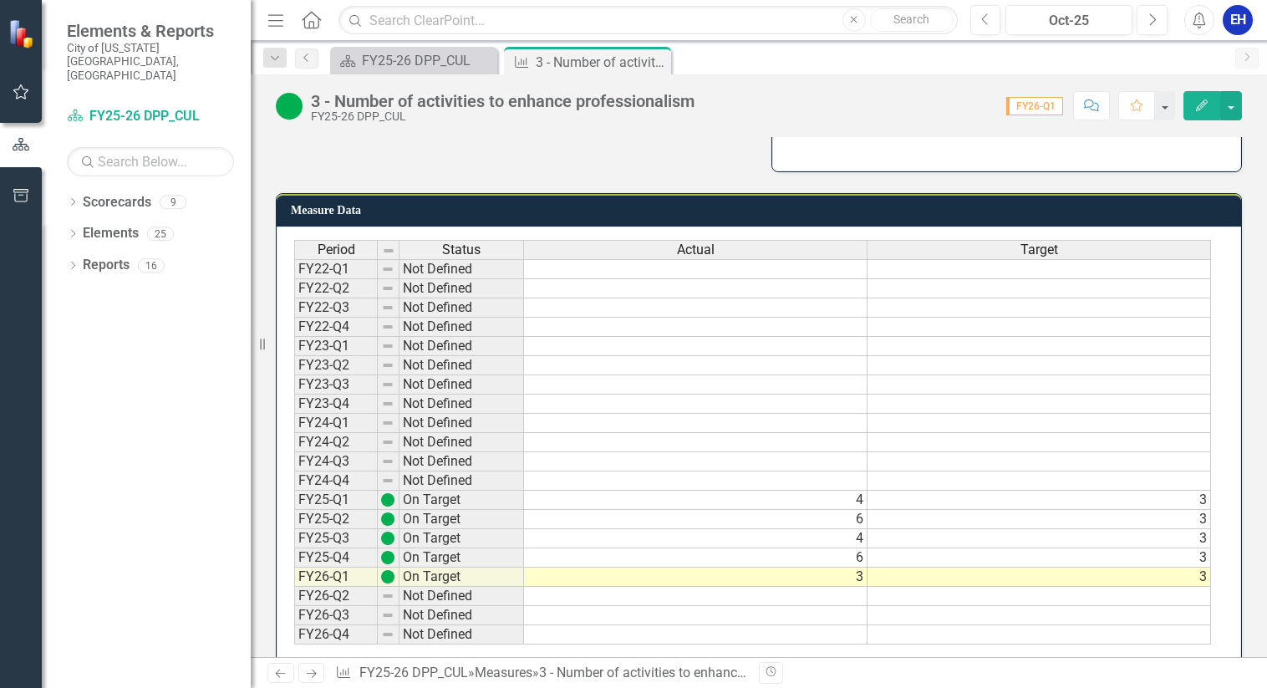
scroll to position [416, 0]
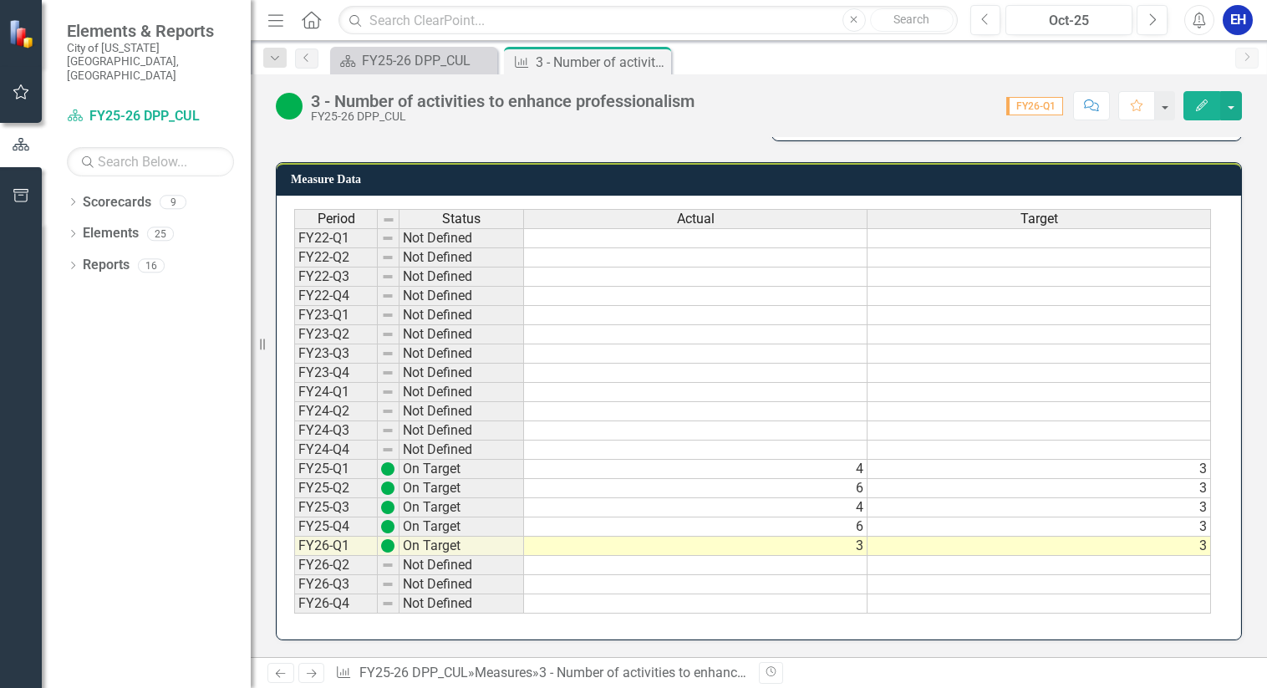
click at [847, 548] on td "3" at bounding box center [696, 546] width 344 height 19
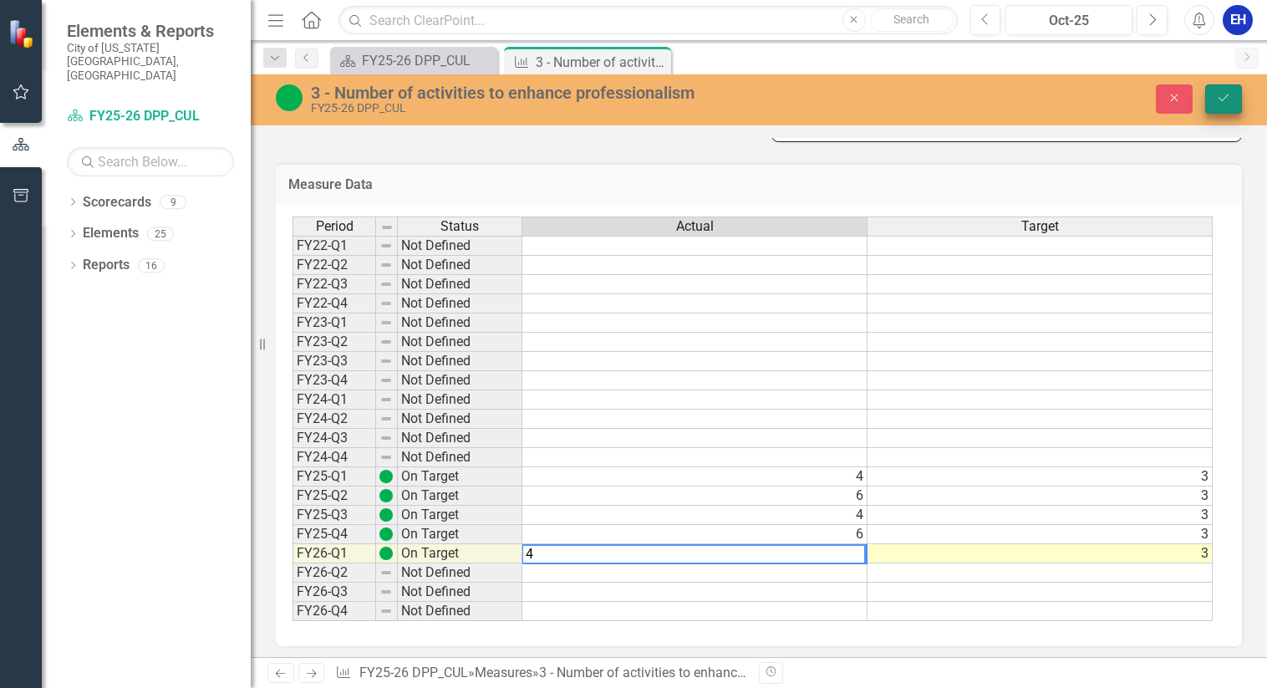
type textarea "4"
click at [1221, 99] on icon "Save" at bounding box center [1223, 98] width 15 height 12
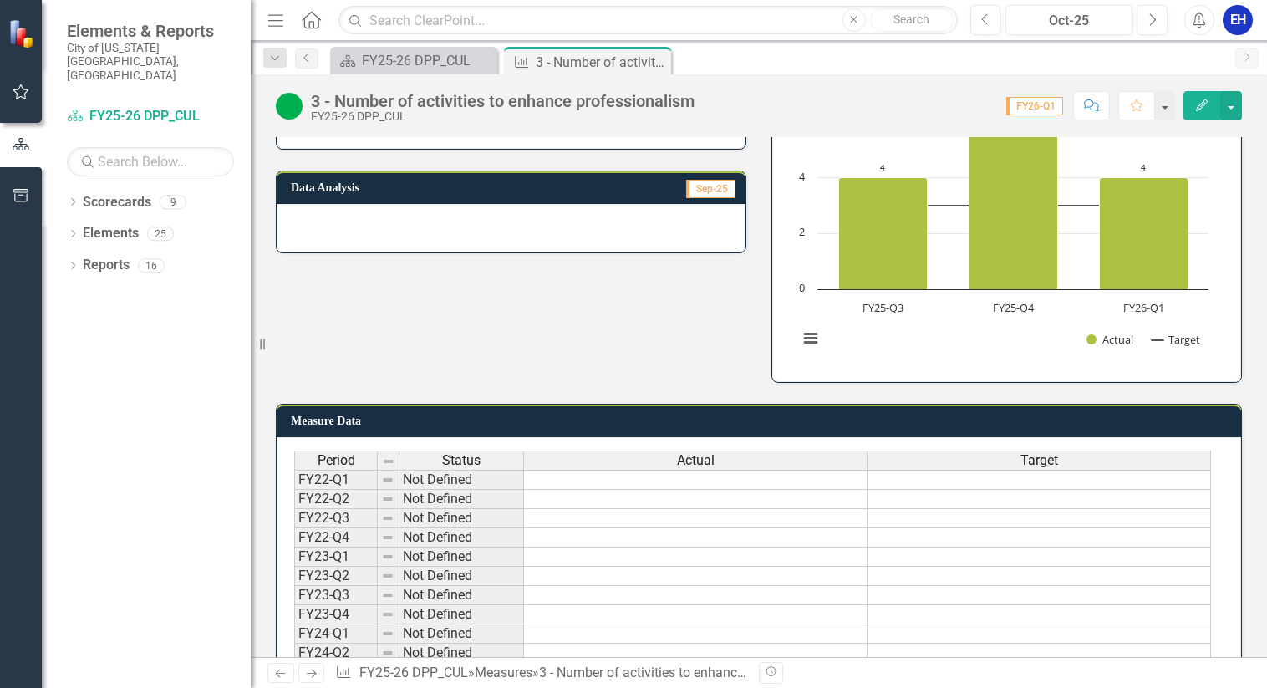
scroll to position [0, 0]
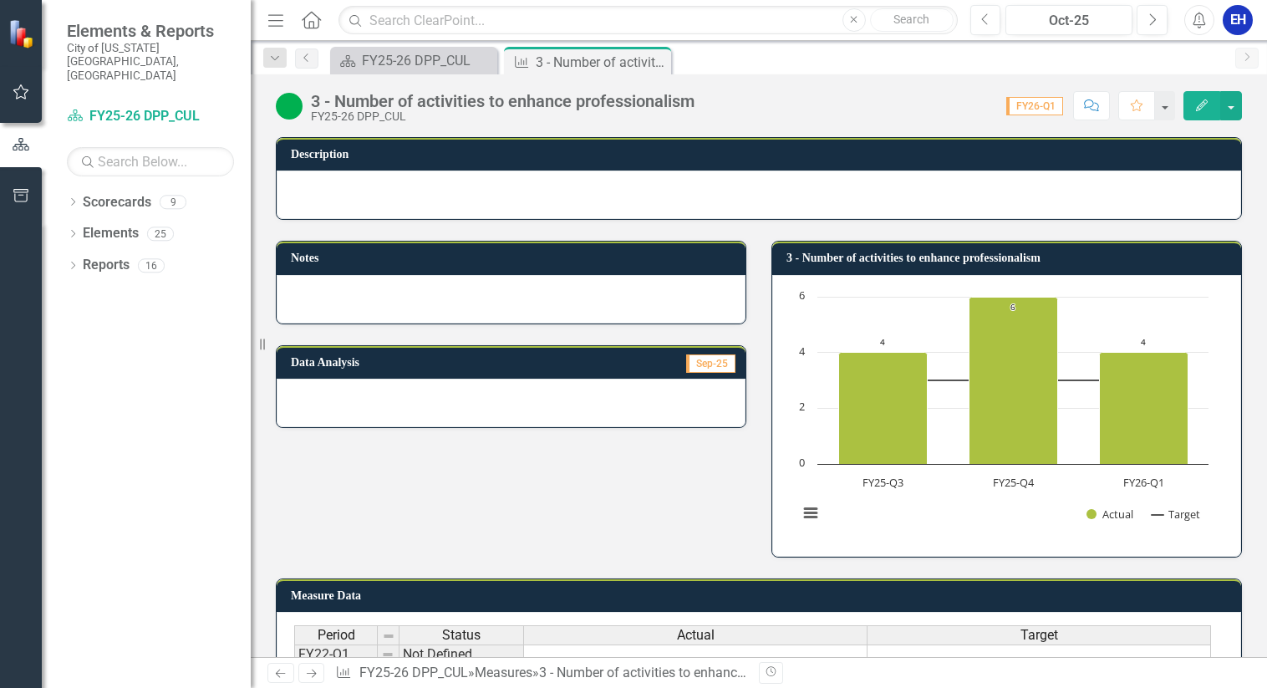
drag, startPoint x: 653, startPoint y: 60, endPoint x: 618, endPoint y: 73, distance: 37.3
click at [0, 0] on icon "Close" at bounding box center [0, 0] width 0 height 0
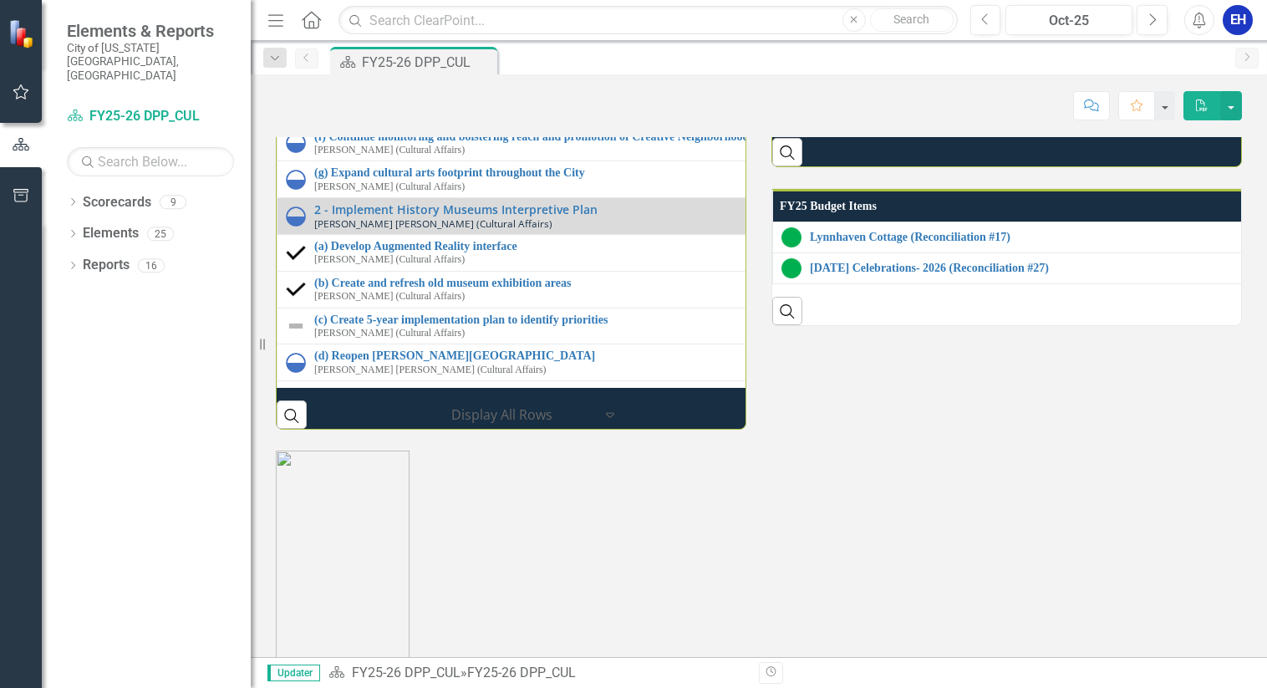
scroll to position [2006, 0]
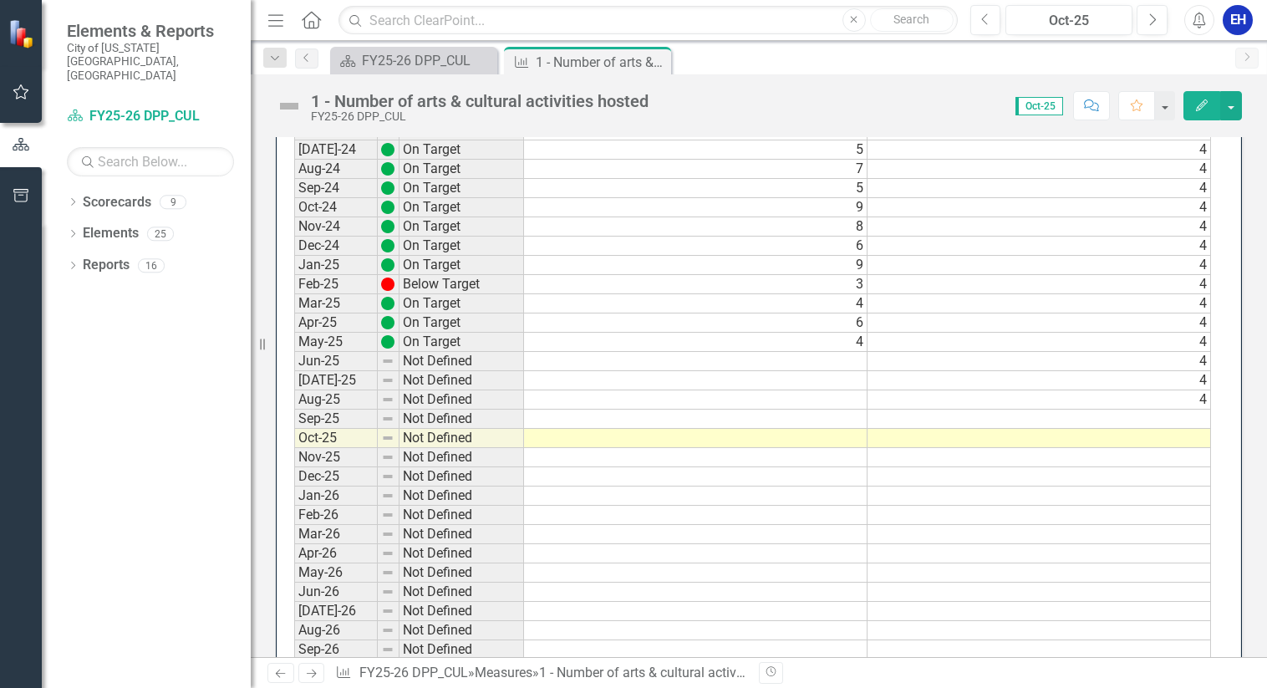
scroll to position [1505, 0]
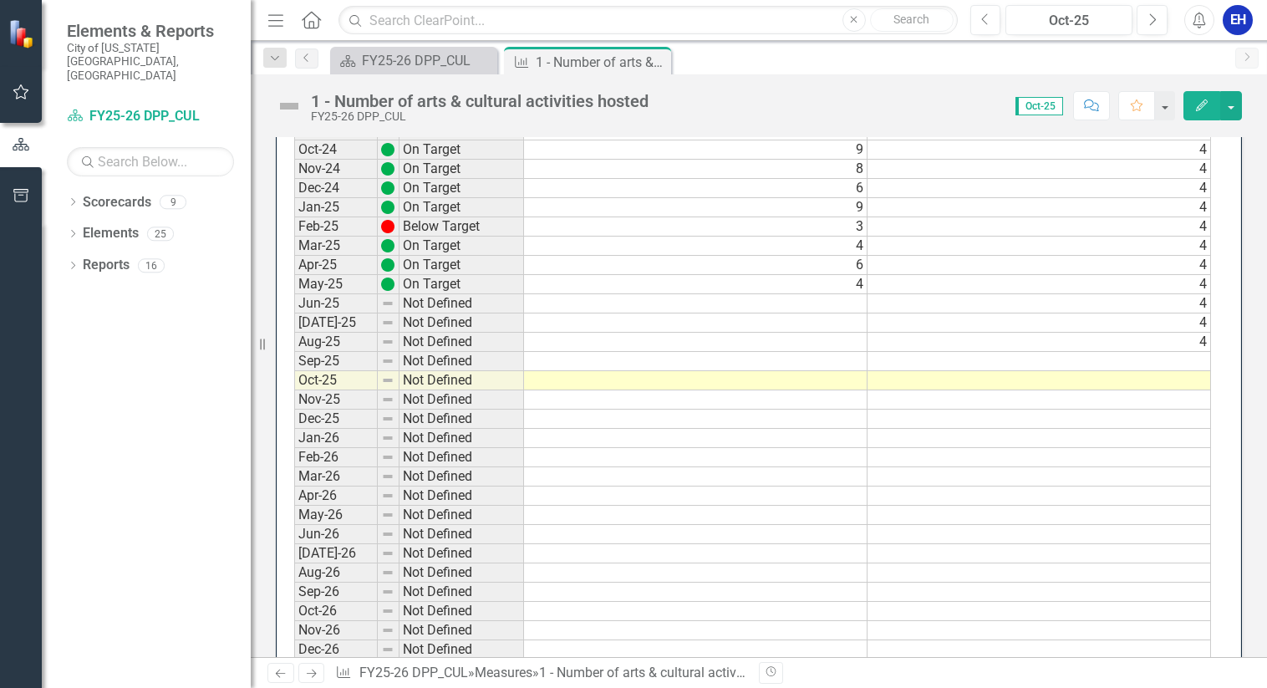
click at [659, 301] on td at bounding box center [696, 303] width 344 height 19
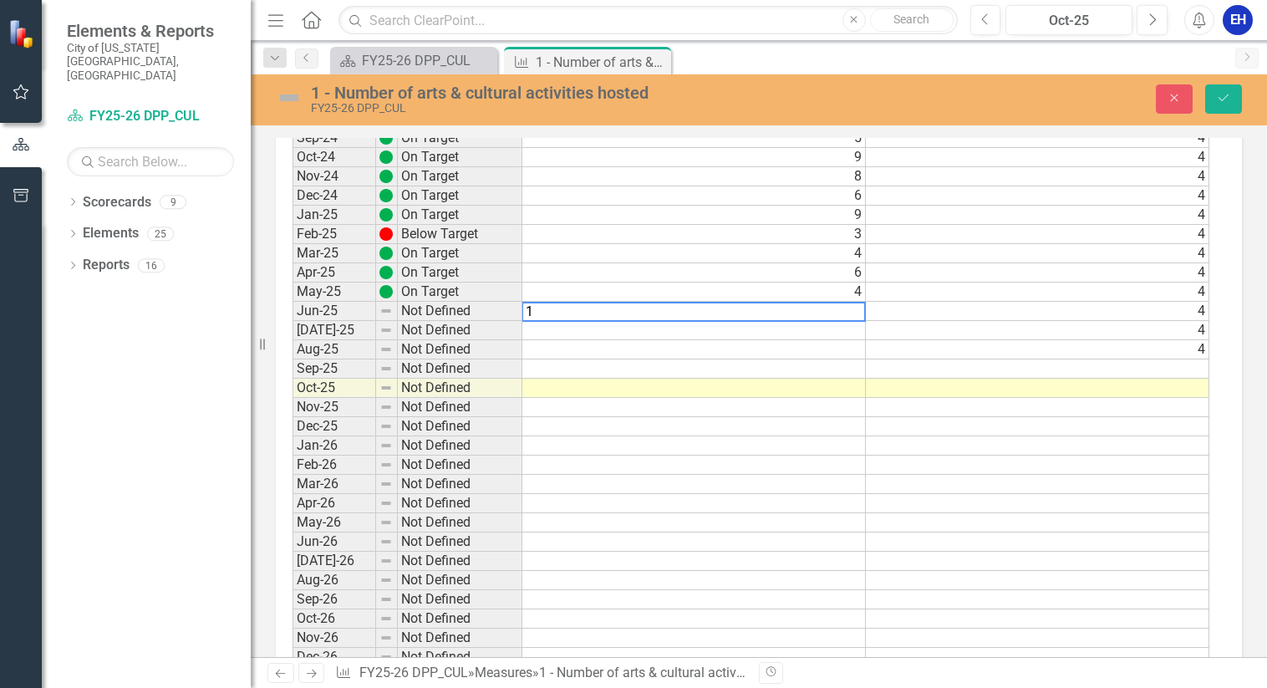
scroll to position [1511, 0]
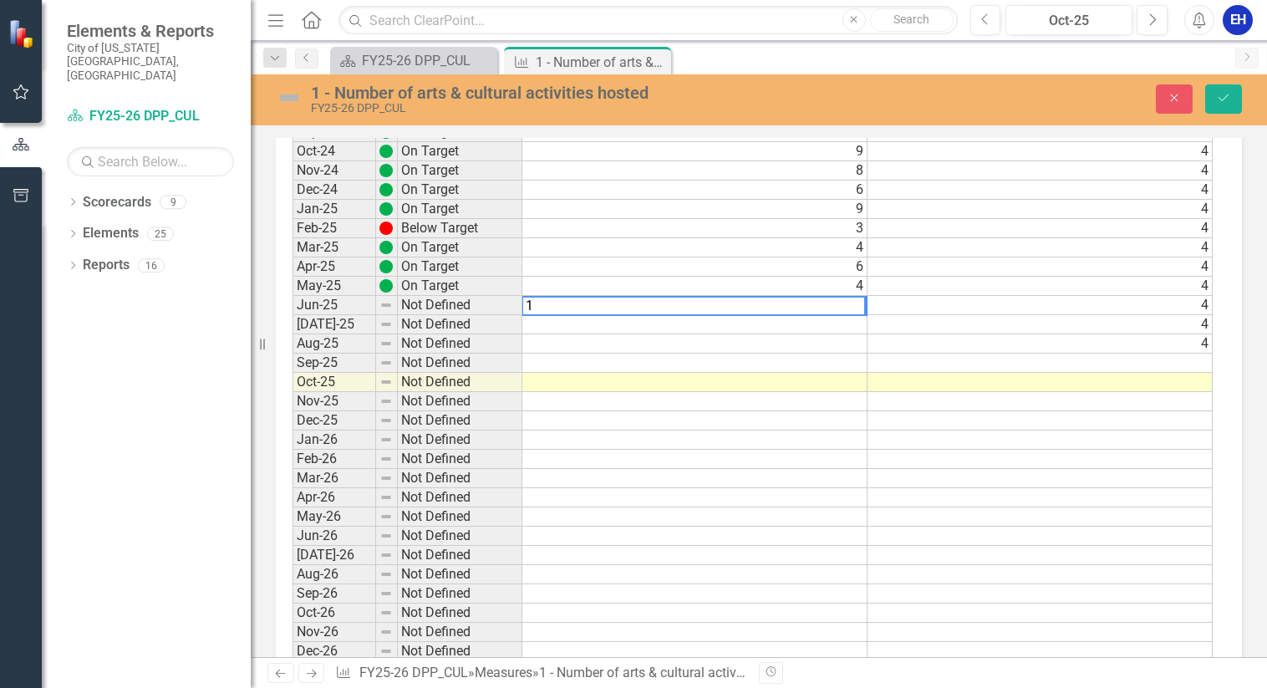
type textarea "17"
type textarea "7"
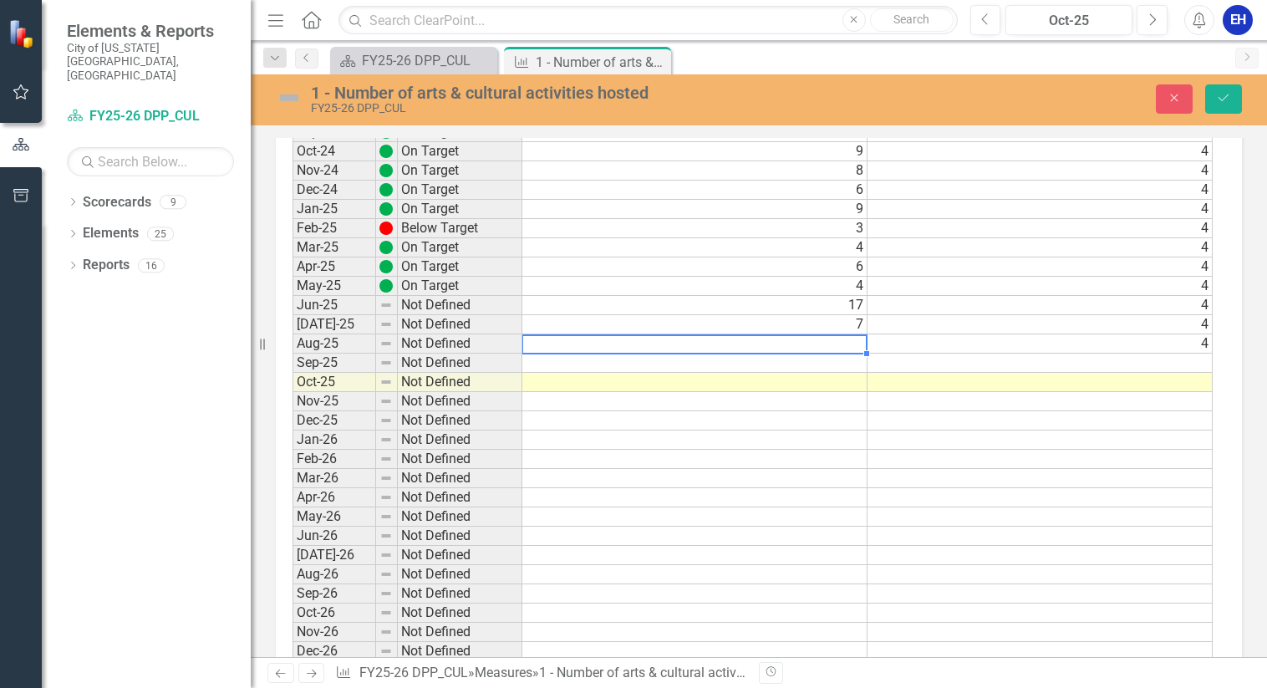
type textarea "4"
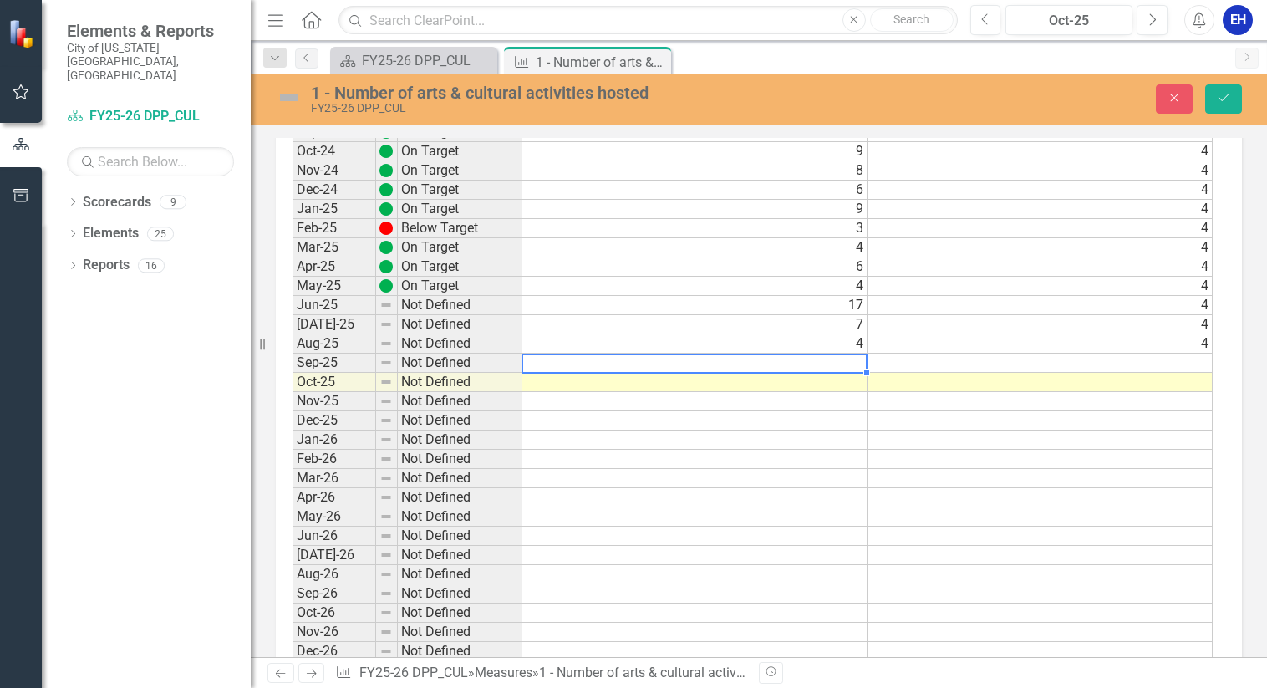
type textarea "4"
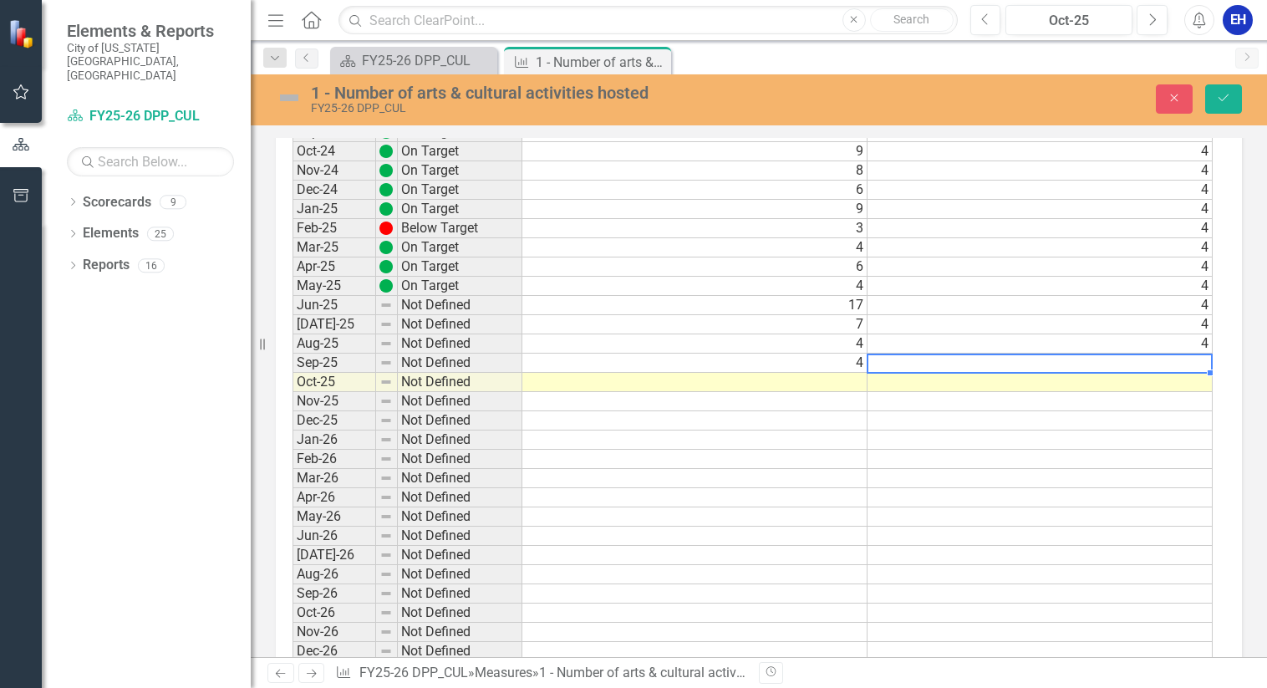
type textarea "4"
click at [1225, 97] on icon "Save" at bounding box center [1223, 98] width 15 height 12
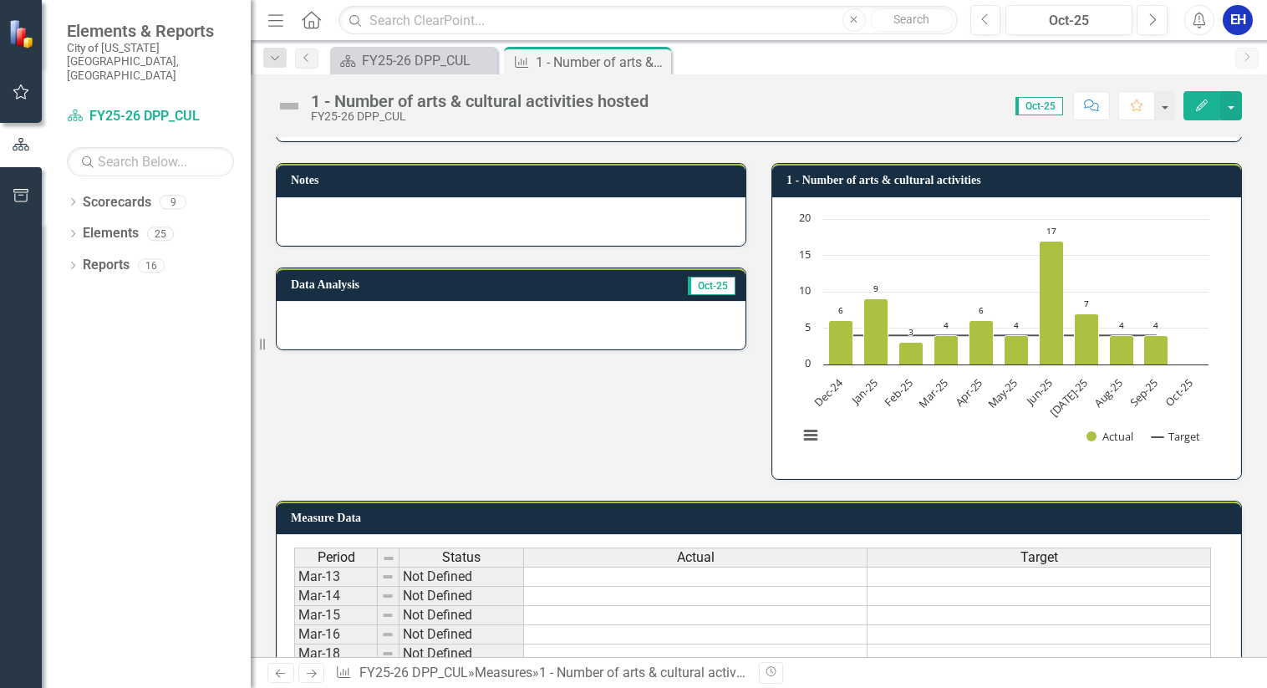
scroll to position [0, 0]
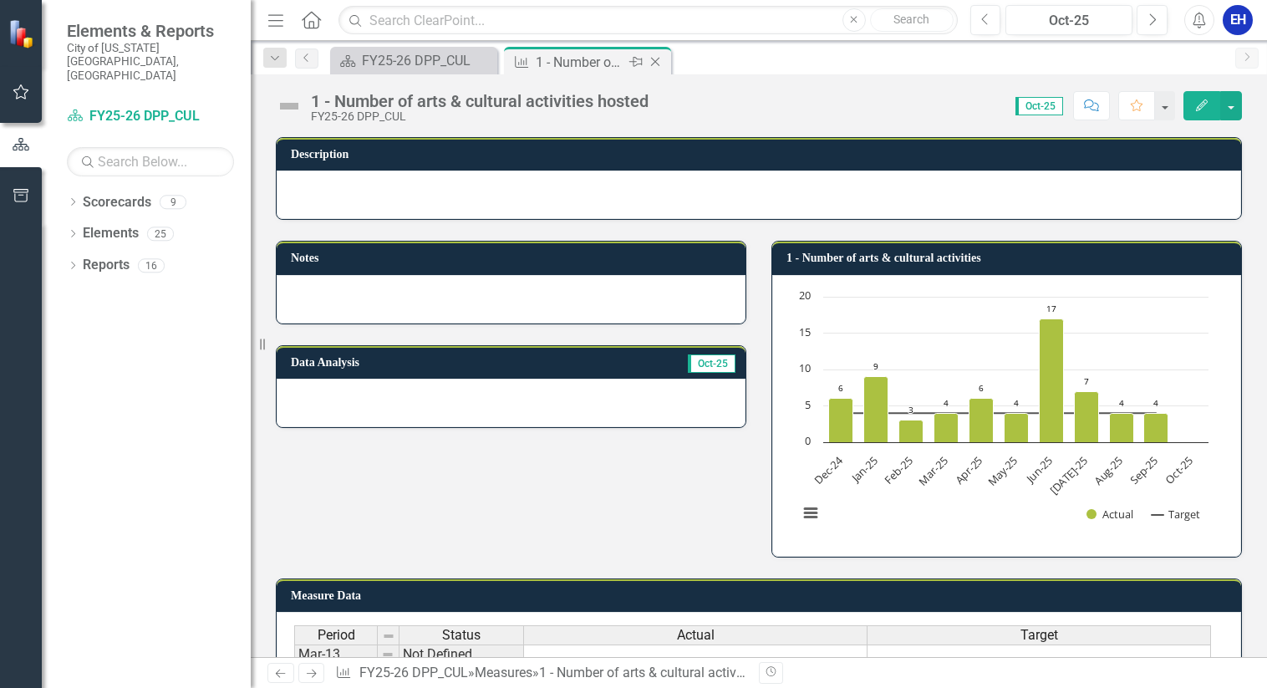
click at [661, 64] on icon "Close" at bounding box center [655, 61] width 17 height 13
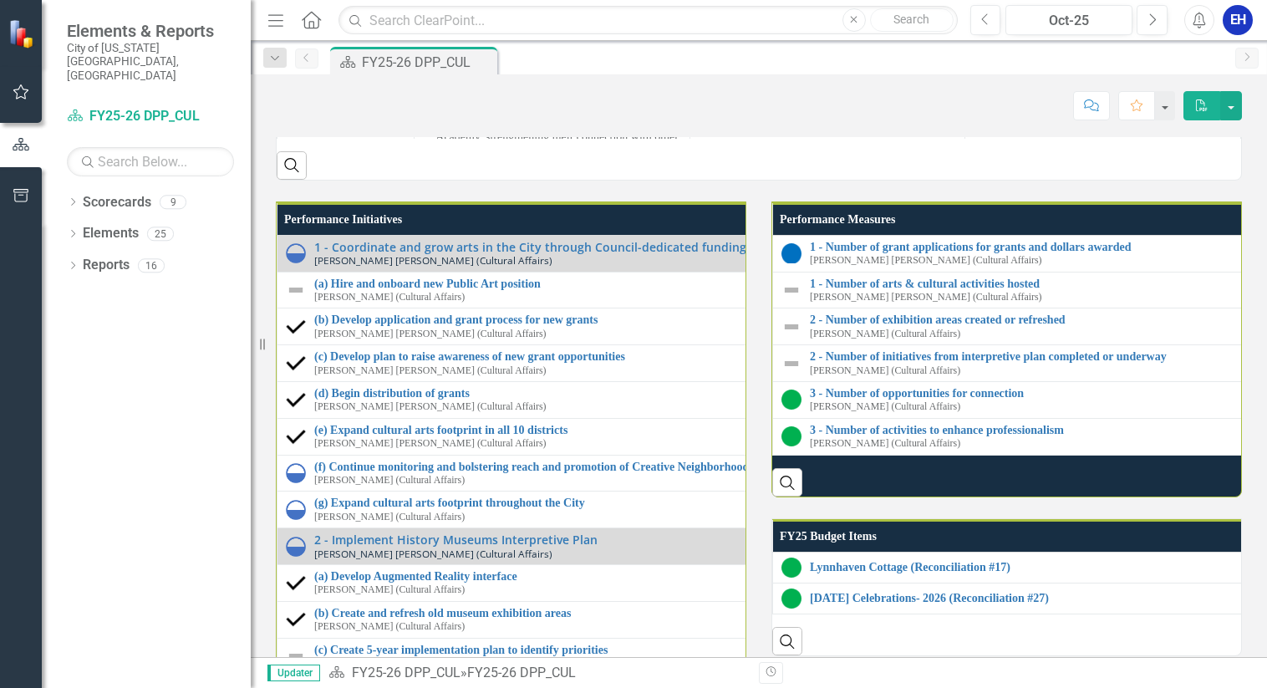
scroll to position [1934, 0]
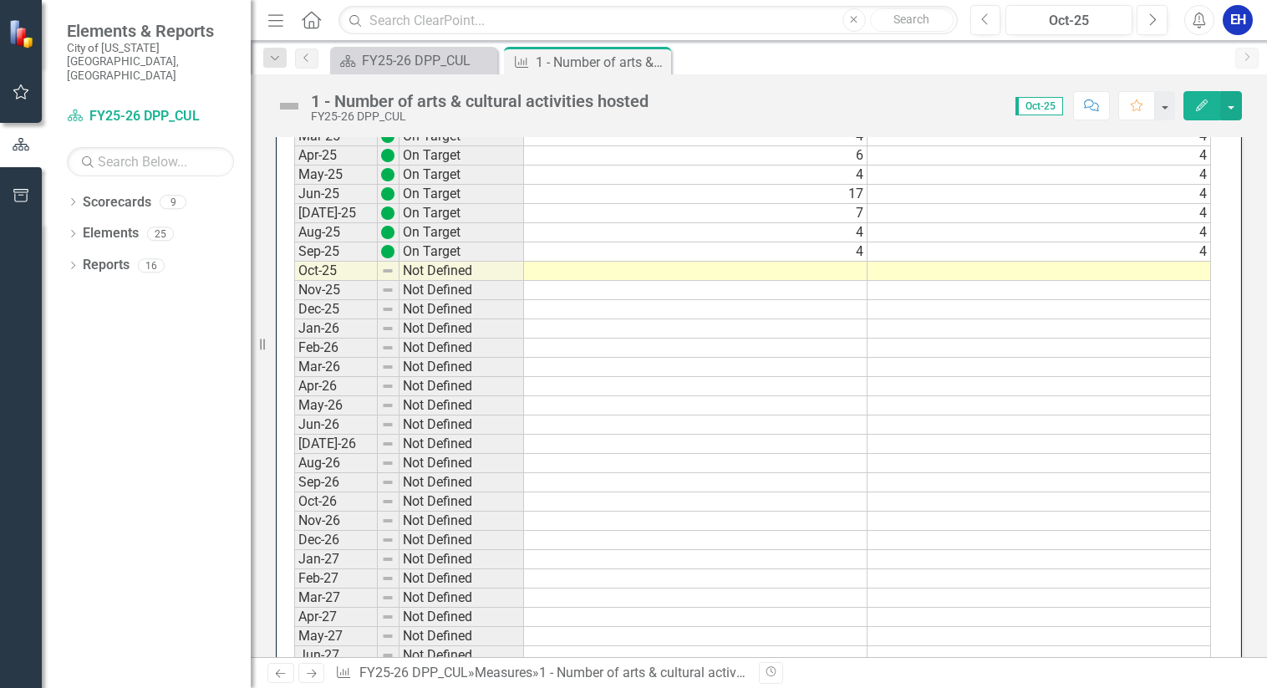
scroll to position [1531, 0]
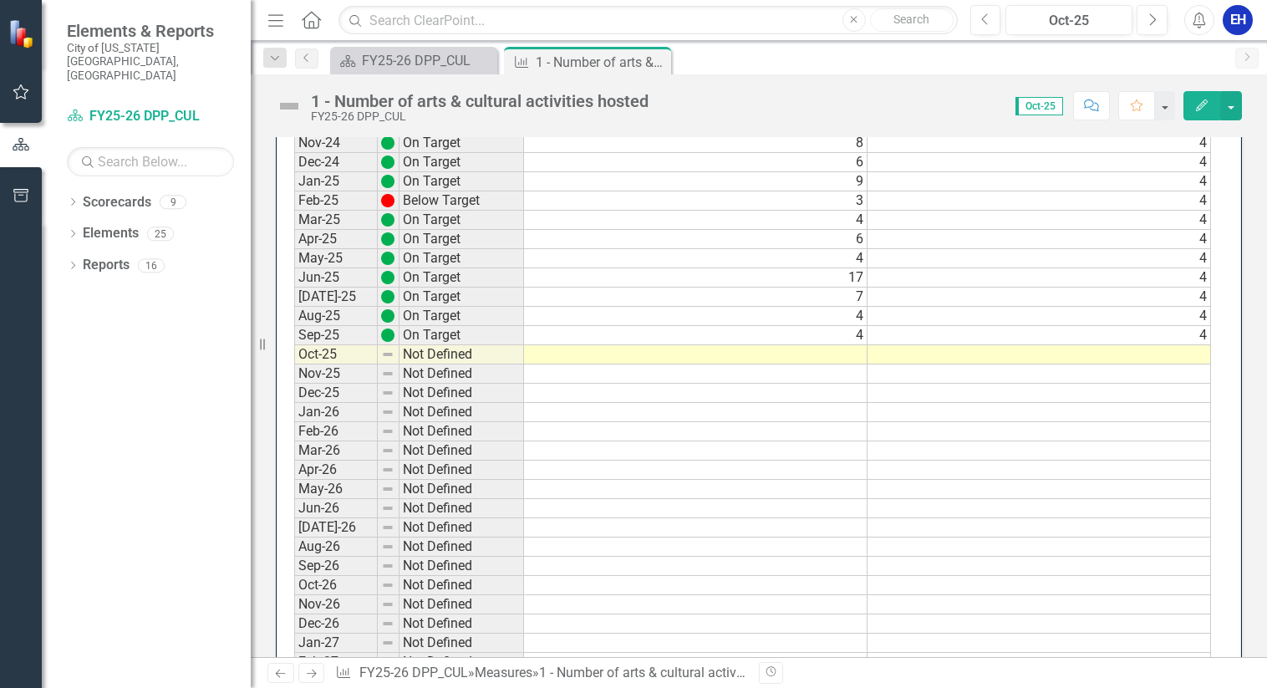
click at [1028, 334] on td "4" at bounding box center [1040, 335] width 344 height 19
click at [1197, 104] on icon "Edit" at bounding box center [1202, 105] width 15 height 12
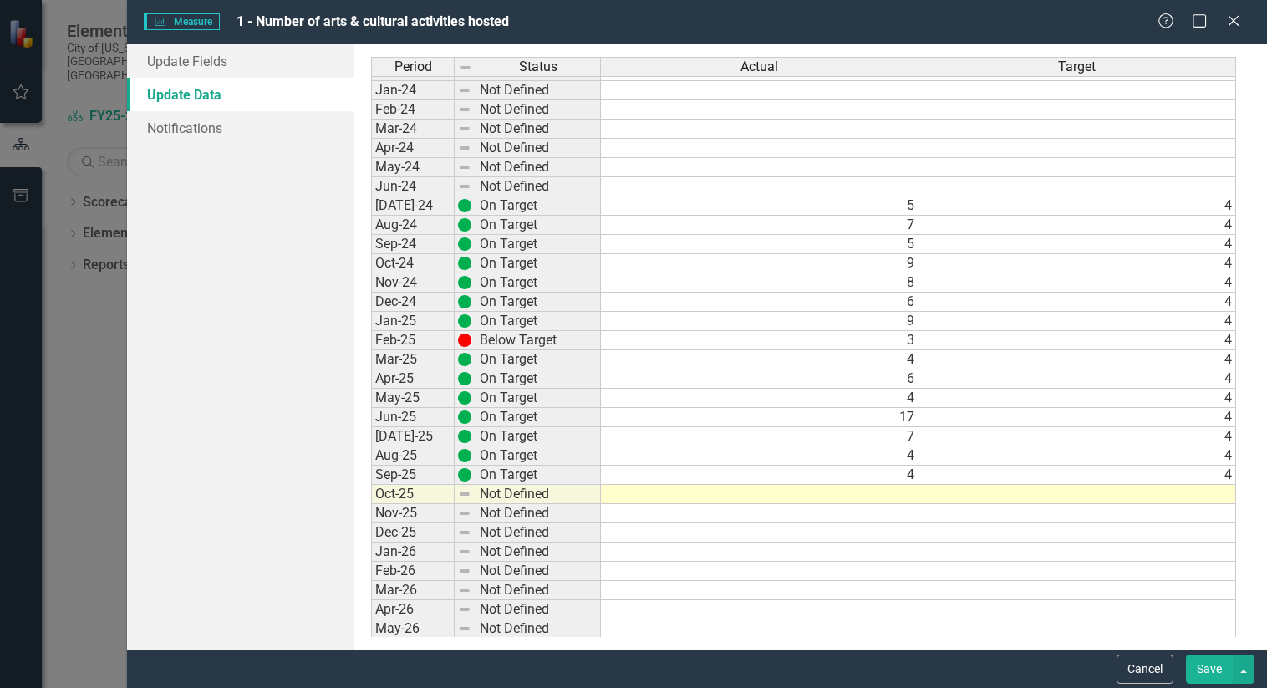
scroll to position [0, 0]
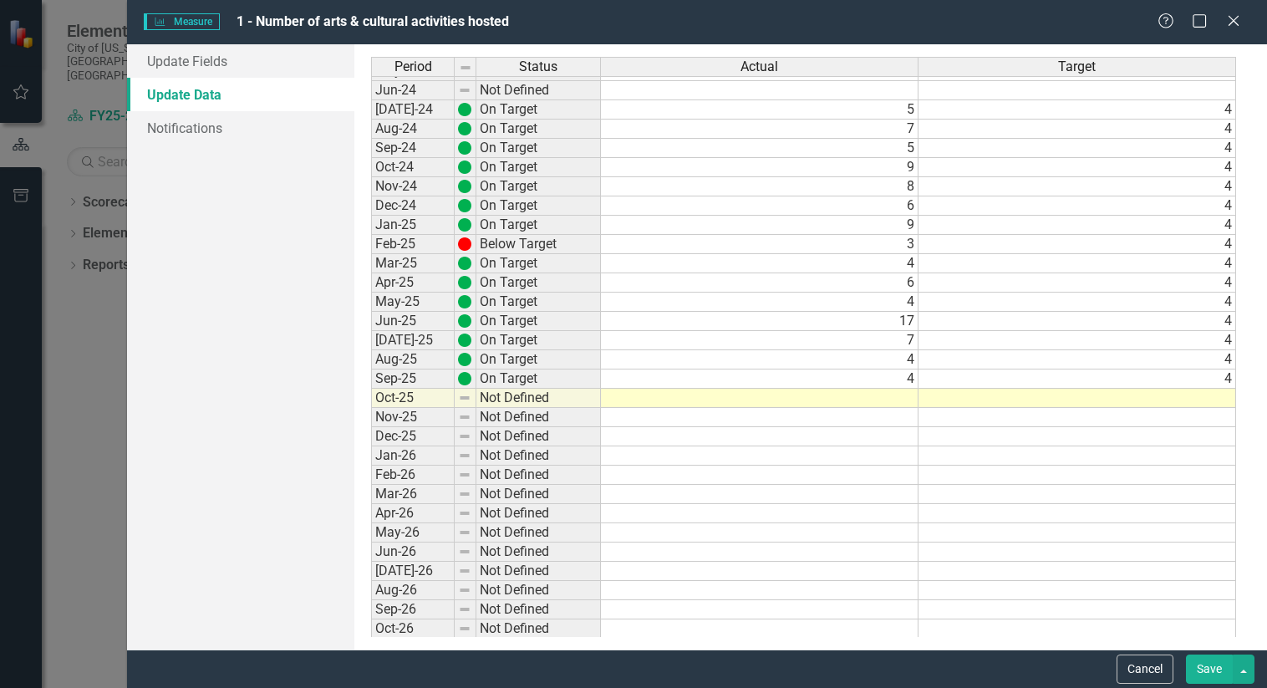
click at [1207, 664] on button "Save" at bounding box center [1209, 669] width 47 height 29
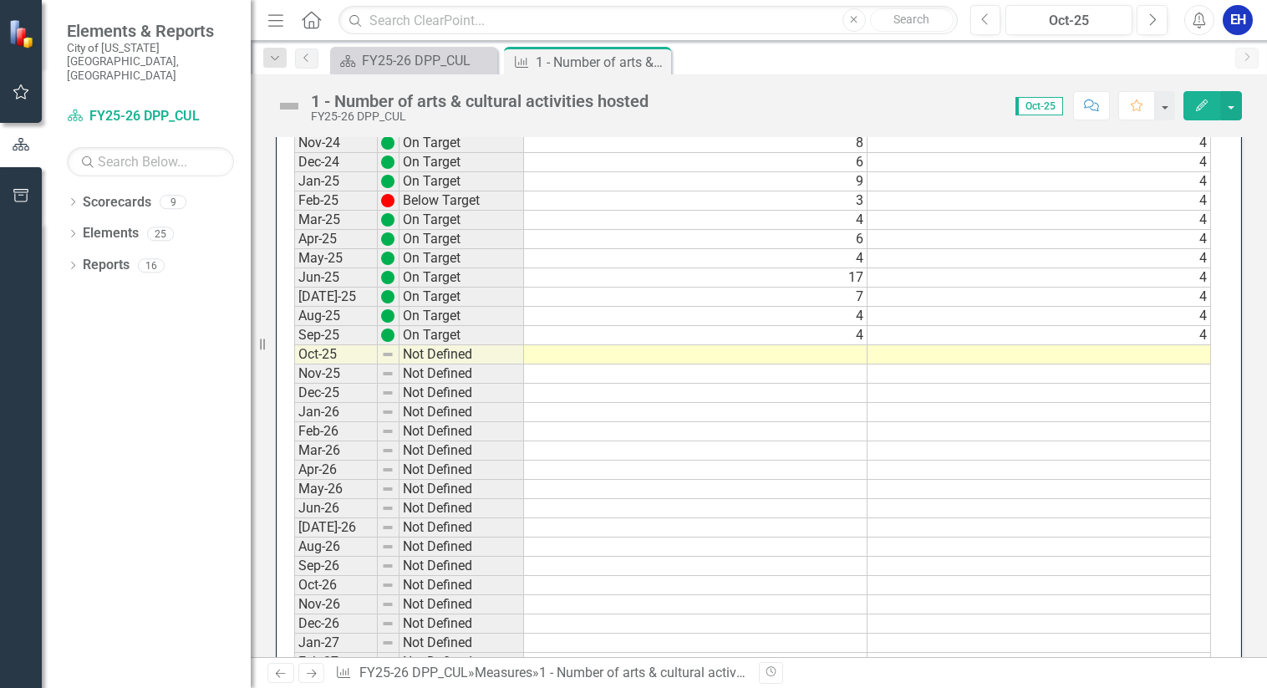
click at [0, 0] on icon "Close" at bounding box center [0, 0] width 0 height 0
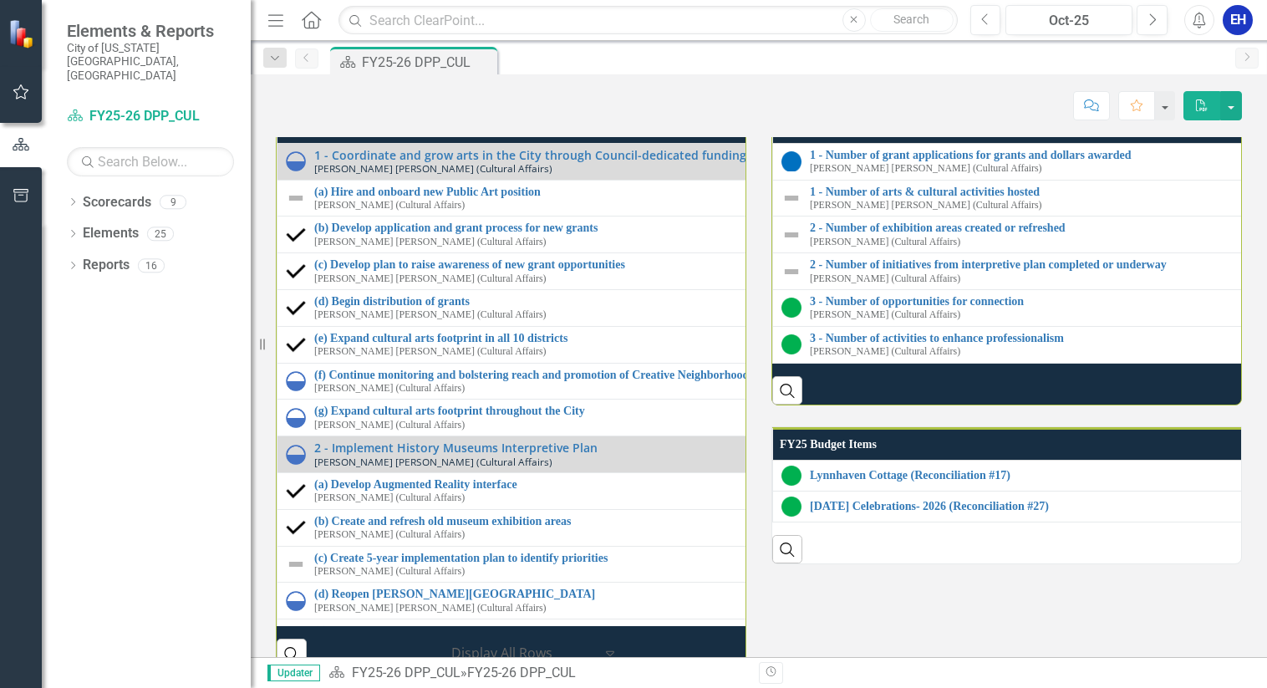
scroll to position [2006, 0]
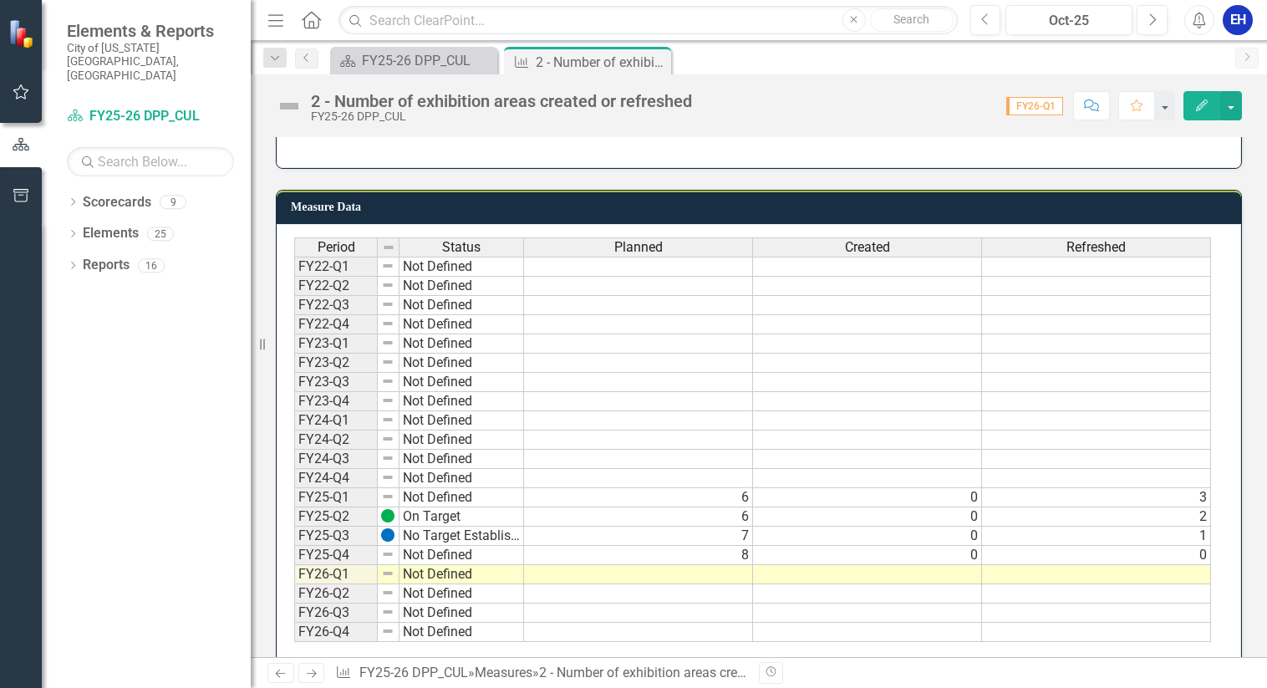
scroll to position [1041, 0]
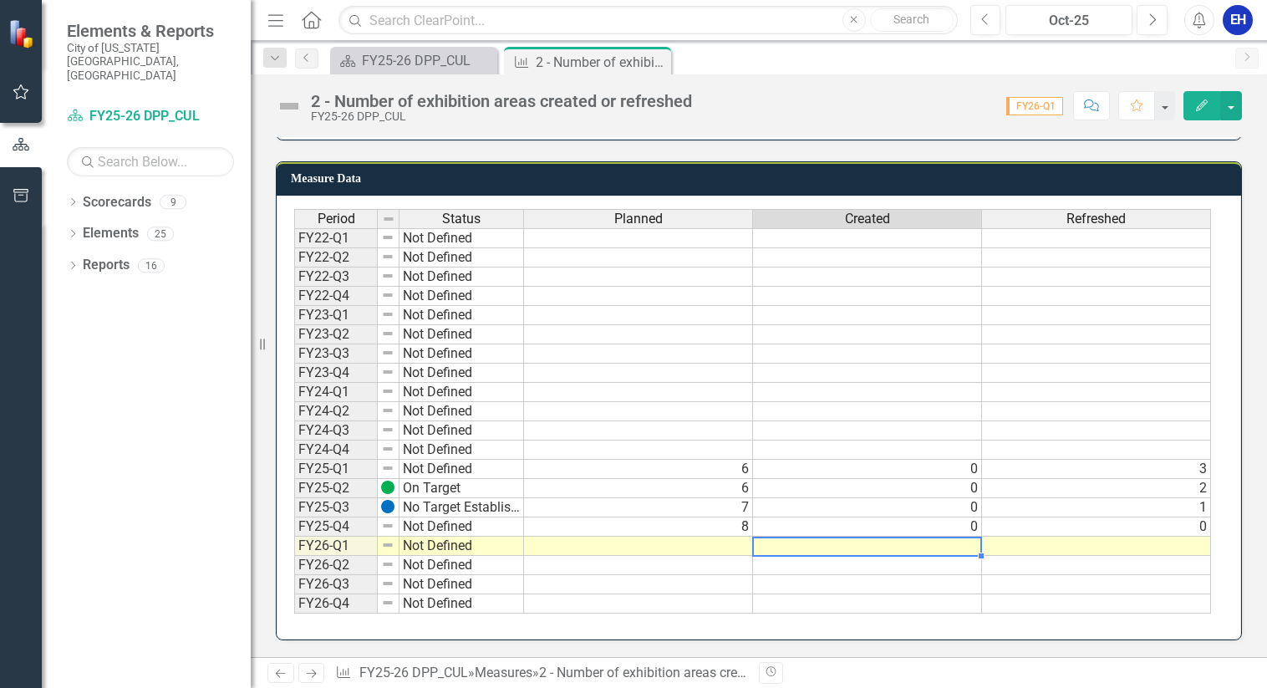
click at [925, 551] on td at bounding box center [867, 546] width 229 height 19
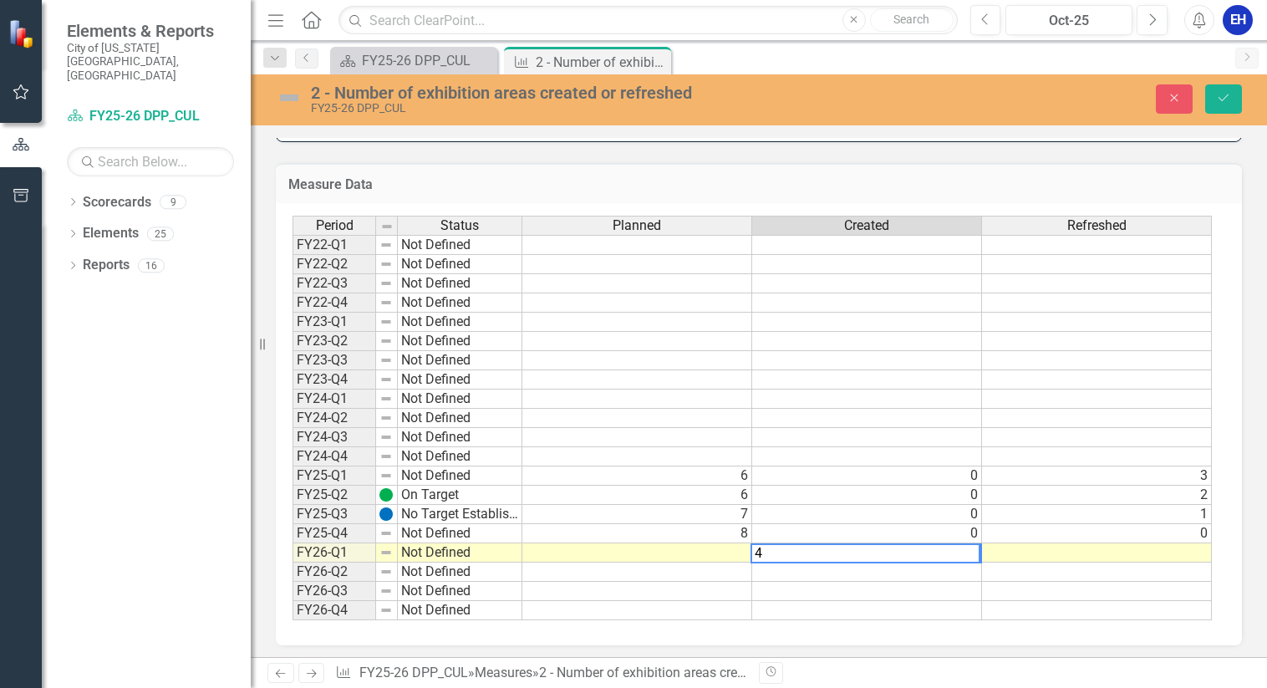
type textarea "4"
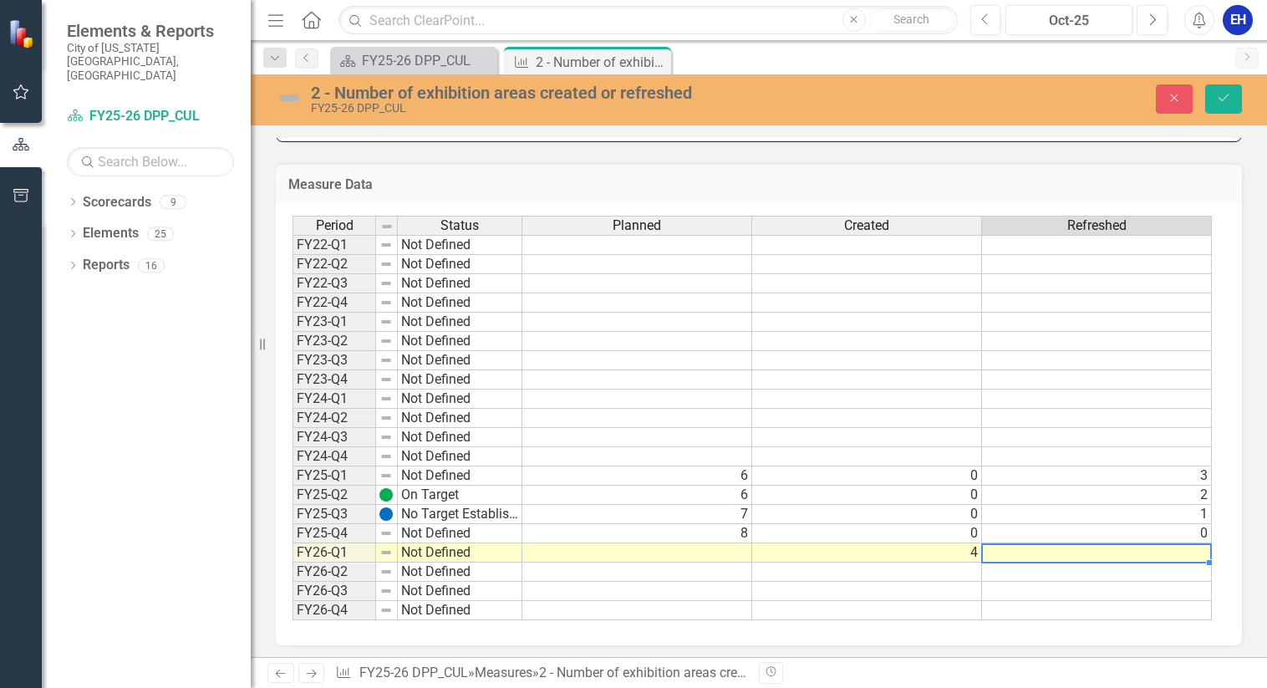
click at [1098, 552] on td at bounding box center [1097, 552] width 230 height 19
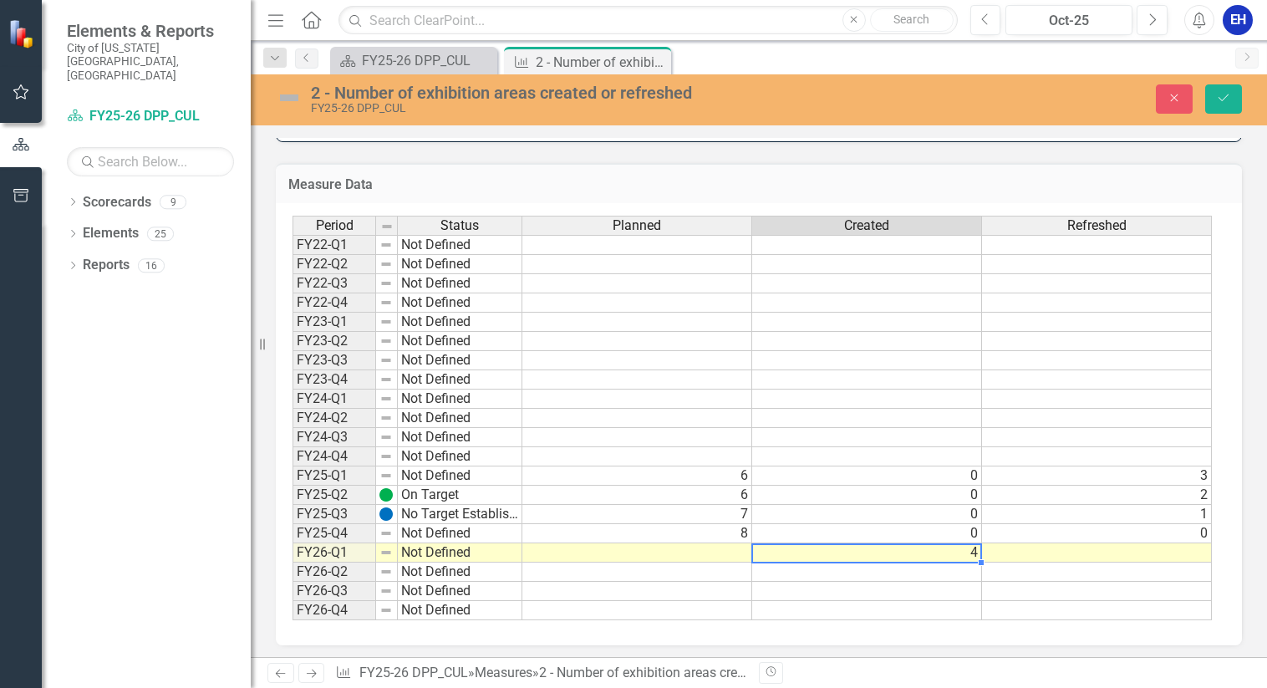
click at [959, 555] on td "4" at bounding box center [867, 552] width 230 height 19
type textarea "5"
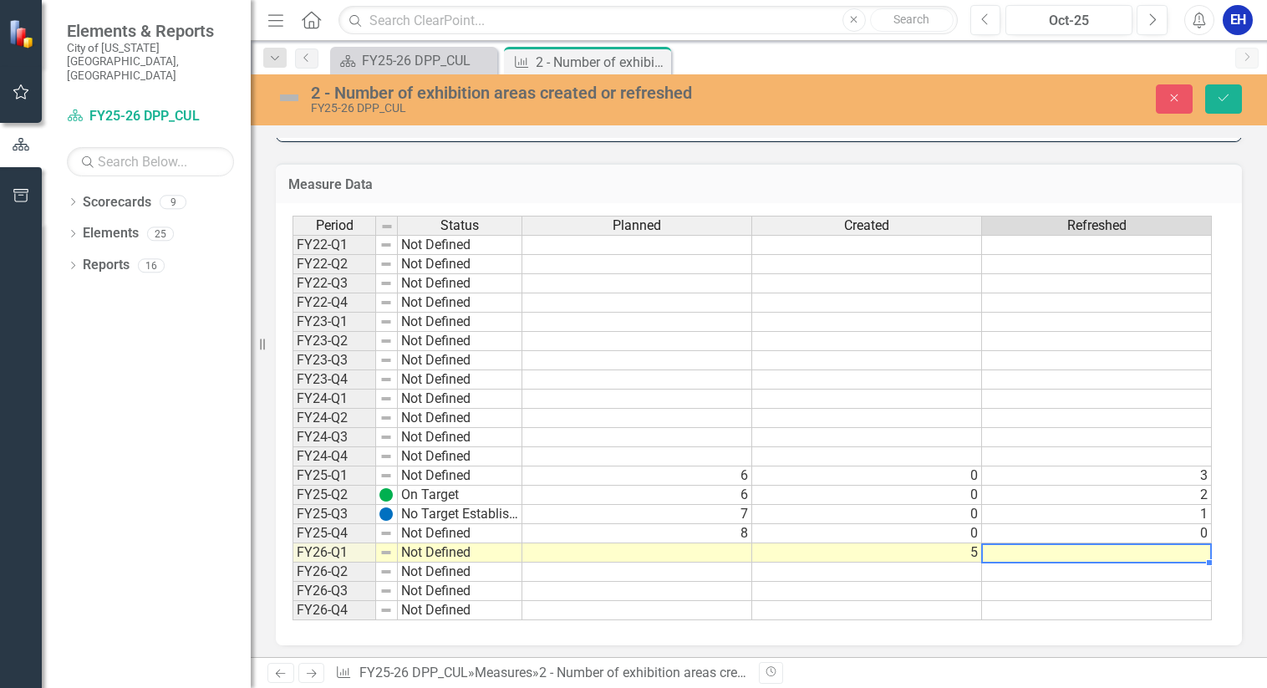
click at [1059, 548] on td at bounding box center [1097, 552] width 230 height 19
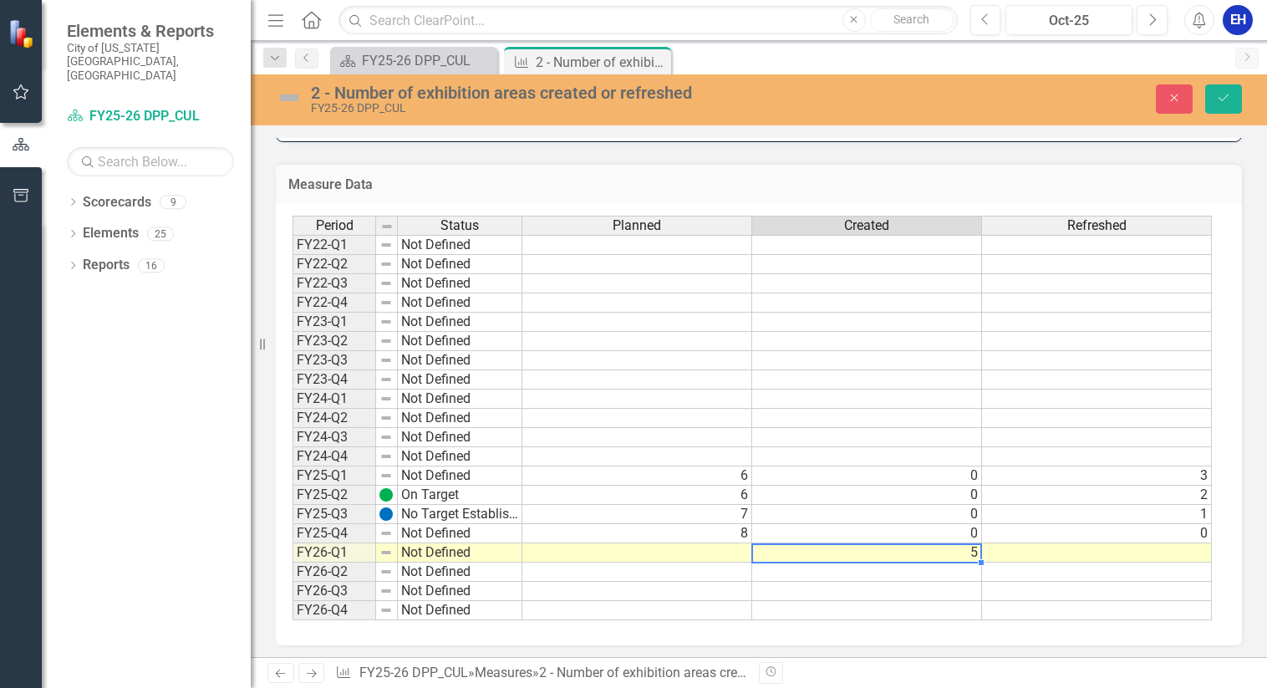
click at [956, 548] on td "5" at bounding box center [867, 552] width 230 height 19
type textarea "0"
click at [1101, 541] on td "0" at bounding box center [1097, 533] width 230 height 19
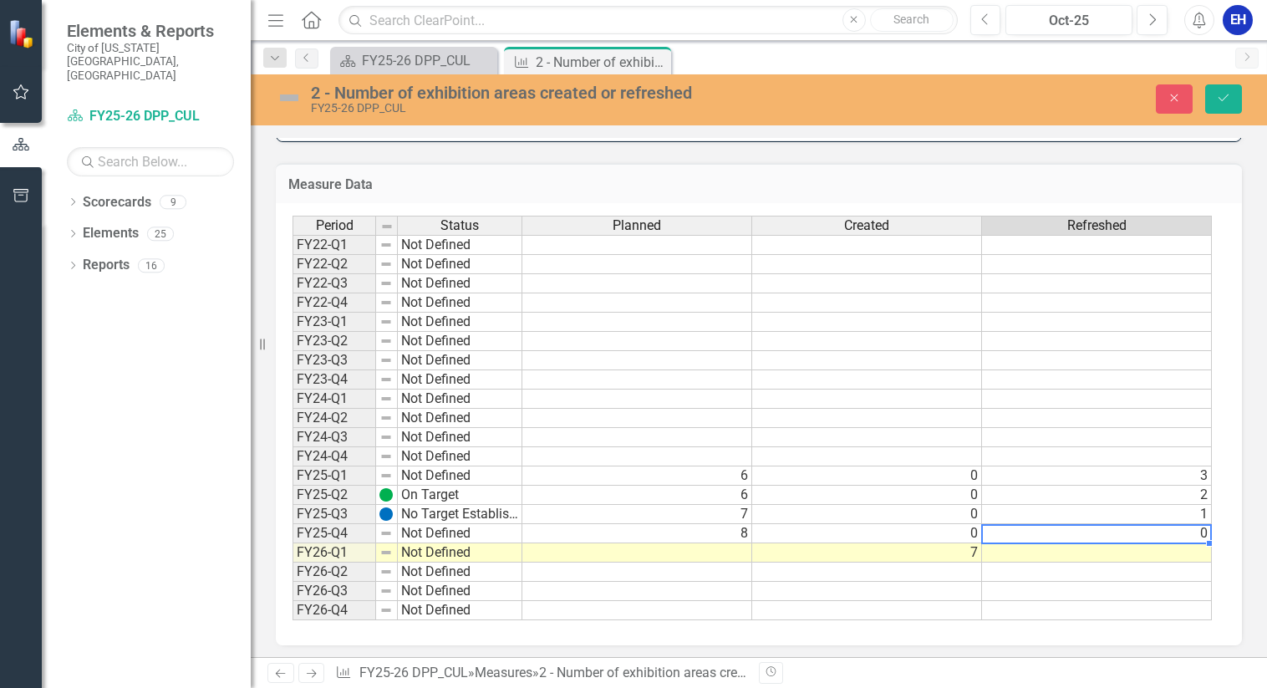
click at [731, 554] on td at bounding box center [637, 552] width 230 height 19
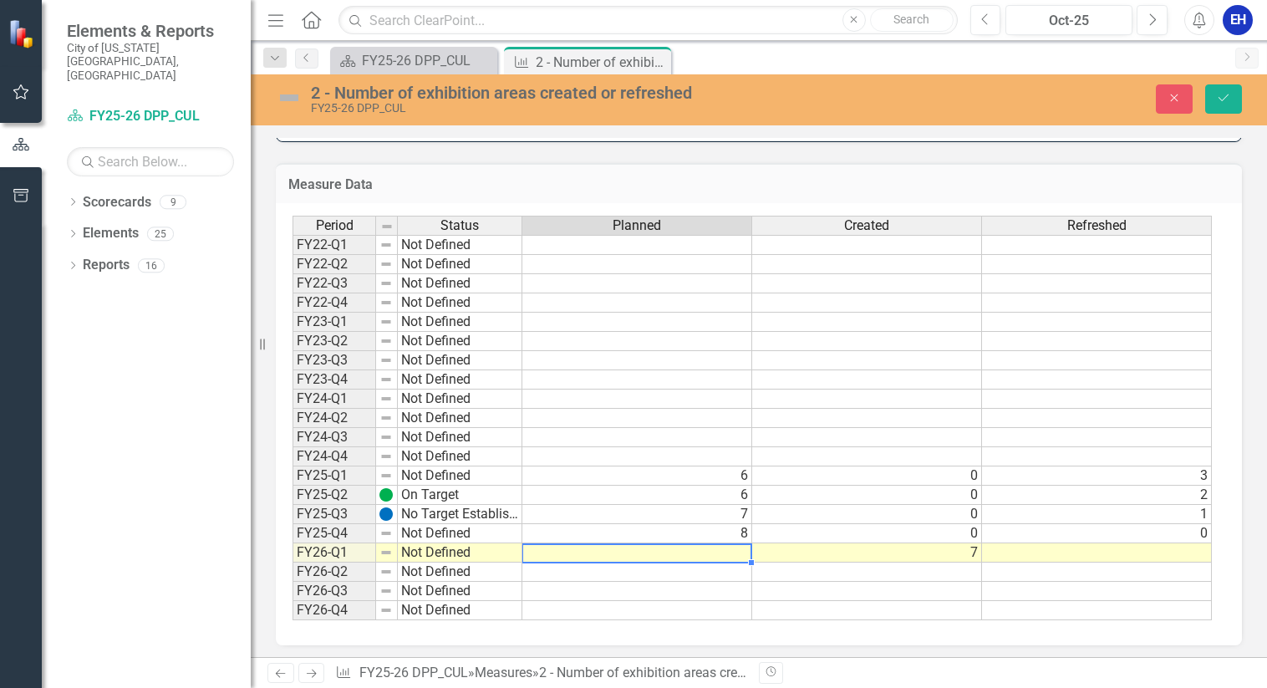
click at [731, 554] on td at bounding box center [637, 552] width 230 height 19
type textarea "4"
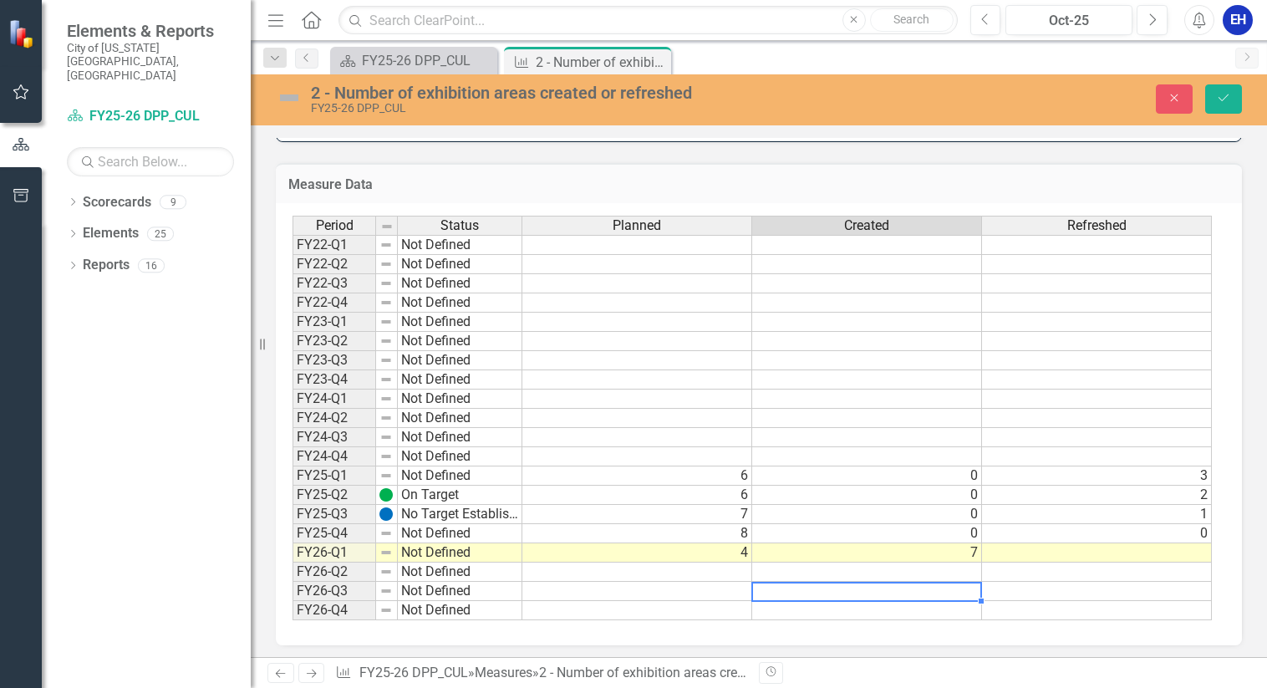
click at [831, 596] on td at bounding box center [867, 591] width 230 height 19
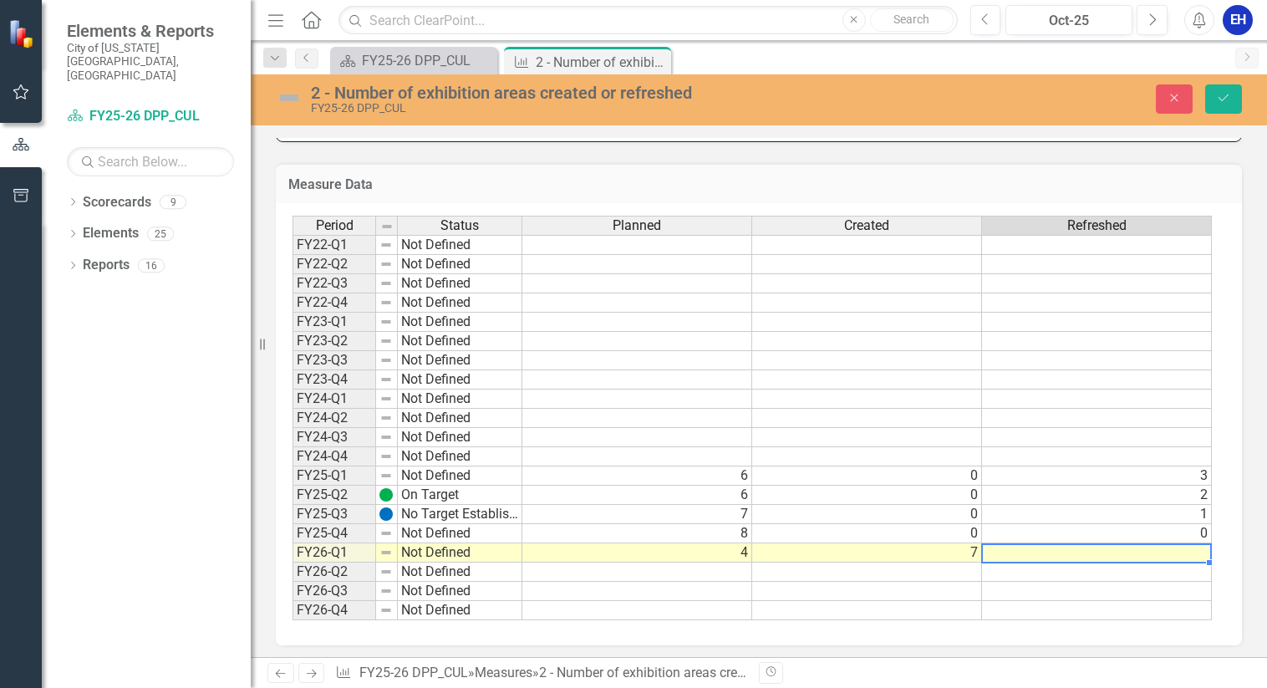
click at [1103, 553] on td at bounding box center [1097, 552] width 230 height 19
type textarea "0"
click at [1060, 590] on td at bounding box center [1097, 591] width 230 height 19
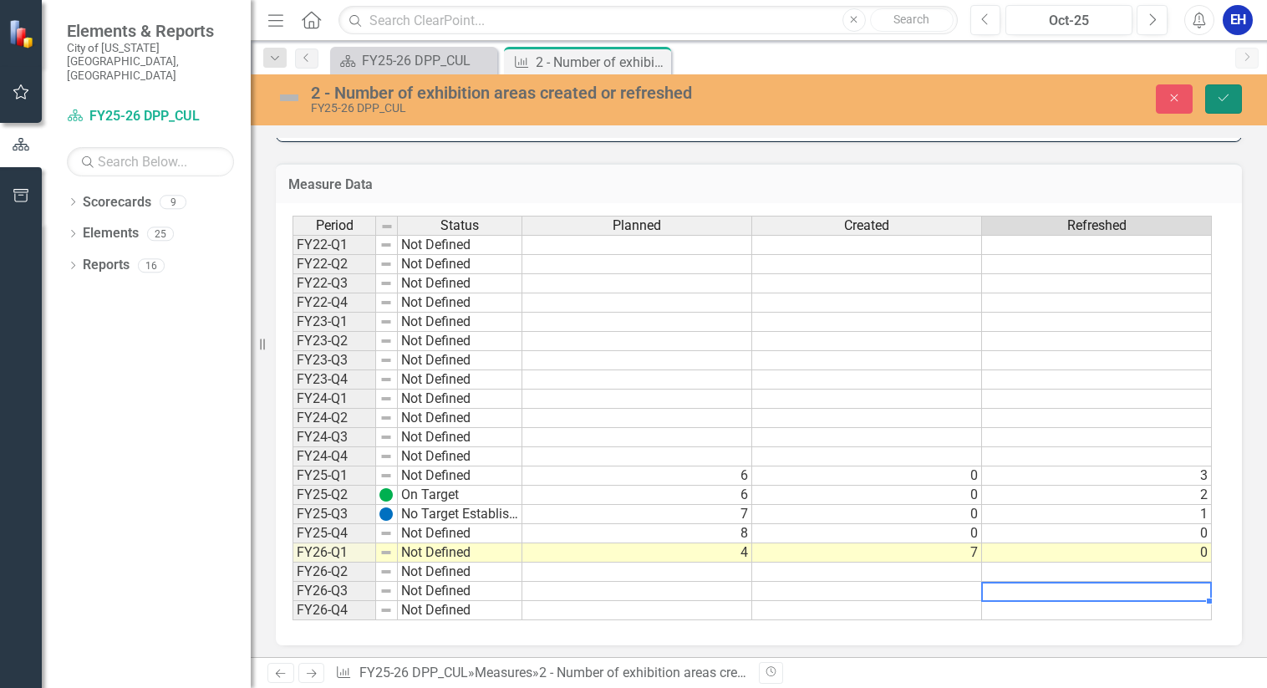
click at [1219, 93] on icon "Save" at bounding box center [1223, 98] width 15 height 12
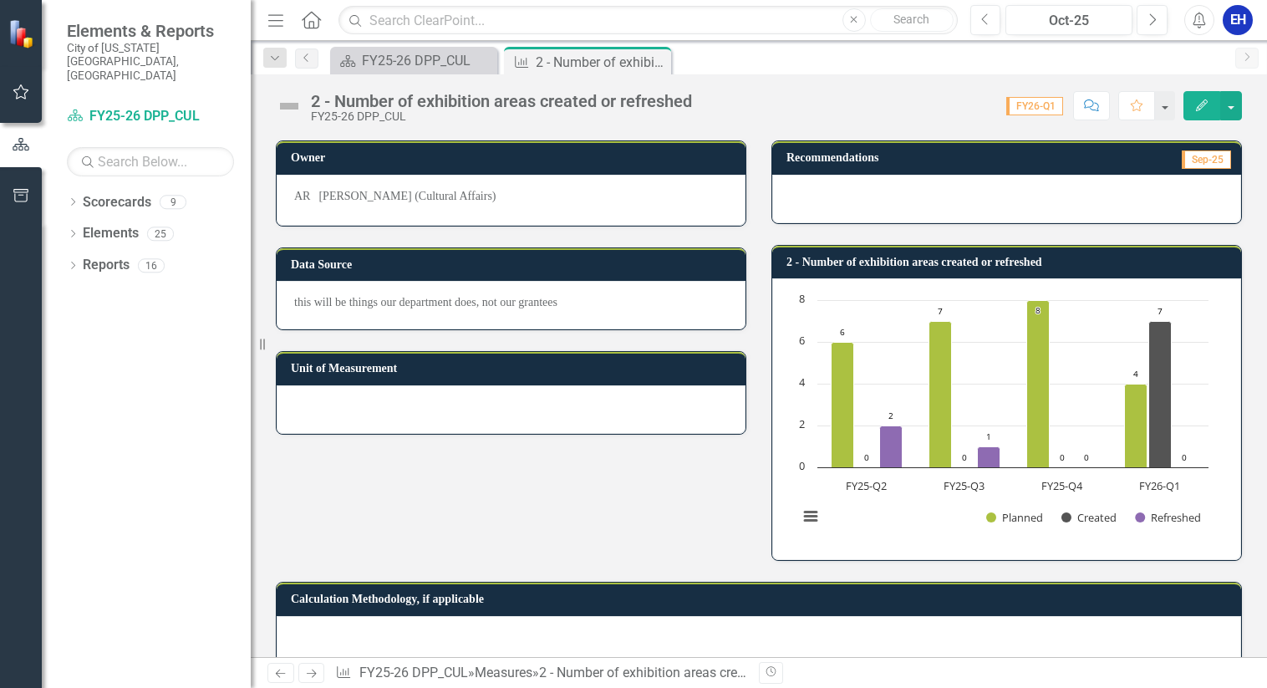
scroll to position [0, 0]
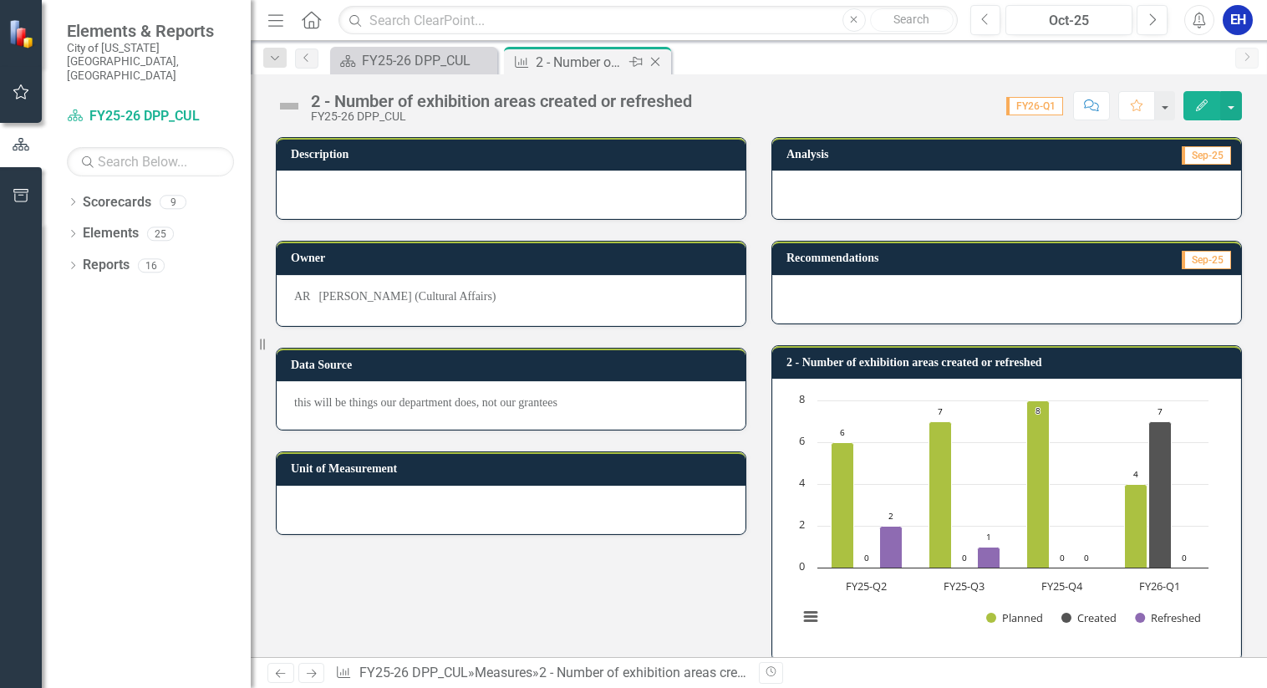
click at [651, 56] on icon "Close" at bounding box center [655, 61] width 17 height 13
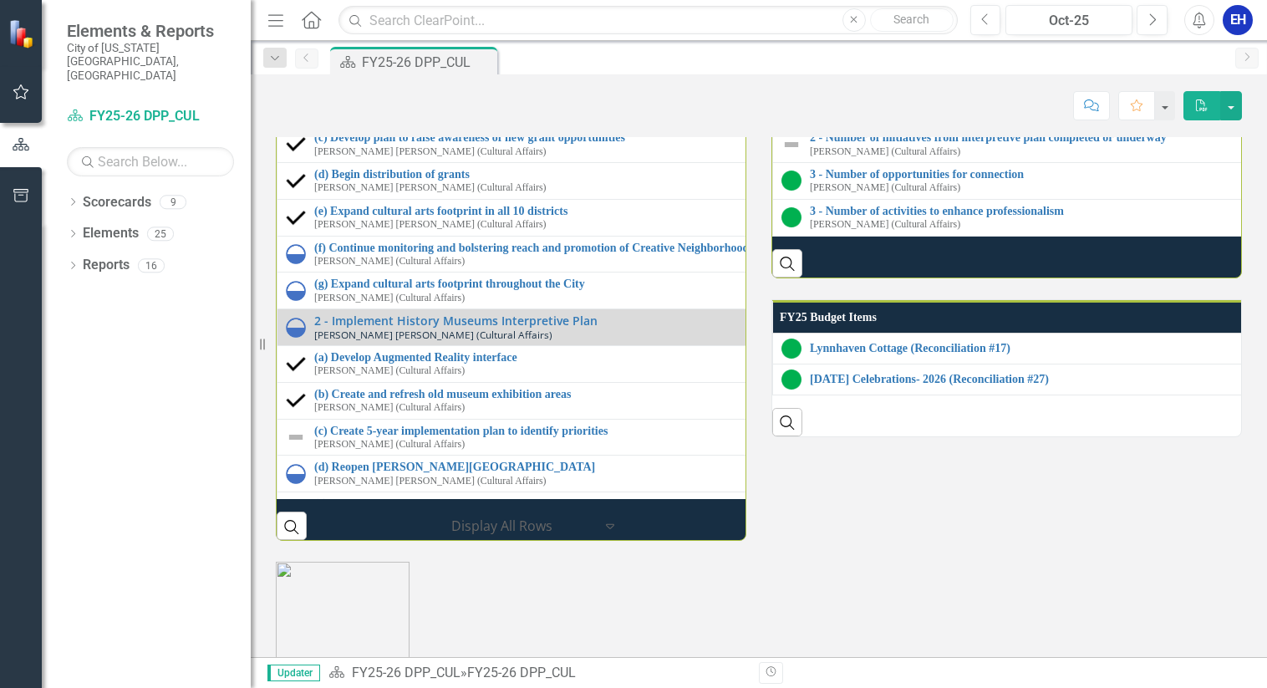
scroll to position [1839, 0]
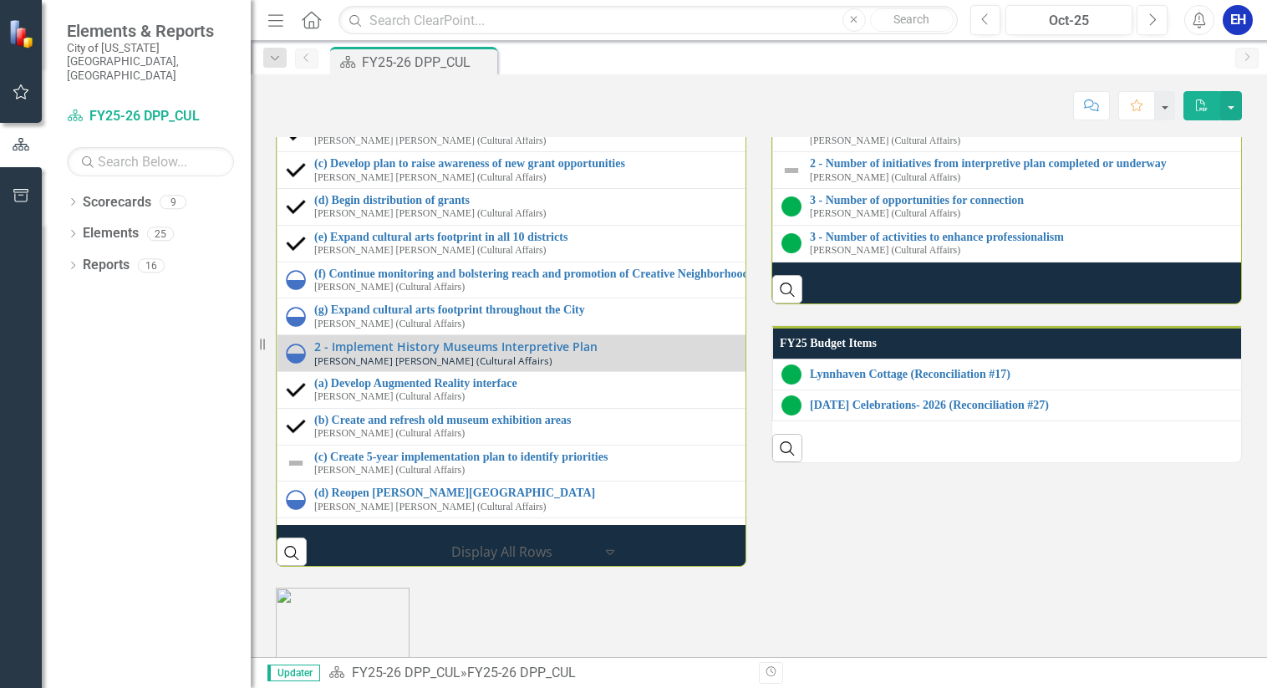
click at [859, 97] on link "1 - Number of arts & cultural activities hosted" at bounding box center [1274, 90] width 929 height 13
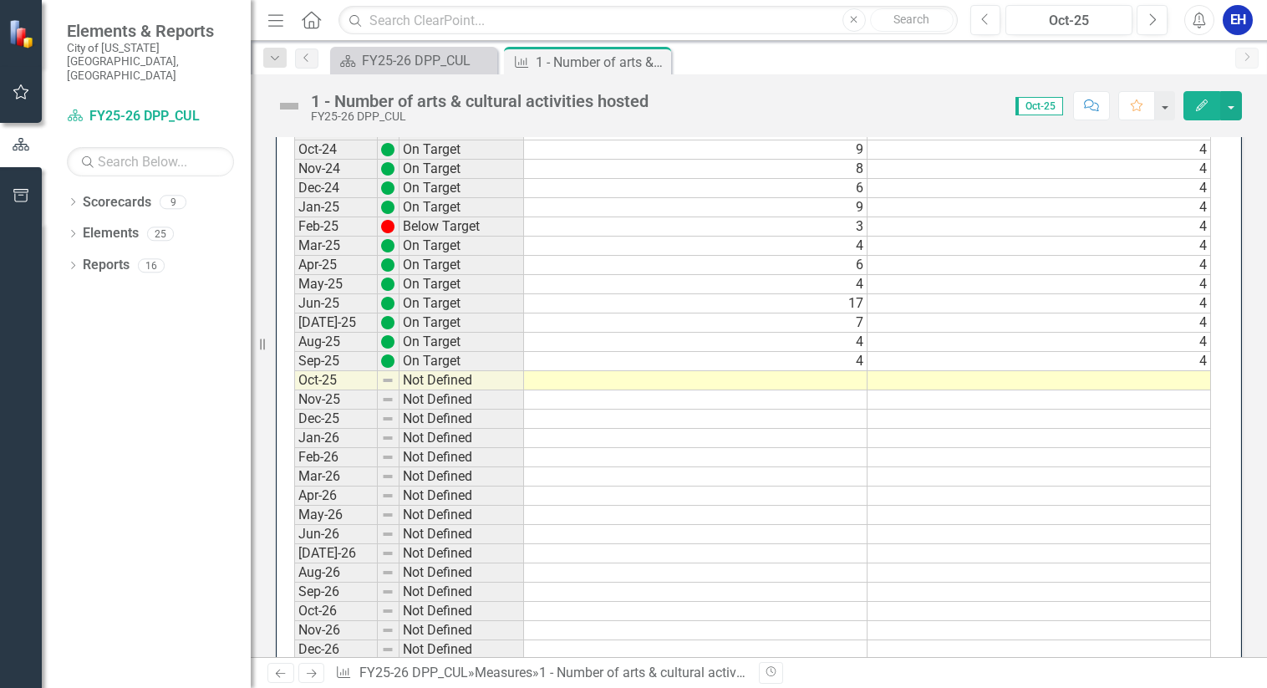
scroll to position [1421, 0]
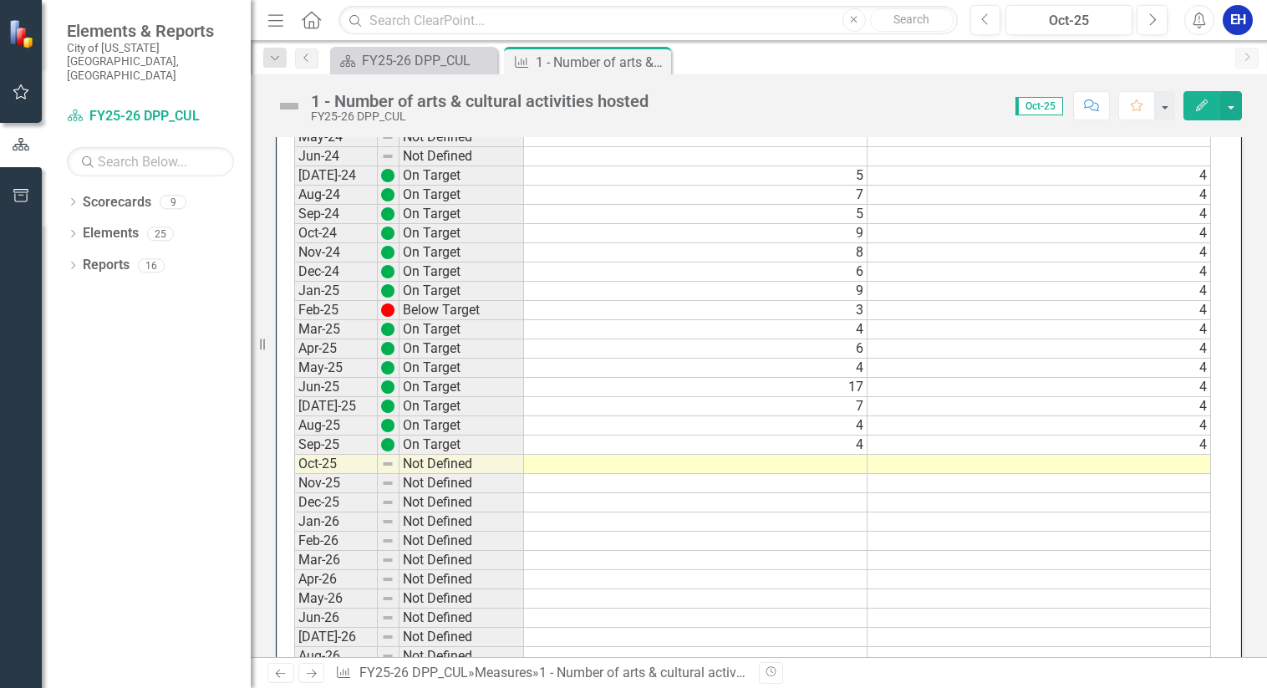
click at [578, 443] on td "4" at bounding box center [696, 445] width 344 height 19
click at [706, 548] on td at bounding box center [696, 541] width 344 height 19
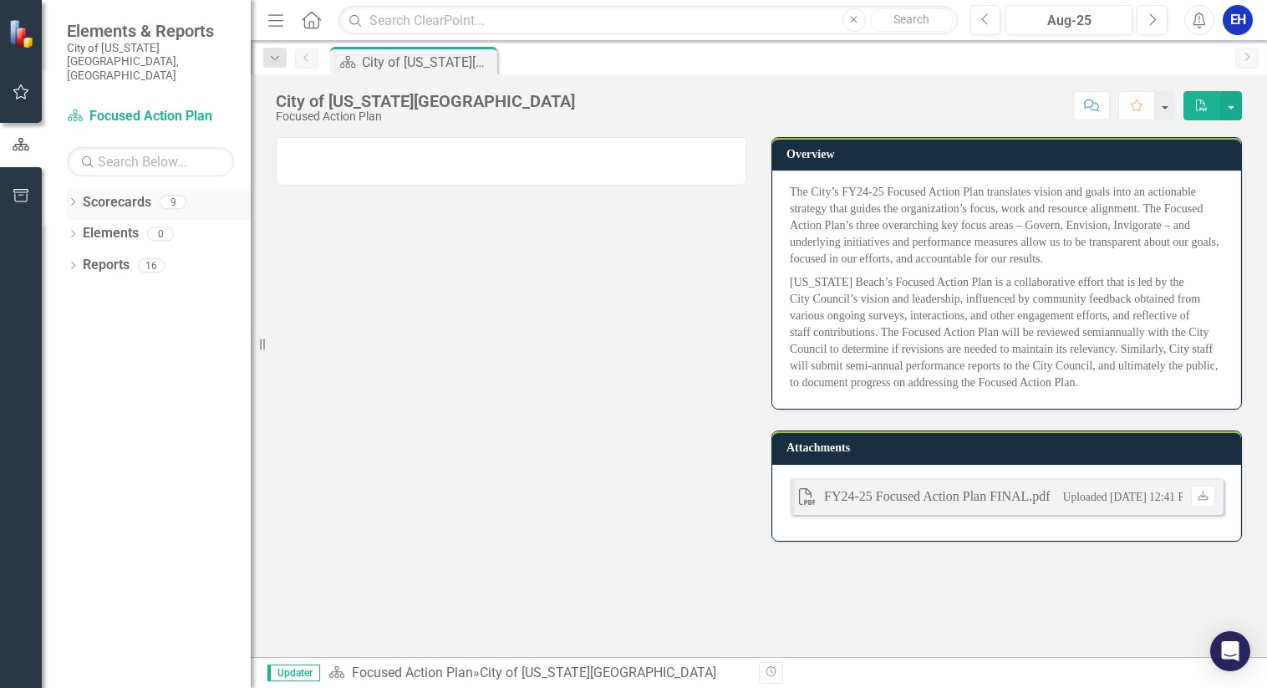
click at [72, 199] on icon "Dropdown" at bounding box center [73, 203] width 12 height 9
click at [121, 256] on link "Cultural Affairs Home" at bounding box center [171, 265] width 159 height 19
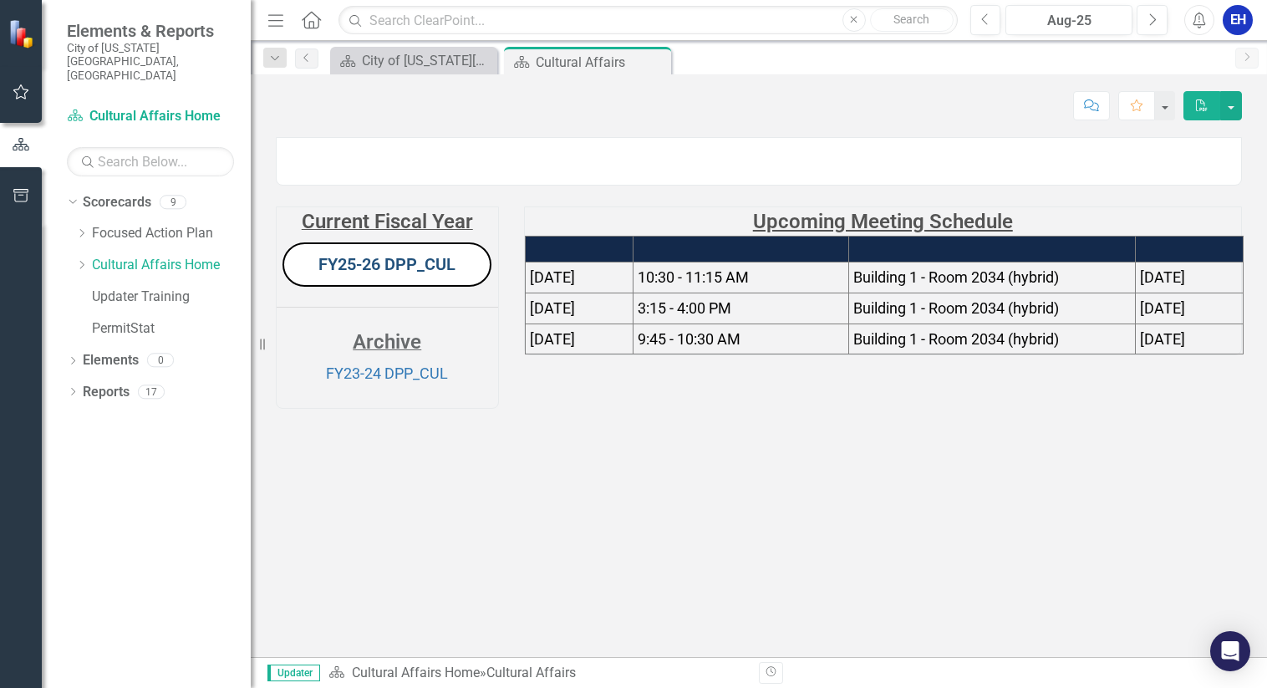
click at [372, 274] on link "FY25-26 DPP_CUL" at bounding box center [387, 264] width 137 height 20
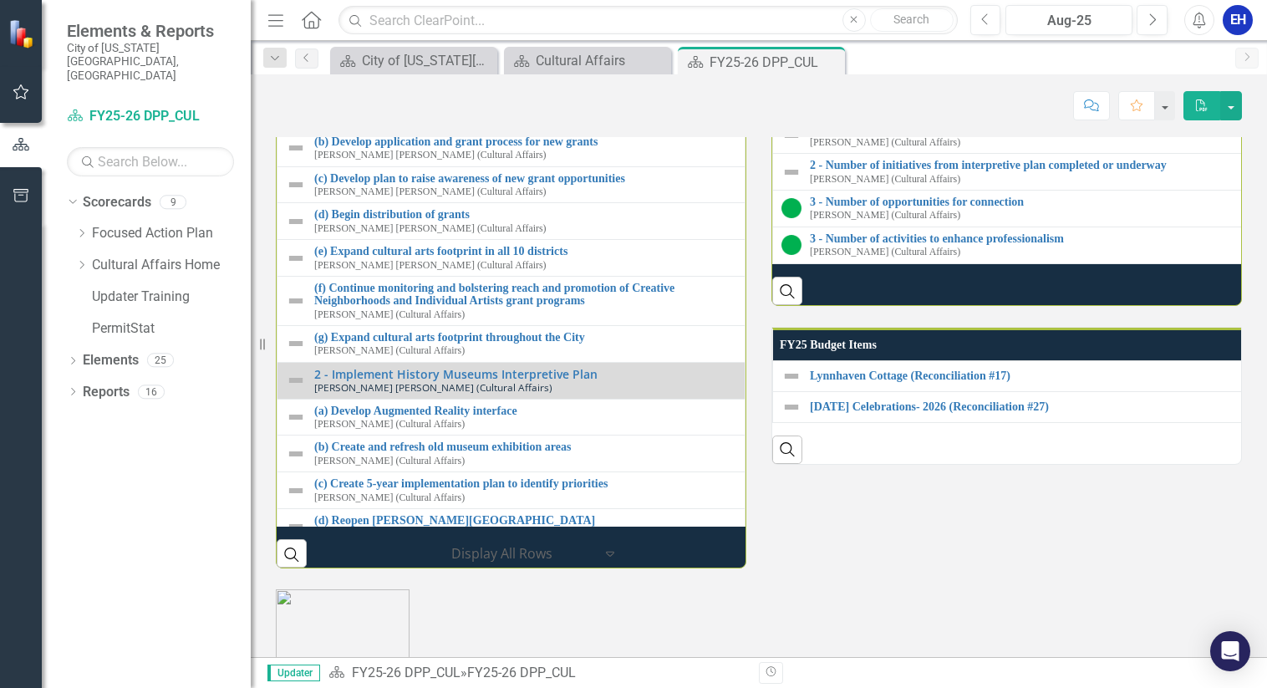
scroll to position [1708, 0]
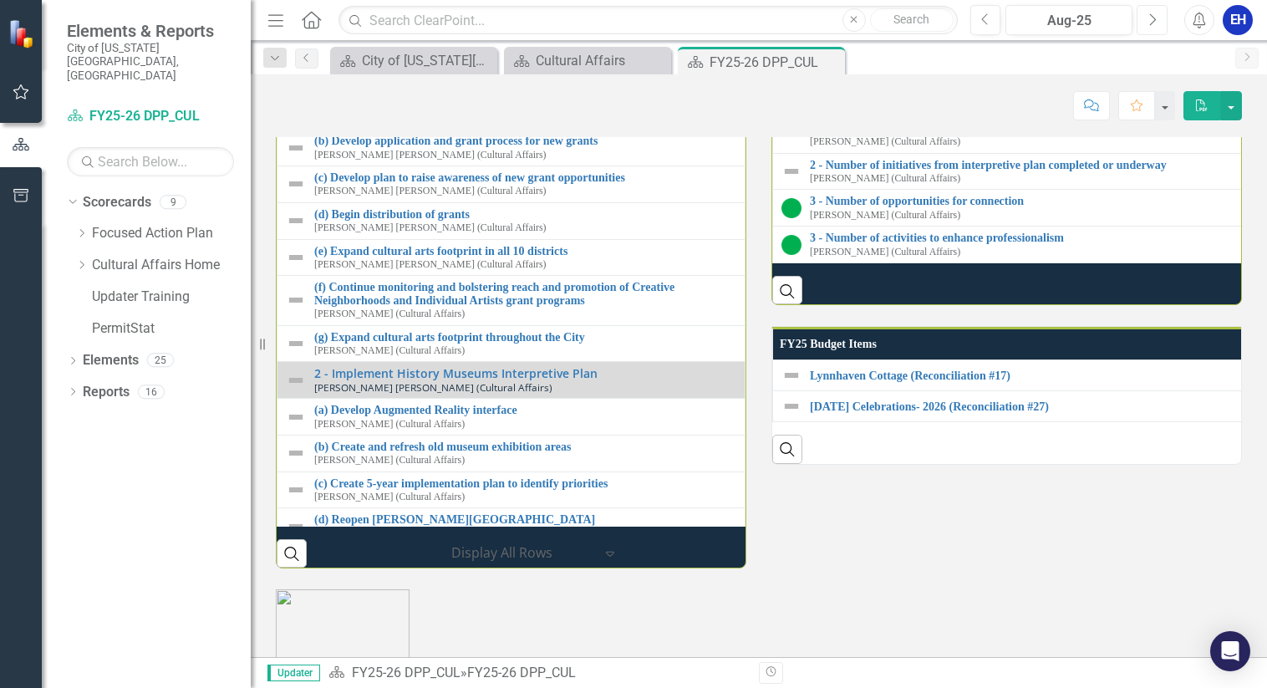
click at [1148, 17] on icon "Next" at bounding box center [1152, 20] width 9 height 15
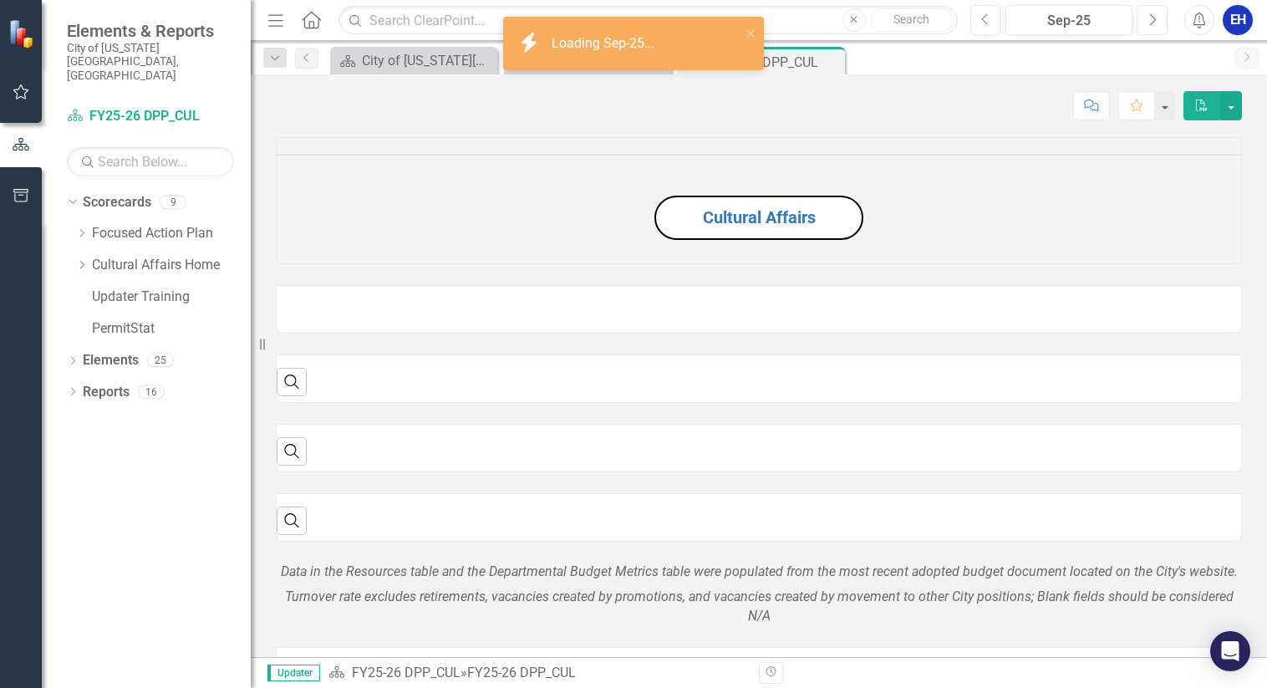
click at [1148, 17] on icon "Next" at bounding box center [1152, 20] width 9 height 15
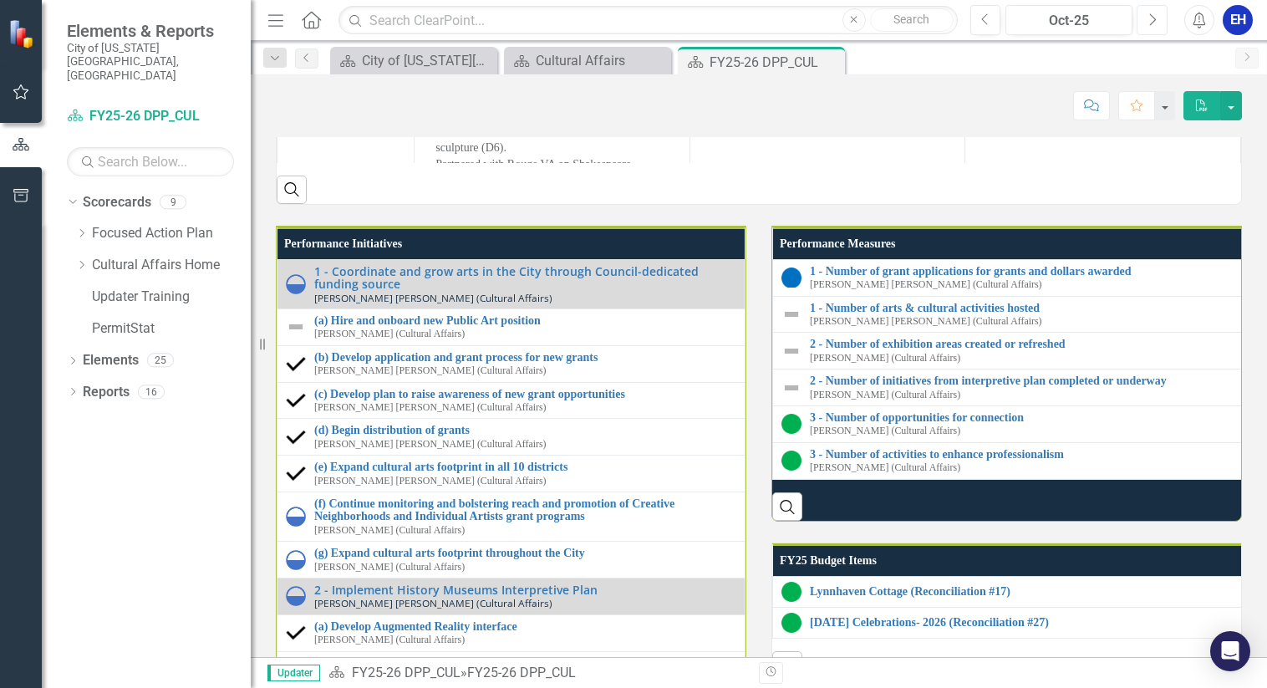
scroll to position [1756, 0]
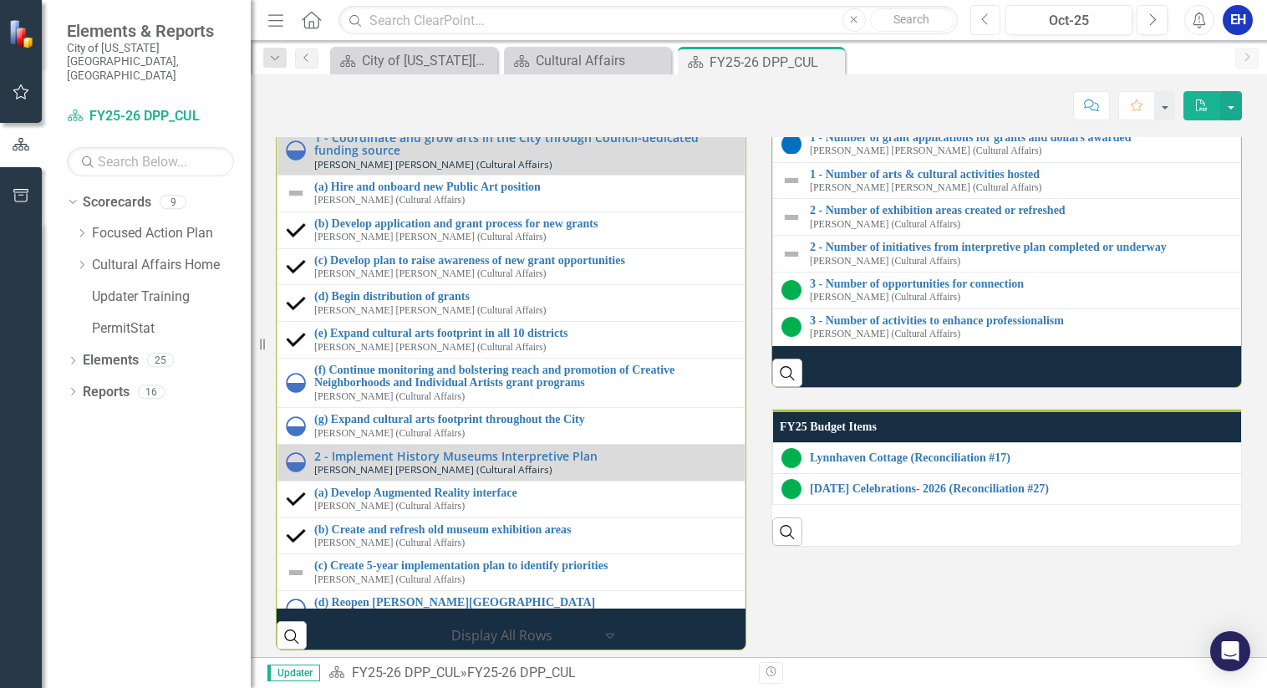
click at [979, 16] on button "Previous" at bounding box center [986, 20] width 31 height 30
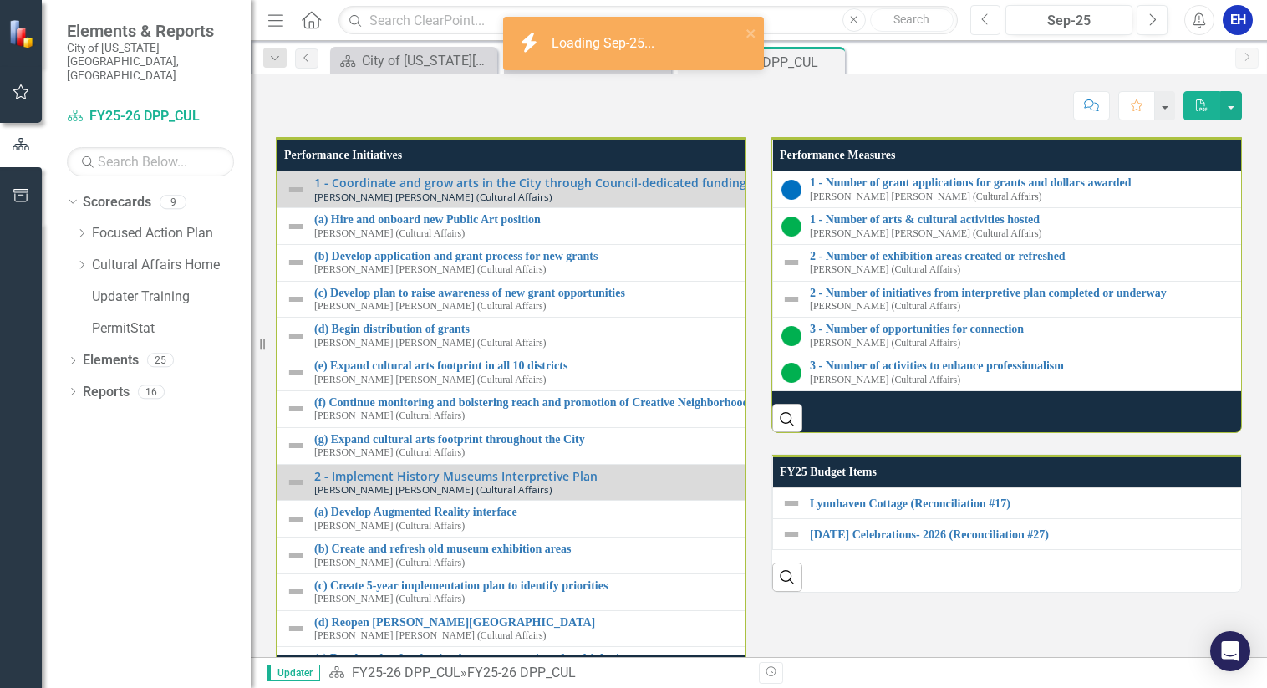
scroll to position [1588, 0]
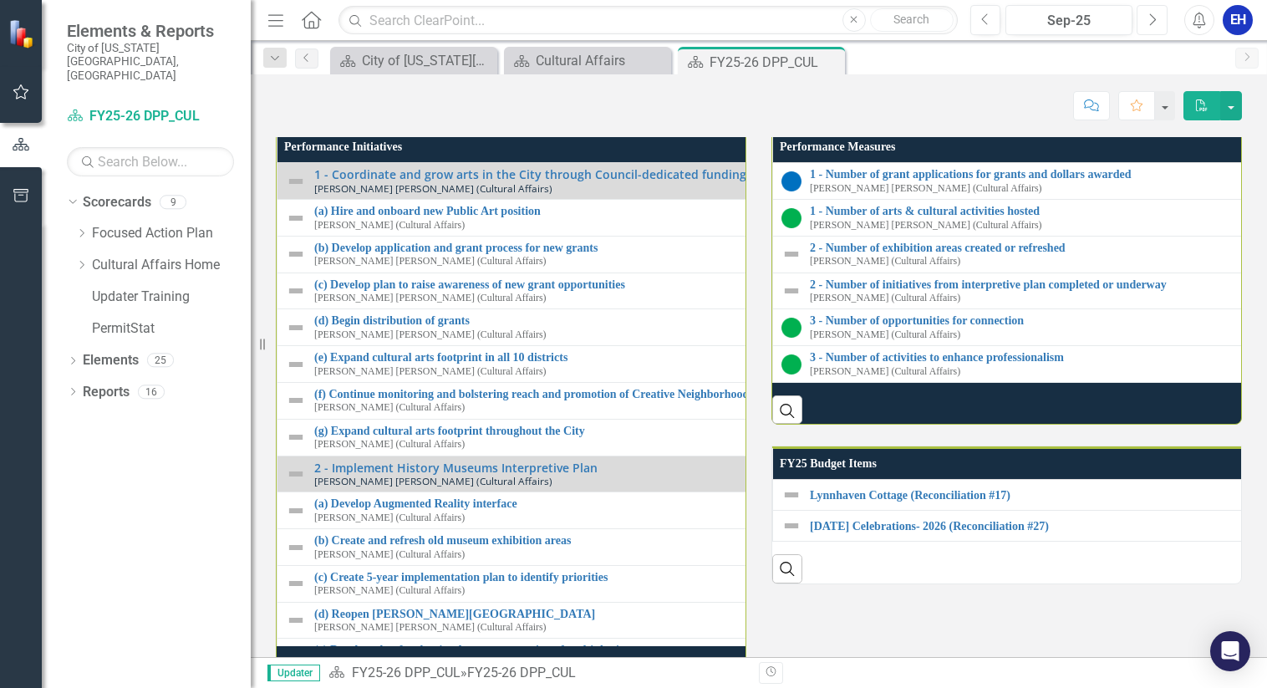
click at [1153, 22] on icon "Next" at bounding box center [1152, 20] width 9 height 15
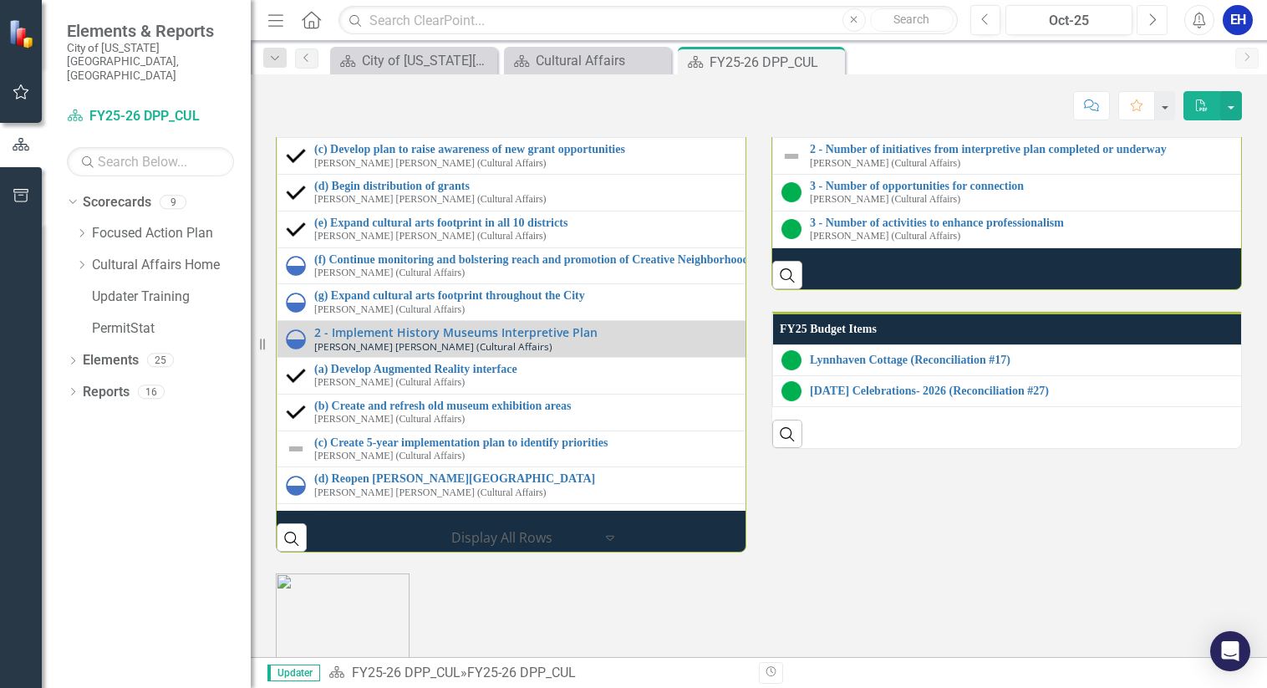
scroll to position [1745, 0]
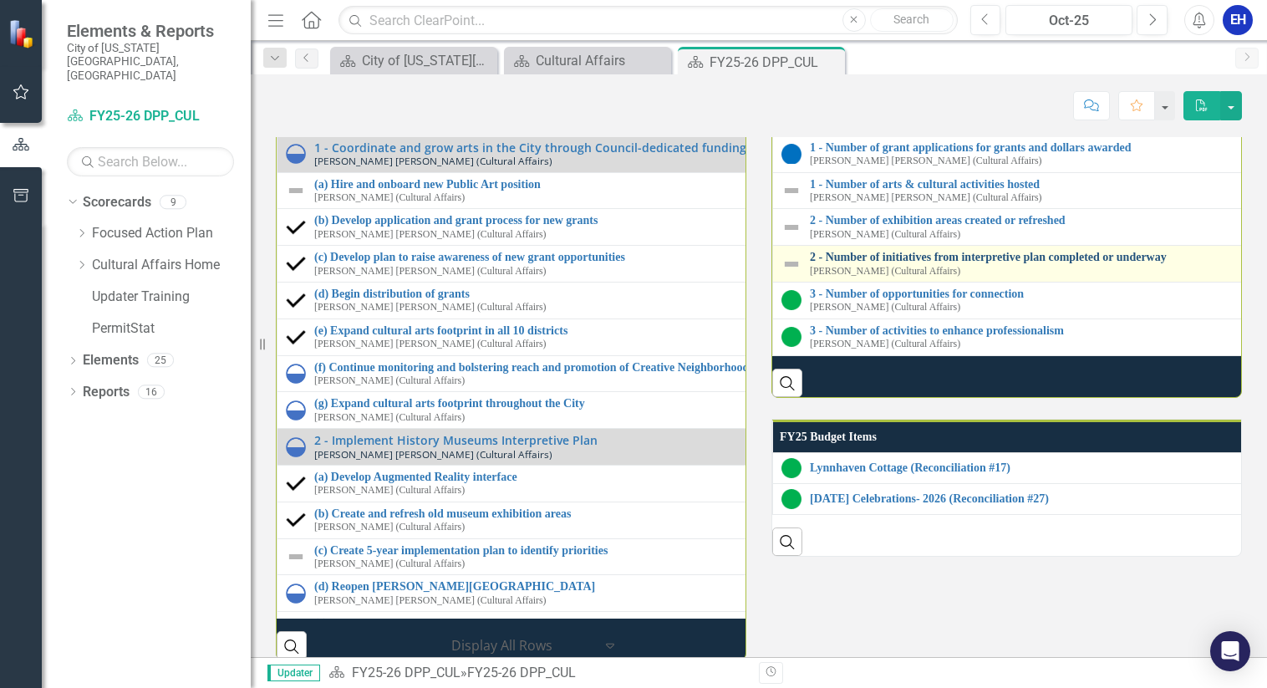
click at [901, 263] on link "2 - Number of initiatives from interpretive plan completed or underway" at bounding box center [1265, 257] width 911 height 13
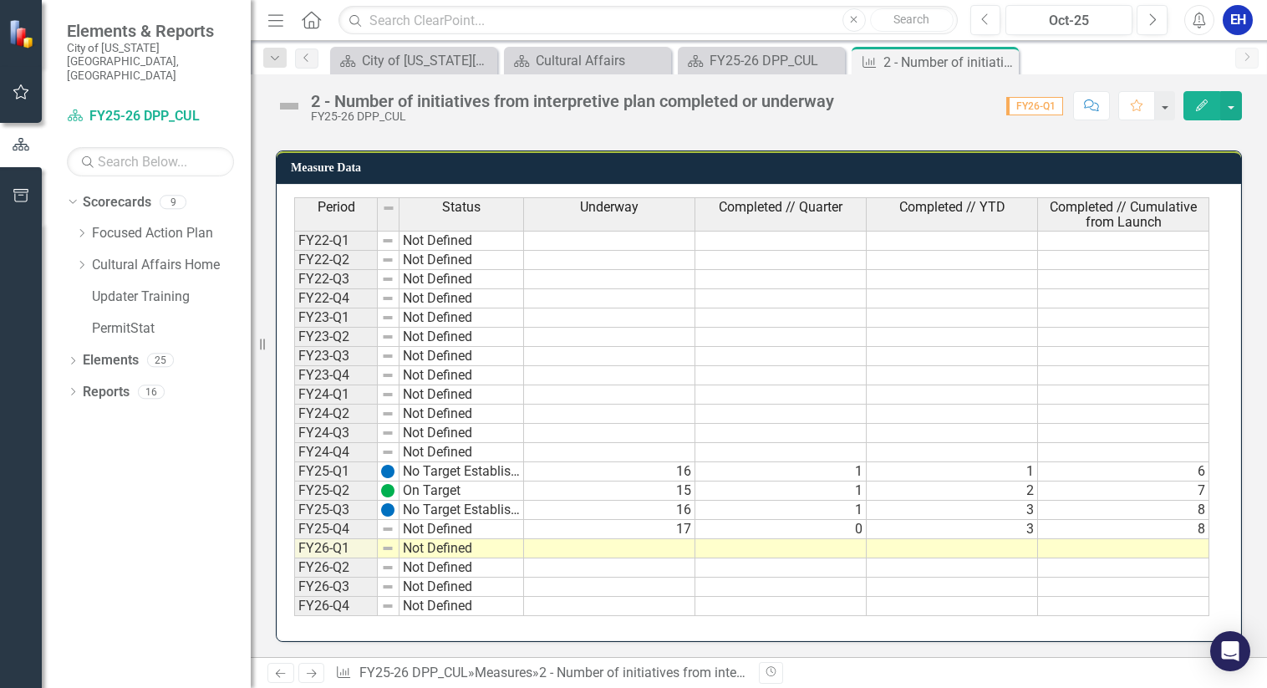
scroll to position [430, 0]
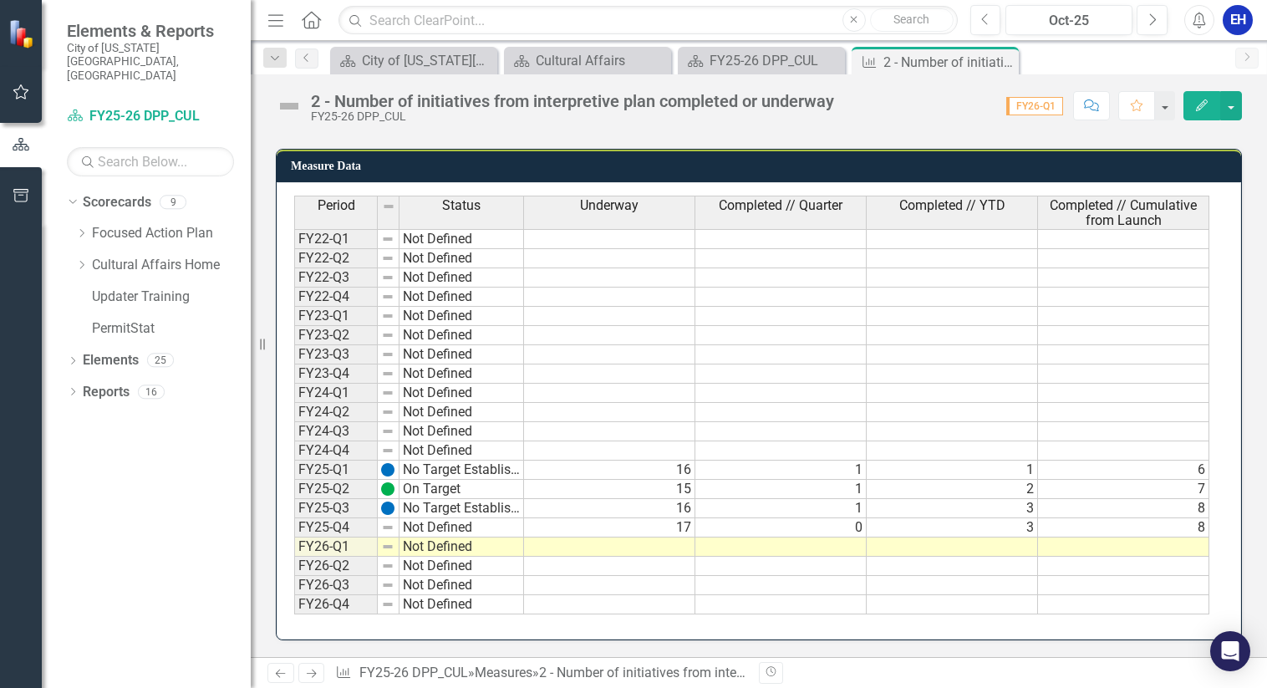
click at [854, 511] on td "1" at bounding box center [781, 508] width 171 height 19
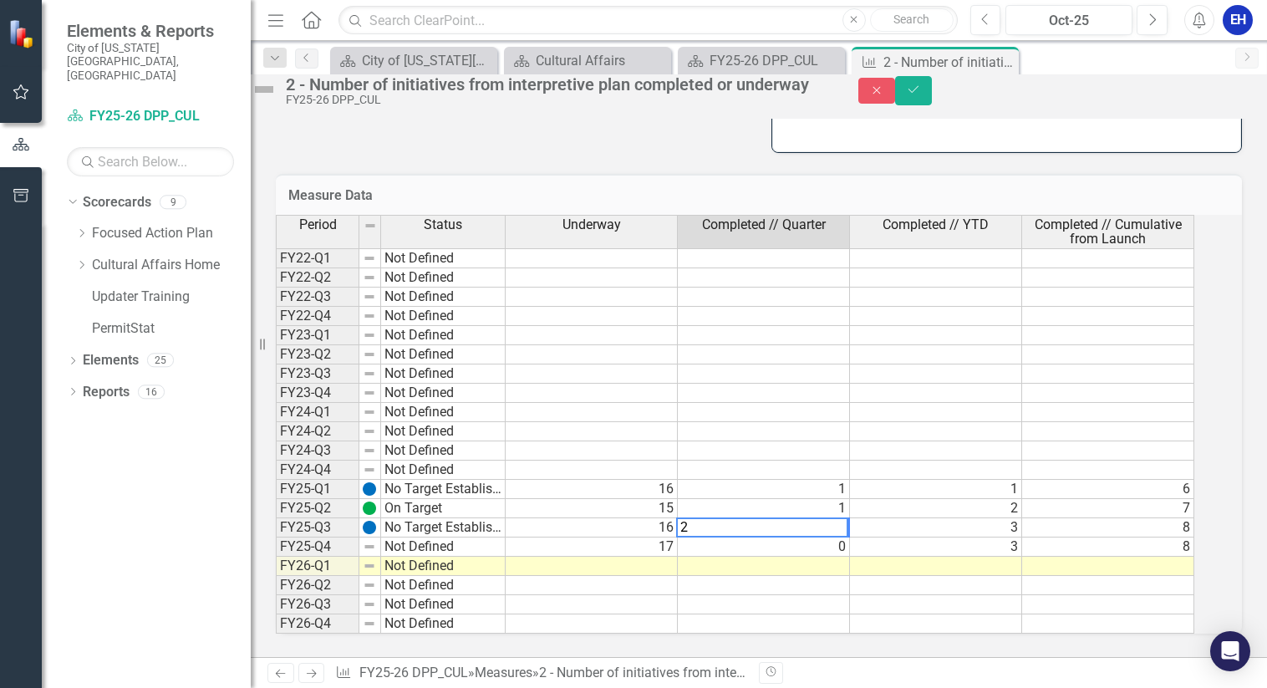
click at [991, 518] on td "3" at bounding box center [936, 527] width 172 height 19
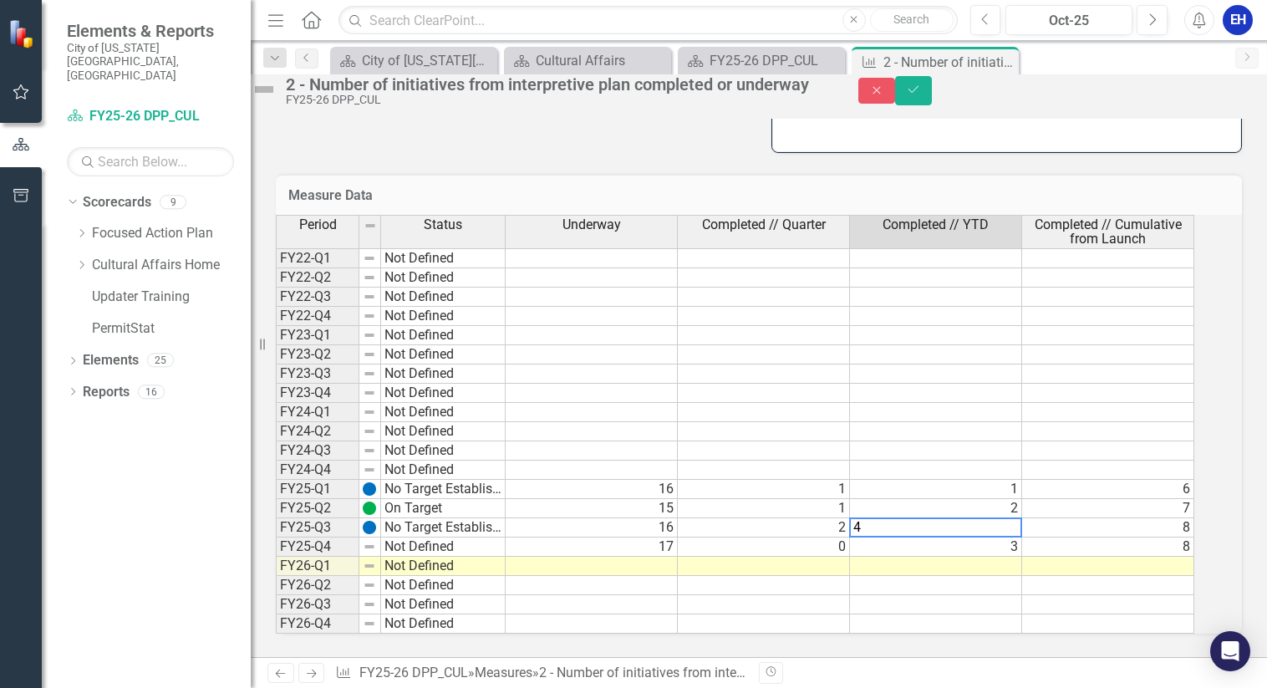
click at [1156, 518] on td "8" at bounding box center [1108, 527] width 172 height 19
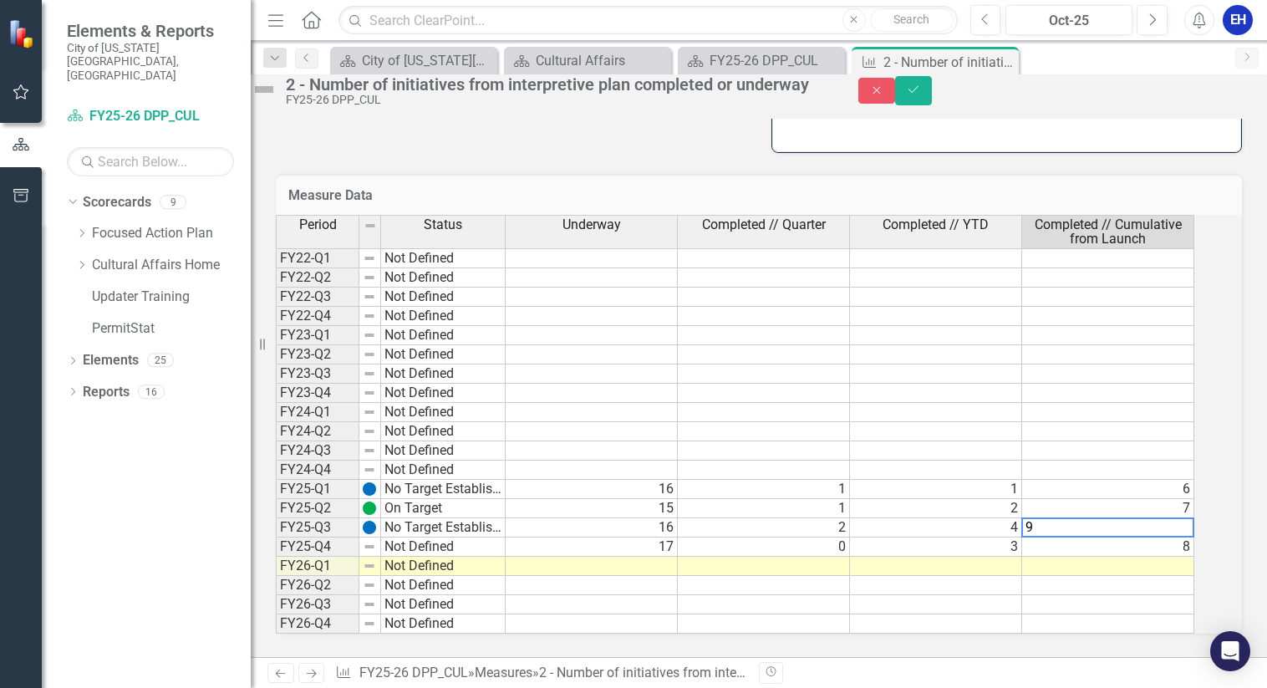
click at [1117, 580] on td at bounding box center [1108, 585] width 172 height 19
click at [677, 538] on td "17" at bounding box center [592, 547] width 172 height 19
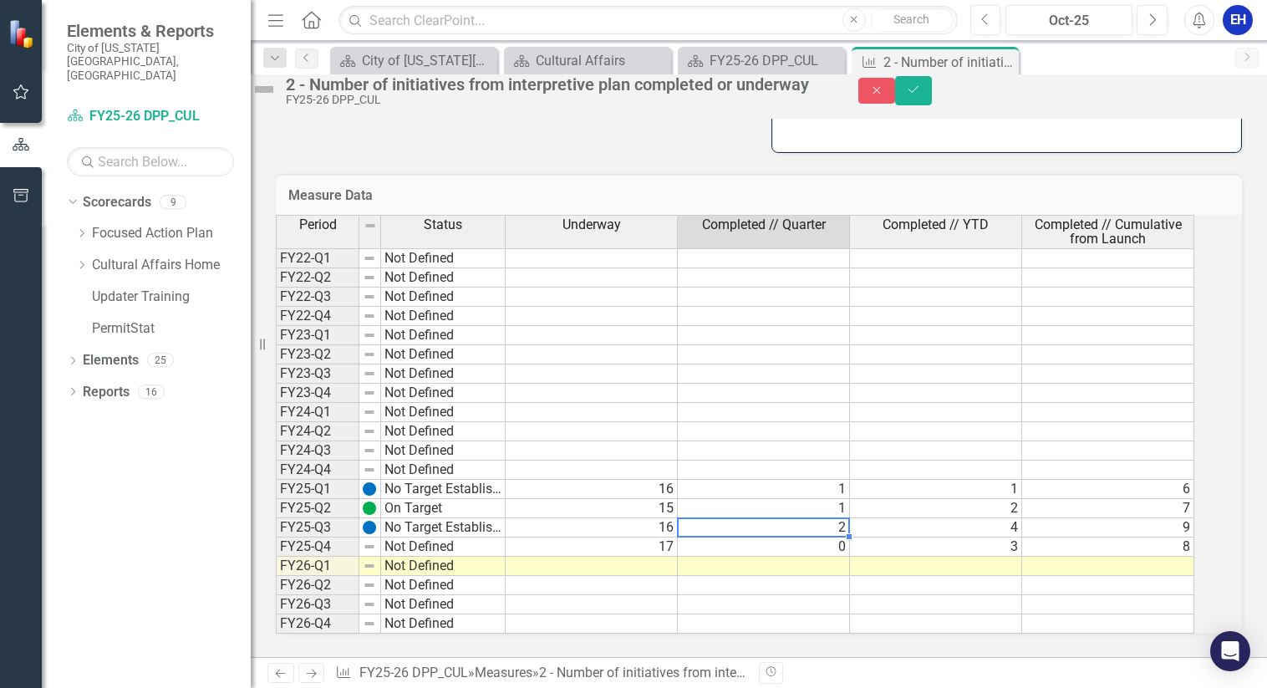
click at [846, 519] on td "2" at bounding box center [764, 527] width 172 height 19
click at [1006, 518] on td "4" at bounding box center [936, 527] width 172 height 19
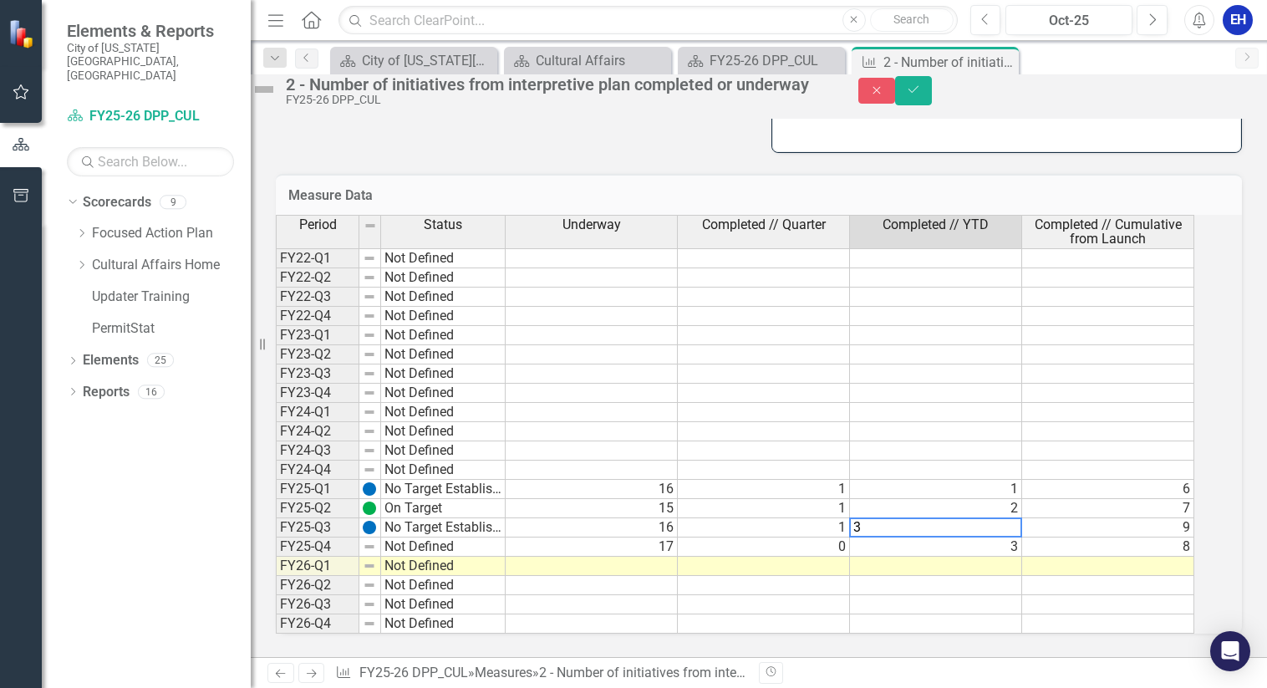
click at [1178, 518] on td "9" at bounding box center [1108, 527] width 172 height 19
click at [818, 630] on div "Period Status Underway Completed // Quarter Completed // YTD Completed // Cumul…" at bounding box center [759, 424] width 966 height 419
click at [830, 538] on td "0" at bounding box center [764, 547] width 172 height 19
click at [1006, 538] on td "3" at bounding box center [936, 547] width 172 height 19
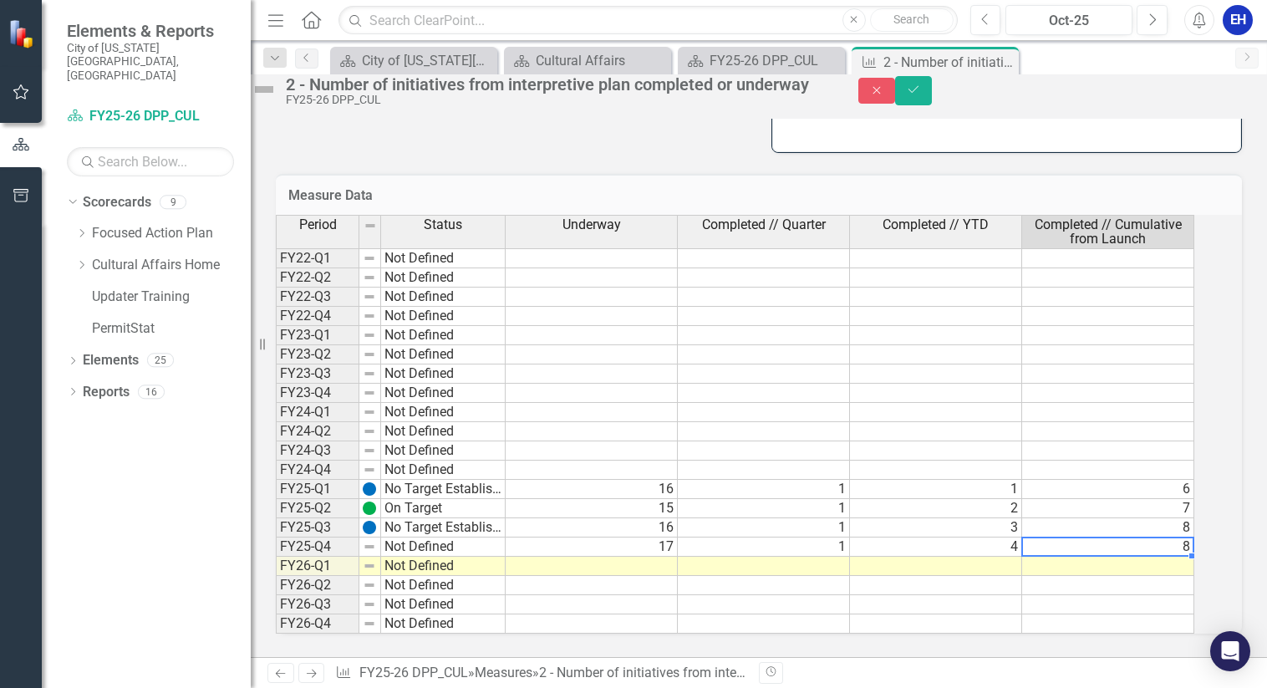
click at [1126, 538] on td "8" at bounding box center [1108, 547] width 172 height 19
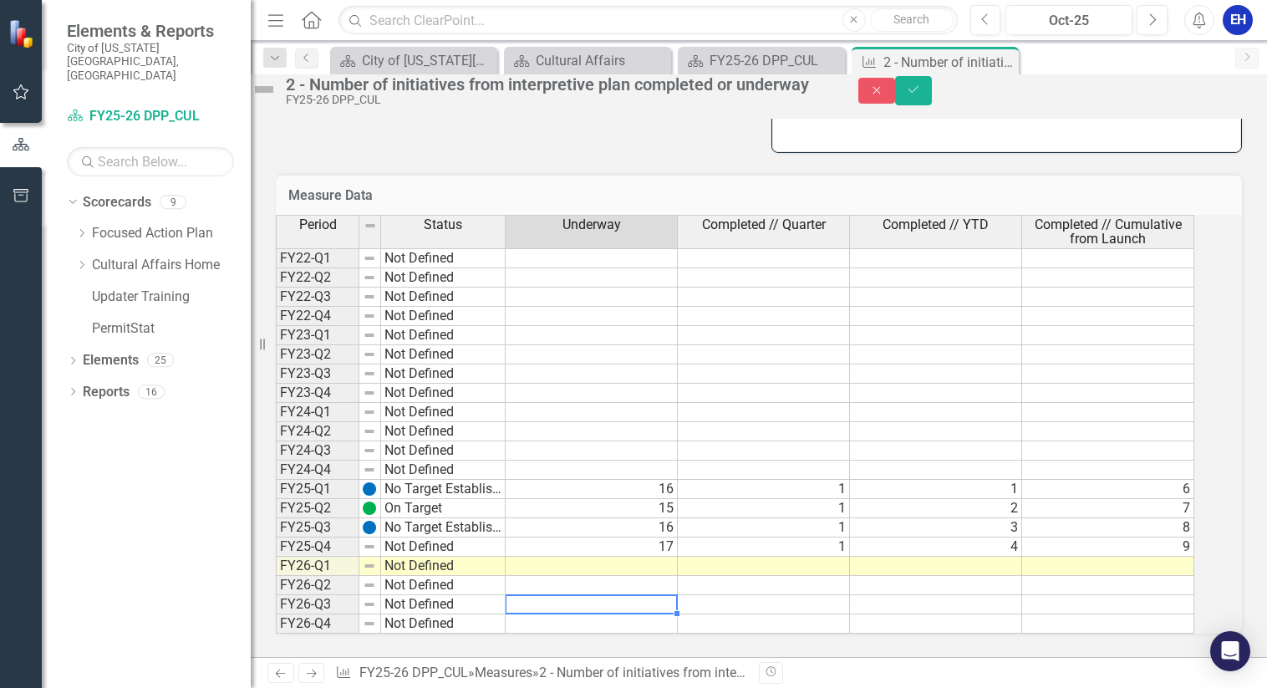
click at [649, 595] on td at bounding box center [592, 604] width 172 height 19
click at [678, 538] on td "17" at bounding box center [592, 547] width 172 height 19
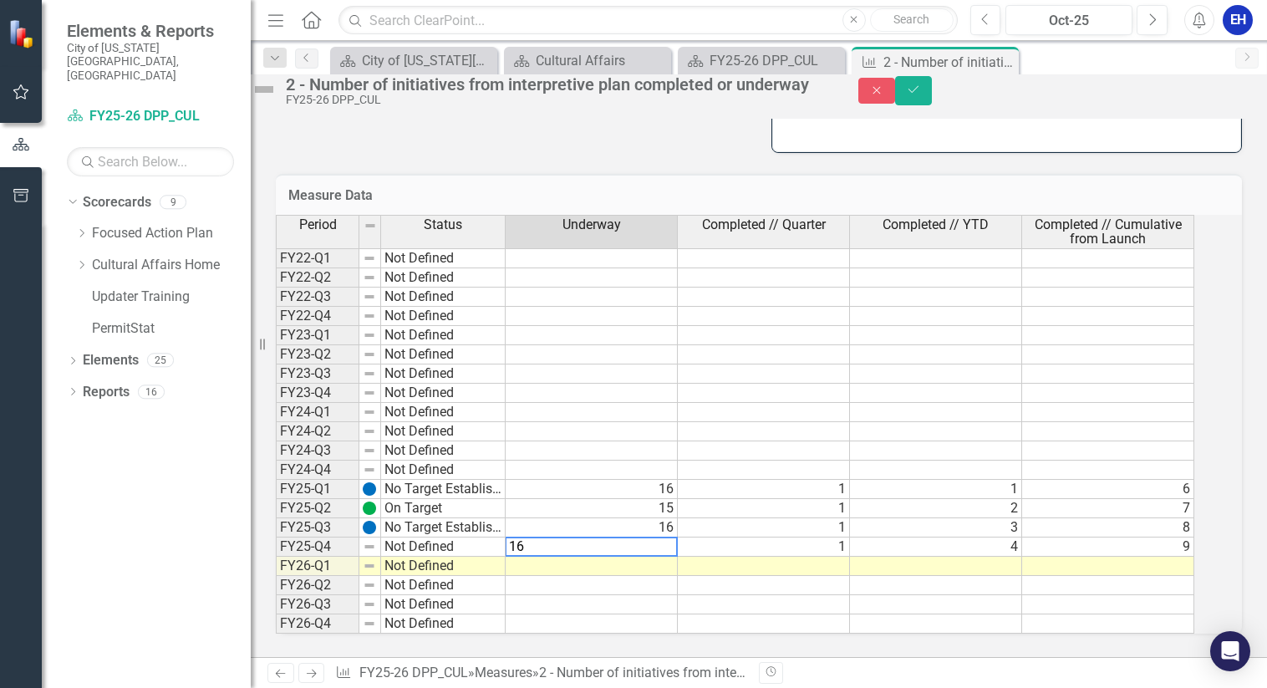
click at [669, 595] on td at bounding box center [592, 604] width 172 height 19
click at [655, 557] on td at bounding box center [592, 566] width 172 height 19
click at [840, 557] on td at bounding box center [764, 566] width 172 height 19
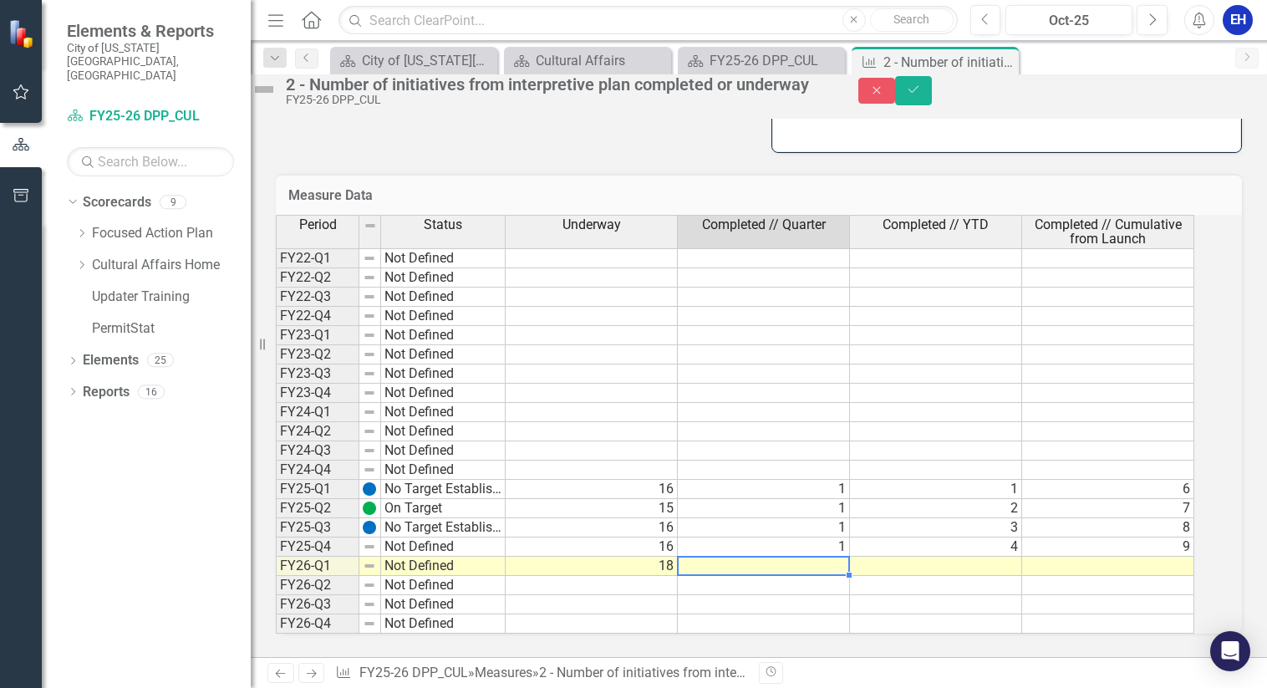
type textarea "2"
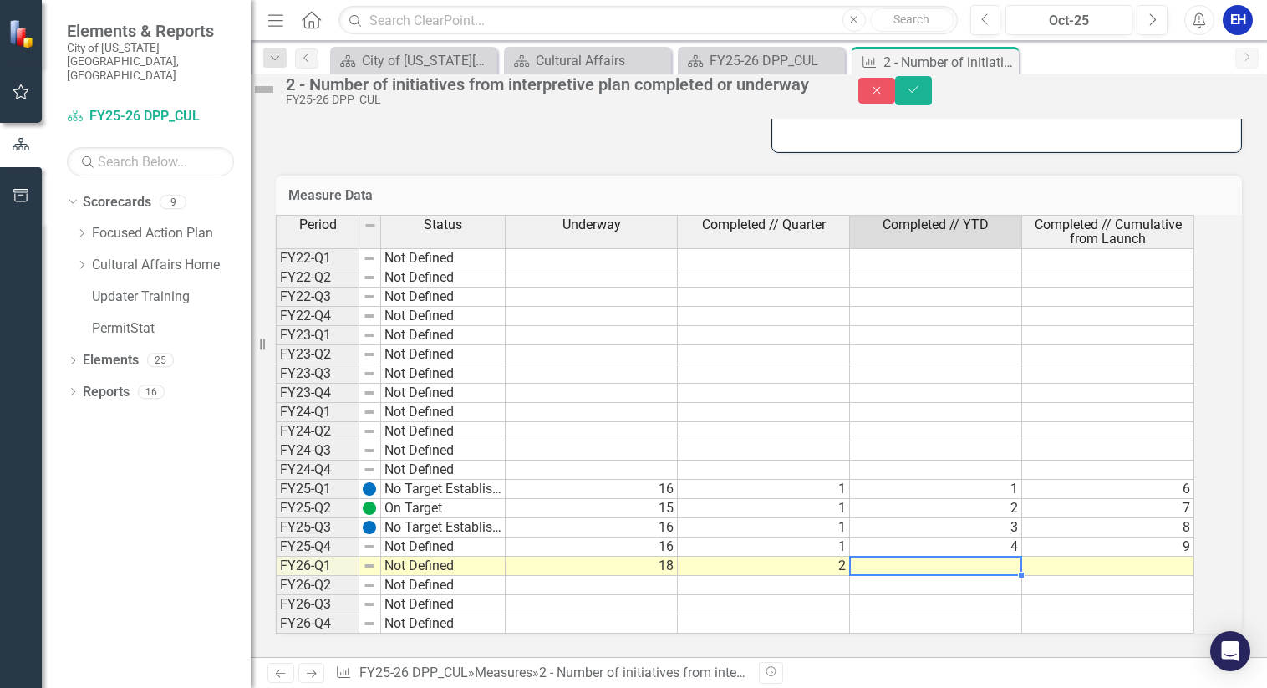
type textarea "2"
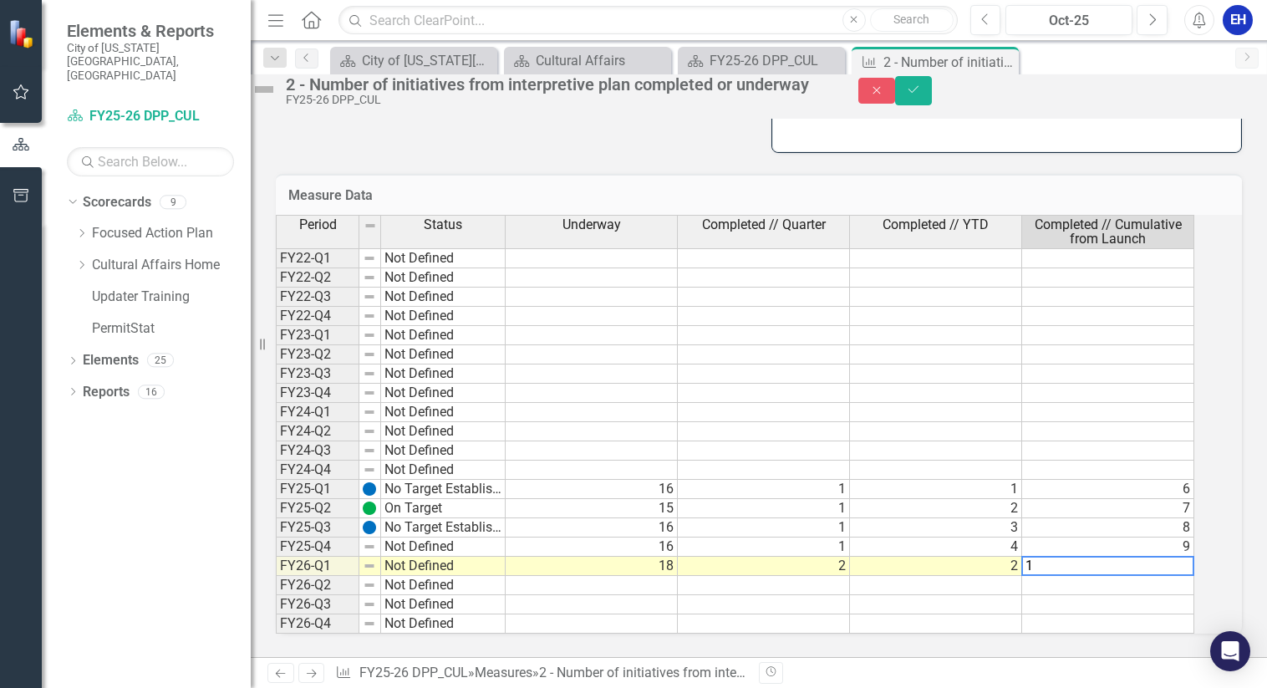
type textarea "11"
click at [1168, 557] on td "11" at bounding box center [1108, 566] width 172 height 19
type textarea "13"
click at [1133, 614] on td at bounding box center [1108, 623] width 172 height 19
click at [921, 95] on icon "Save" at bounding box center [913, 90] width 15 height 12
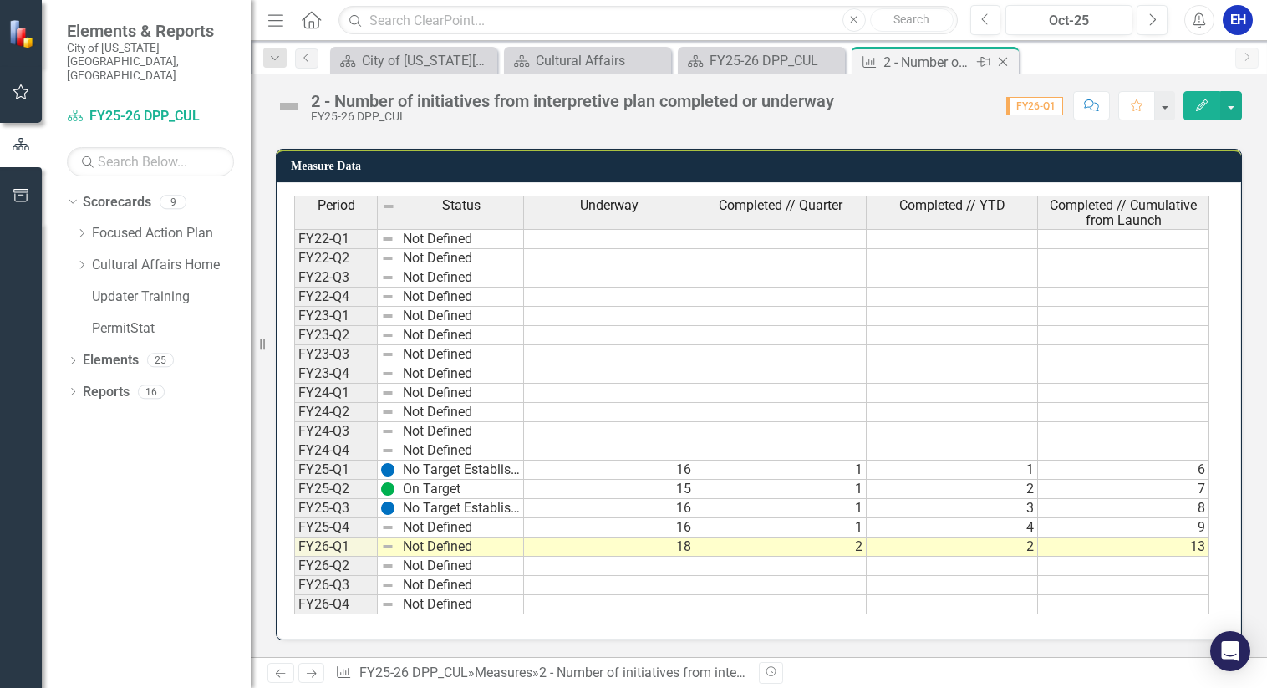
click at [1006, 62] on icon "Close" at bounding box center [1003, 61] width 17 height 13
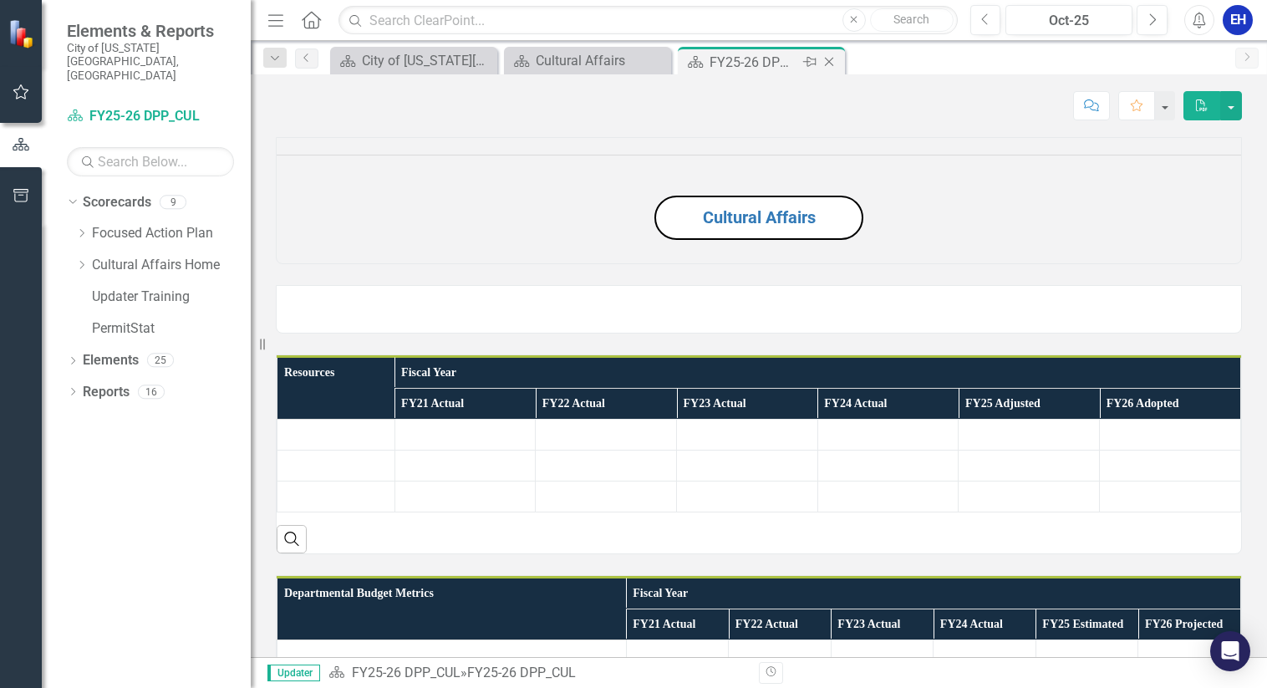
click at [834, 65] on icon "Close" at bounding box center [829, 61] width 17 height 13
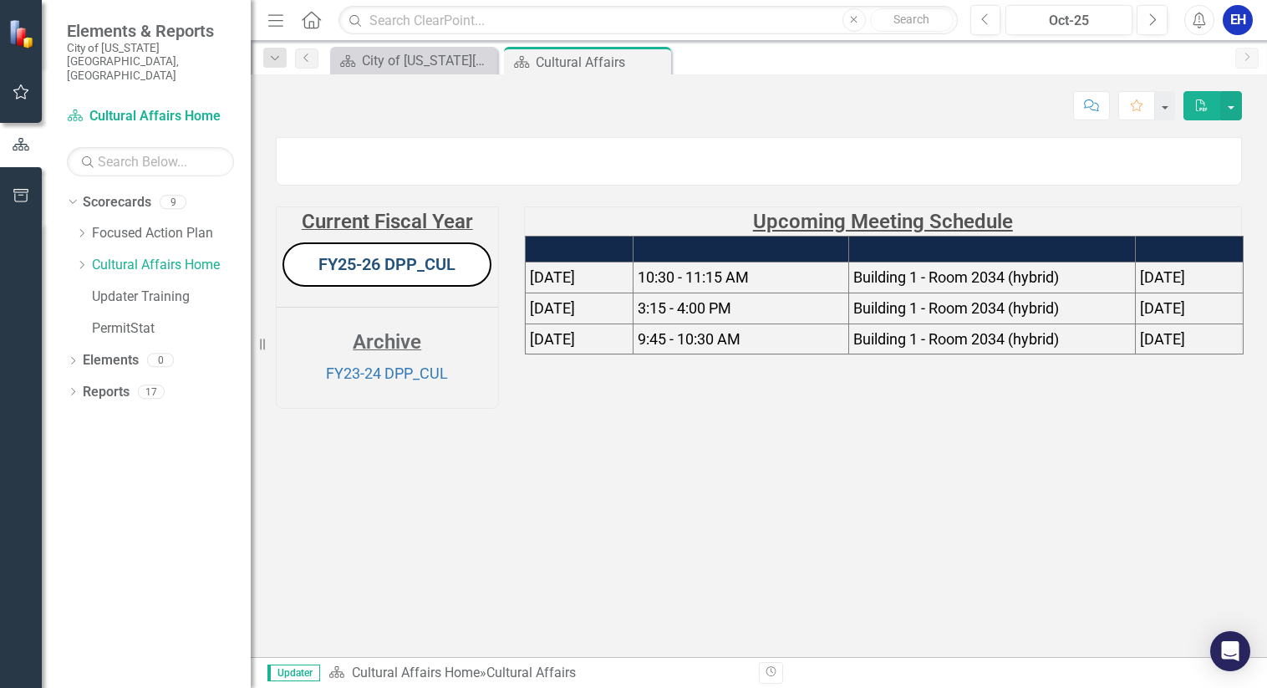
click at [395, 274] on link "FY25-26 DPP_CUL" at bounding box center [387, 264] width 137 height 20
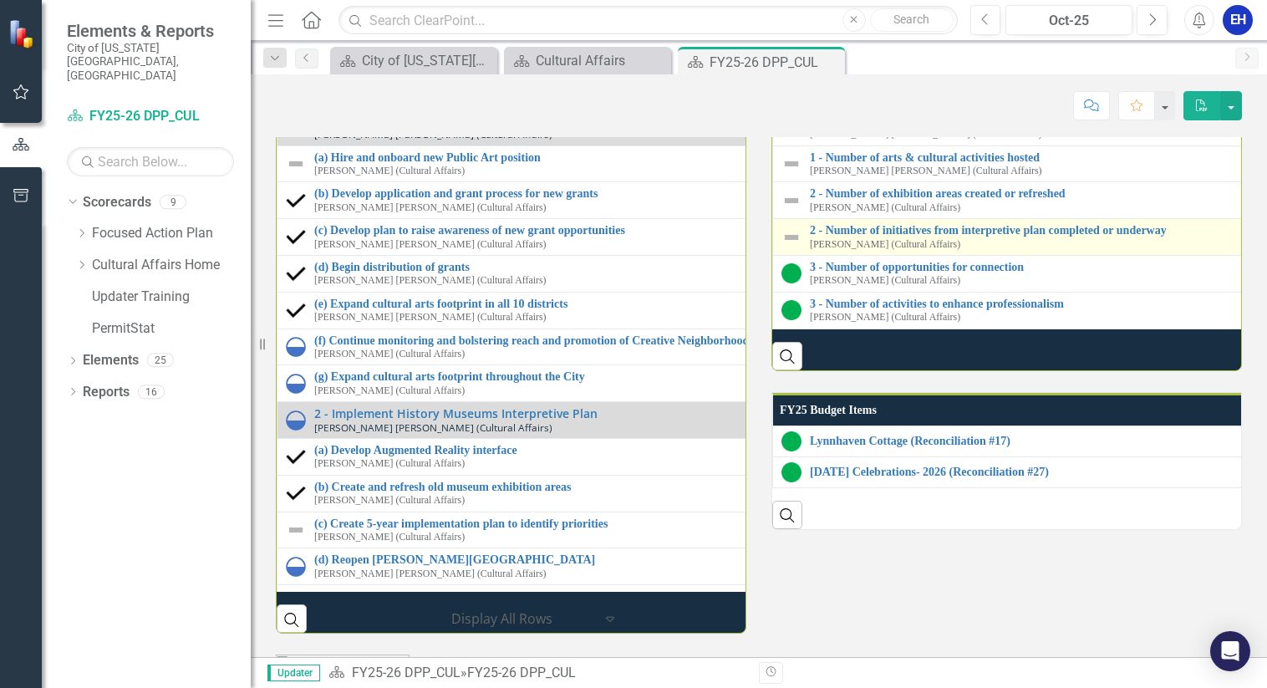
scroll to position [1829, 0]
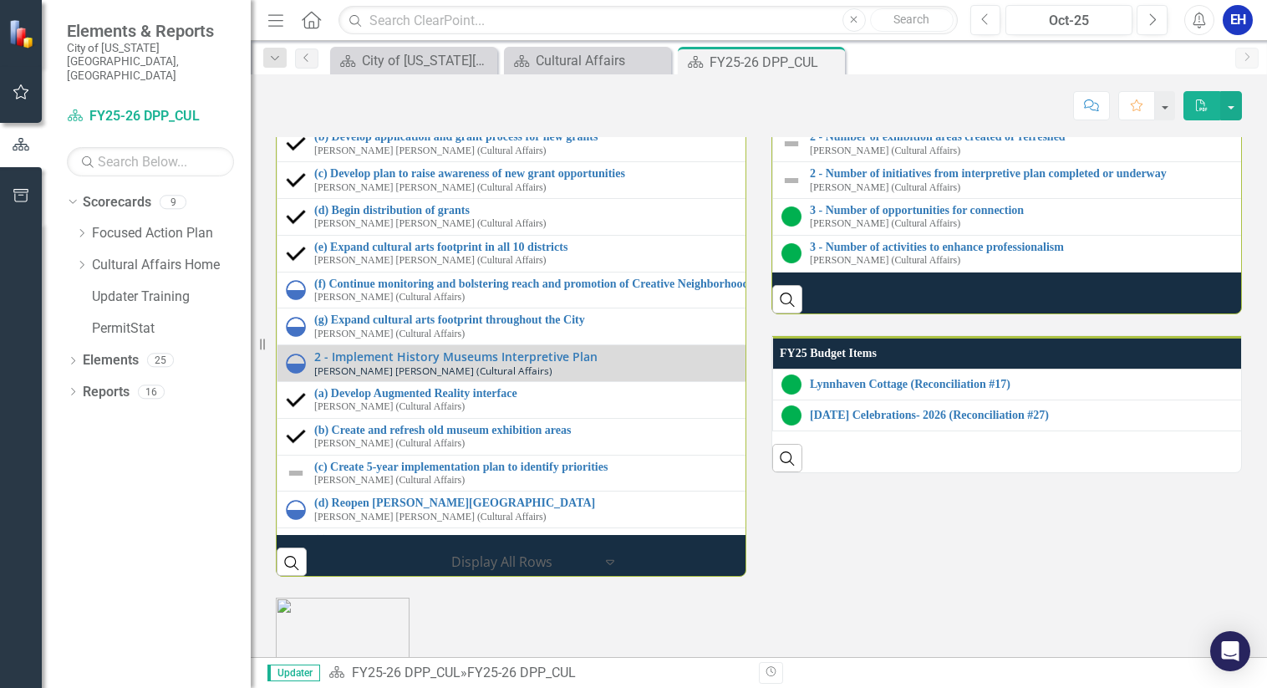
click at [452, 107] on link "(a) Hire and onboard new Public Art position" at bounding box center [763, 100] width 899 height 13
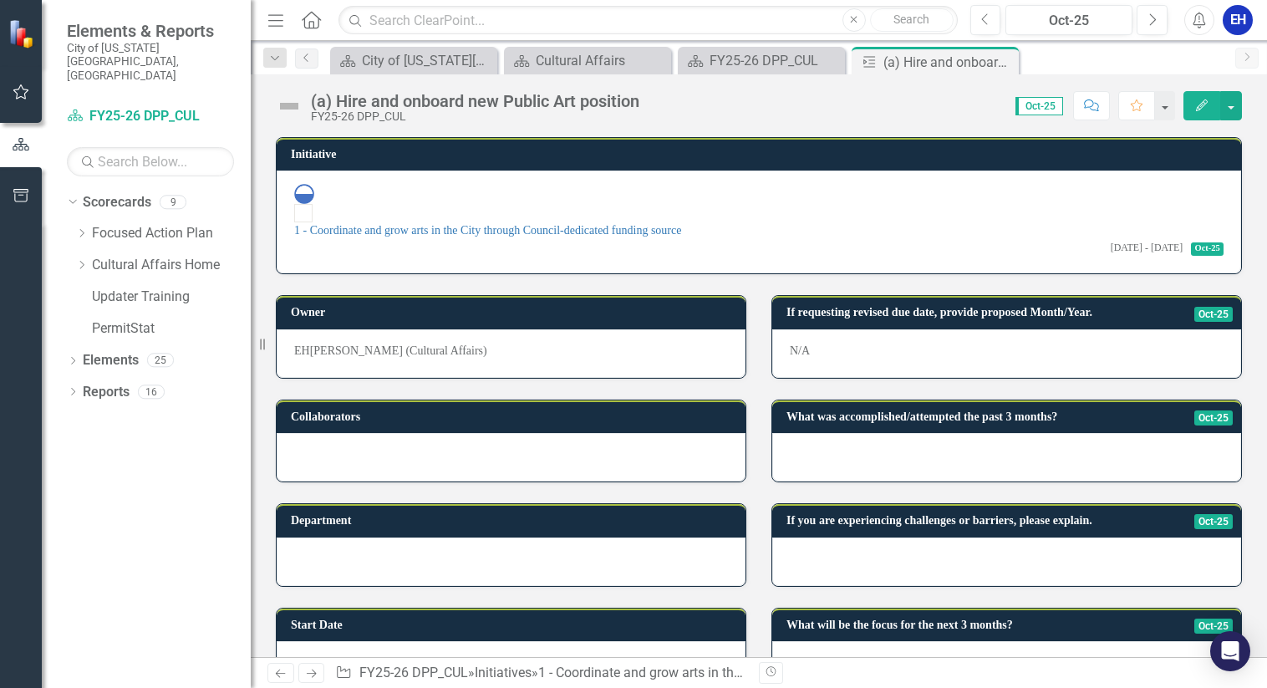
click at [1196, 100] on icon "Edit" at bounding box center [1202, 105] width 15 height 12
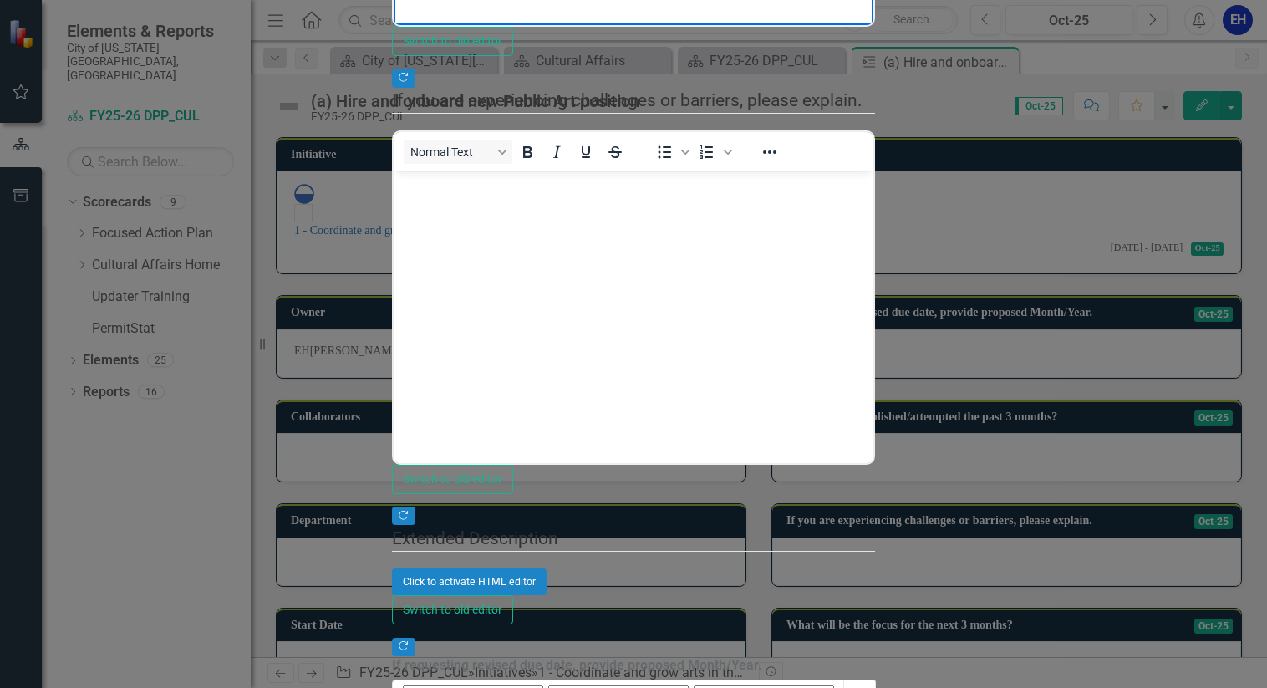
copy p "Position offered to and accepted by candidate only to have them decline the off…"
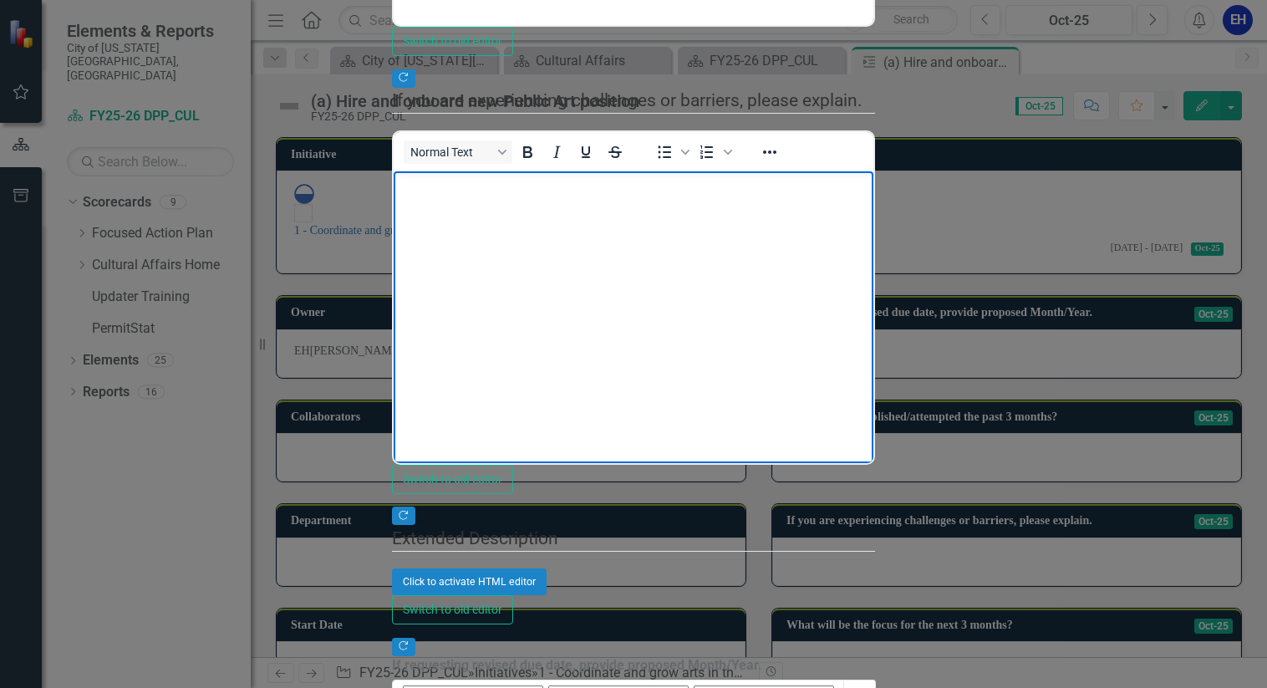
click at [631, 295] on body "Rich Text Area. Press ALT-0 for help." at bounding box center [633, 296] width 479 height 251
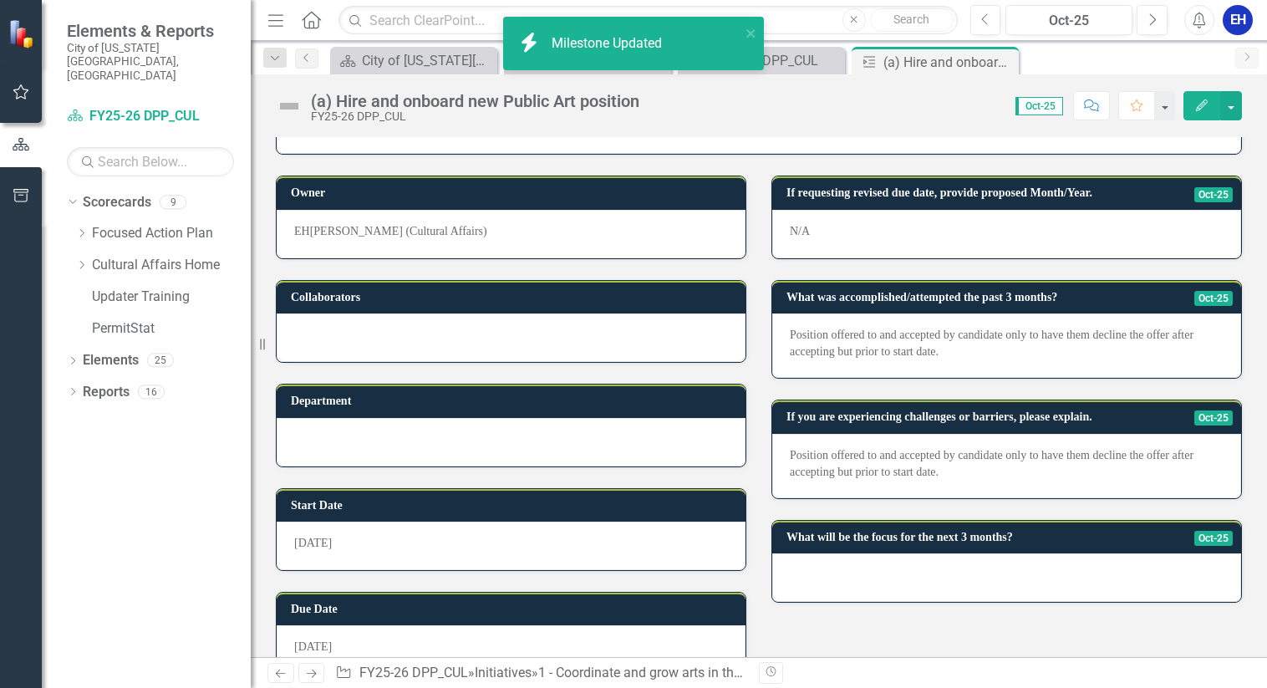
scroll to position [133, 0]
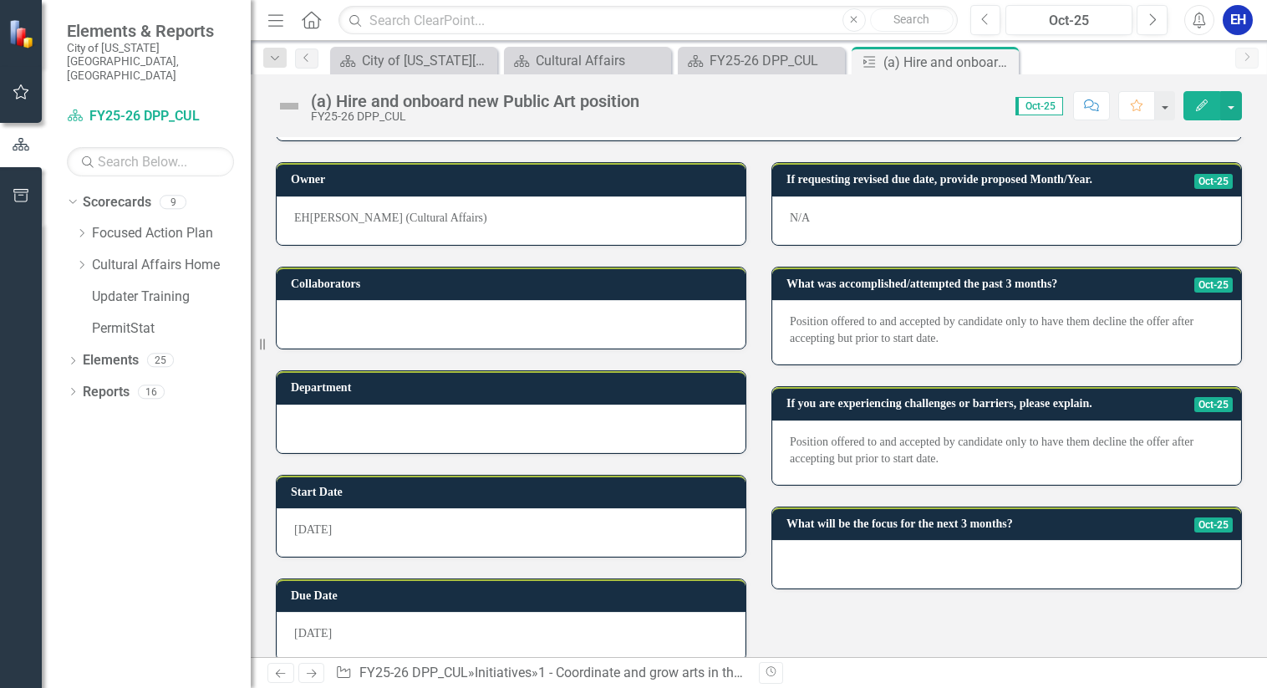
click at [1202, 106] on icon "Edit" at bounding box center [1202, 105] width 15 height 12
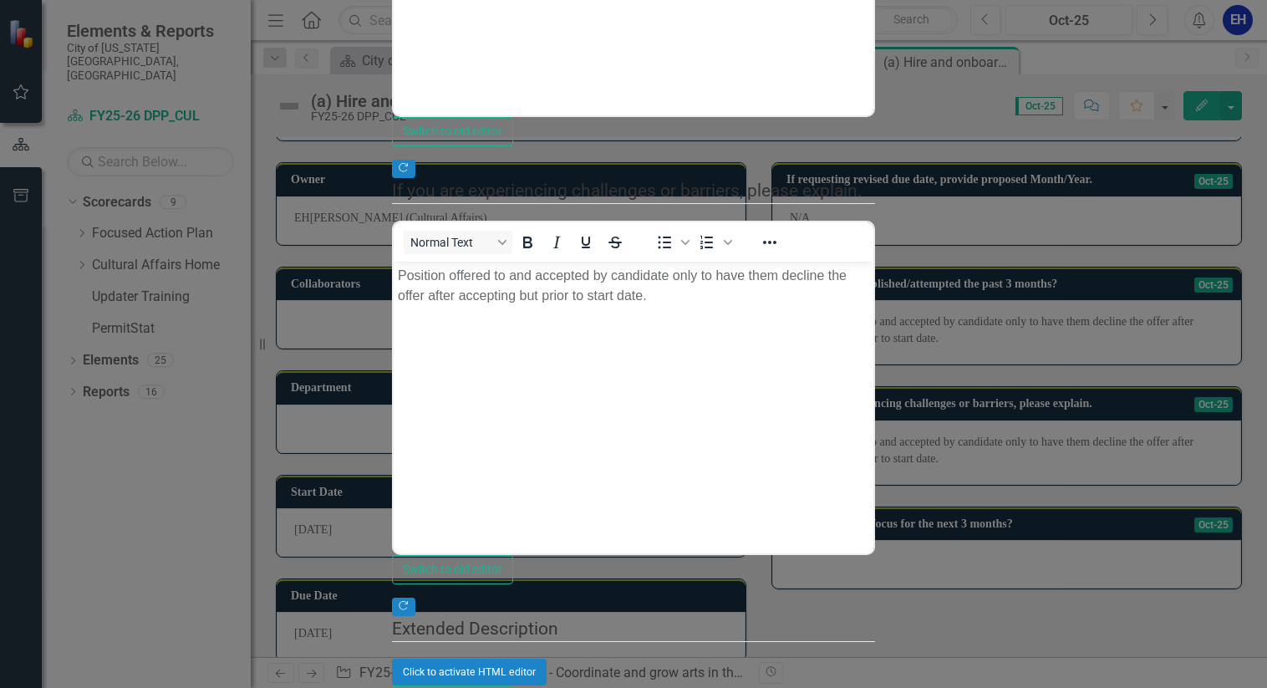
scroll to position [418, 0]
click at [606, 377] on body "Position offered to and accepted by candidate only to have them decline the off…" at bounding box center [633, 386] width 479 height 251
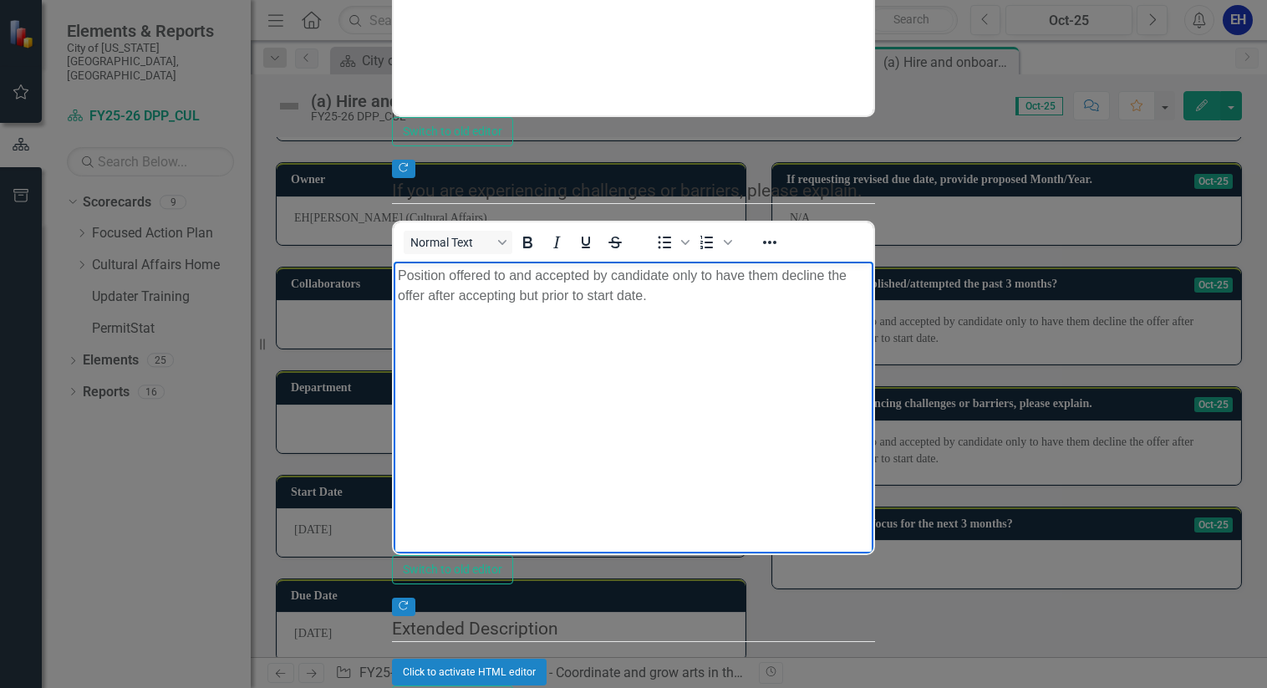
scroll to position [1338, 0]
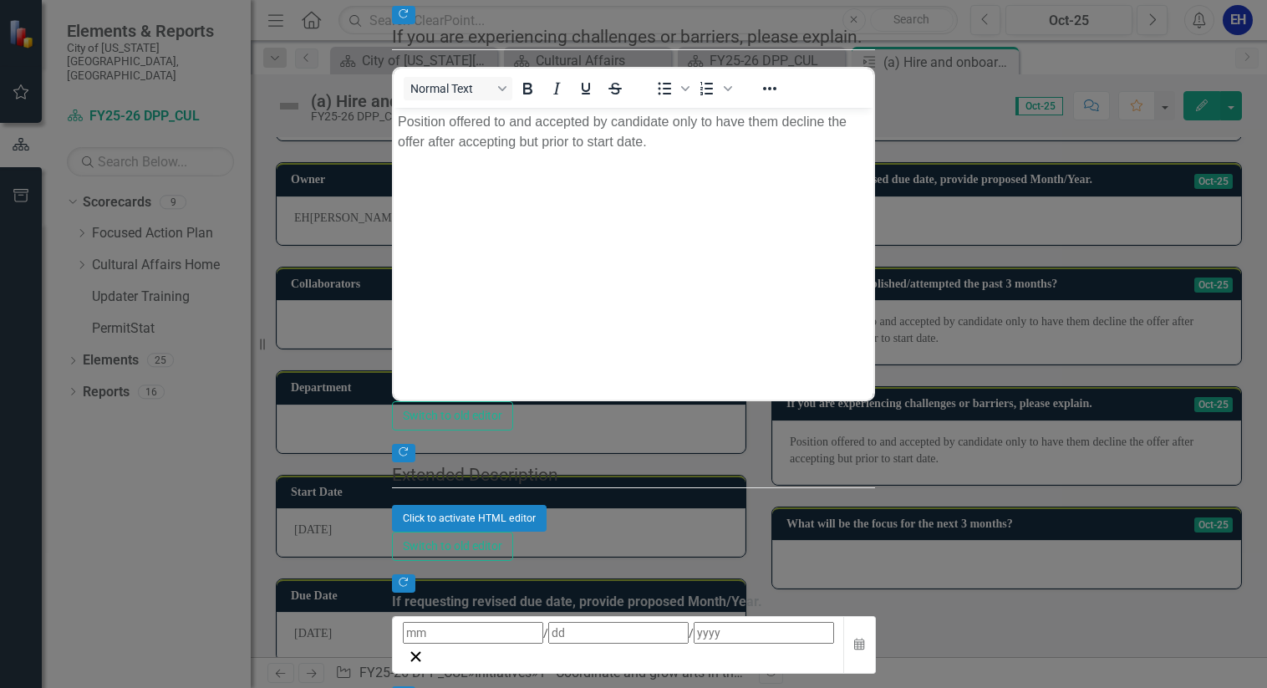
scroll to position [0, 0]
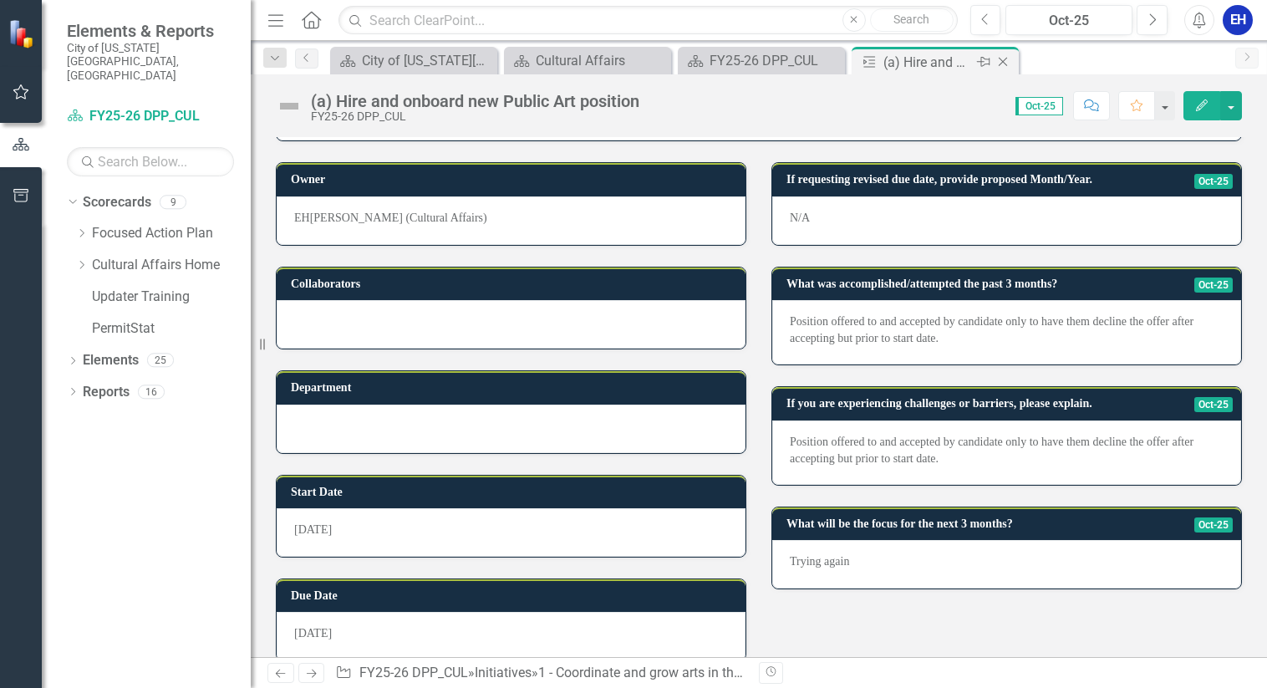
click at [1006, 64] on icon "Close" at bounding box center [1003, 61] width 17 height 13
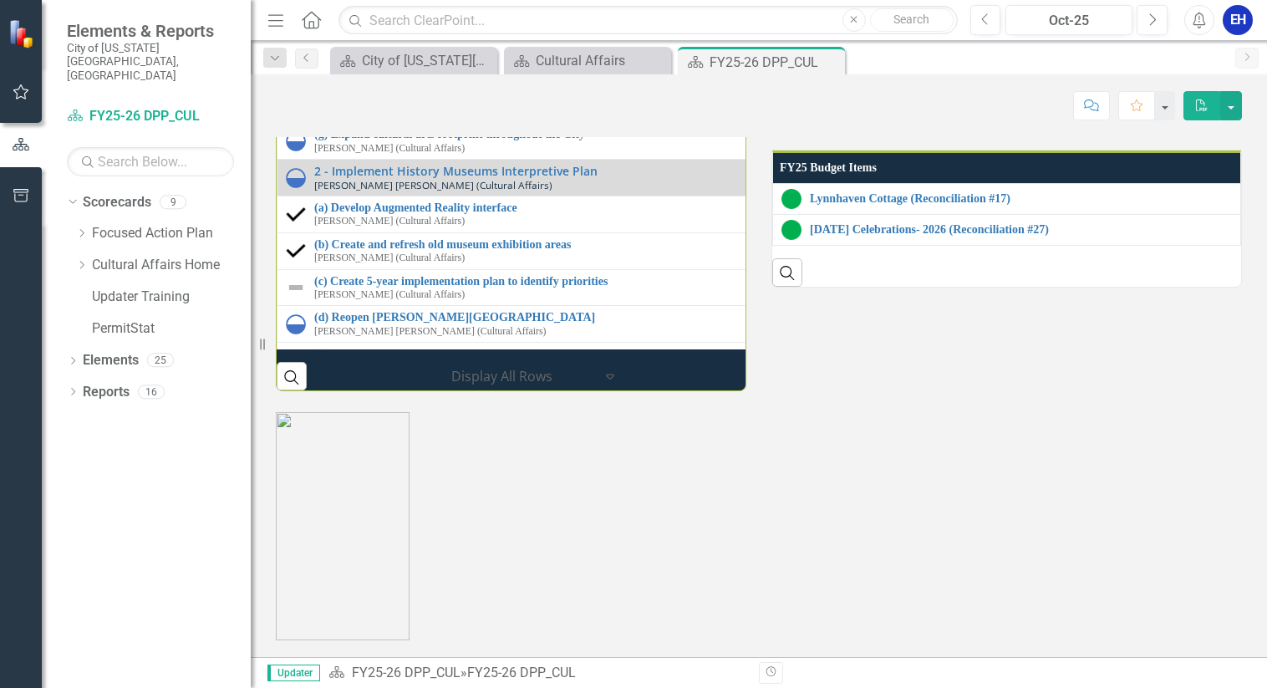
scroll to position [2174, 0]
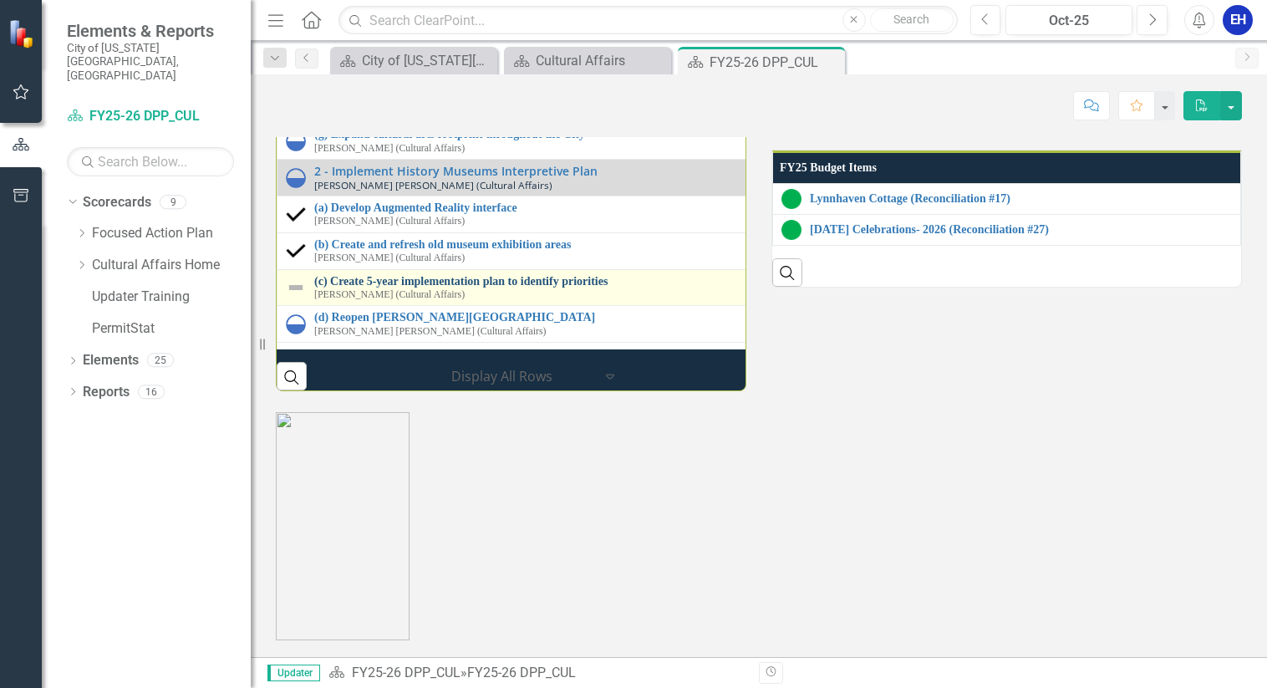
click at [473, 288] on link "(c) Create 5-year implementation plan to identify priorities" at bounding box center [771, 281] width 914 height 13
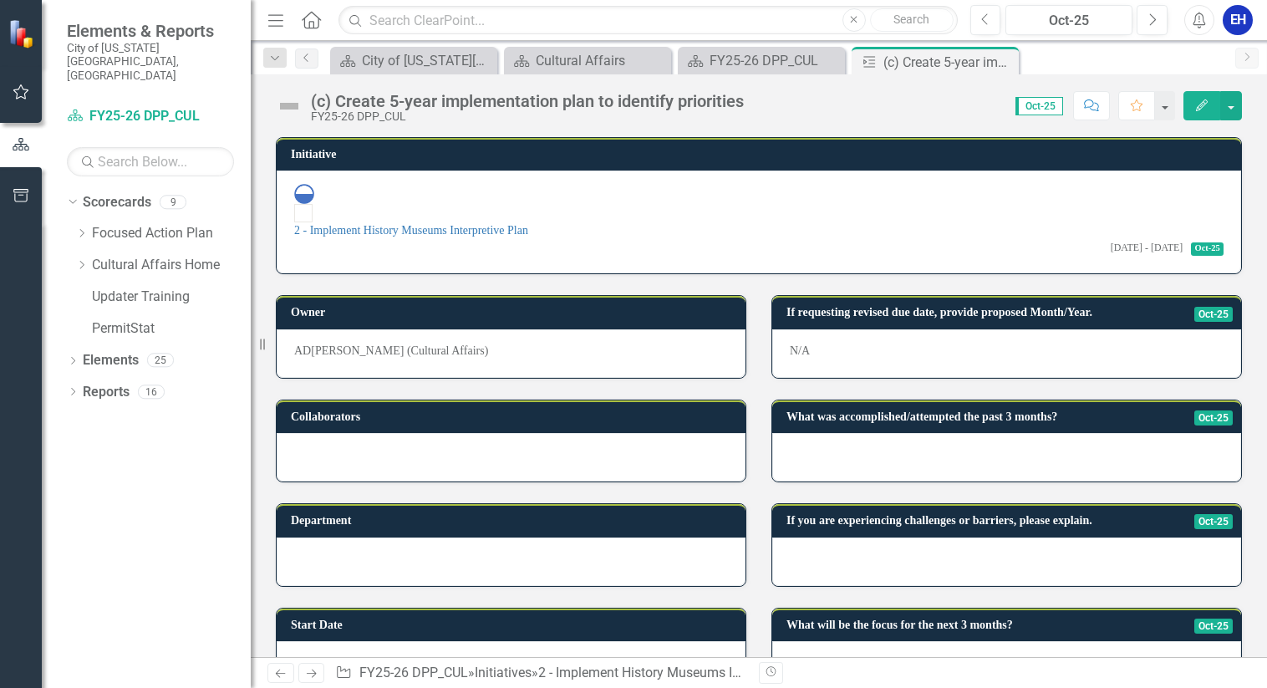
click at [944, 436] on div at bounding box center [1006, 457] width 469 height 48
click at [1208, 102] on icon "Edit" at bounding box center [1202, 105] width 15 height 12
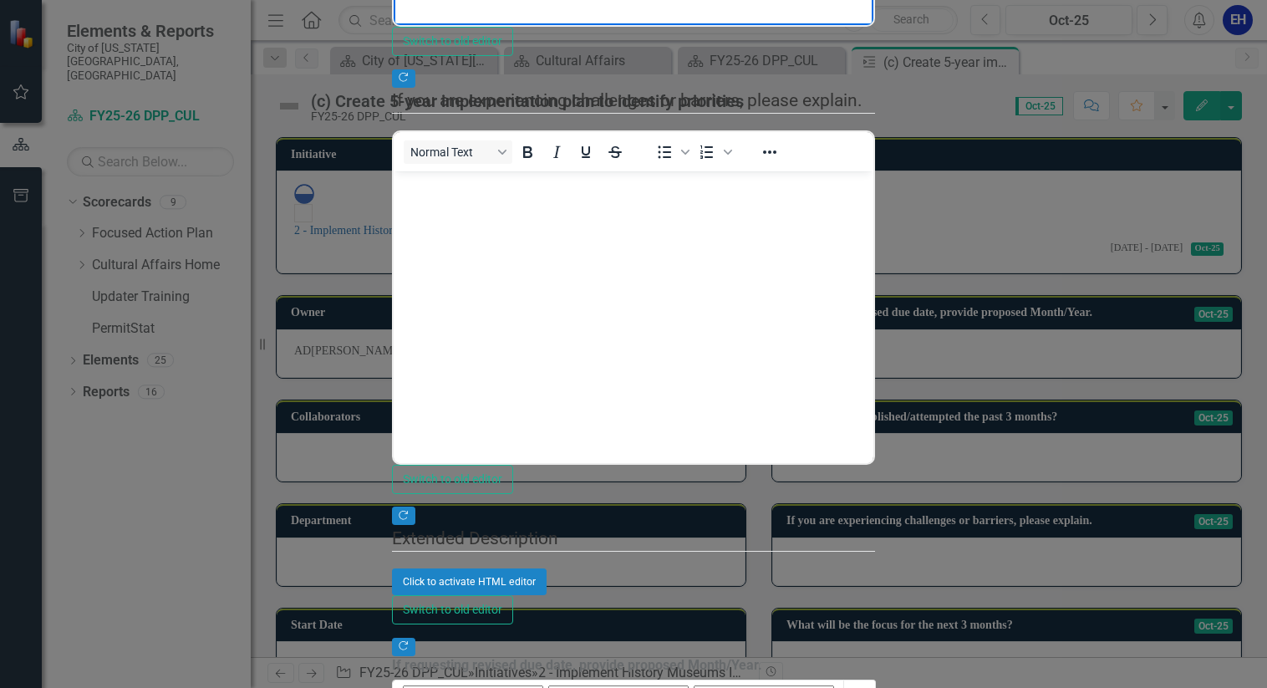
scroll to position [585, 0]
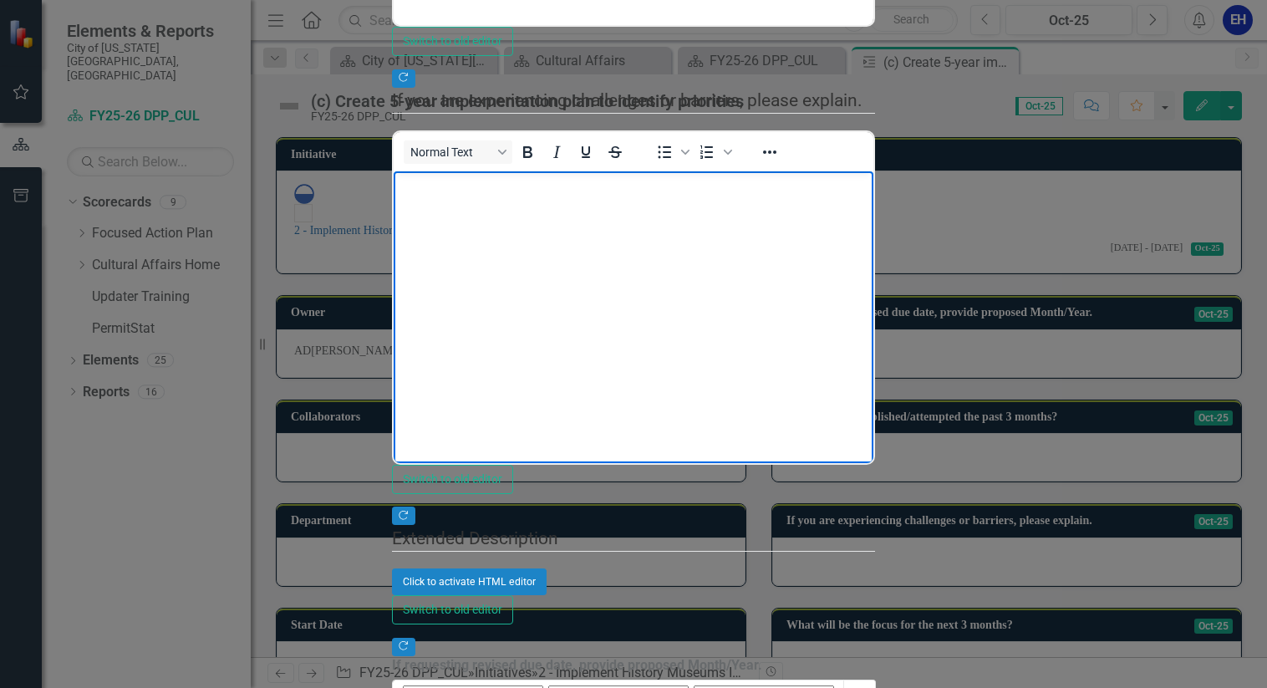
click at [752, 348] on body "Rich Text Area. Press ALT-0 for help." at bounding box center [633, 296] width 479 height 251
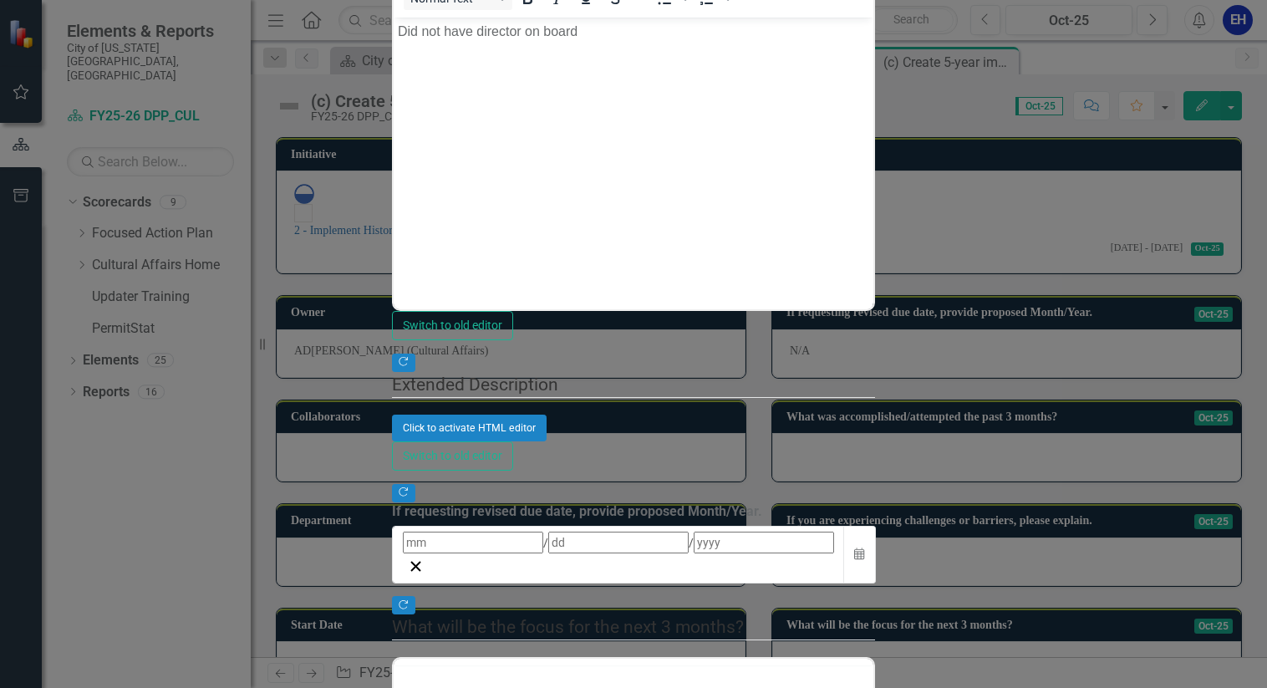
scroll to position [0, 0]
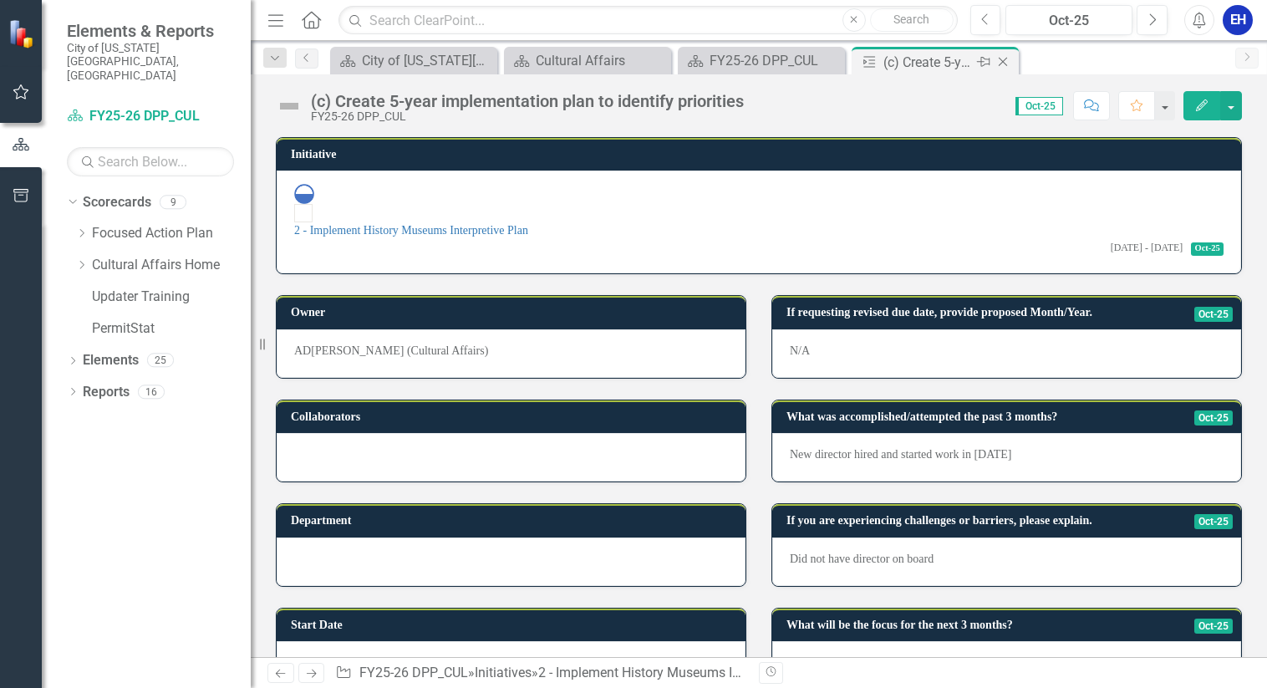
click at [1005, 64] on icon "Close" at bounding box center [1003, 61] width 17 height 13
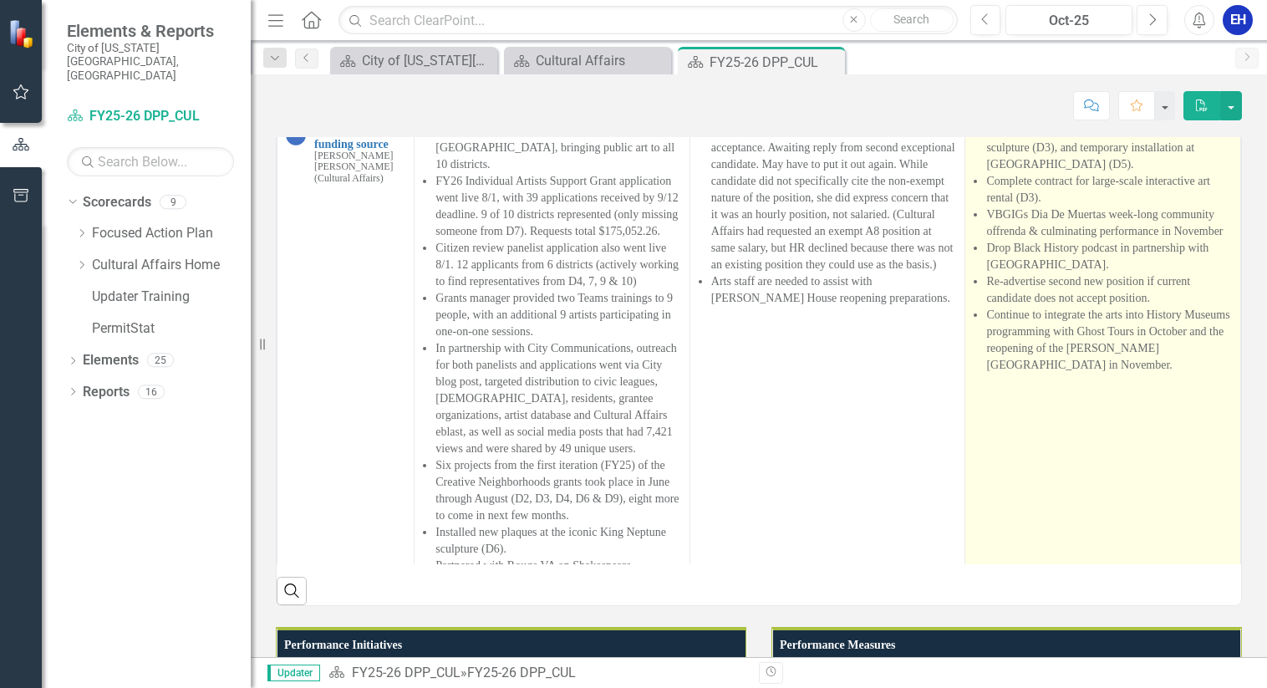
scroll to position [1160, 0]
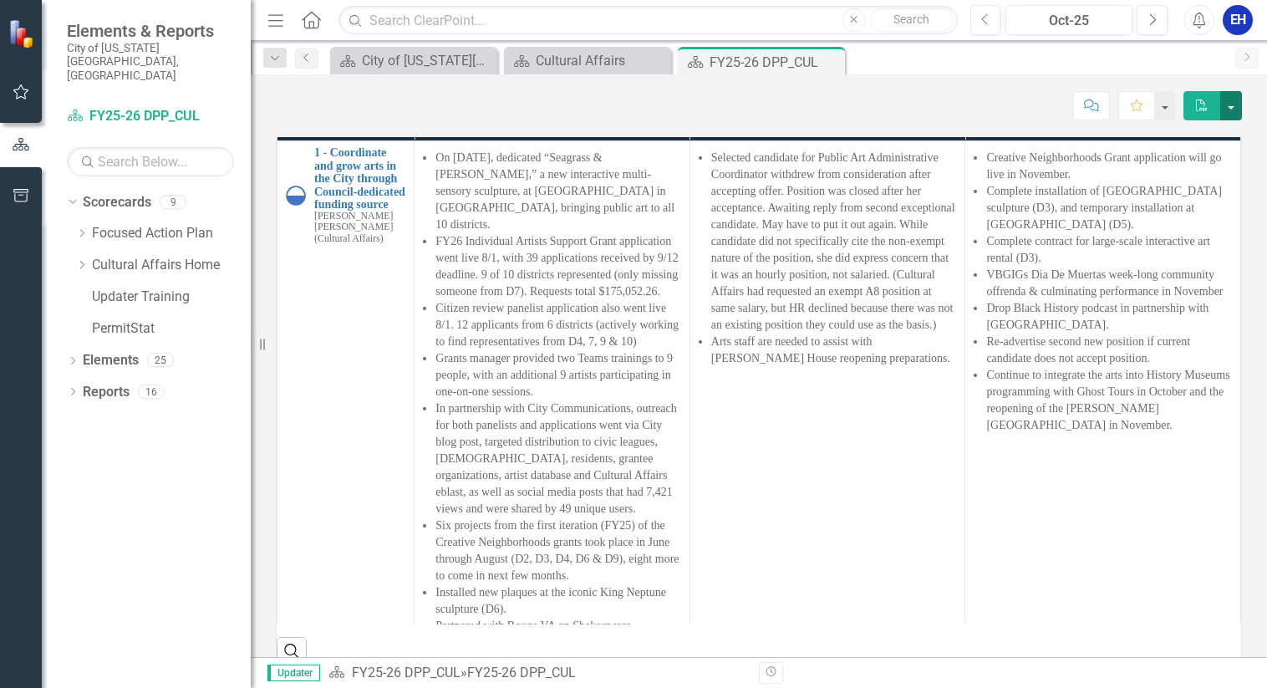
click at [1231, 103] on button "button" at bounding box center [1232, 105] width 22 height 29
click at [1172, 168] on link "PDF Export to PDF" at bounding box center [1173, 170] width 135 height 31
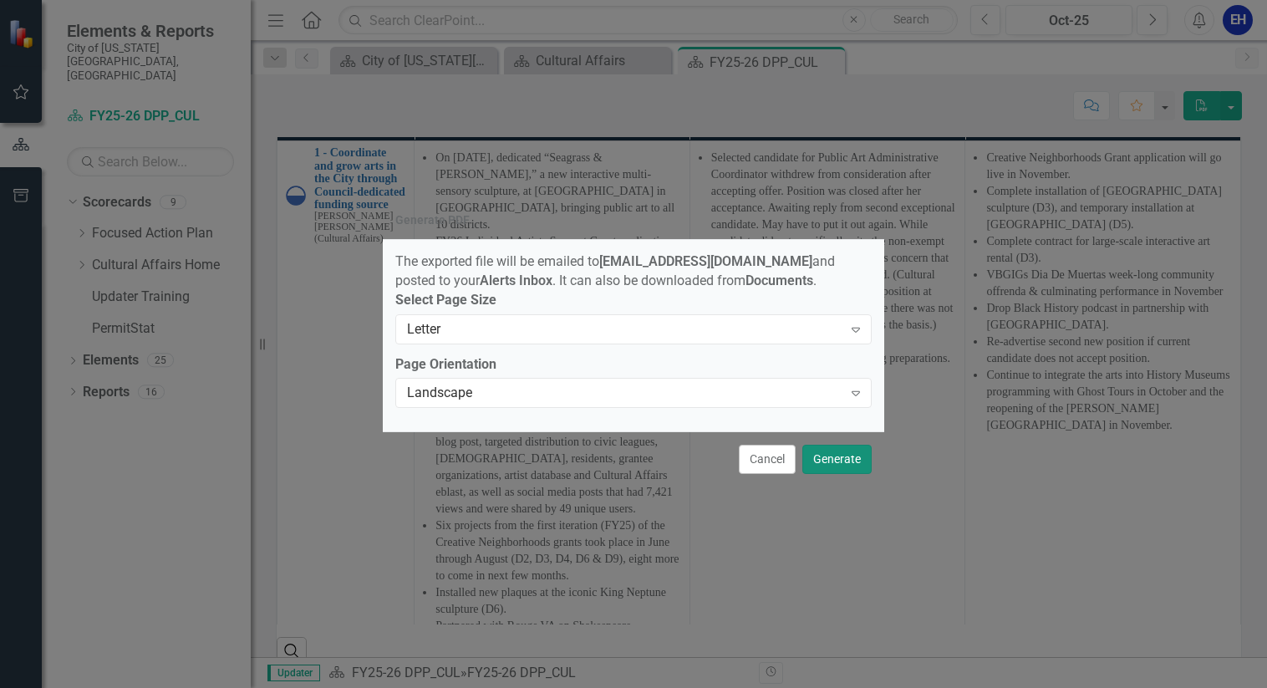
click at [840, 461] on button "Generate" at bounding box center [837, 459] width 69 height 29
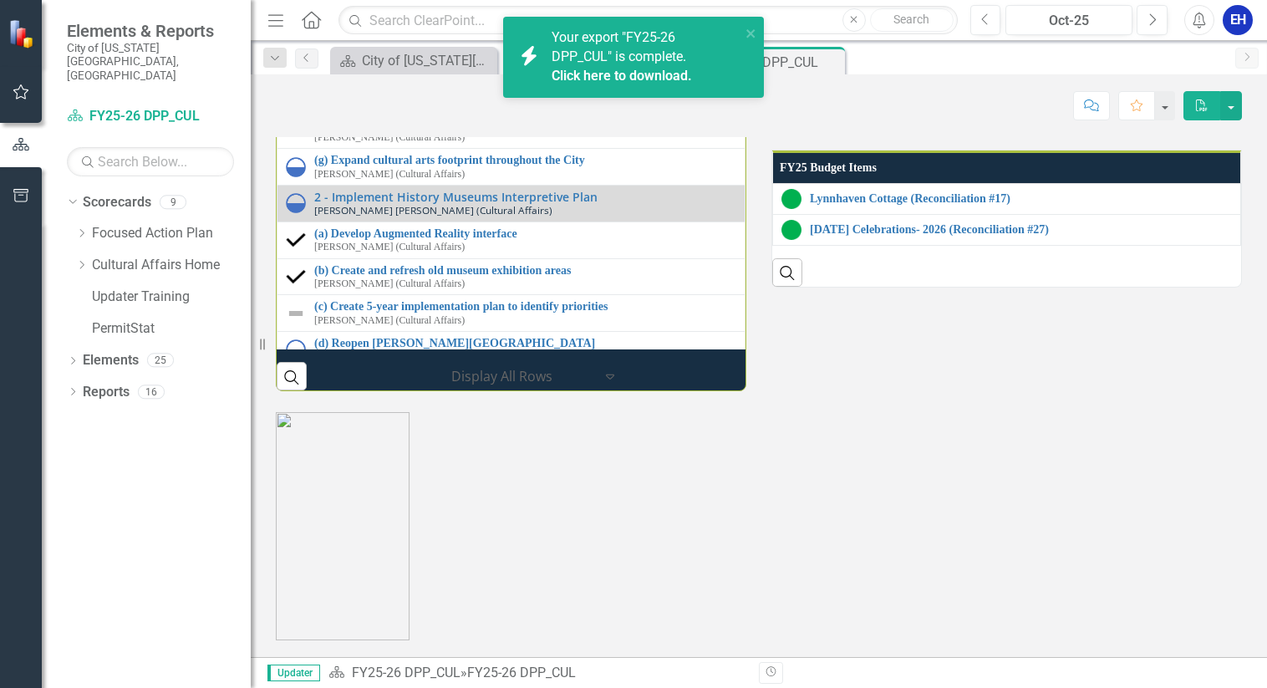
scroll to position [2247, 0]
